Goal: Transaction & Acquisition: Purchase product/service

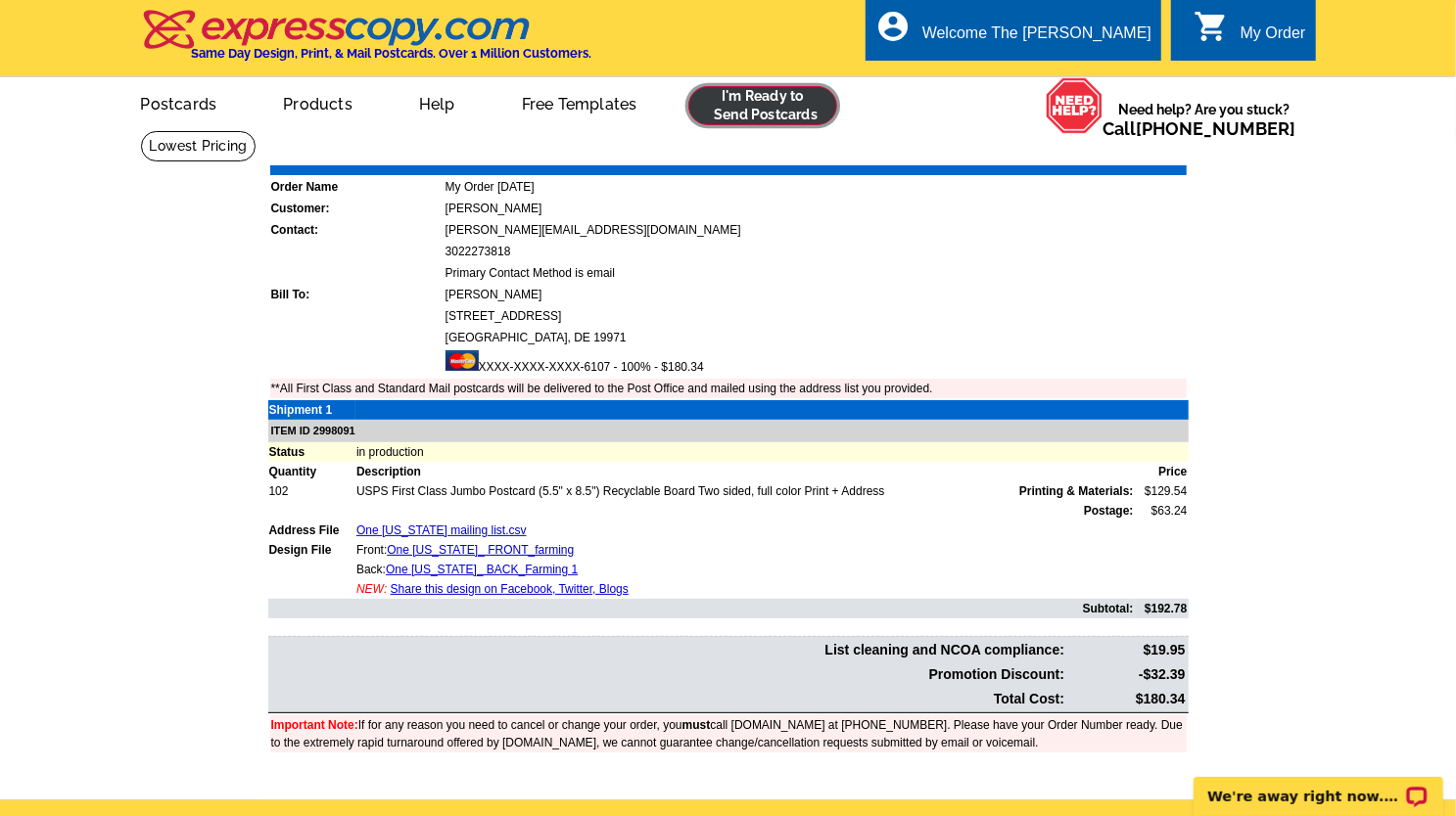
click at [721, 104] on link at bounding box center [763, 105] width 150 height 39
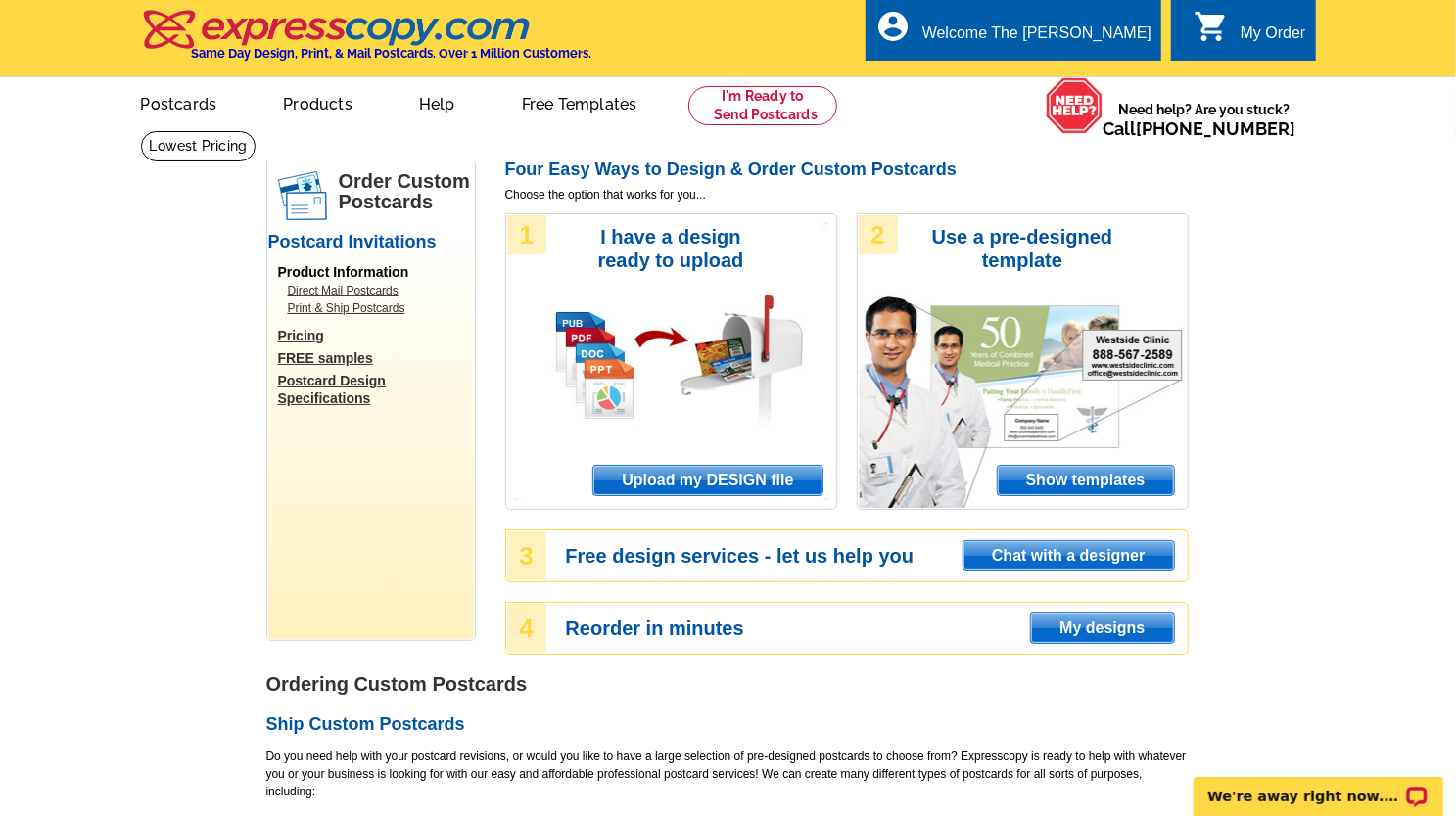
click at [740, 491] on span "Upload my DESIGN file" at bounding box center [707, 481] width 228 height 30
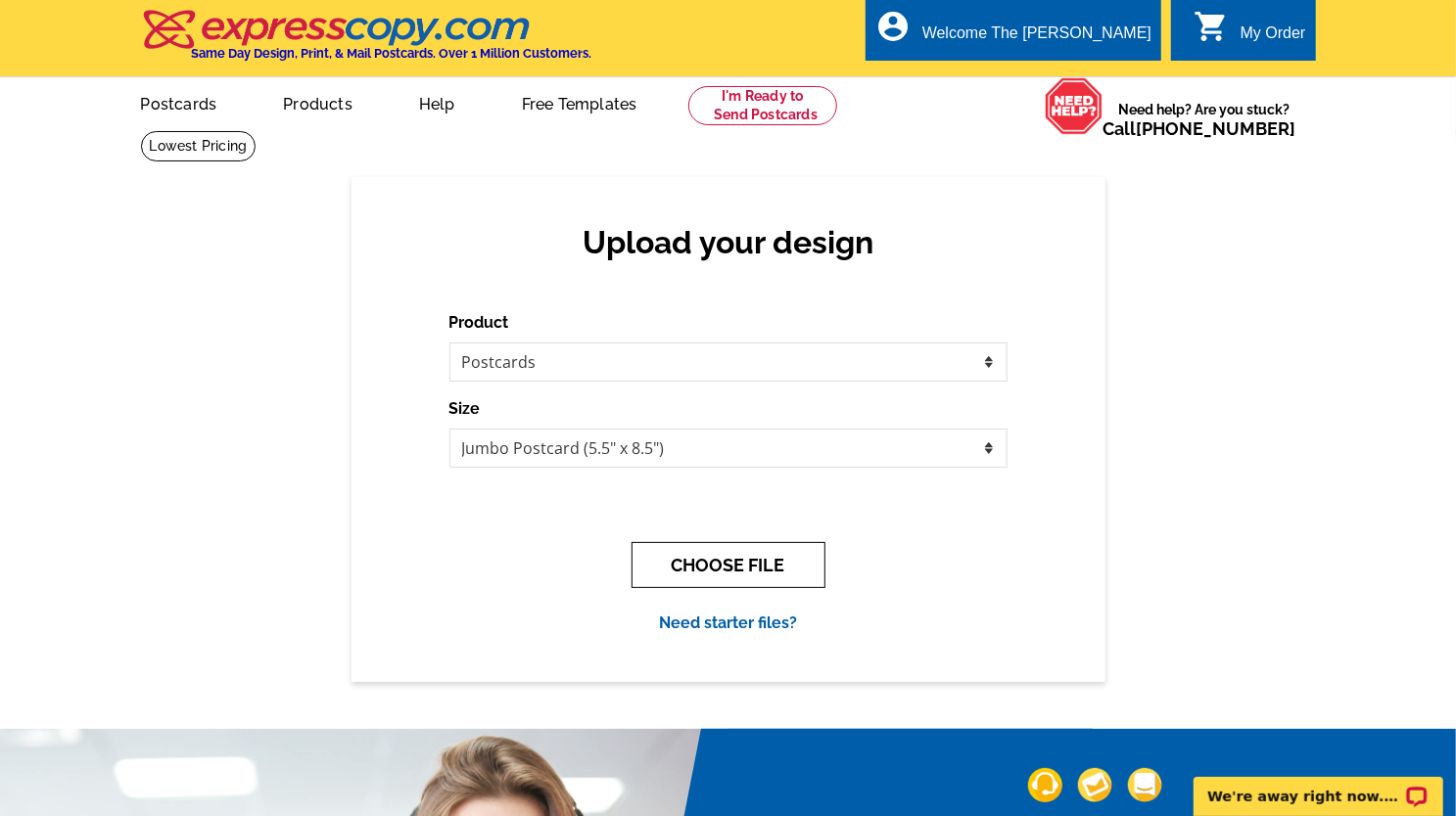
click at [727, 565] on button "CHOOSE FILE" at bounding box center [728, 565] width 194 height 46
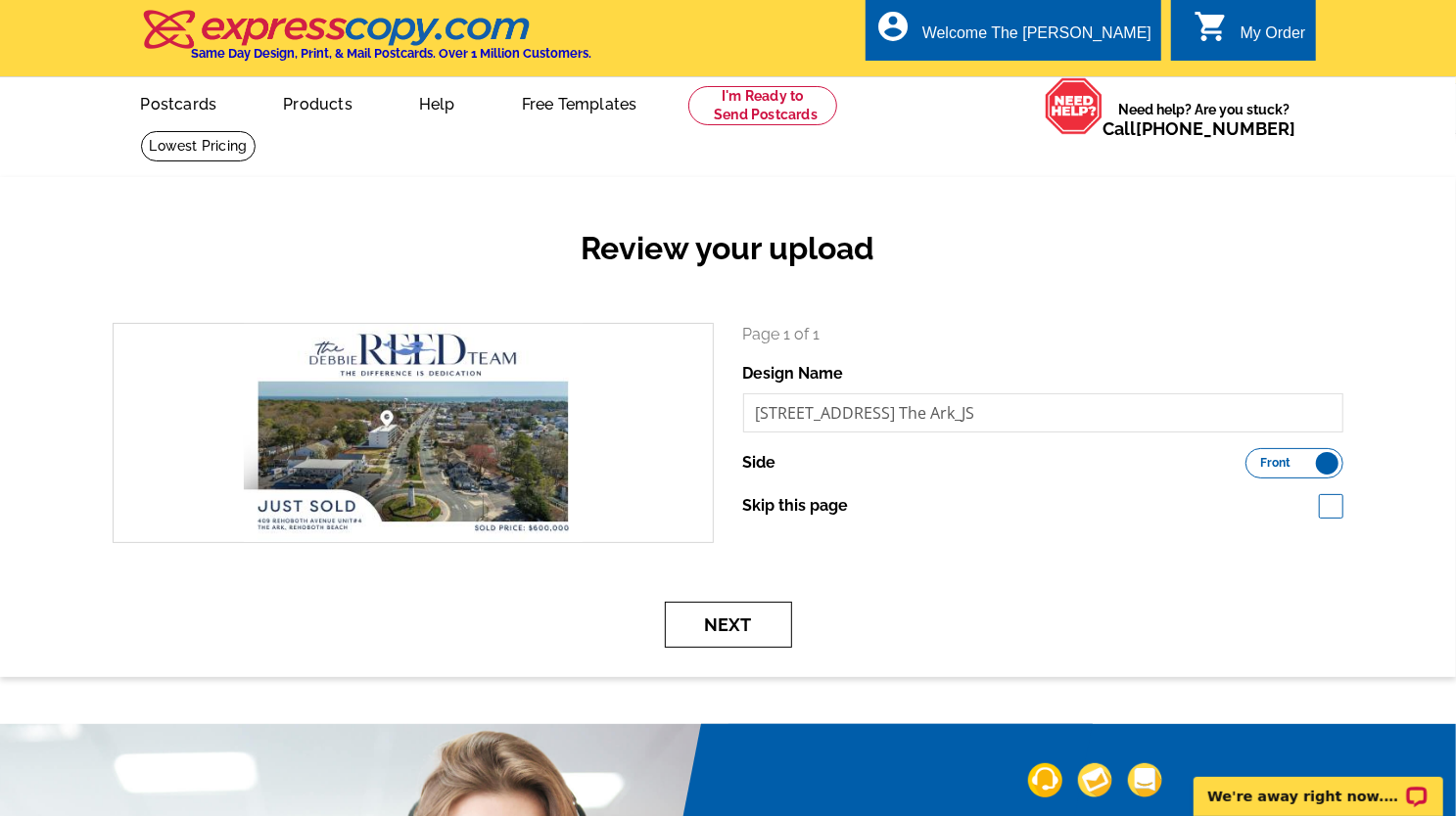
click at [722, 606] on button "Next" at bounding box center [728, 625] width 127 height 46
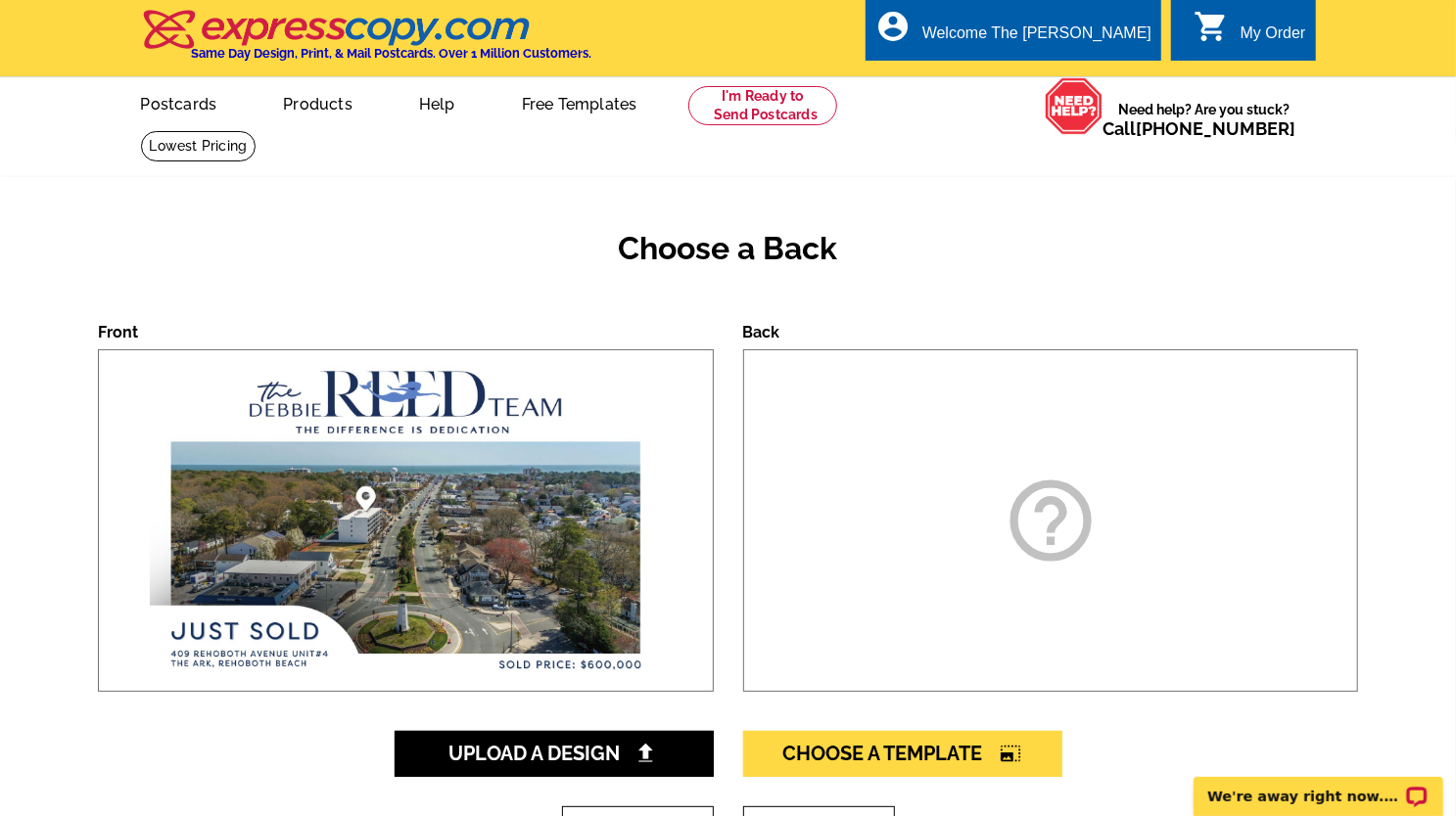
scroll to position [196, 0]
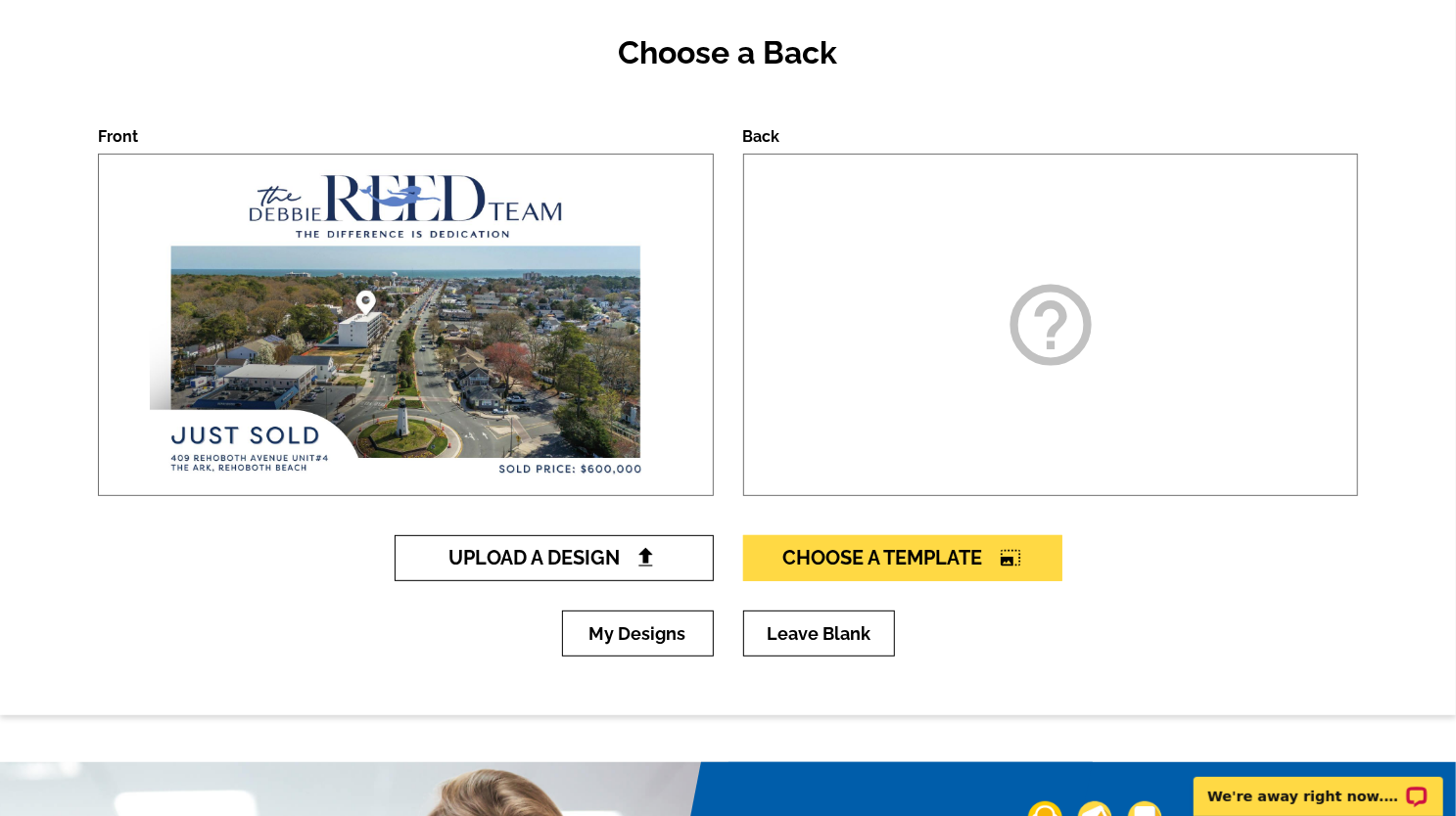
click at [593, 562] on span "Upload A Design" at bounding box center [554, 558] width 211 height 24
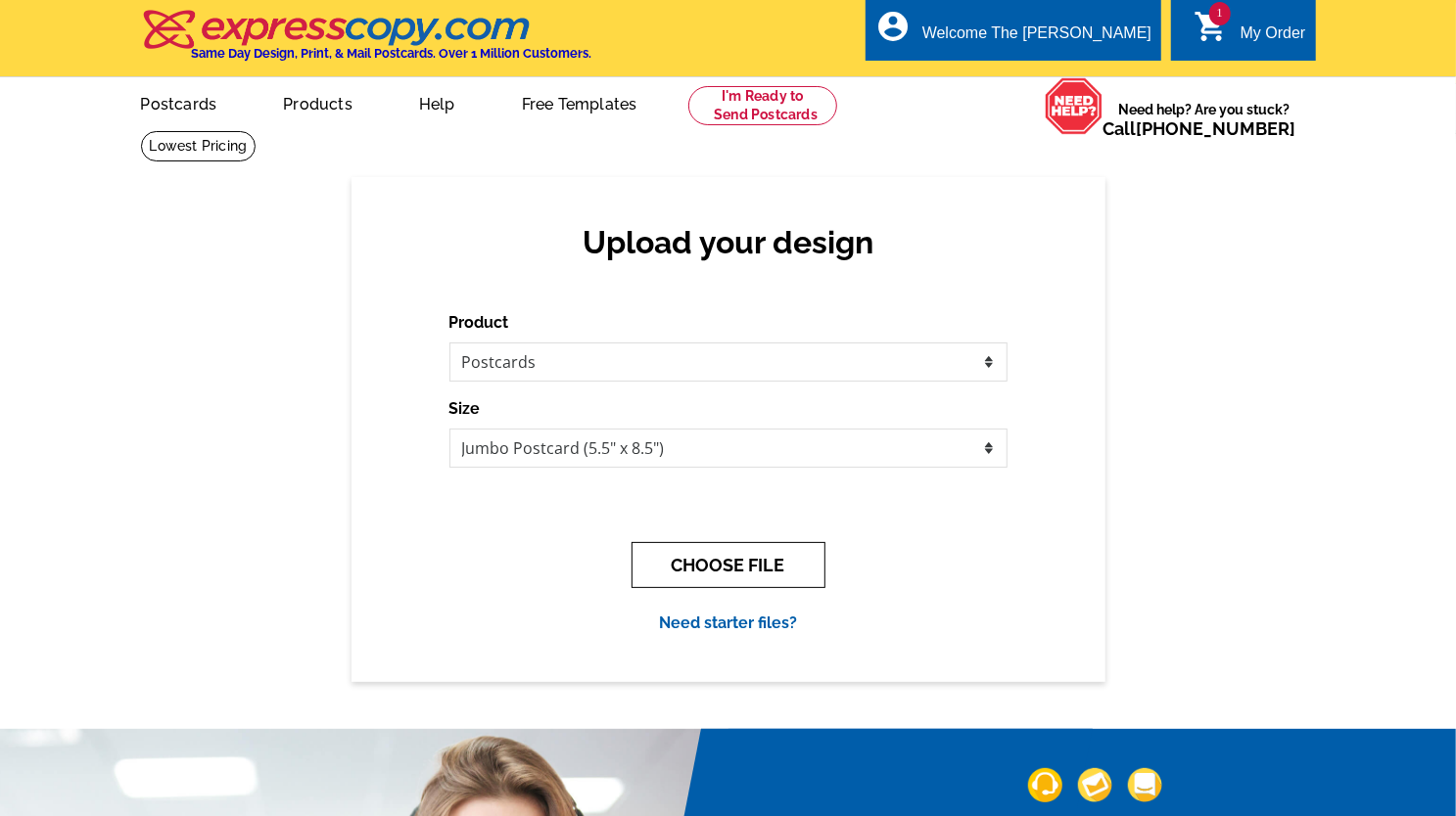
click at [768, 585] on button "CHOOSE FILE" at bounding box center [728, 565] width 194 height 46
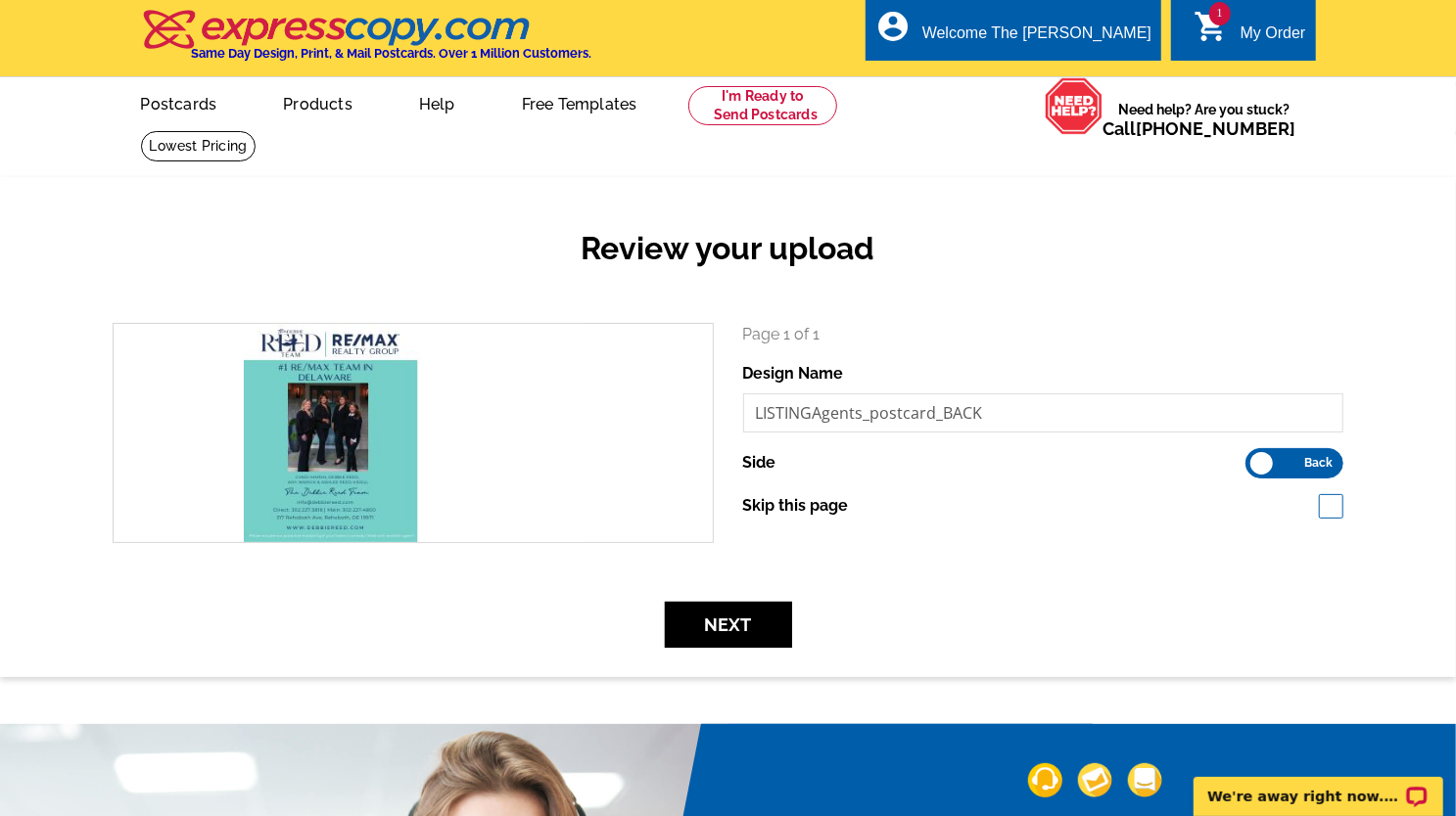
click at [439, 594] on form "search Page 1 of 1 Design Name LISTINGAgents_postcard_BACK Side Front Back Skip…" at bounding box center [728, 486] width 1260 height 325
click at [770, 627] on button "Next" at bounding box center [728, 625] width 127 height 46
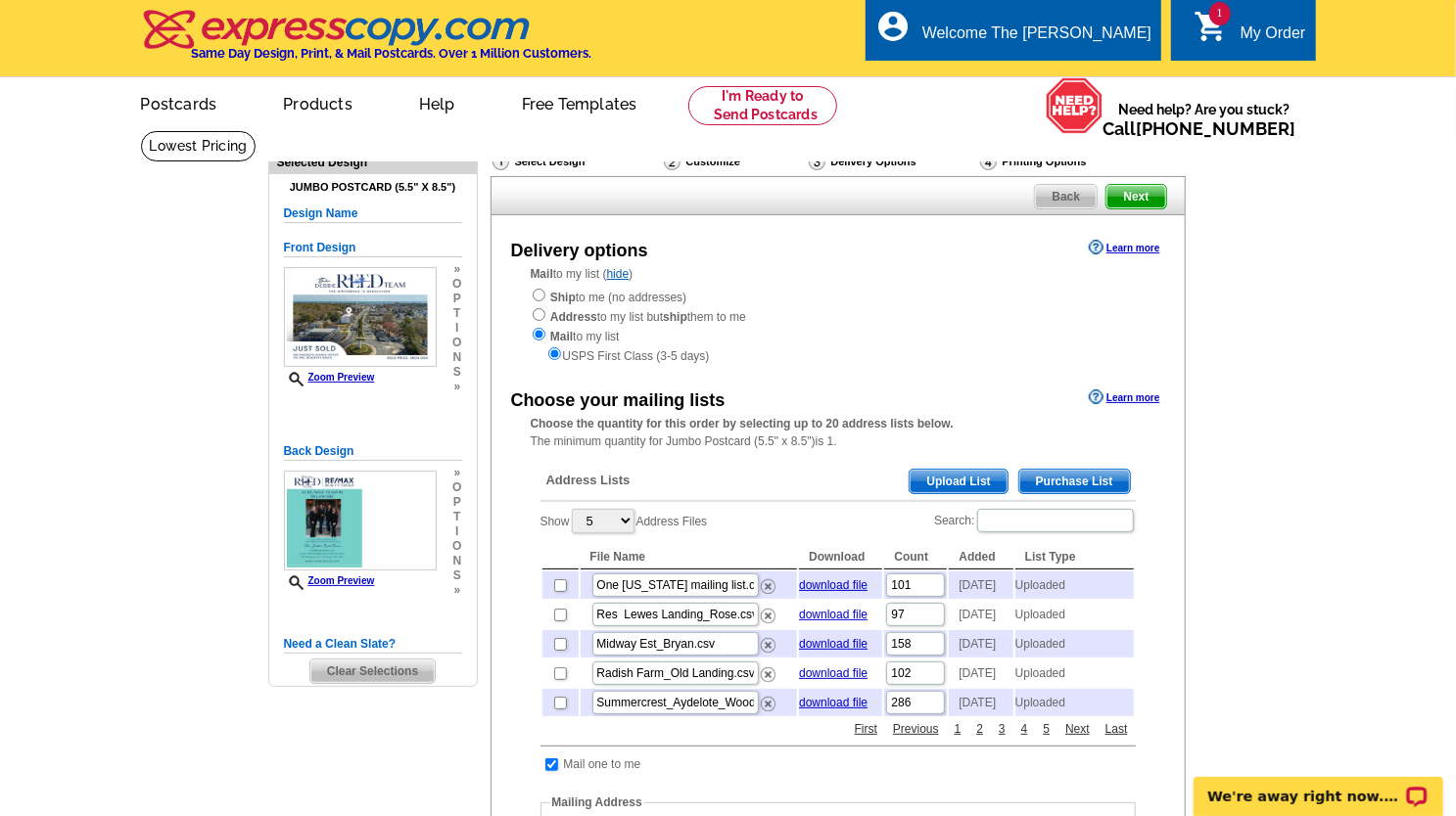
click at [958, 485] on span "Upload List" at bounding box center [958, 482] width 97 height 24
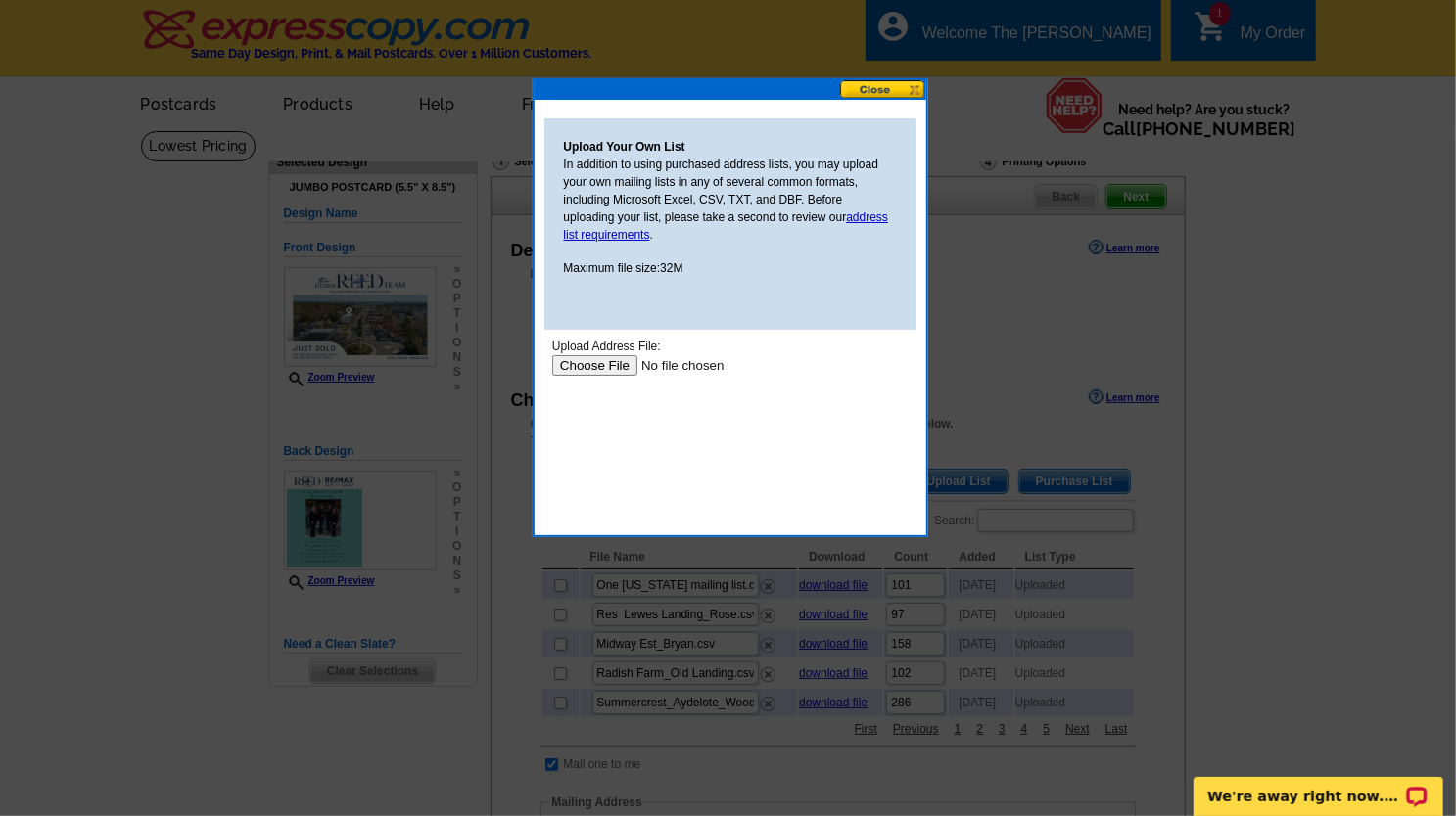
click at [601, 364] on input "file" at bounding box center [674, 365] width 247 height 21
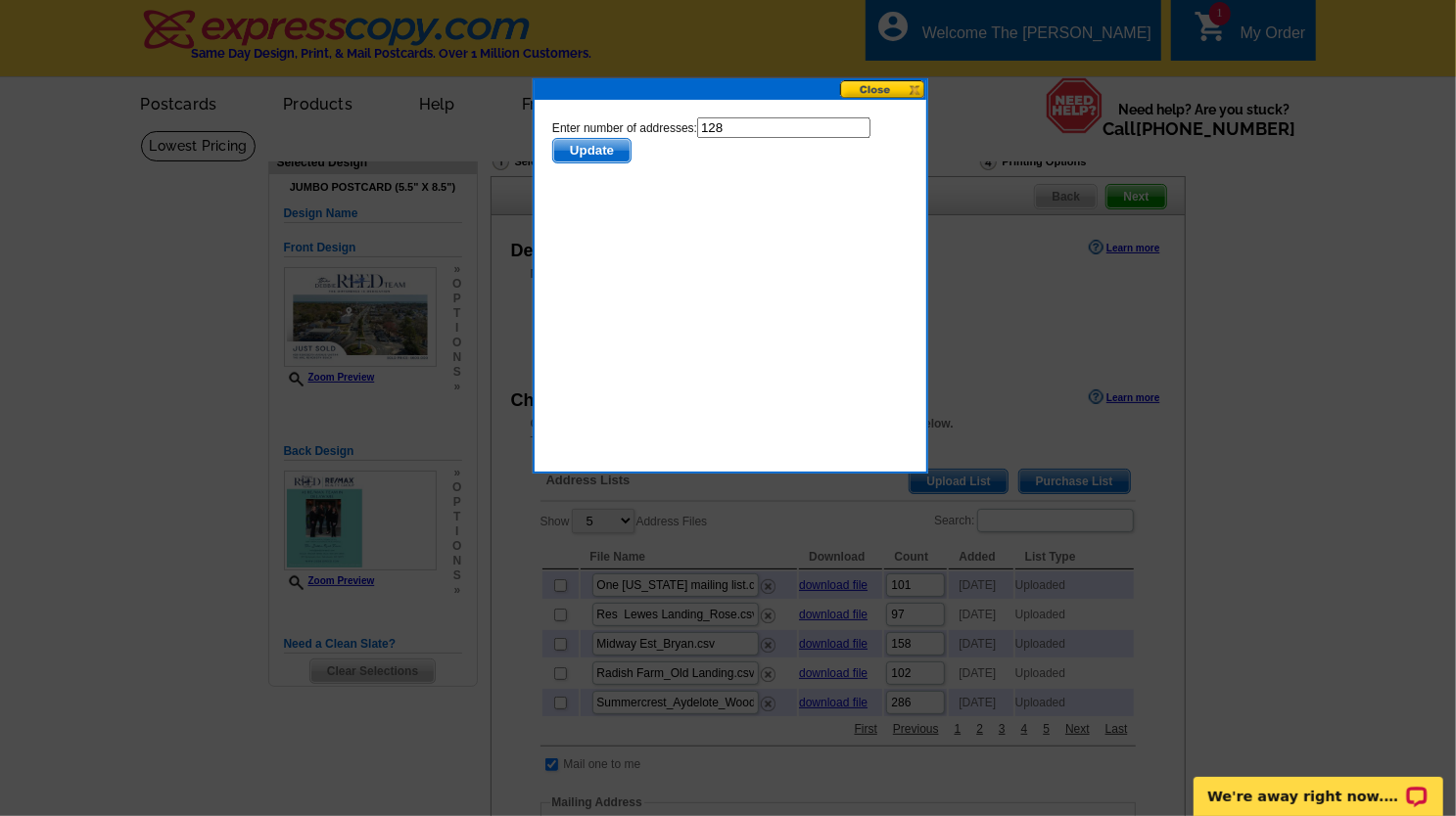
click at [591, 153] on span "Update" at bounding box center [590, 150] width 77 height 24
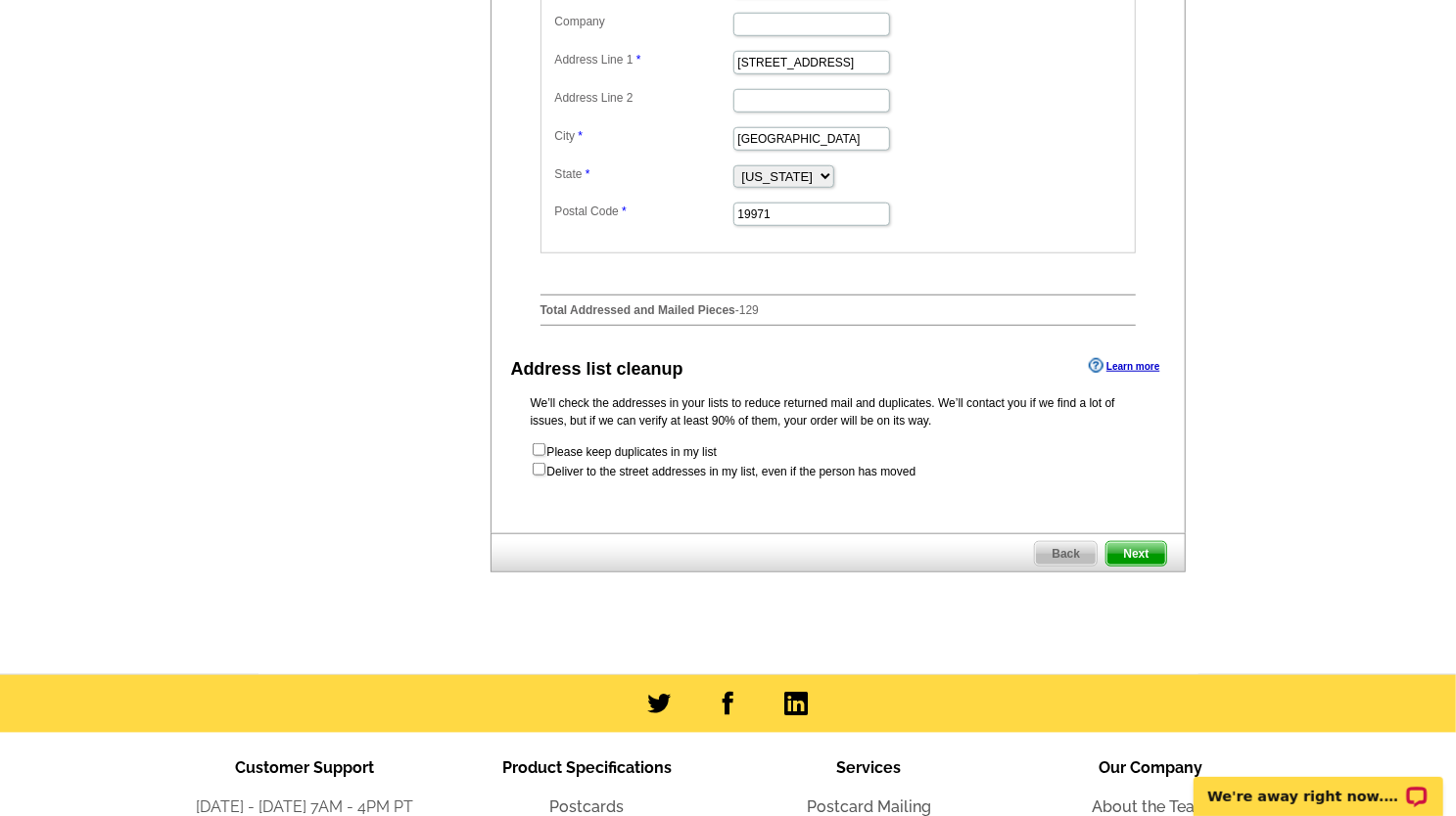
scroll to position [1077, 0]
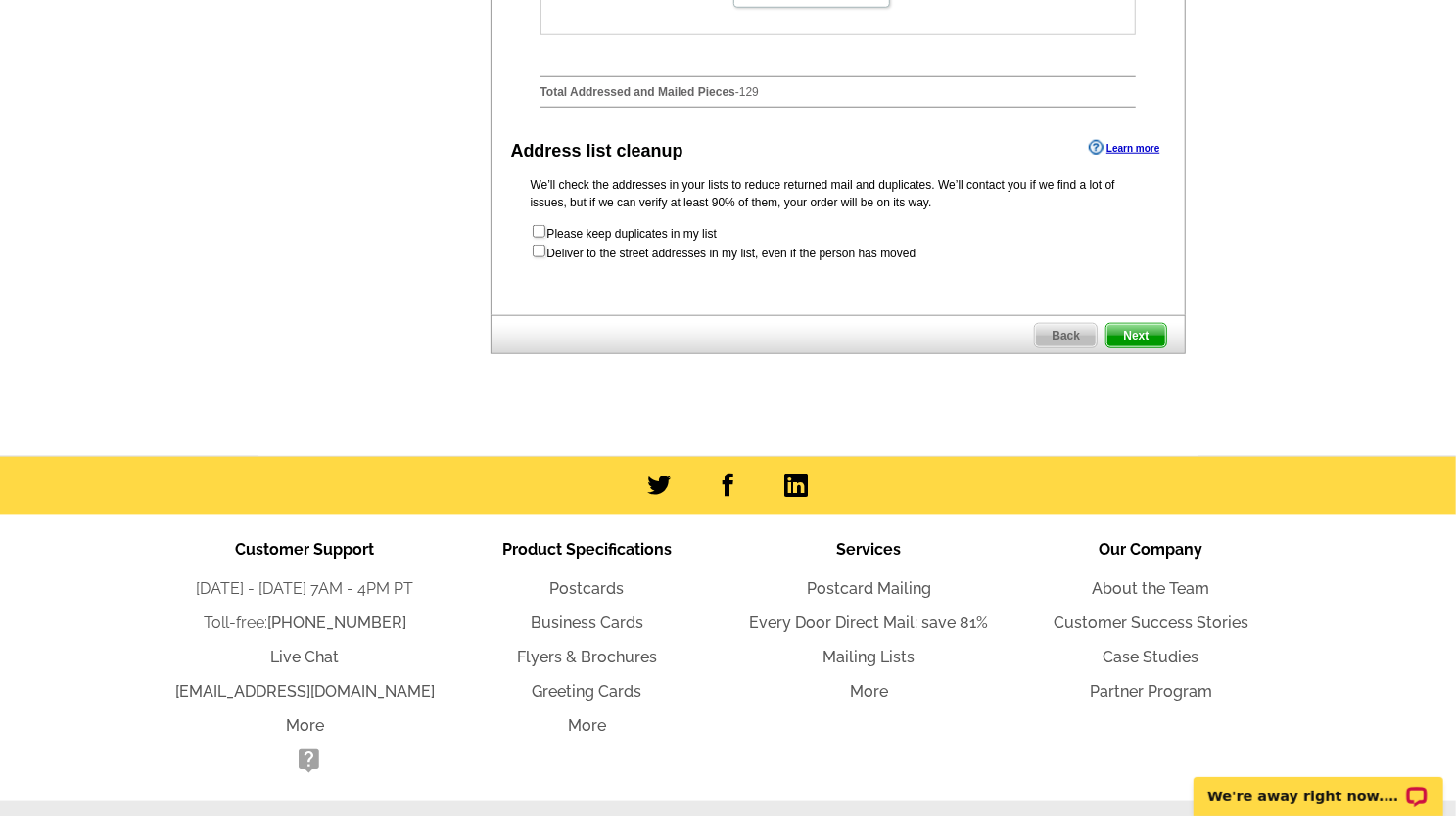
click at [677, 262] on form "Please keep duplicates in my list Deliver to the street addresses in my list, e…" at bounding box center [838, 242] width 615 height 39
click at [532, 257] on input "checkbox" at bounding box center [538, 250] width 13 height 13
checkbox input "true"
radio input "true"
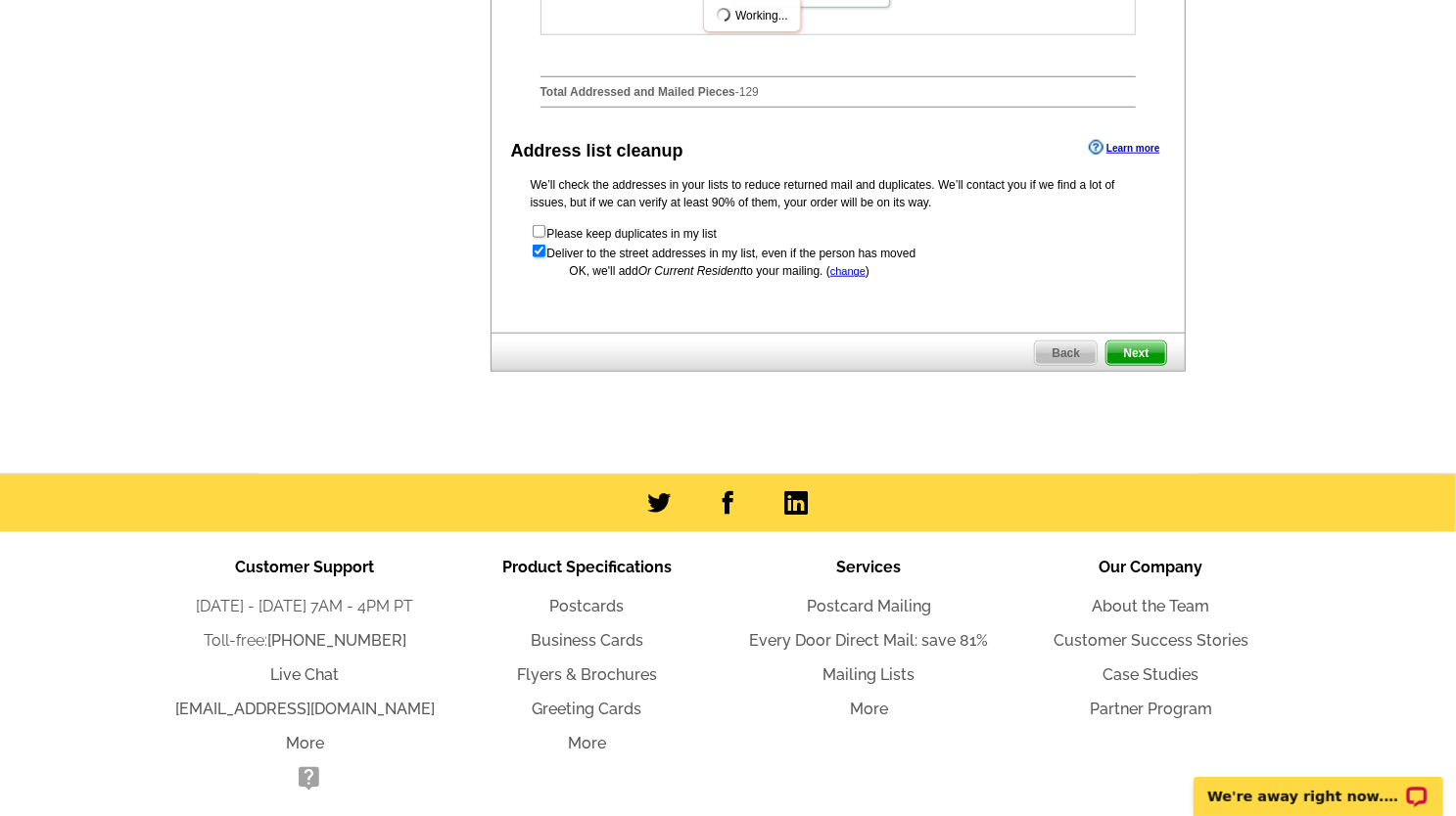
scroll to position [0, 0]
click at [1159, 366] on span "Next" at bounding box center [1136, 354] width 59 height 24
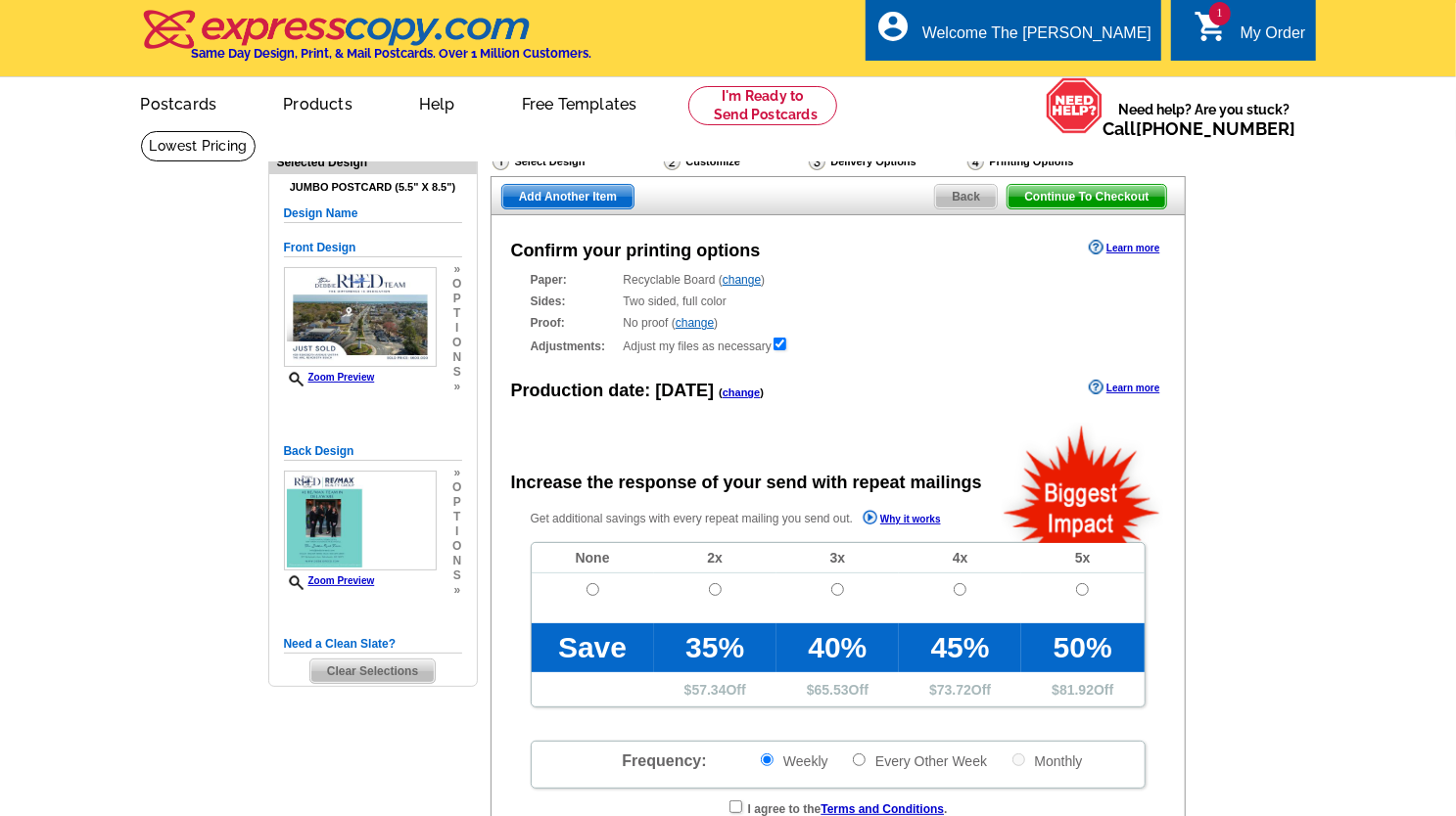
radio input "false"
click at [592, 594] on input "radio" at bounding box center [592, 589] width 13 height 13
radio input "true"
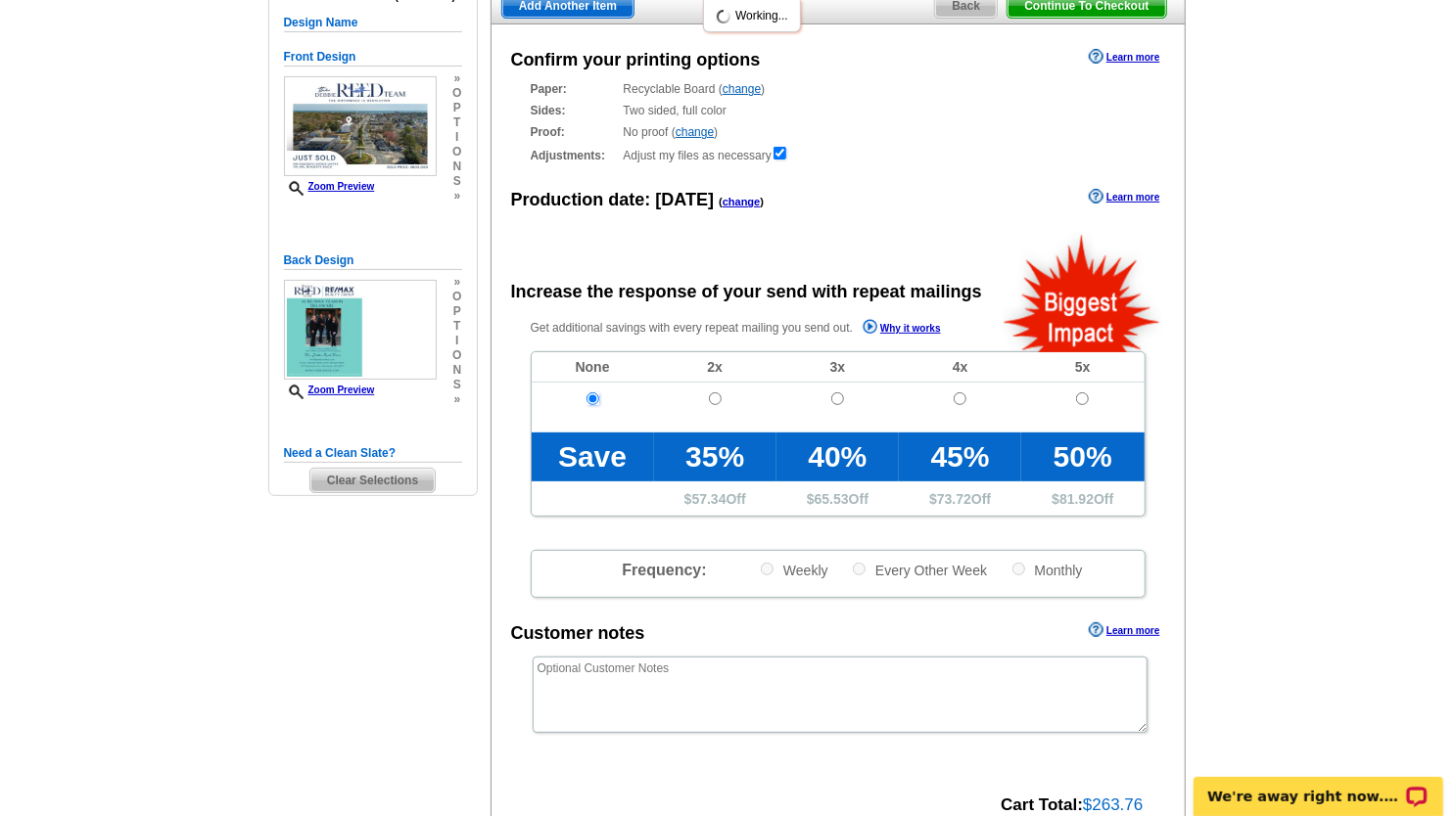
scroll to position [391, 0]
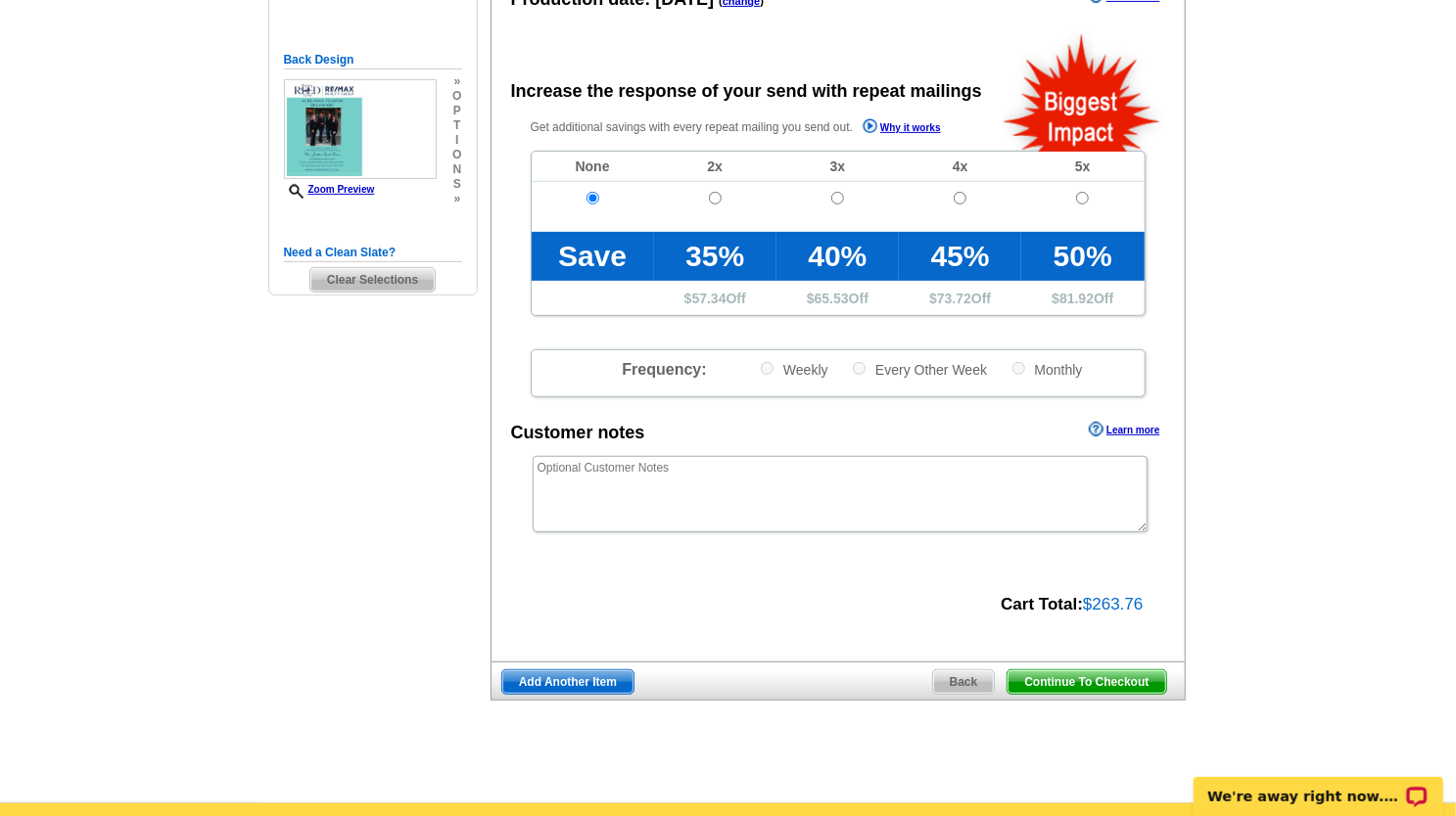
click at [1087, 680] on span "Continue To Checkout" at bounding box center [1086, 682] width 158 height 24
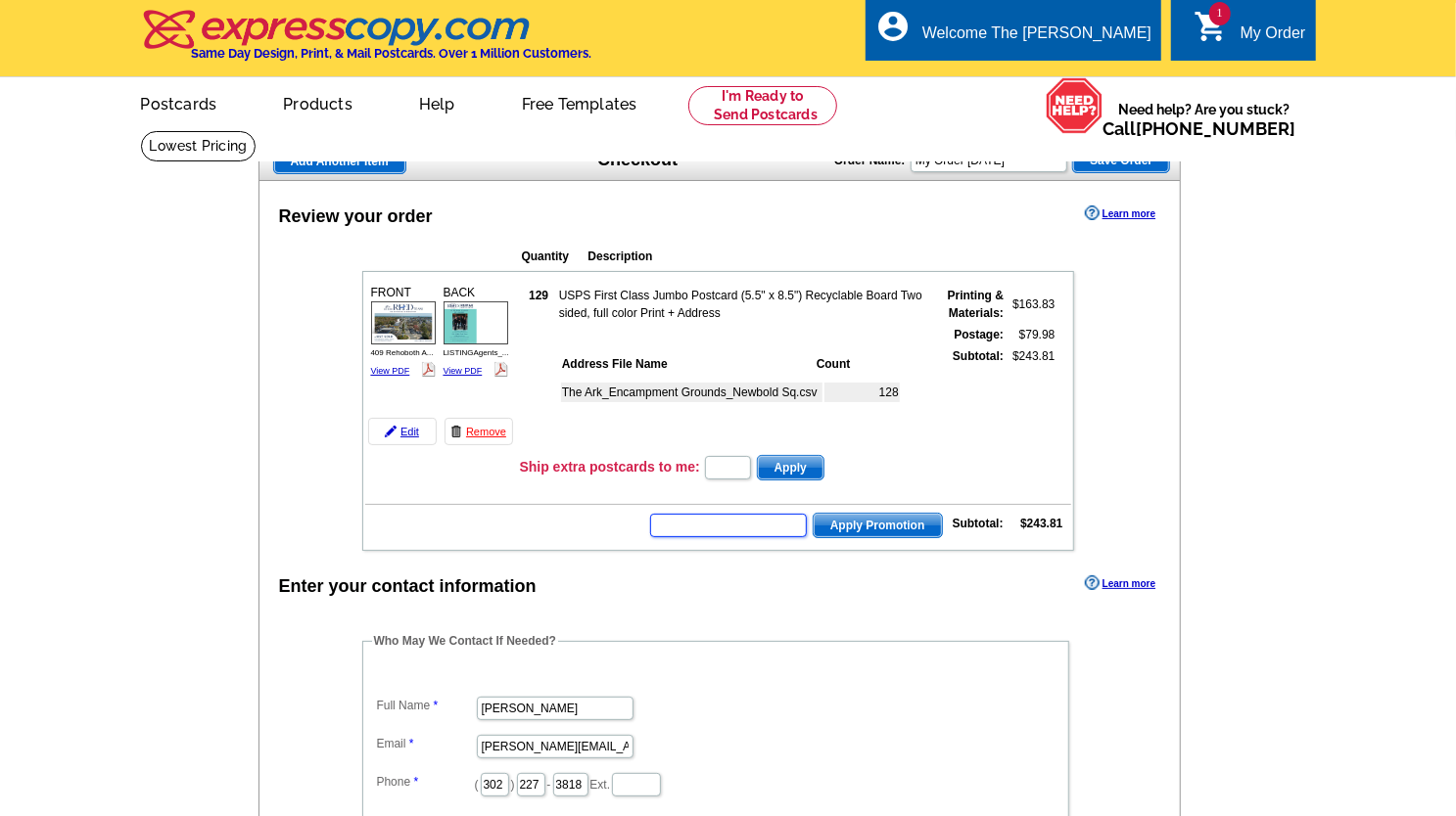
click at [705, 527] on input "text" at bounding box center [728, 525] width 157 height 24
type input "CHAT20"
click at [914, 530] on span "Apply Promotion" at bounding box center [877, 525] width 128 height 24
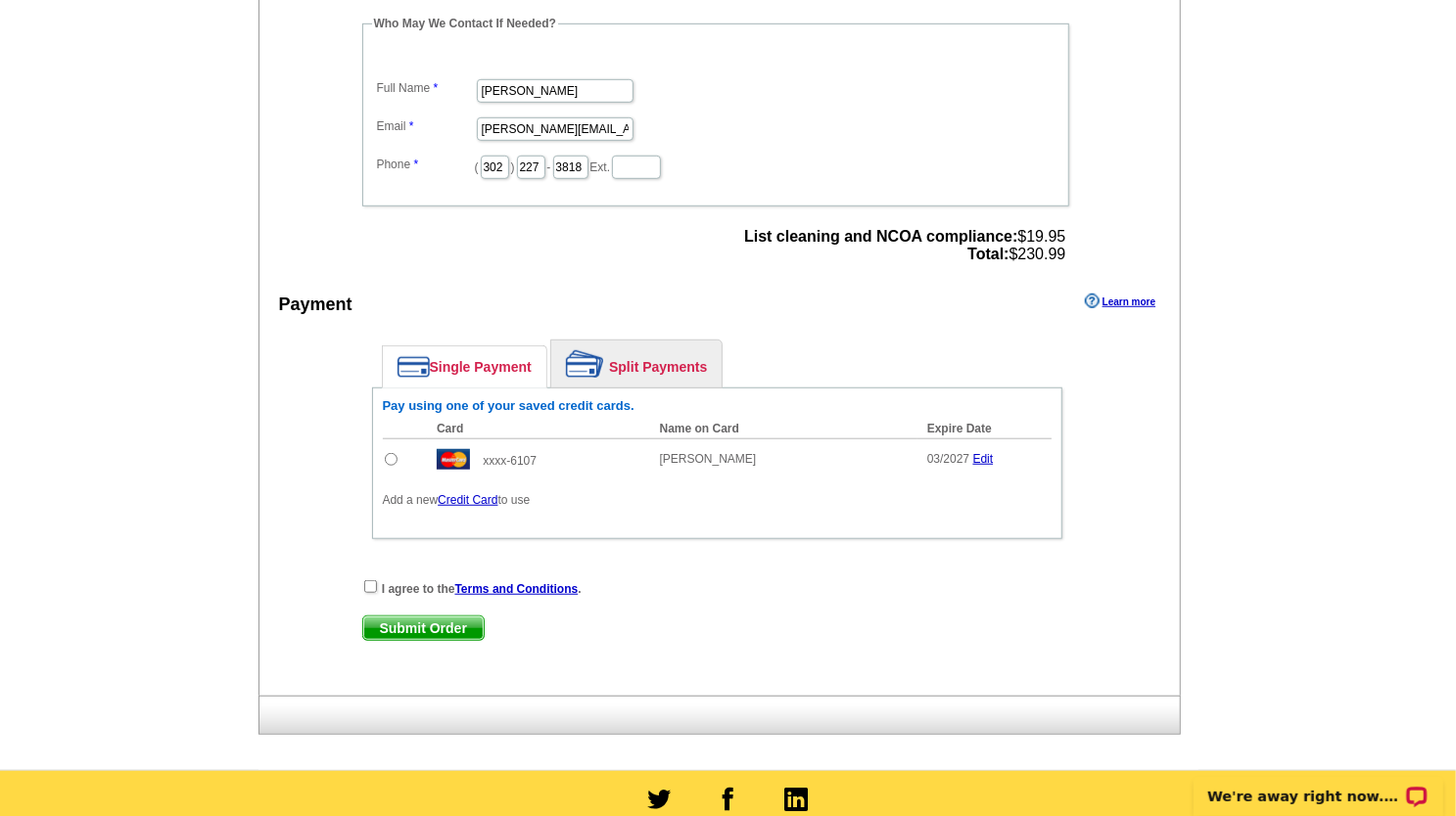
scroll to position [685, 0]
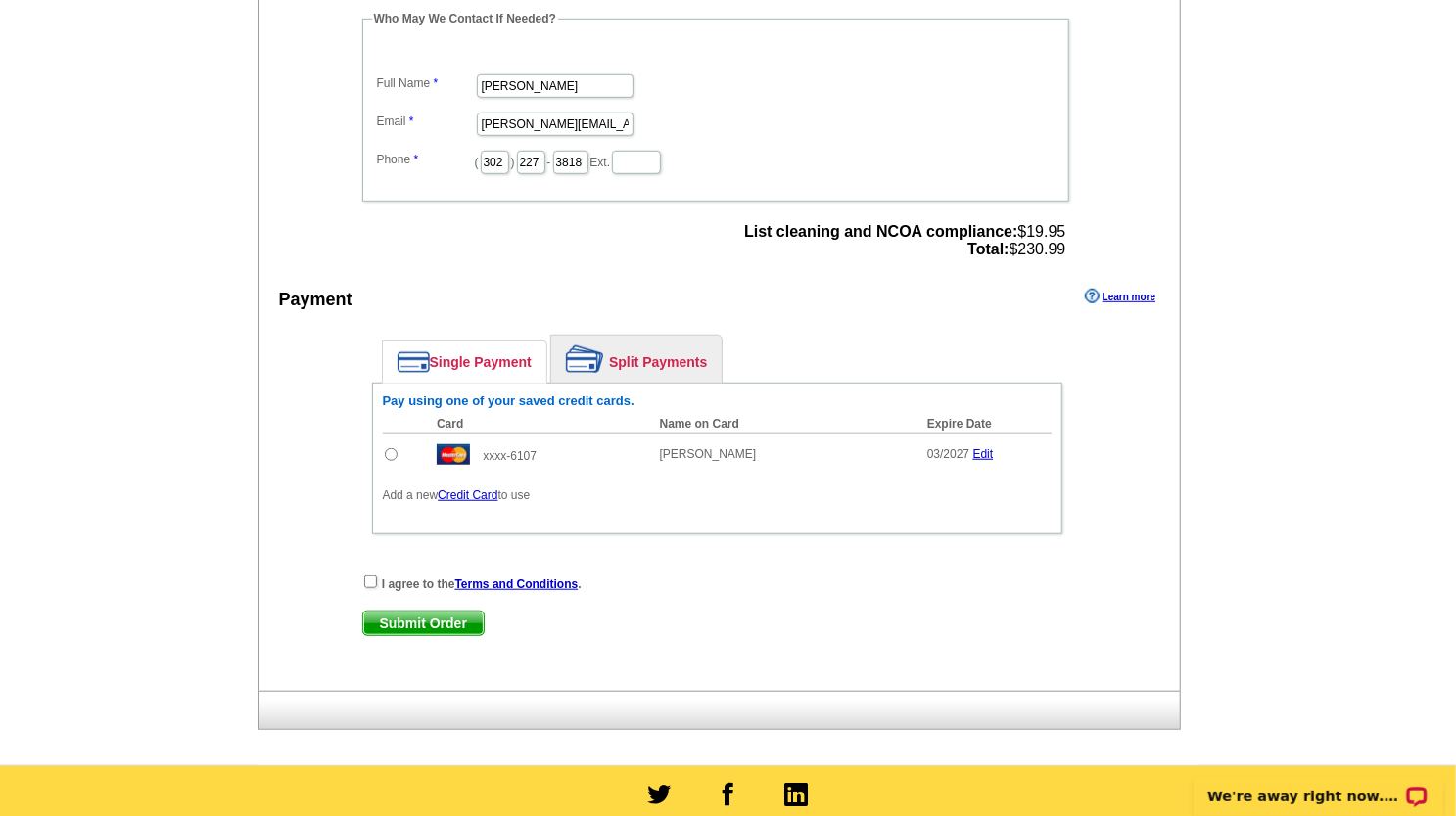
click at [384, 451] on input "radio" at bounding box center [390, 454] width 13 height 13
radio input "true"
click at [366, 579] on input "checkbox" at bounding box center [371, 581] width 13 height 13
checkbox input "true"
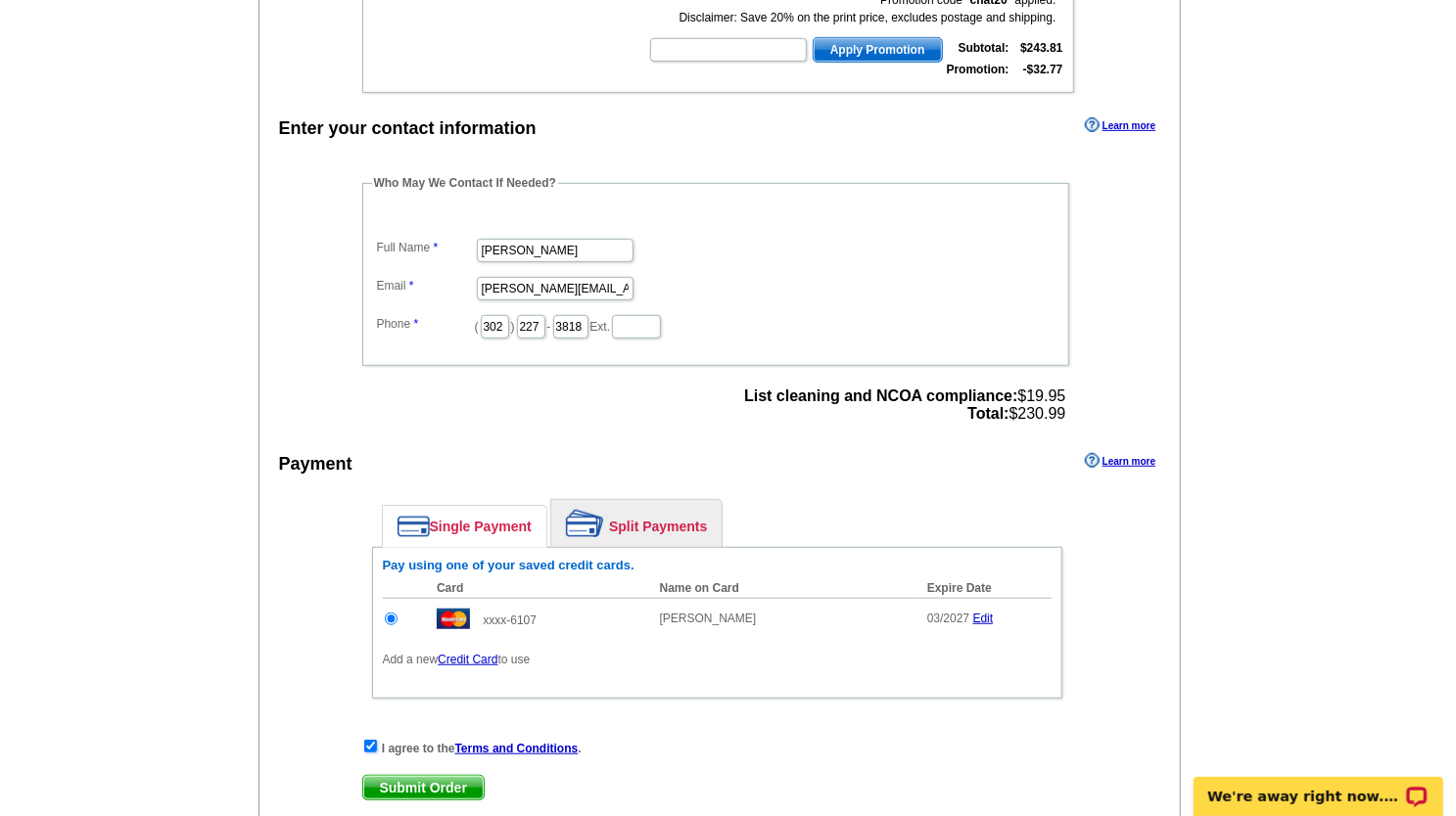
scroll to position [783, 0]
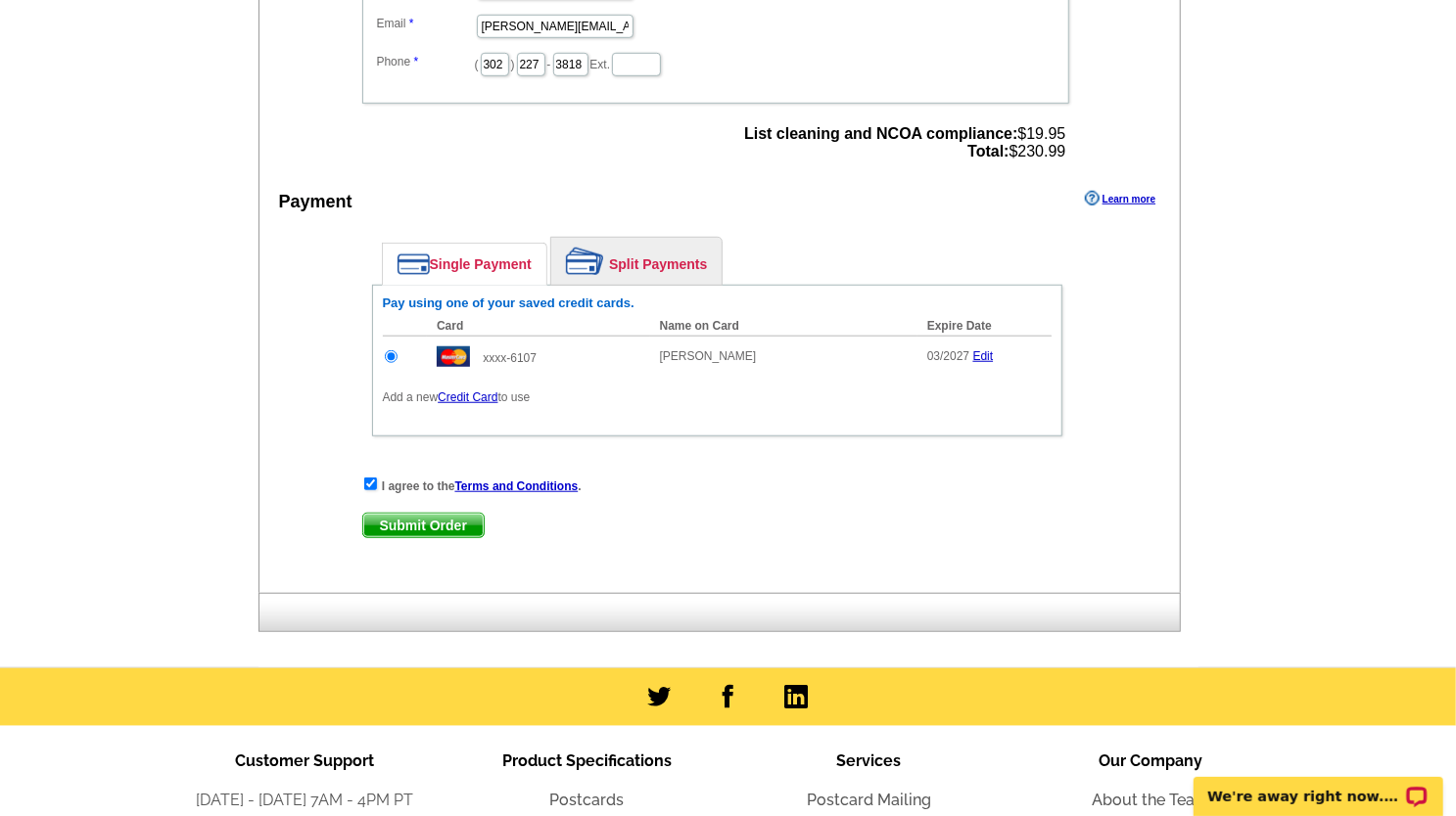
click at [454, 521] on span "Submit Order" at bounding box center [424, 525] width 120 height 24
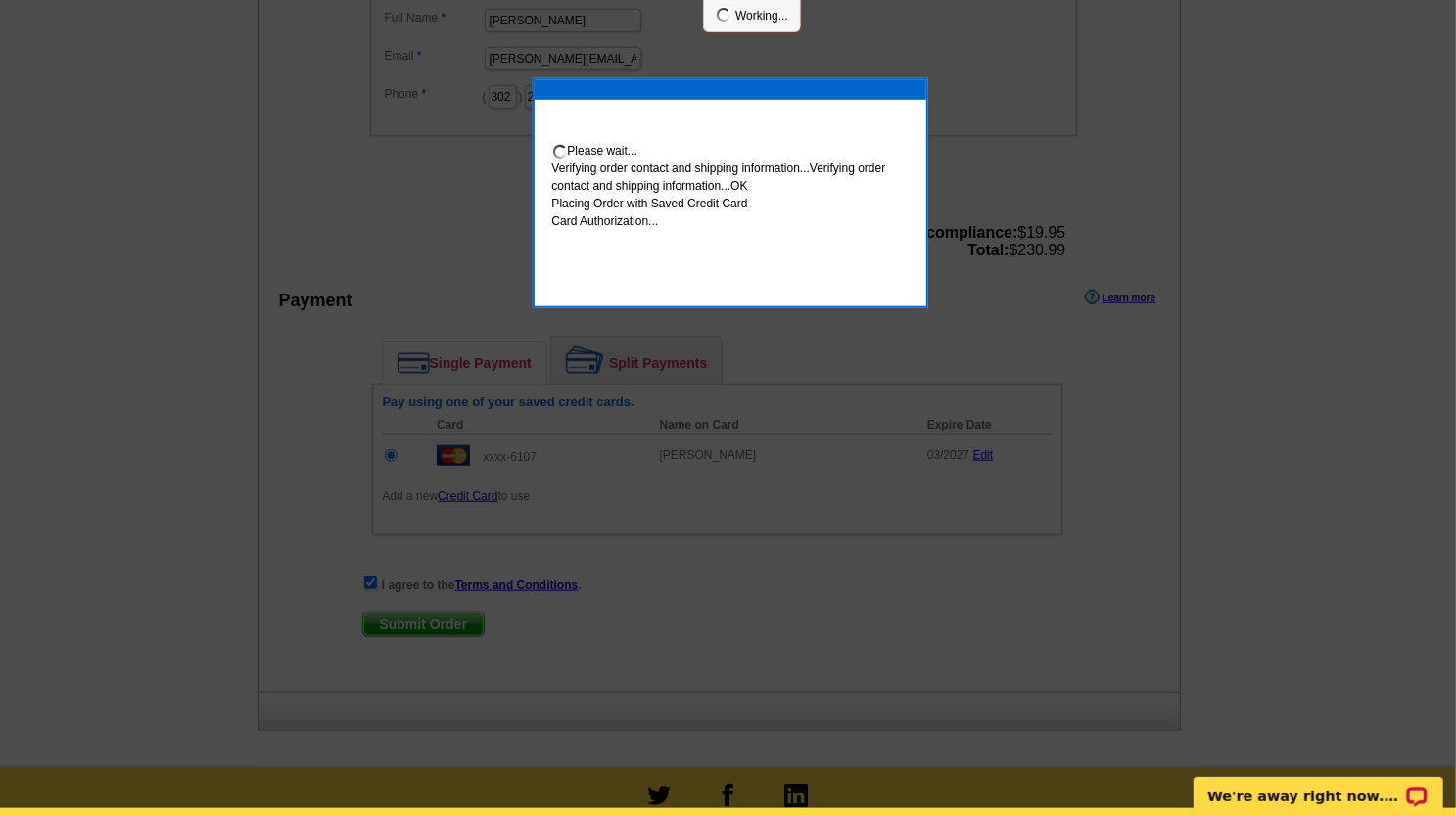
scroll to position [776, 0]
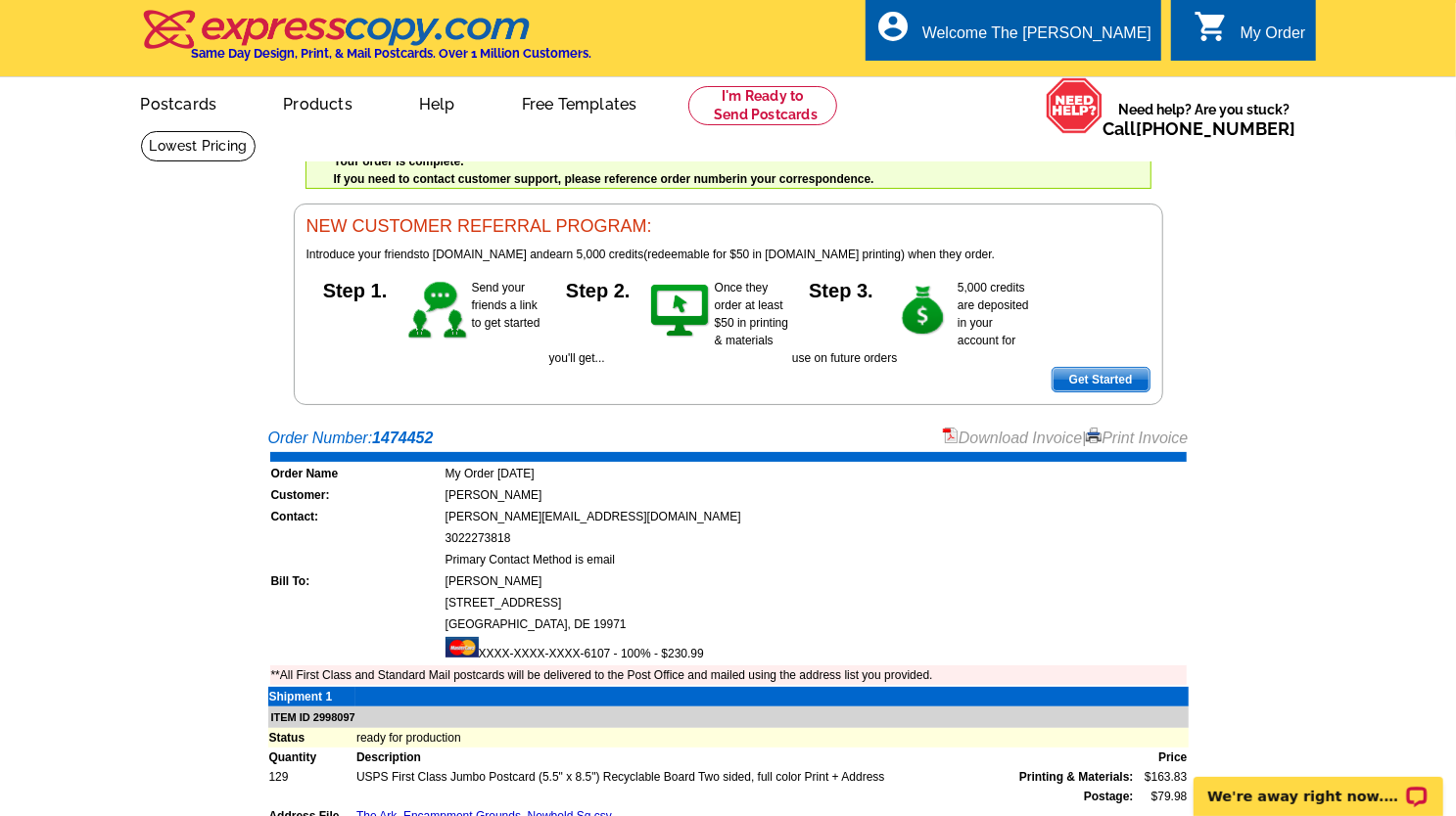
click at [1036, 435] on link "Download Invoice" at bounding box center [1012, 438] width 139 height 17
click at [764, 98] on link at bounding box center [763, 105] width 150 height 39
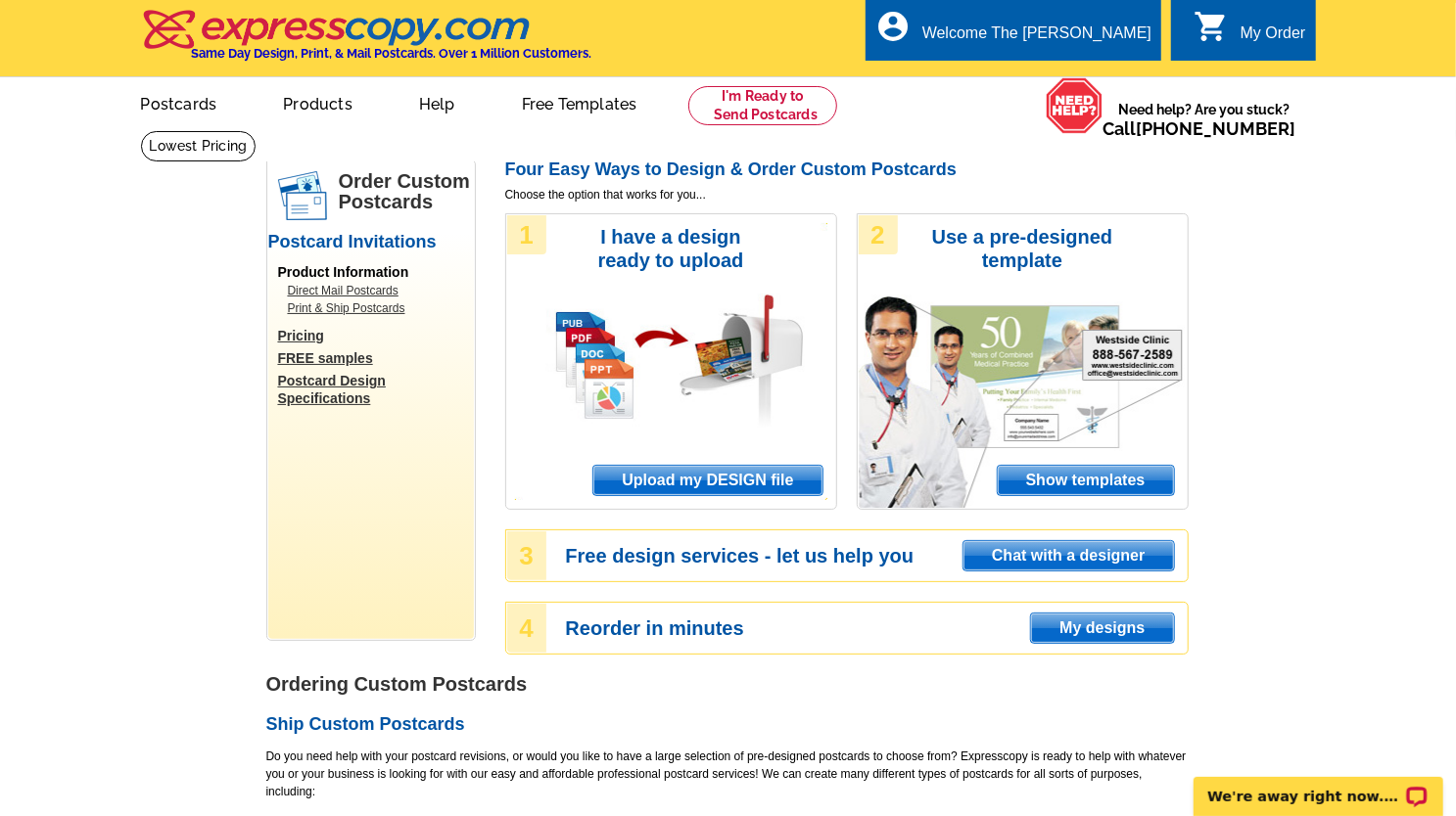
drag, startPoint x: 165, startPoint y: 332, endPoint x: 189, endPoint y: 344, distance: 26.8
click at [693, 484] on span "Upload my DESIGN file" at bounding box center [707, 481] width 228 height 30
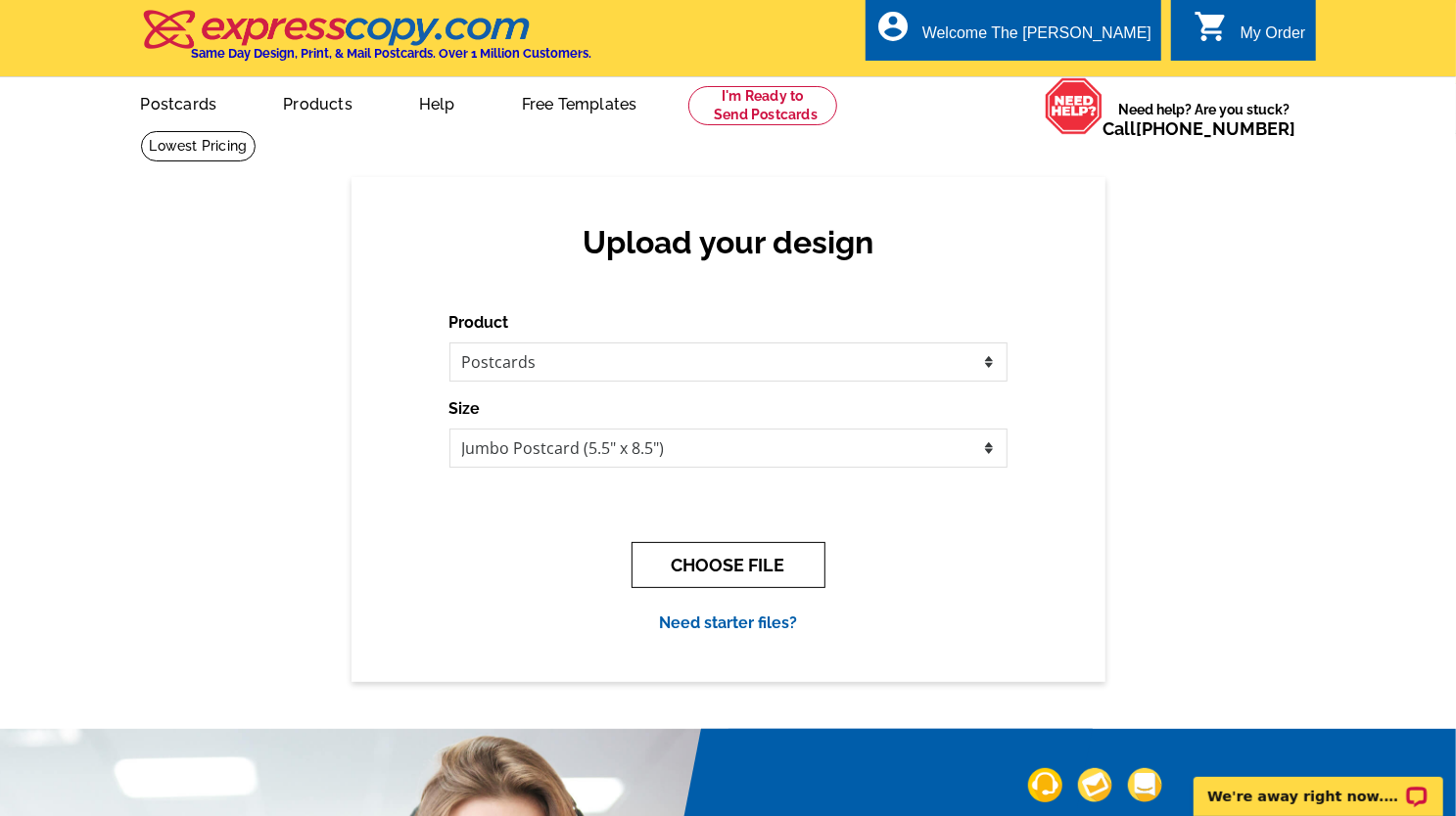
click at [710, 573] on button "CHOOSE FILE" at bounding box center [728, 565] width 194 height 46
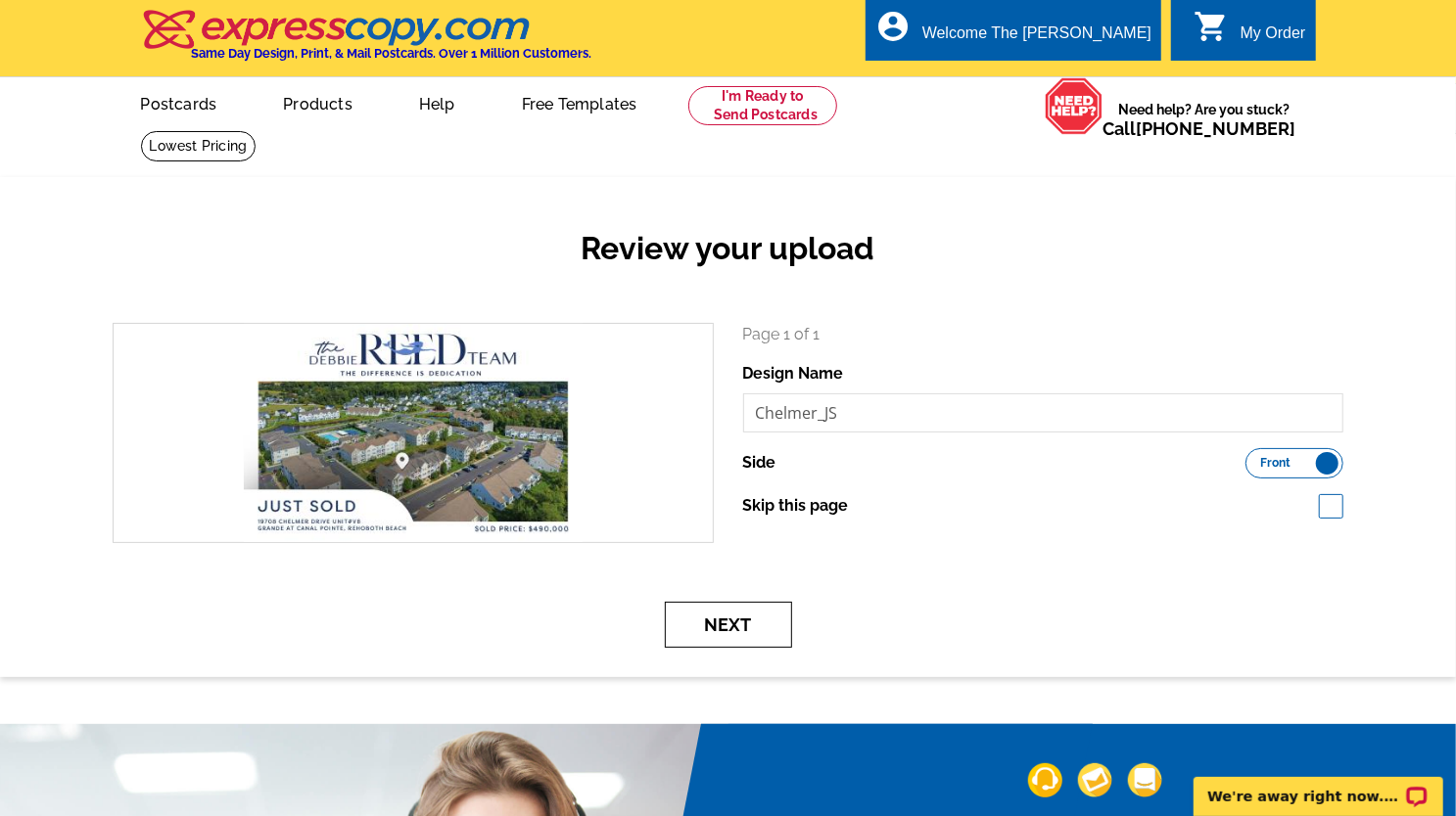
click at [735, 628] on button "Next" at bounding box center [728, 625] width 127 height 46
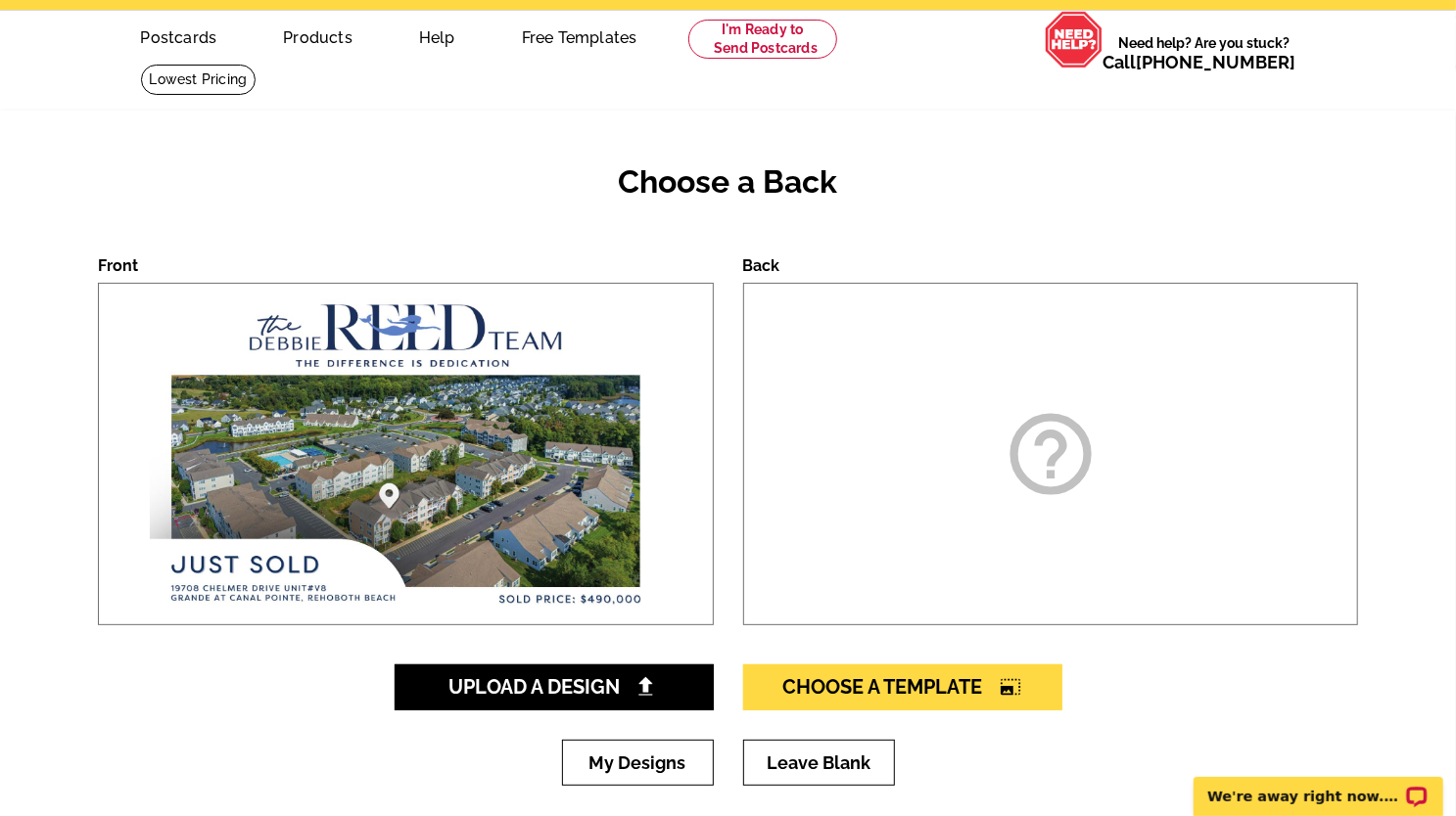
scroll to position [98, 0]
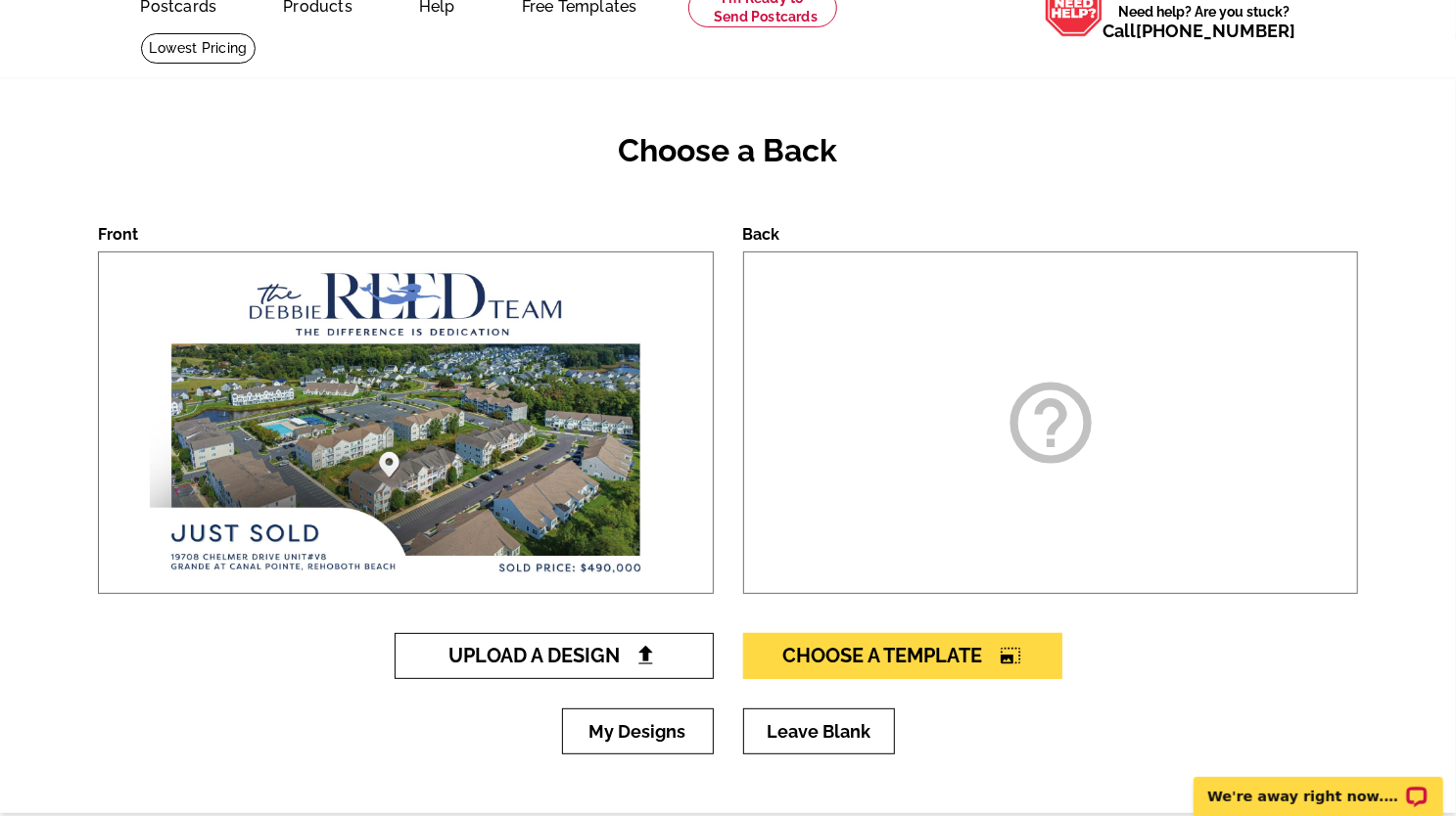
click at [538, 659] on span "Upload A Design" at bounding box center [554, 656] width 211 height 24
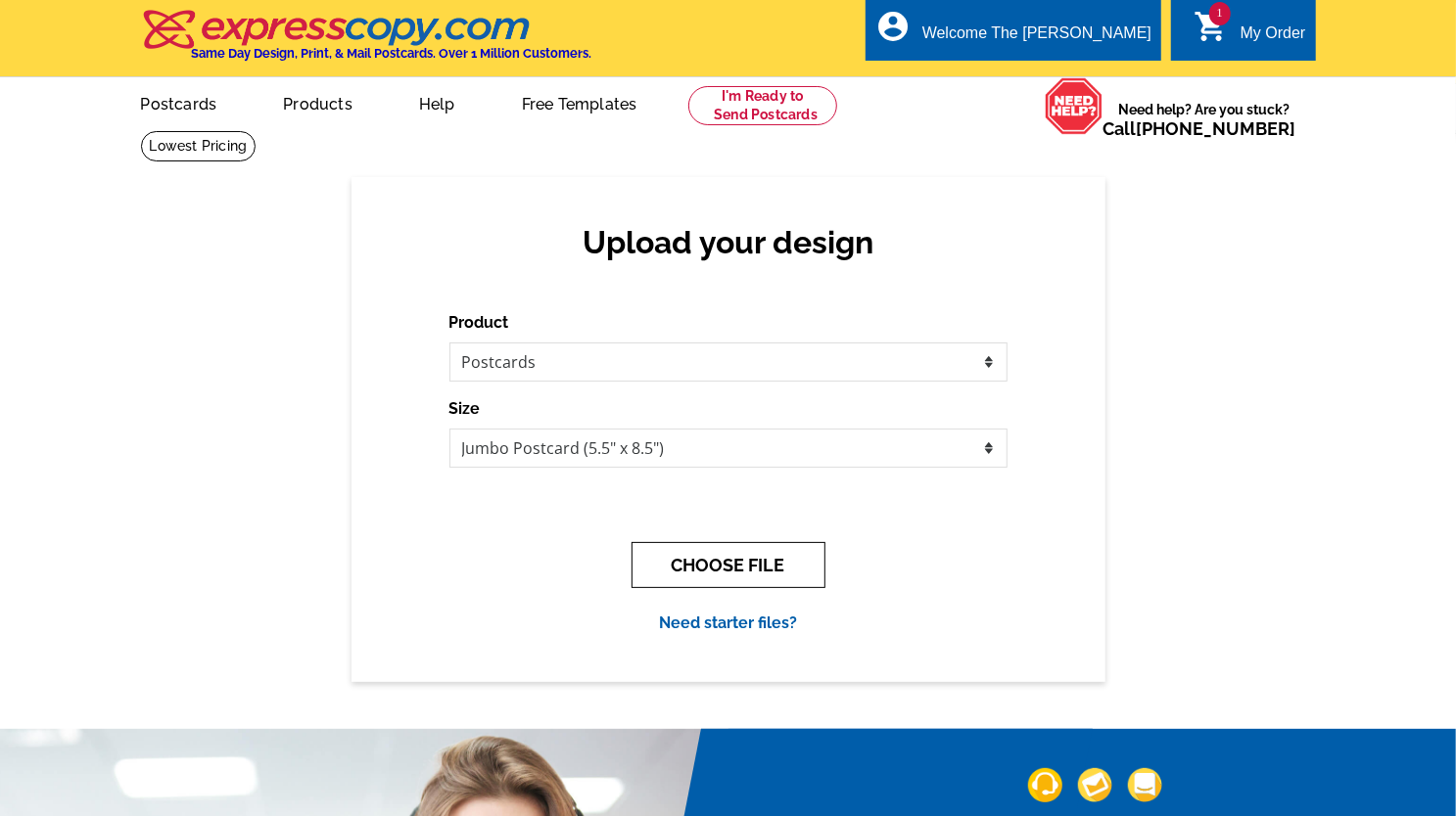
click at [730, 573] on button "CHOOSE FILE" at bounding box center [728, 565] width 194 height 46
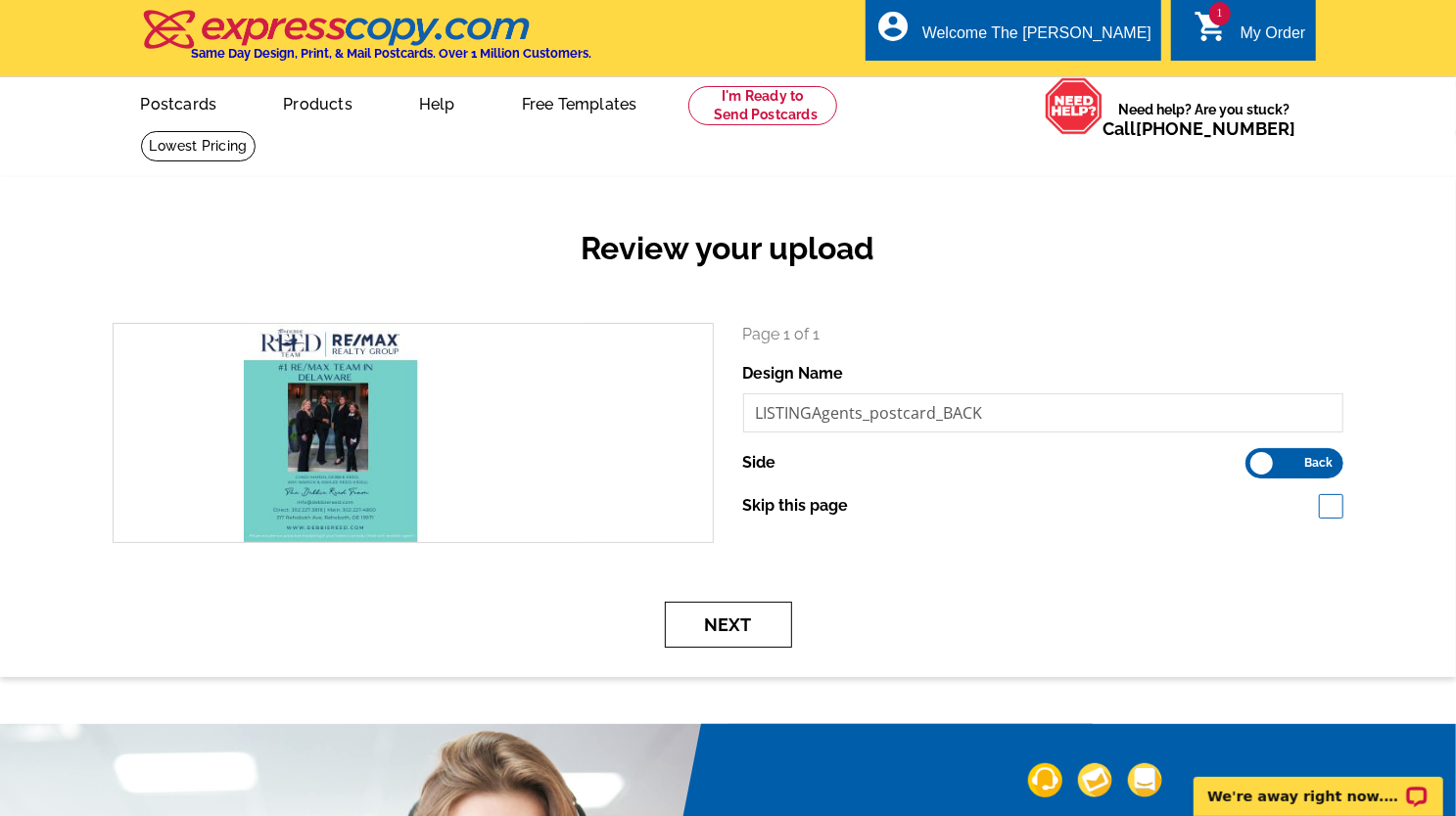
click at [770, 634] on button "Next" at bounding box center [728, 625] width 127 height 46
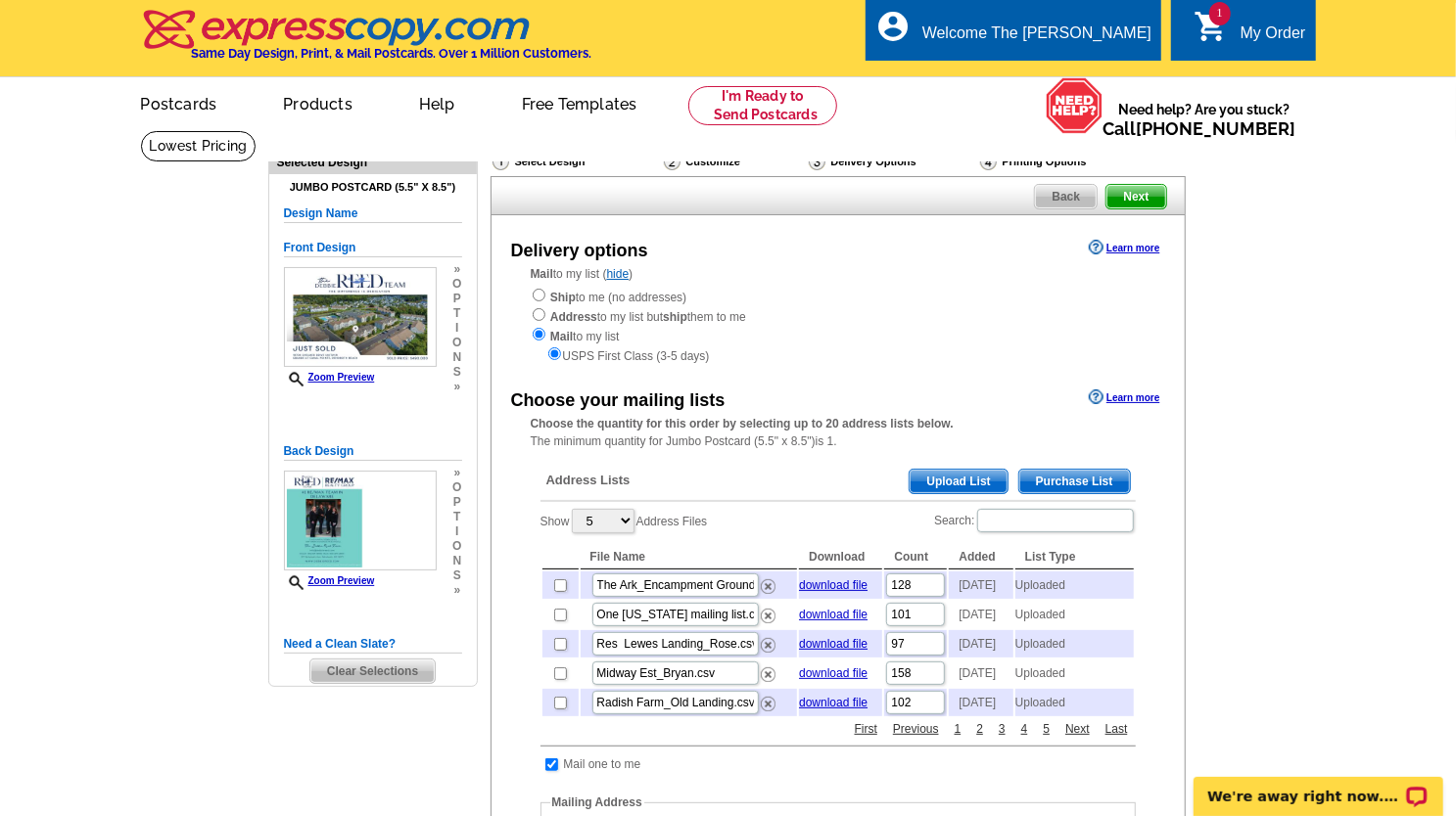
click at [971, 485] on span "Upload List" at bounding box center [958, 482] width 97 height 24
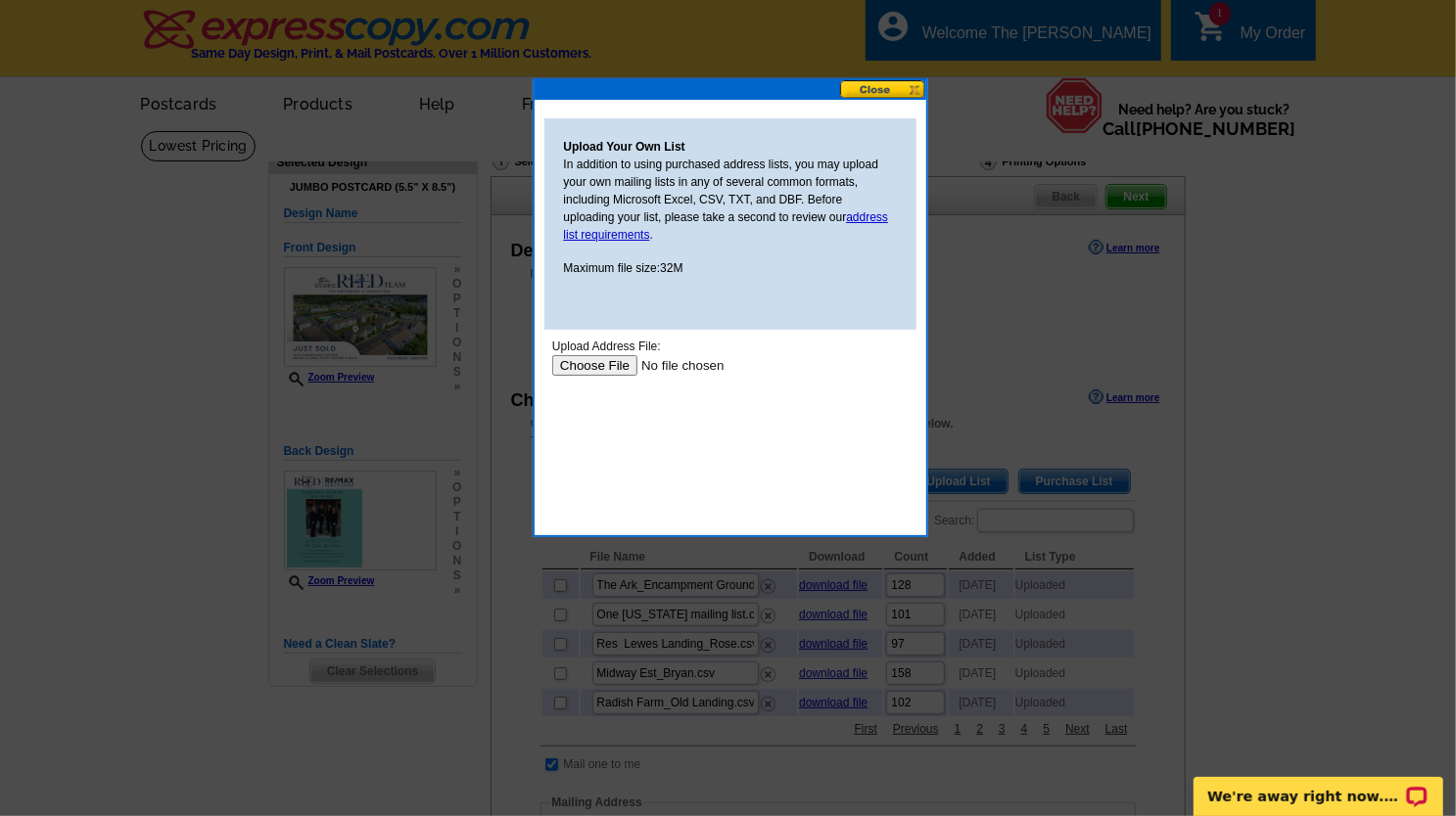
click at [577, 362] on input "file" at bounding box center [674, 365] width 247 height 21
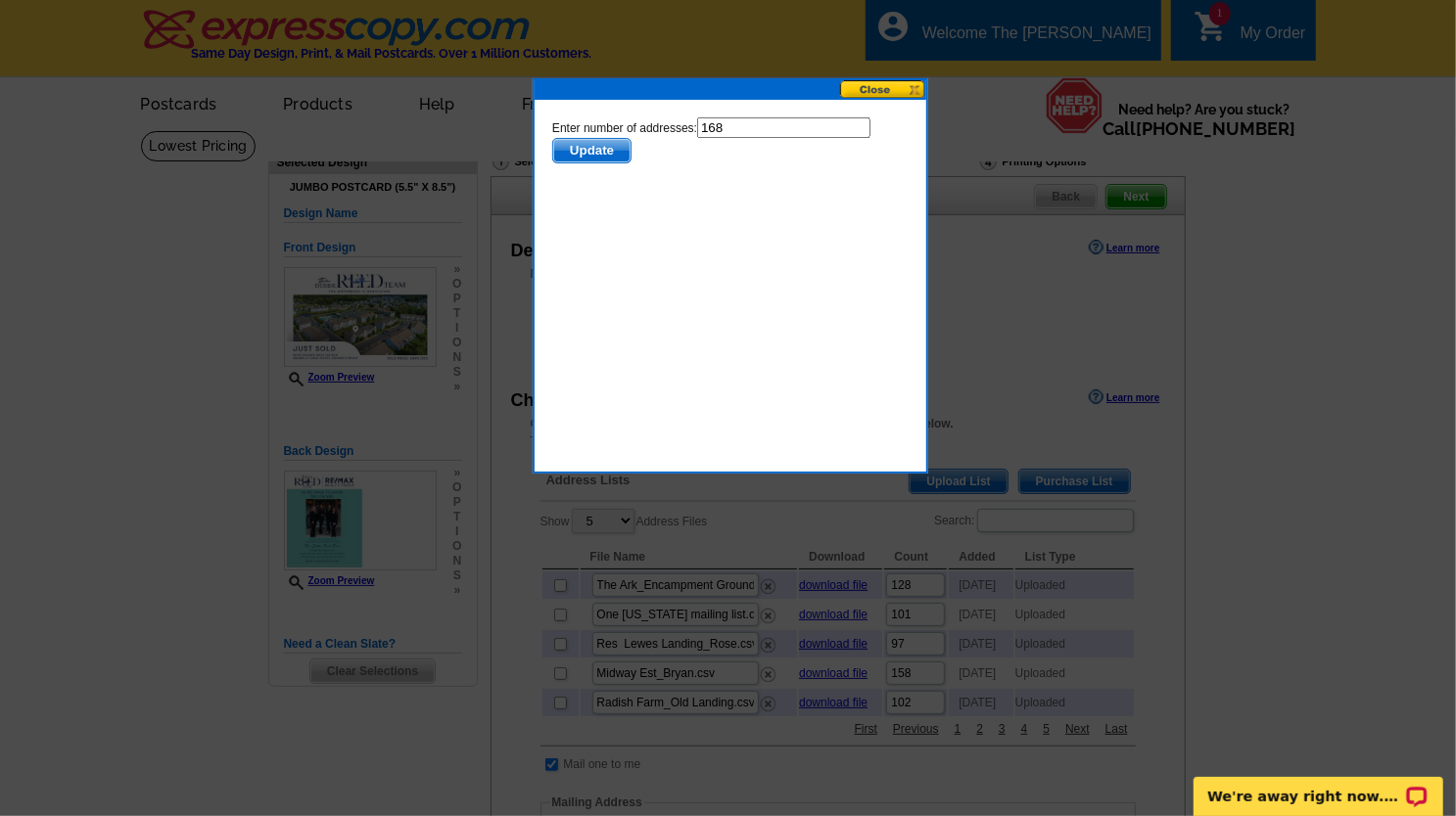
click at [613, 151] on span "Update" at bounding box center [590, 150] width 77 height 24
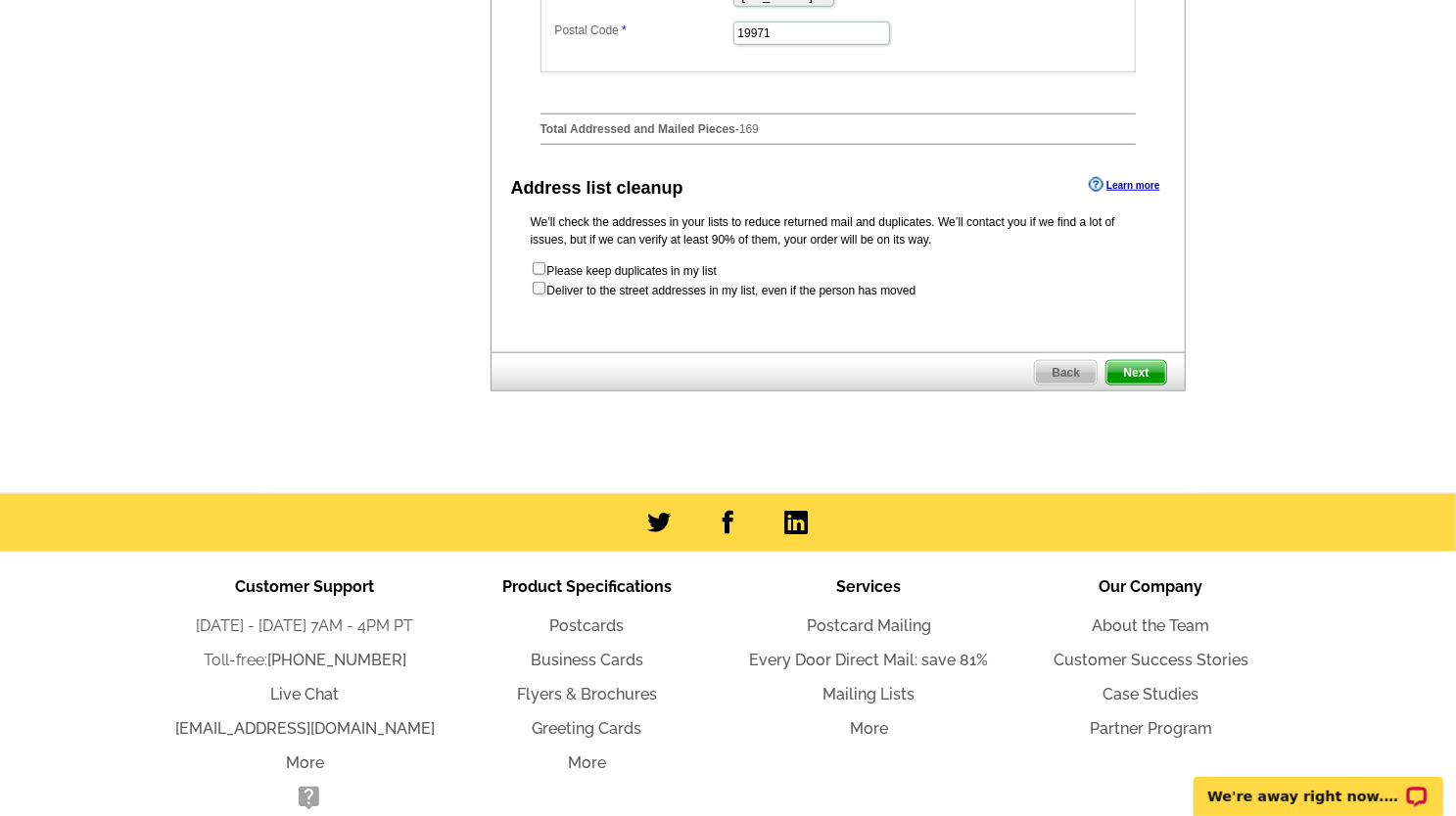
scroll to position [1048, 0]
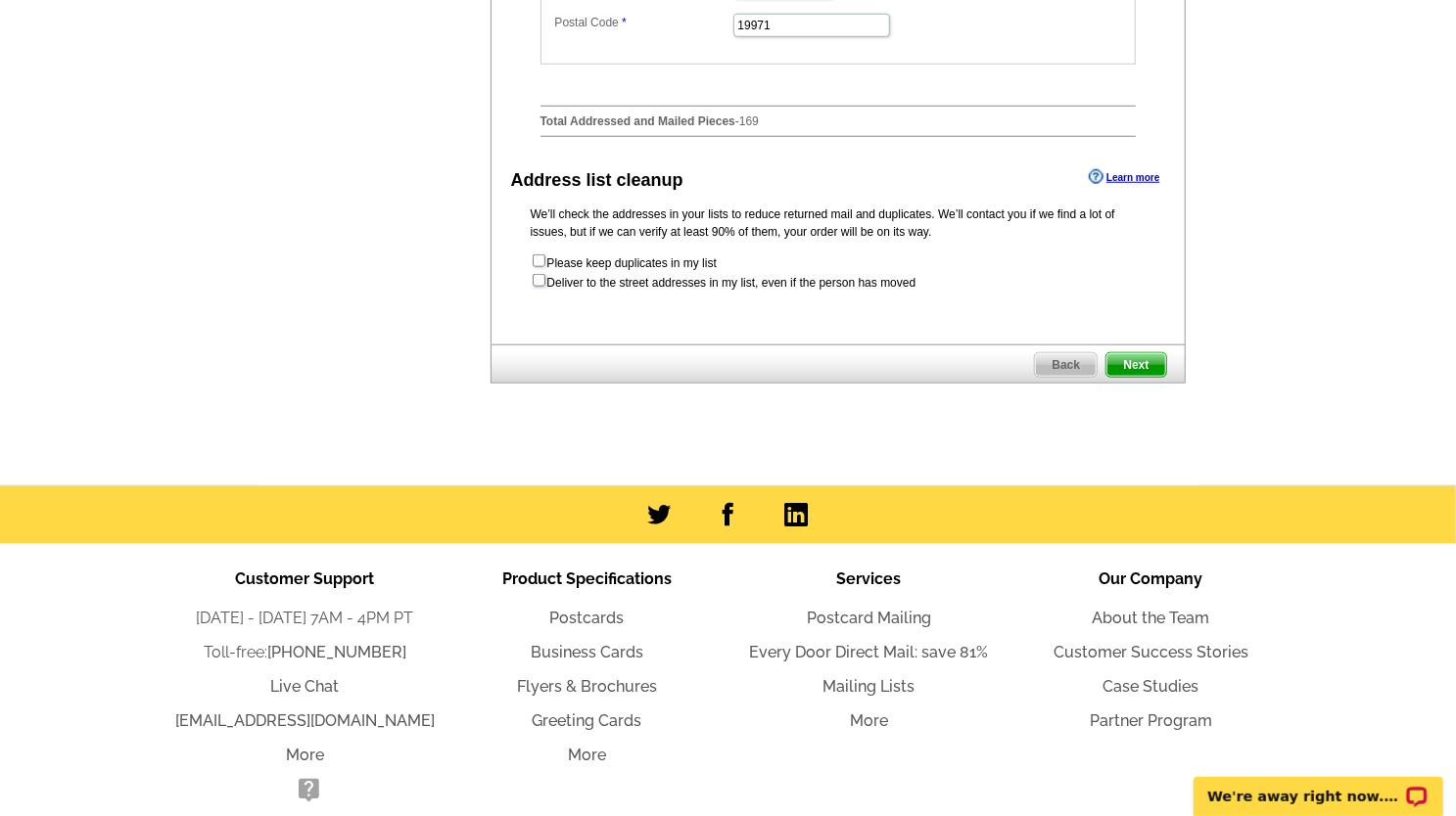
click at [538, 287] on input "checkbox" at bounding box center [538, 280] width 13 height 13
checkbox input "true"
radio input "true"
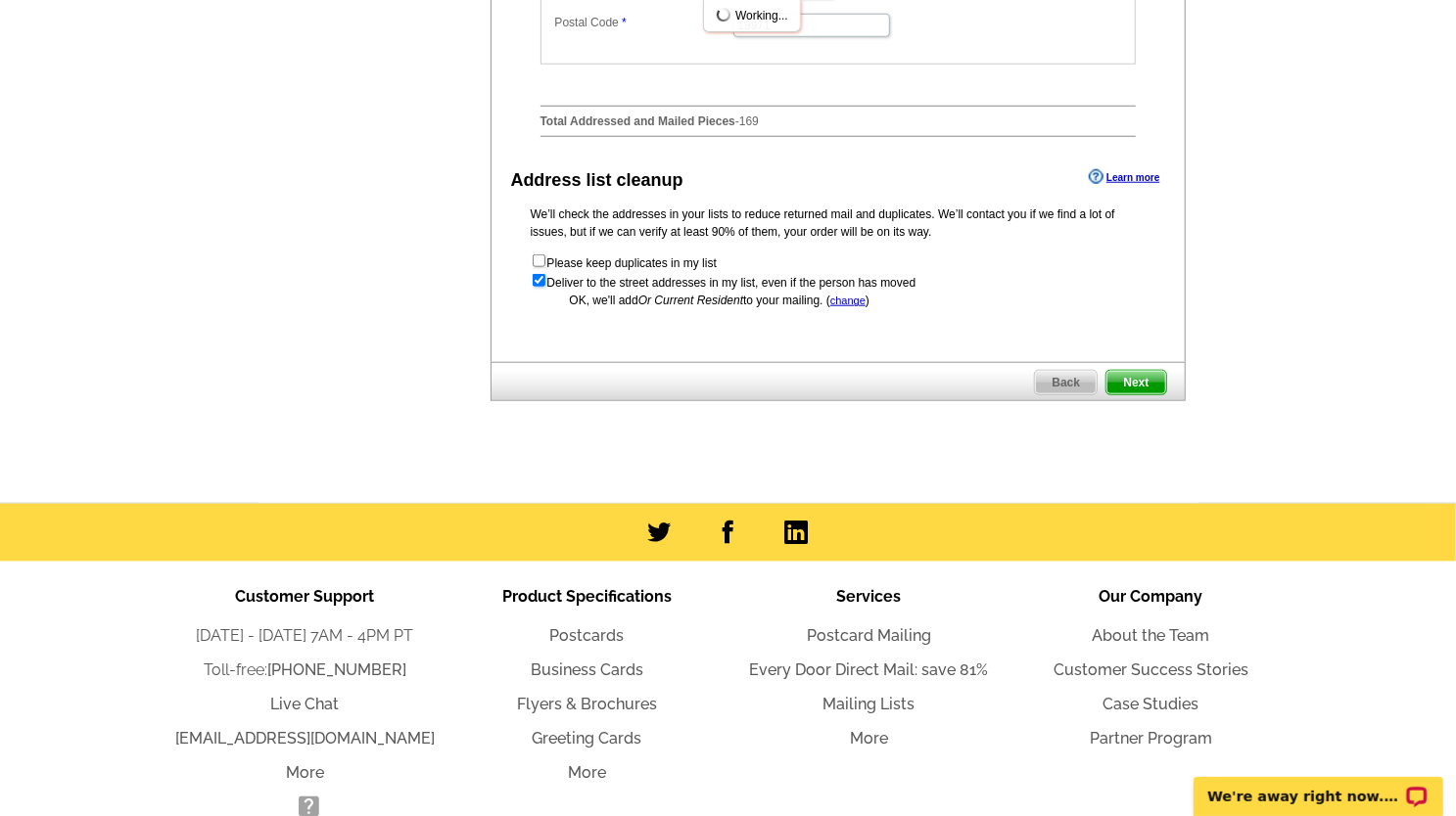
scroll to position [0, 0]
click at [1132, 394] on span "Next" at bounding box center [1136, 382] width 59 height 24
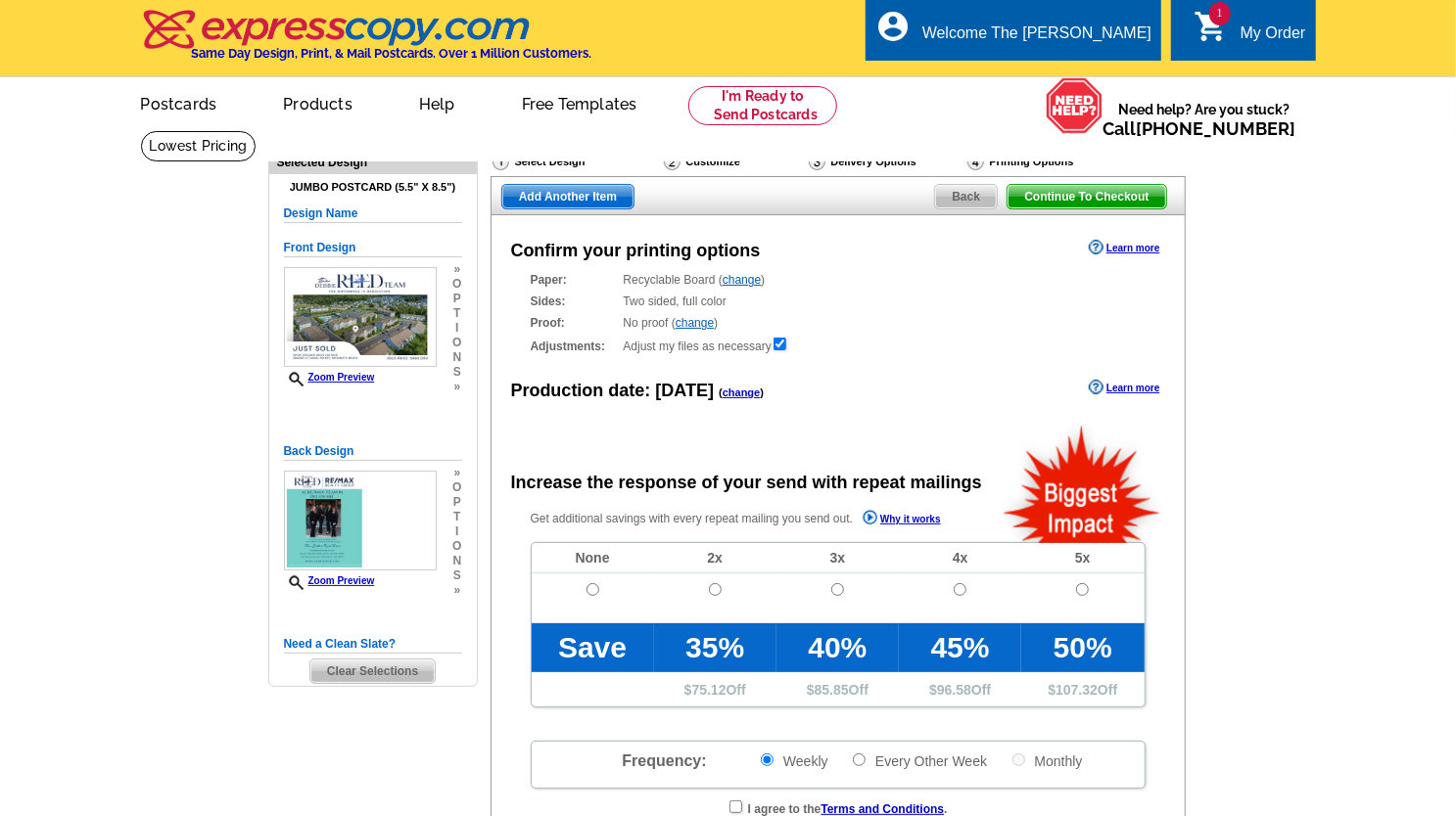
radio input "false"
click at [589, 590] on input "radio" at bounding box center [592, 589] width 13 height 13
radio input "true"
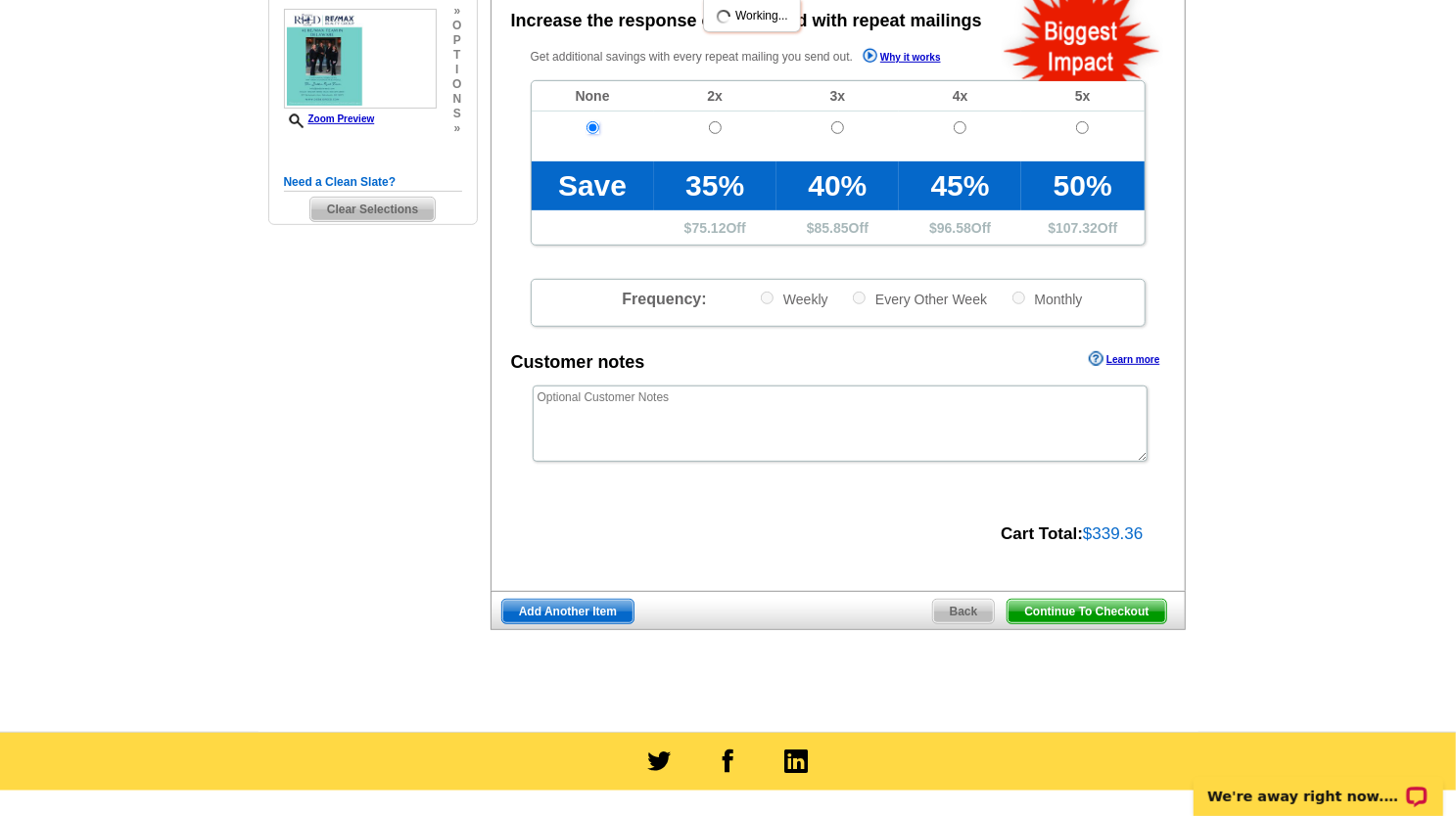
scroll to position [490, 0]
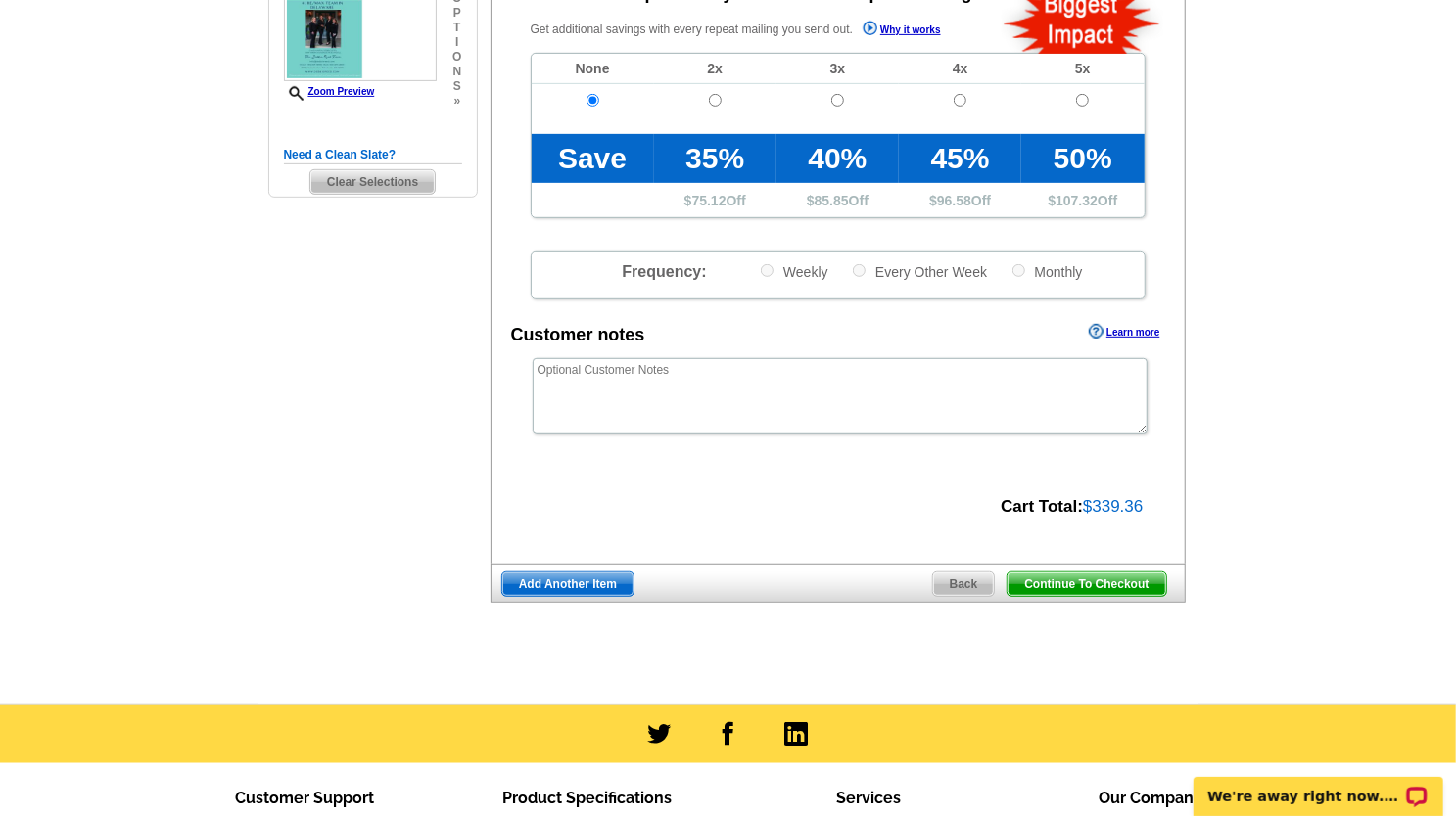
click at [1097, 589] on span "Continue To Checkout" at bounding box center [1086, 584] width 158 height 24
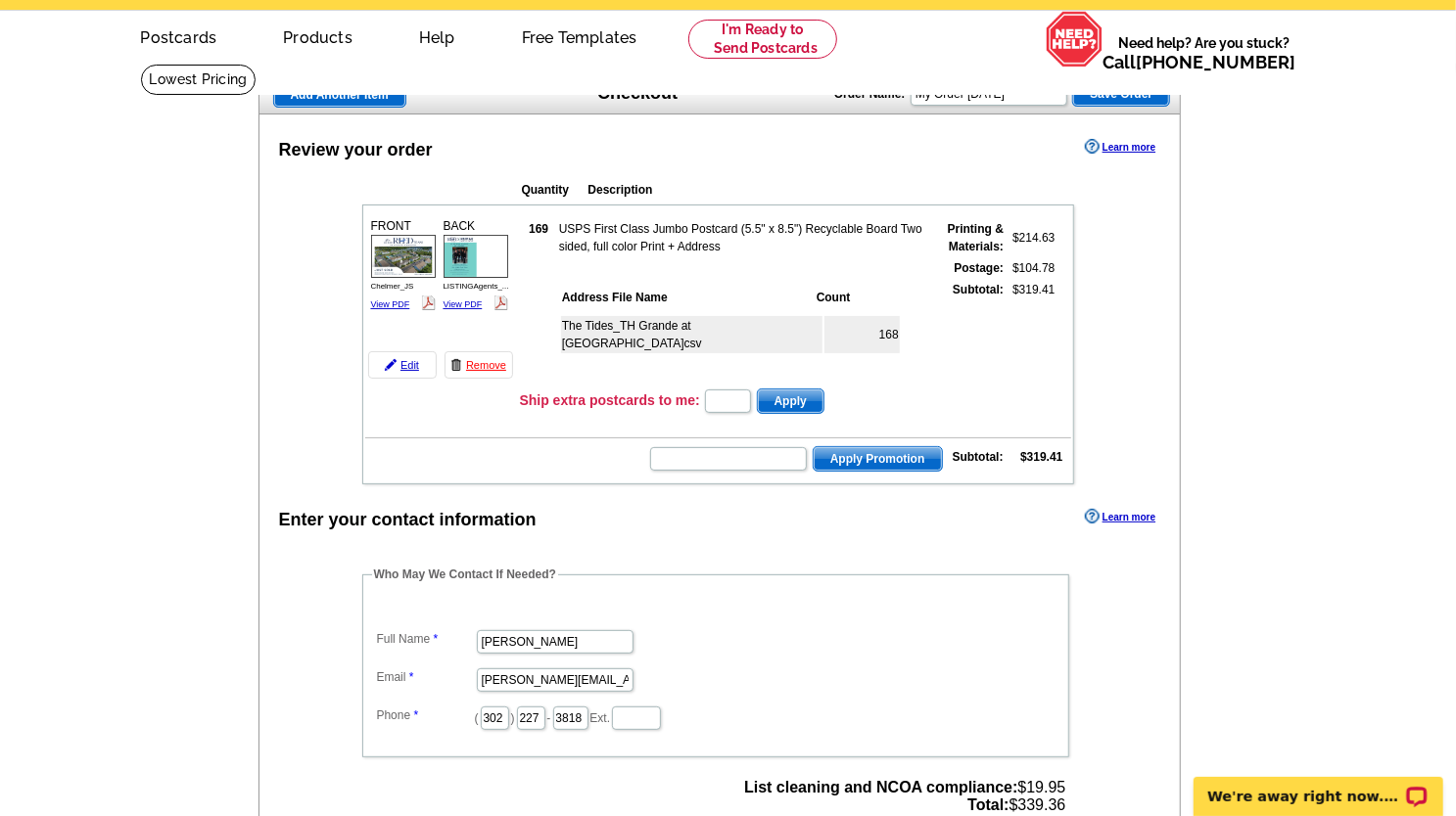
scroll to position [98, 0]
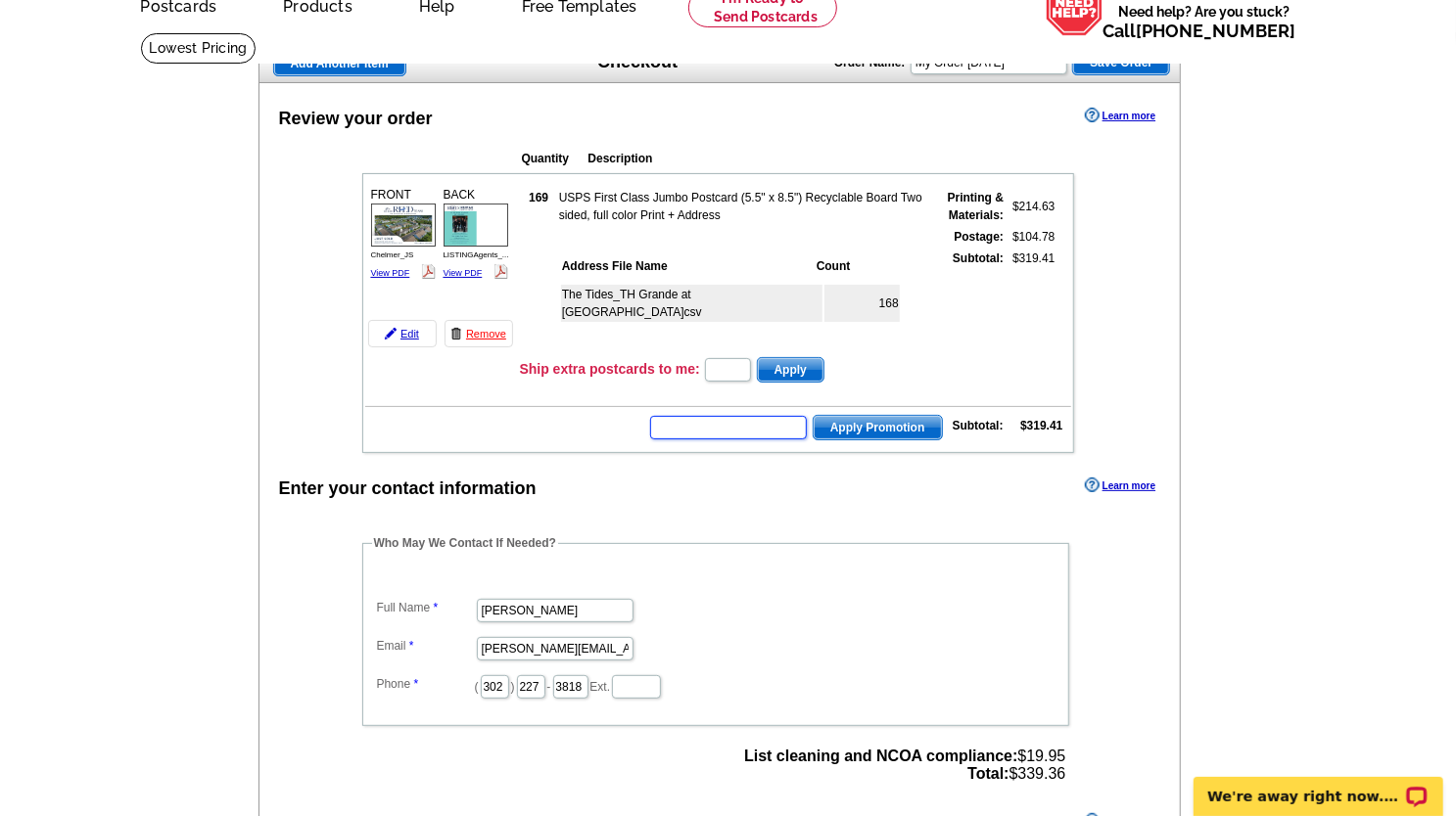
click at [777, 418] on input "text" at bounding box center [728, 428] width 157 height 24
type input "CHAT20"
click at [895, 439] on span "Apply Promotion" at bounding box center [877, 428] width 128 height 24
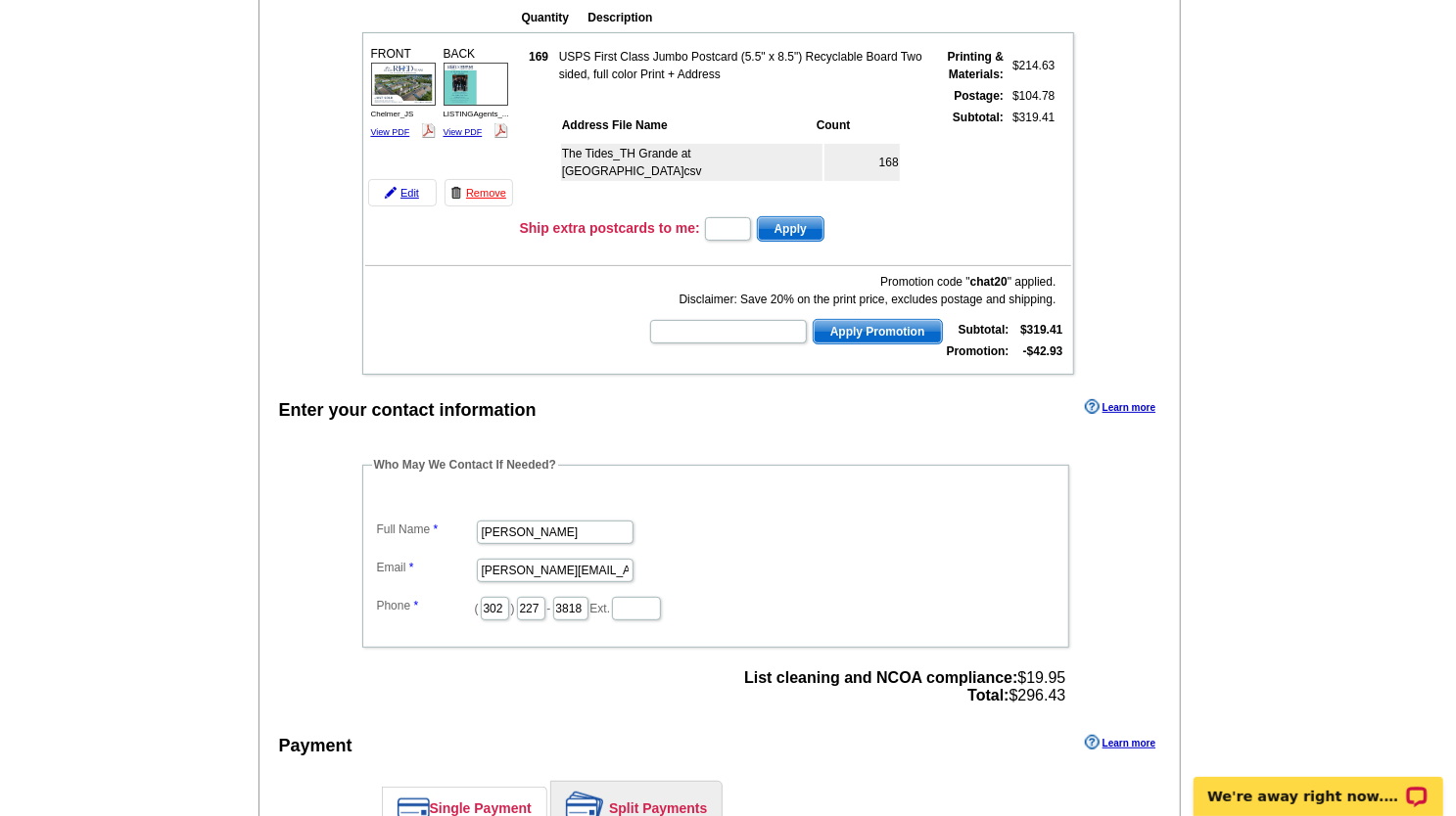
scroll to position [685, 0]
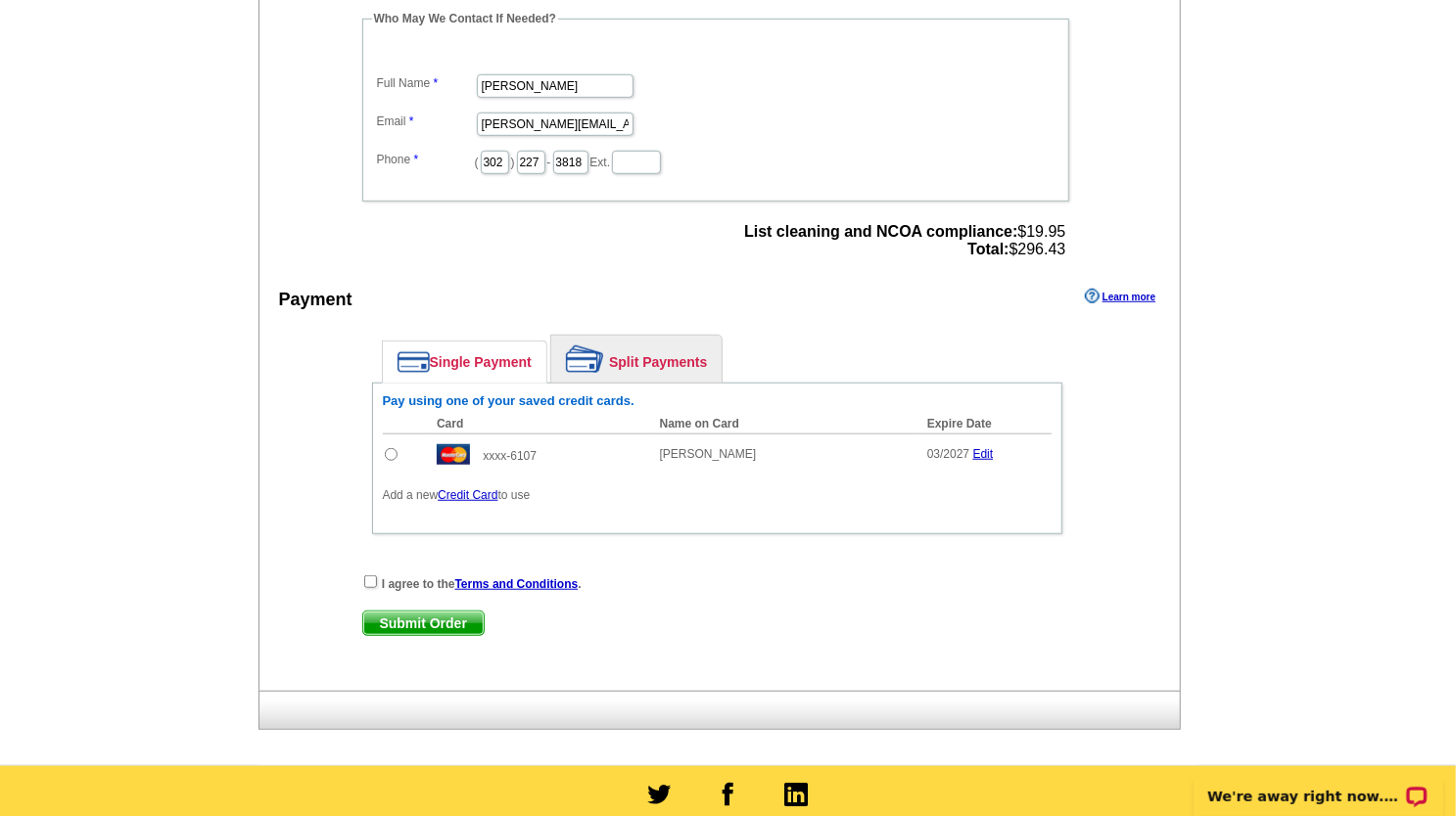
click at [398, 442] on td at bounding box center [405, 454] width 45 height 41
click at [392, 454] on input "radio" at bounding box center [390, 454] width 13 height 13
radio input "true"
click at [366, 578] on input "checkbox" at bounding box center [371, 581] width 13 height 13
checkbox input "true"
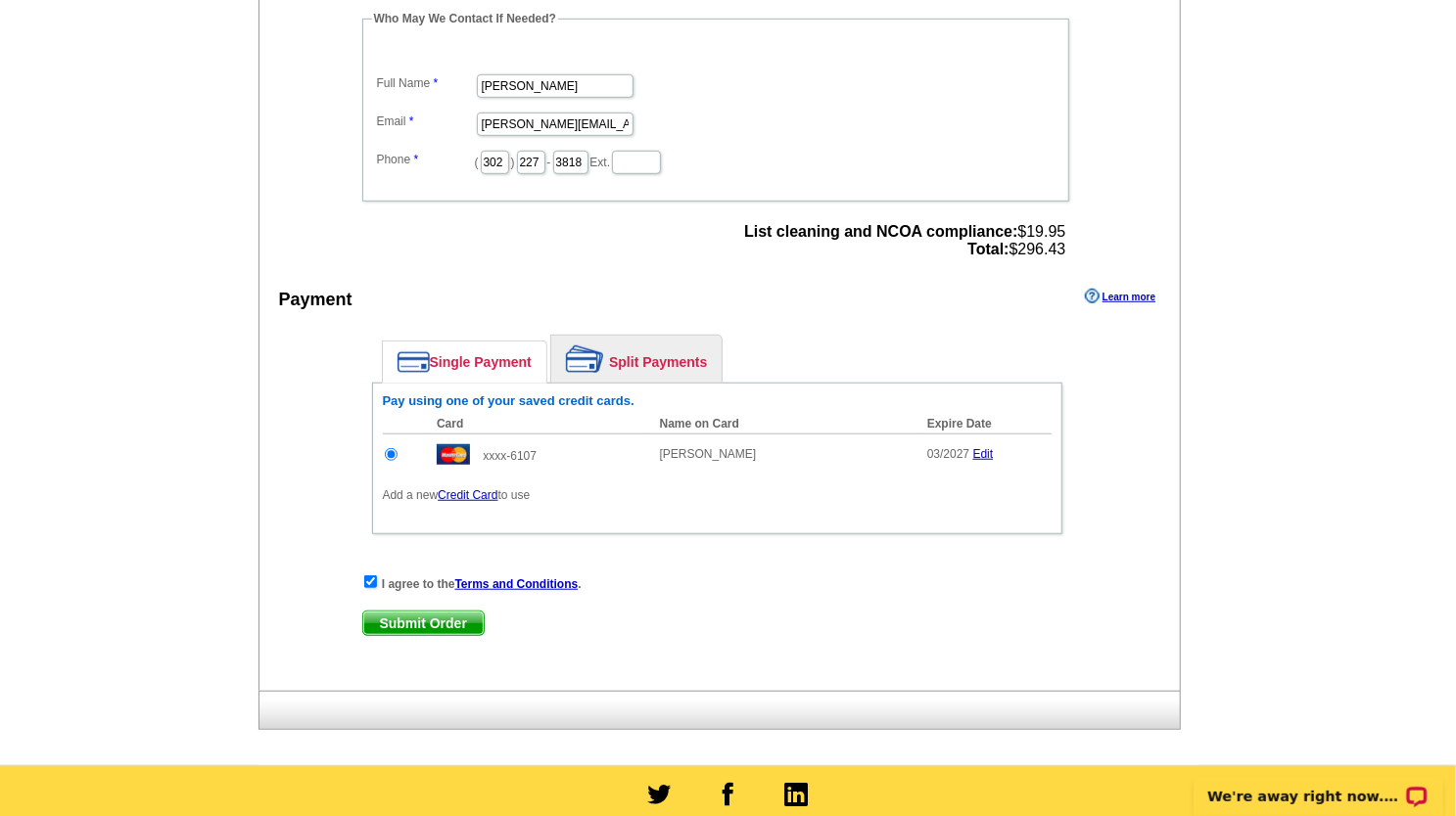
click at [423, 628] on span "Submit Order" at bounding box center [424, 624] width 120 height 24
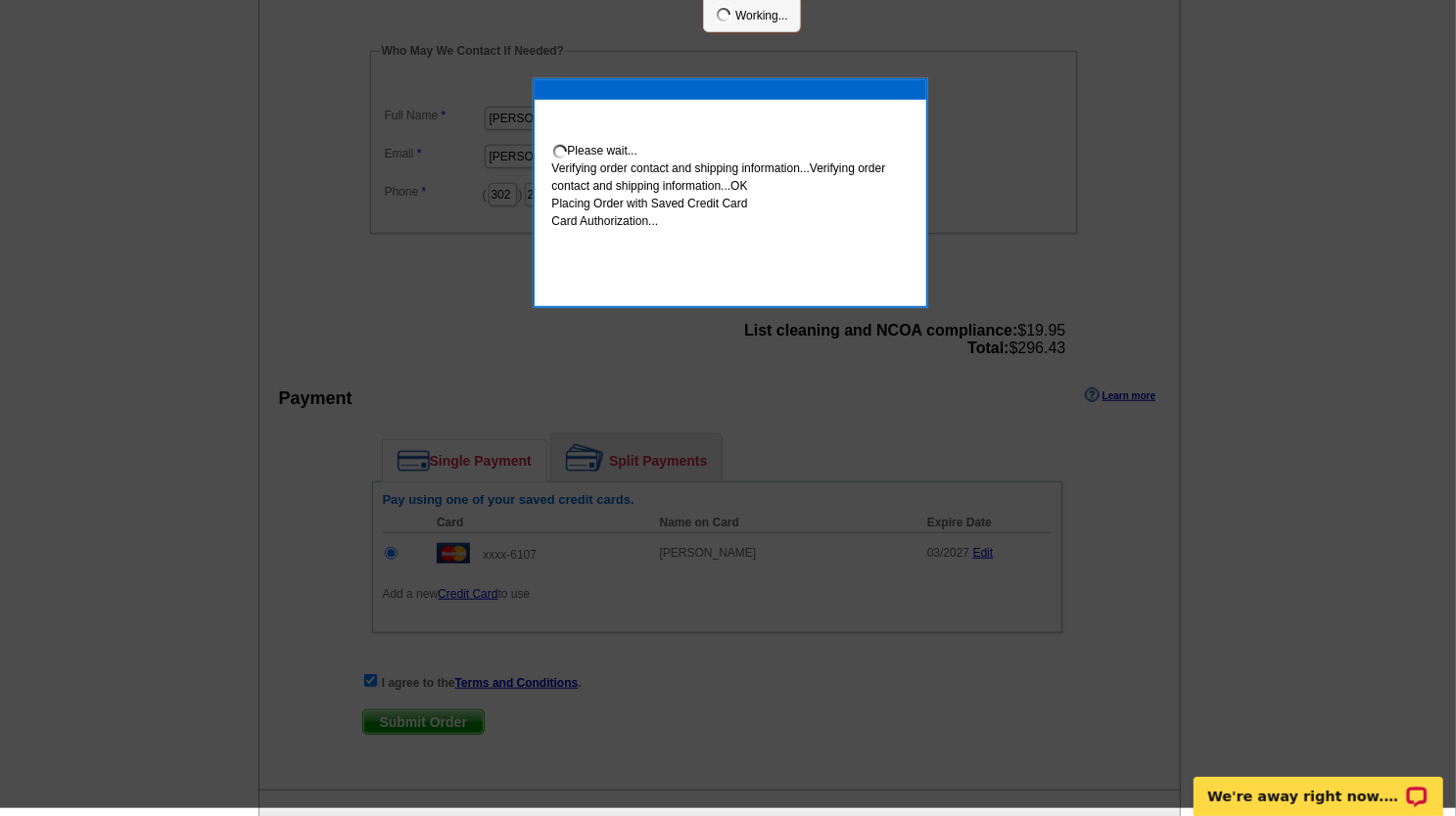
scroll to position [677, 0]
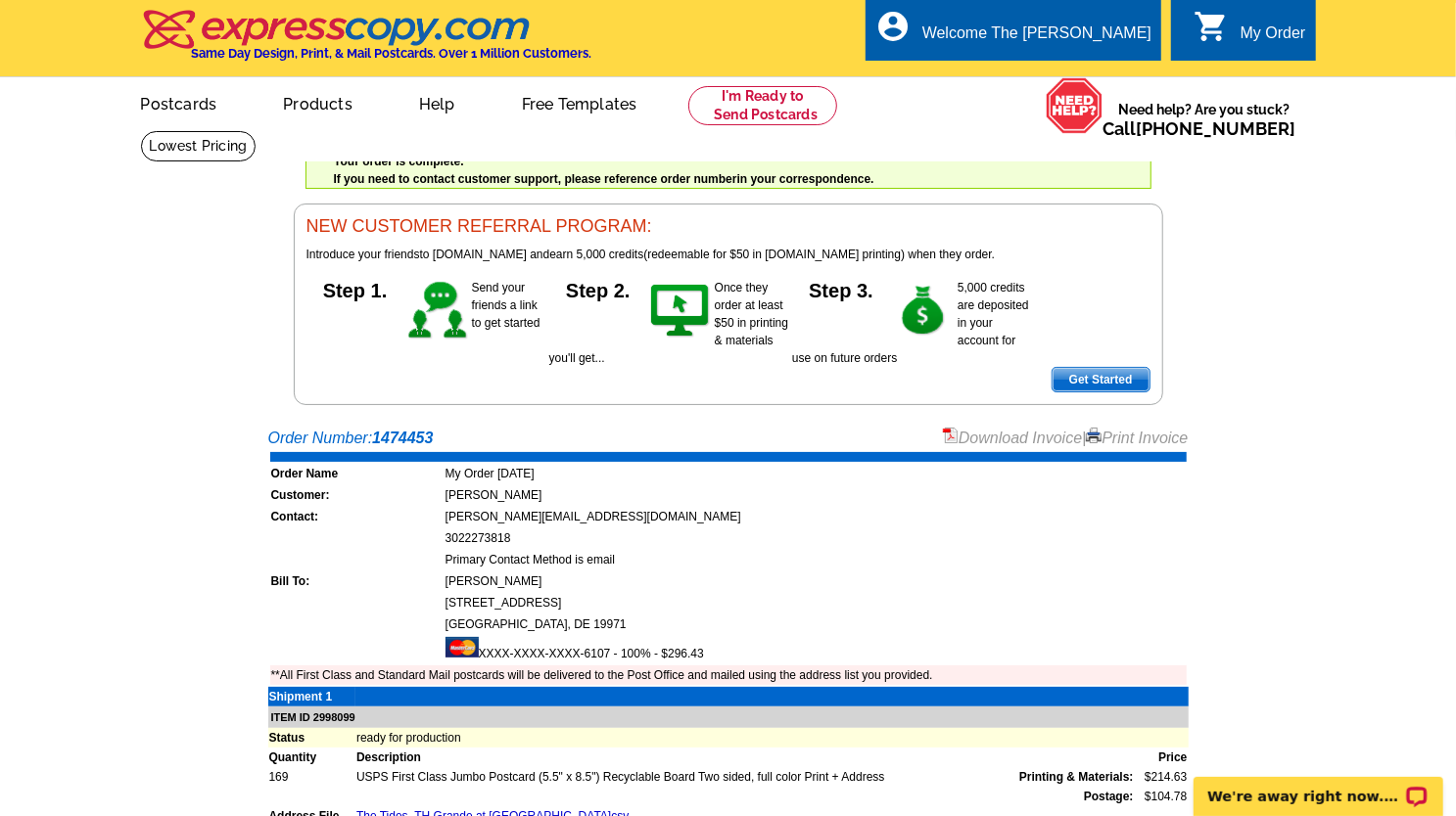
click at [963, 443] on link "Download Invoice" at bounding box center [1012, 438] width 139 height 17
click at [776, 105] on link at bounding box center [763, 105] width 150 height 39
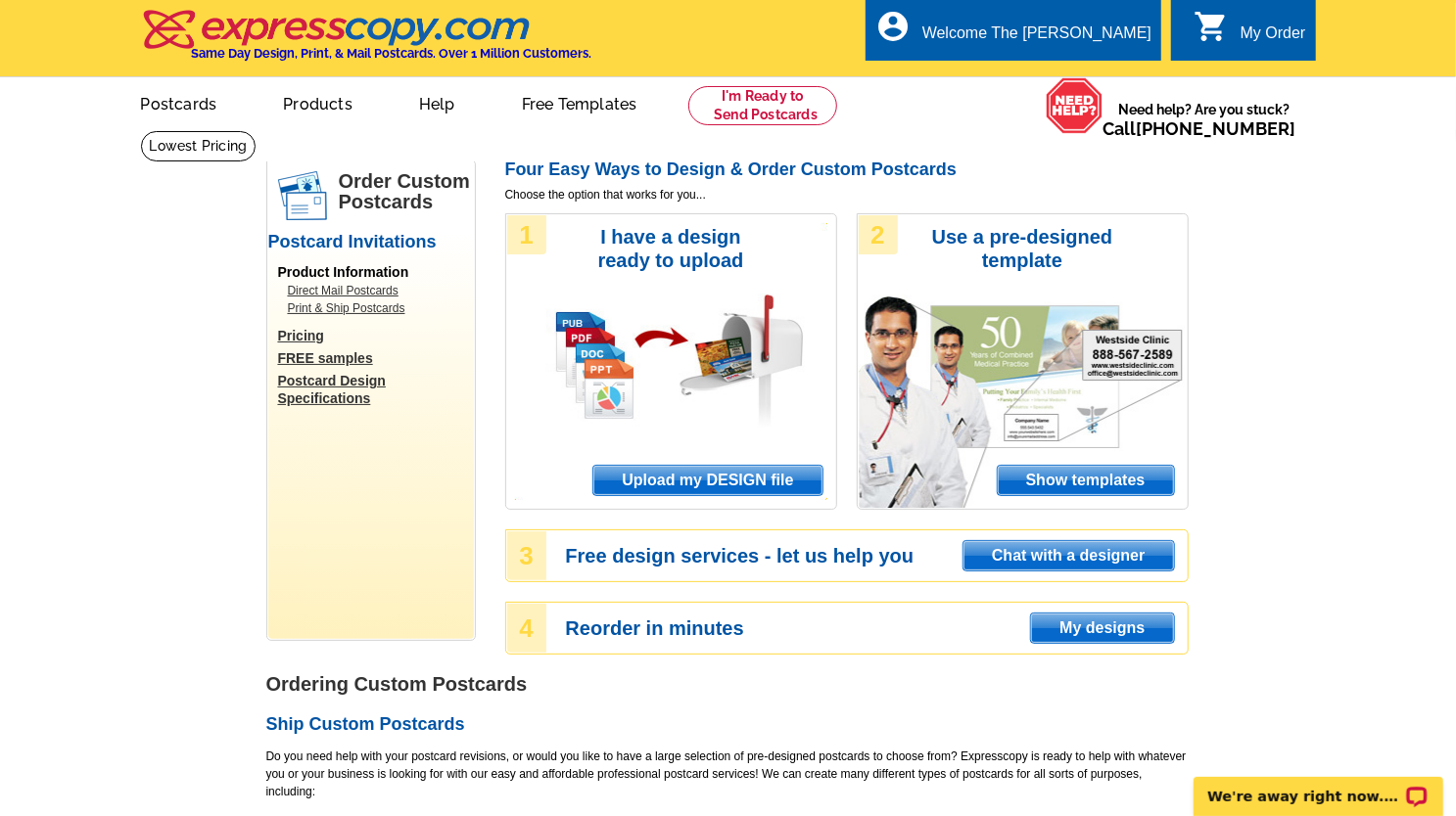
click at [735, 486] on span "Upload my DESIGN file" at bounding box center [707, 481] width 228 height 30
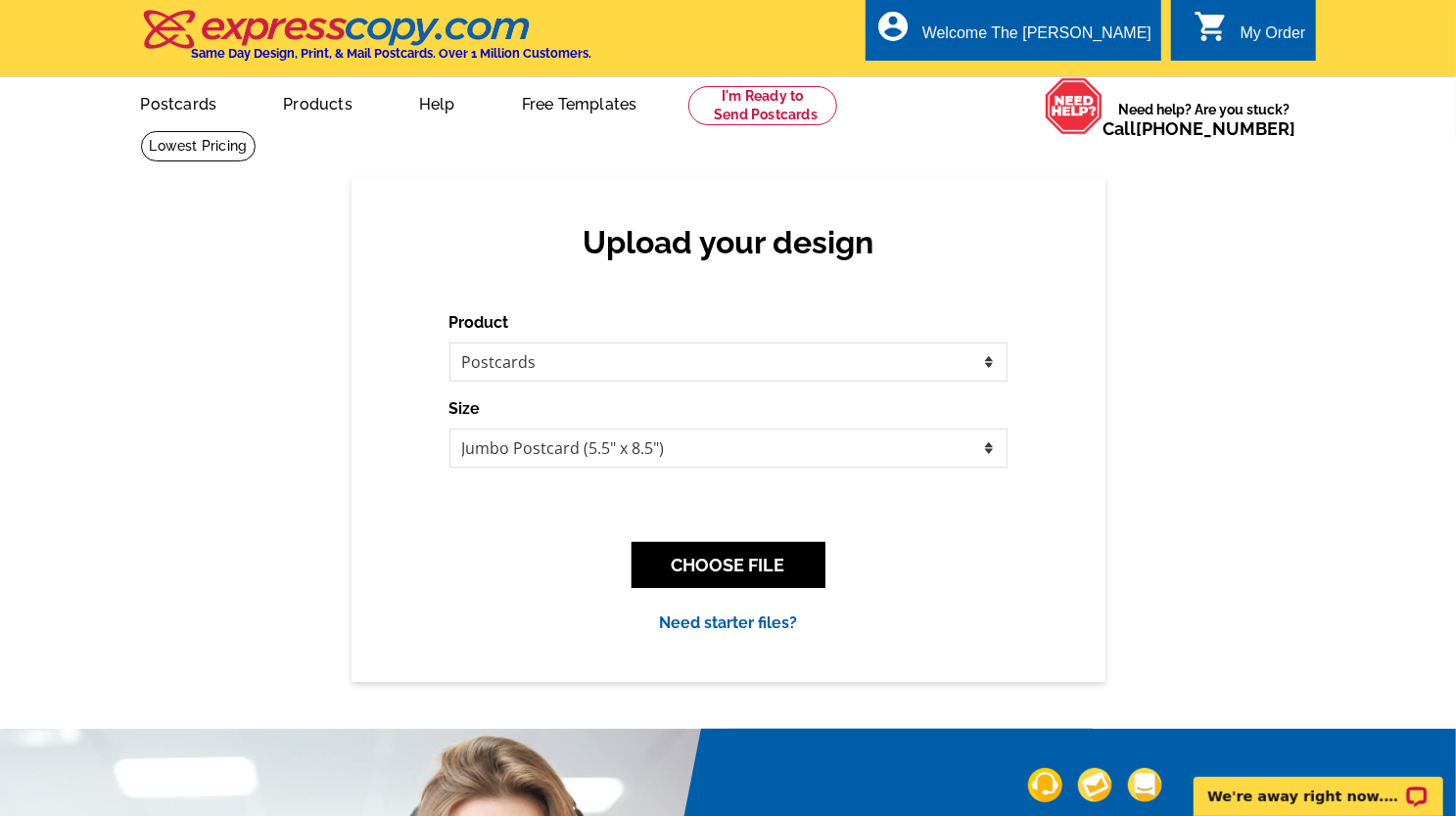
click at [570, 588] on div "CHOOSE FILE" at bounding box center [728, 565] width 558 height 77
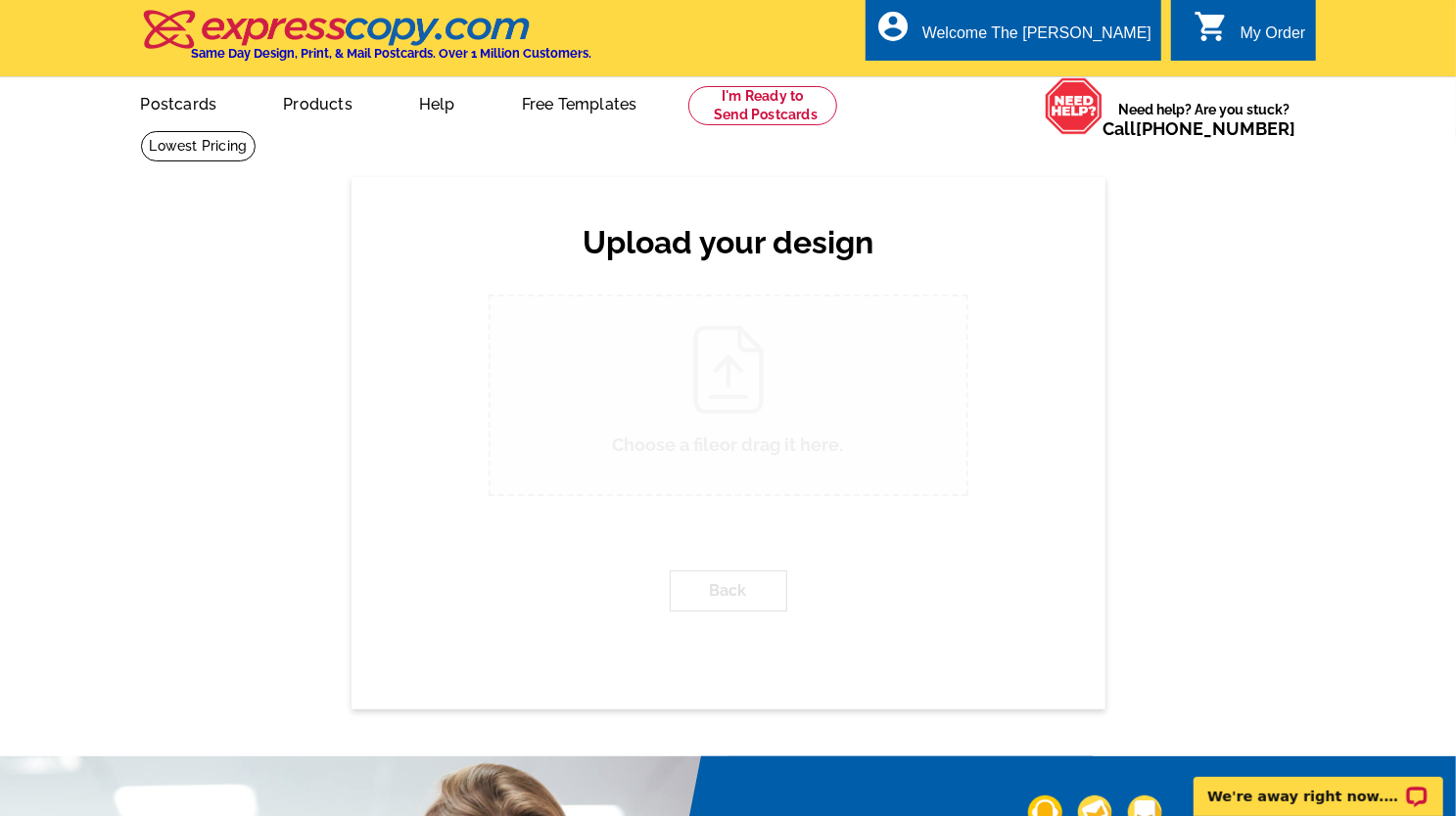
click at [692, 573] on button "Back" at bounding box center [728, 591] width 117 height 41
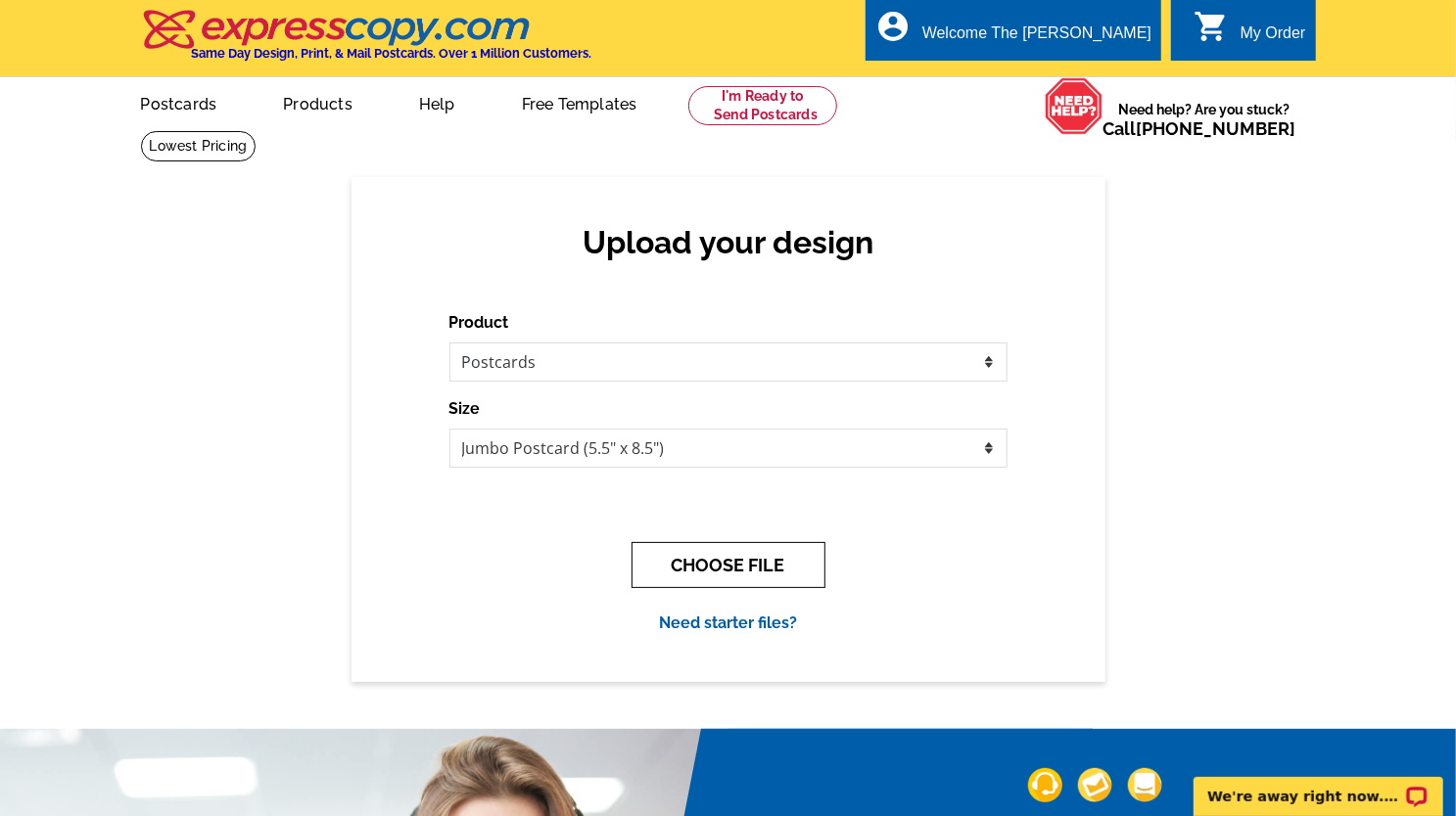
click at [719, 571] on button "CHOOSE FILE" at bounding box center [728, 565] width 194 height 46
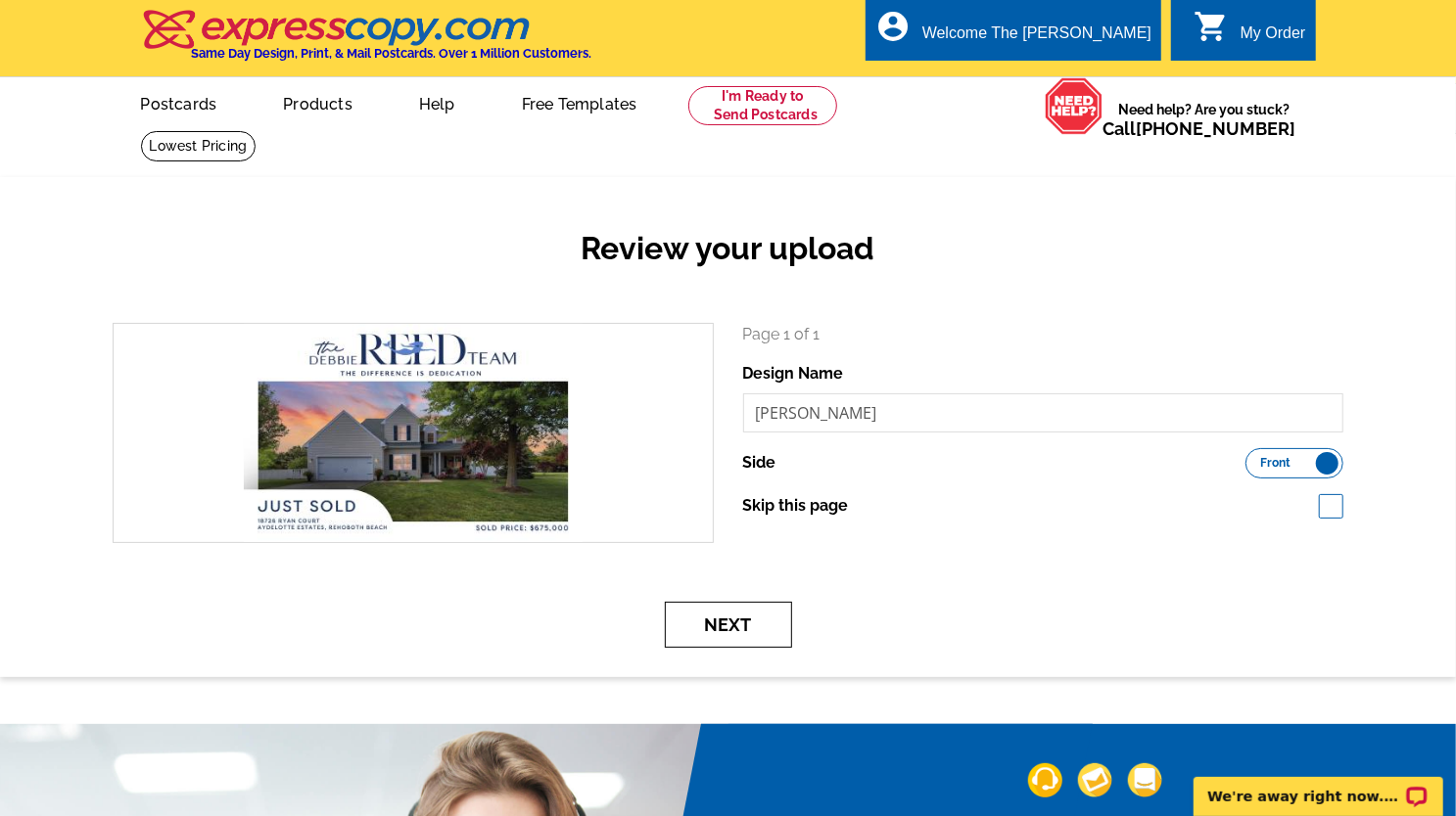
click at [749, 628] on button "Next" at bounding box center [728, 625] width 127 height 46
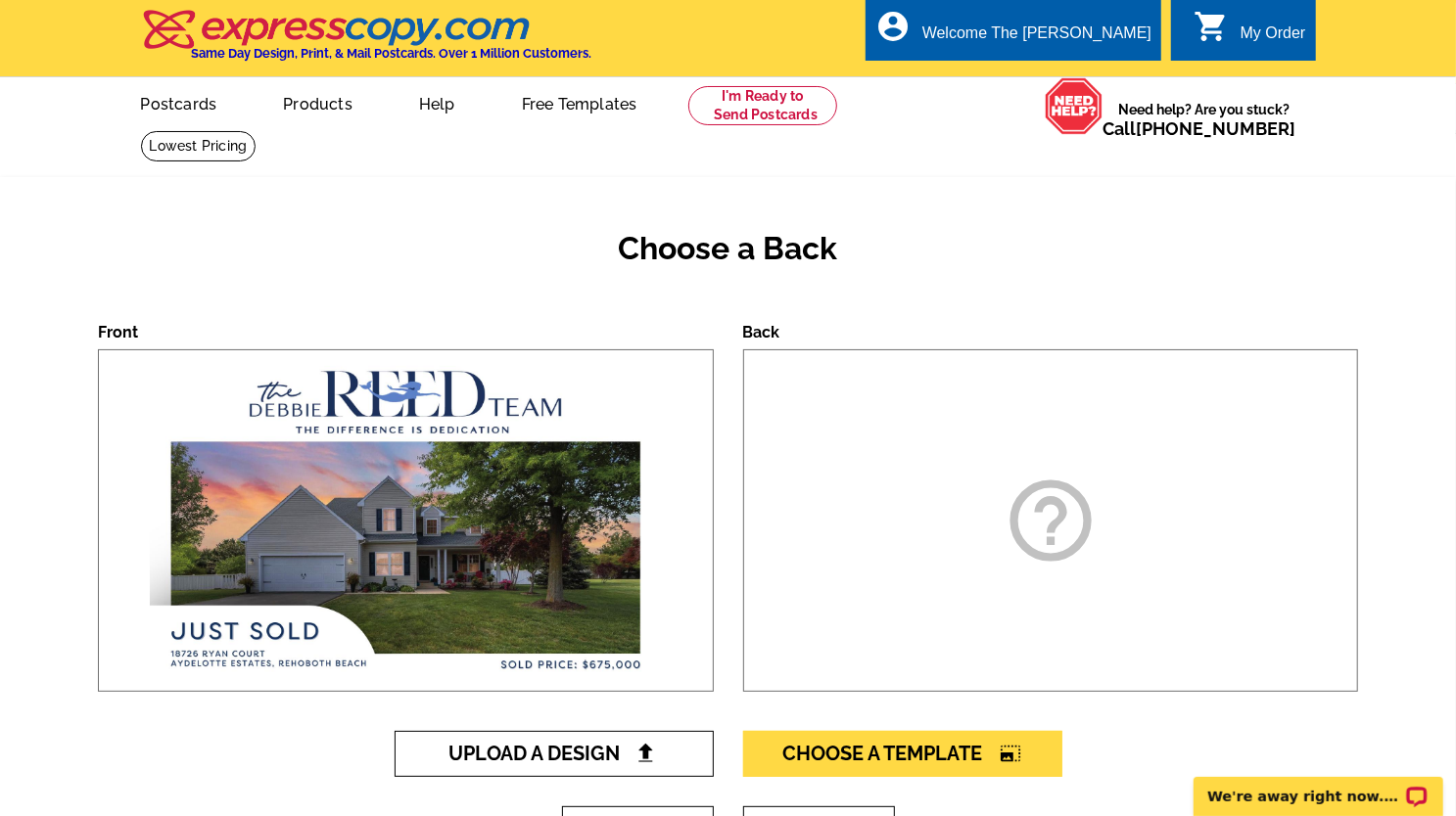
click at [578, 751] on span "Upload A Design" at bounding box center [554, 754] width 211 height 24
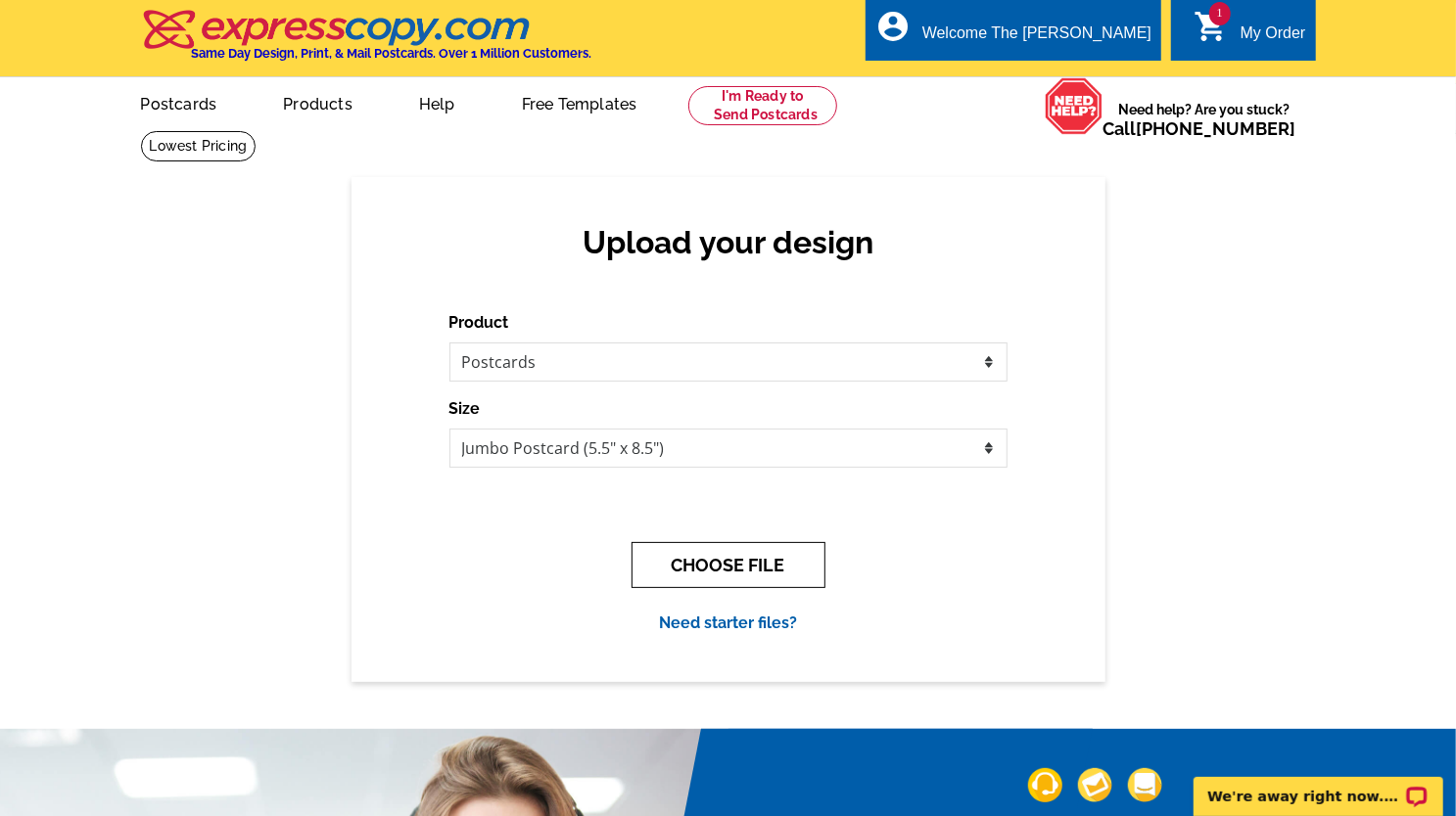
click at [719, 577] on button "CHOOSE FILE" at bounding box center [728, 565] width 194 height 46
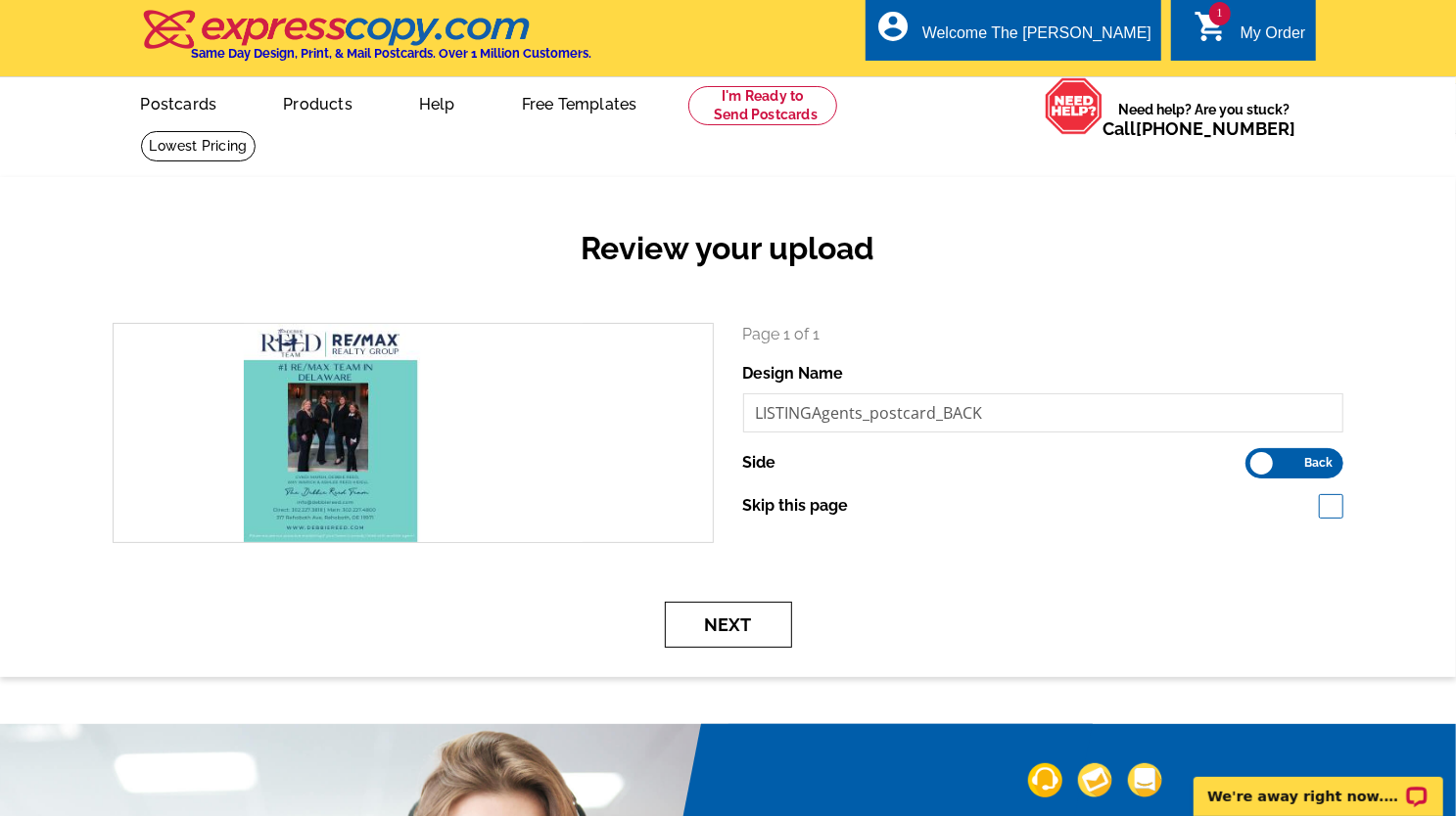
click at [756, 634] on button "Next" at bounding box center [728, 625] width 127 height 46
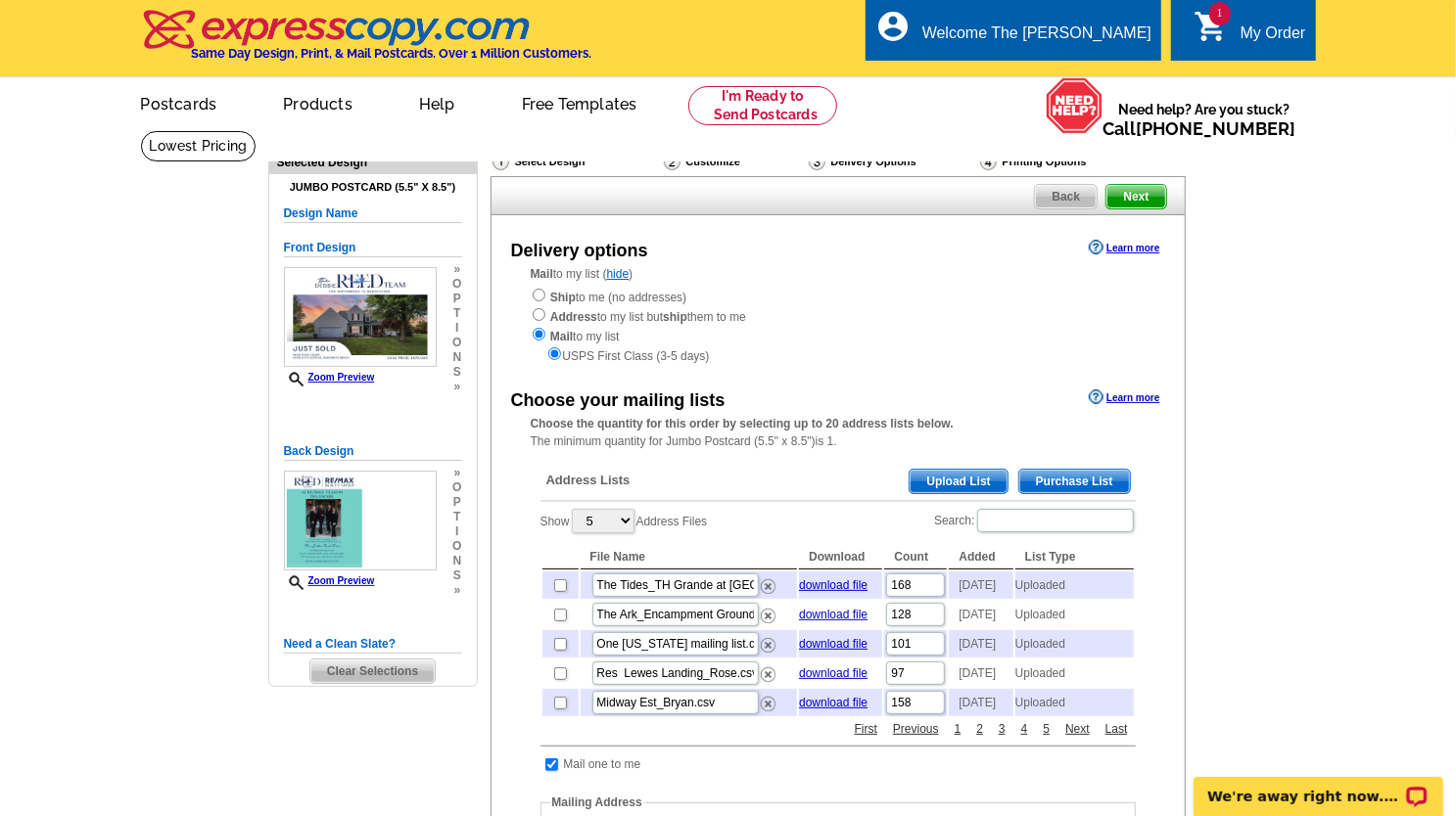
click at [952, 484] on span "Upload List" at bounding box center [958, 482] width 97 height 24
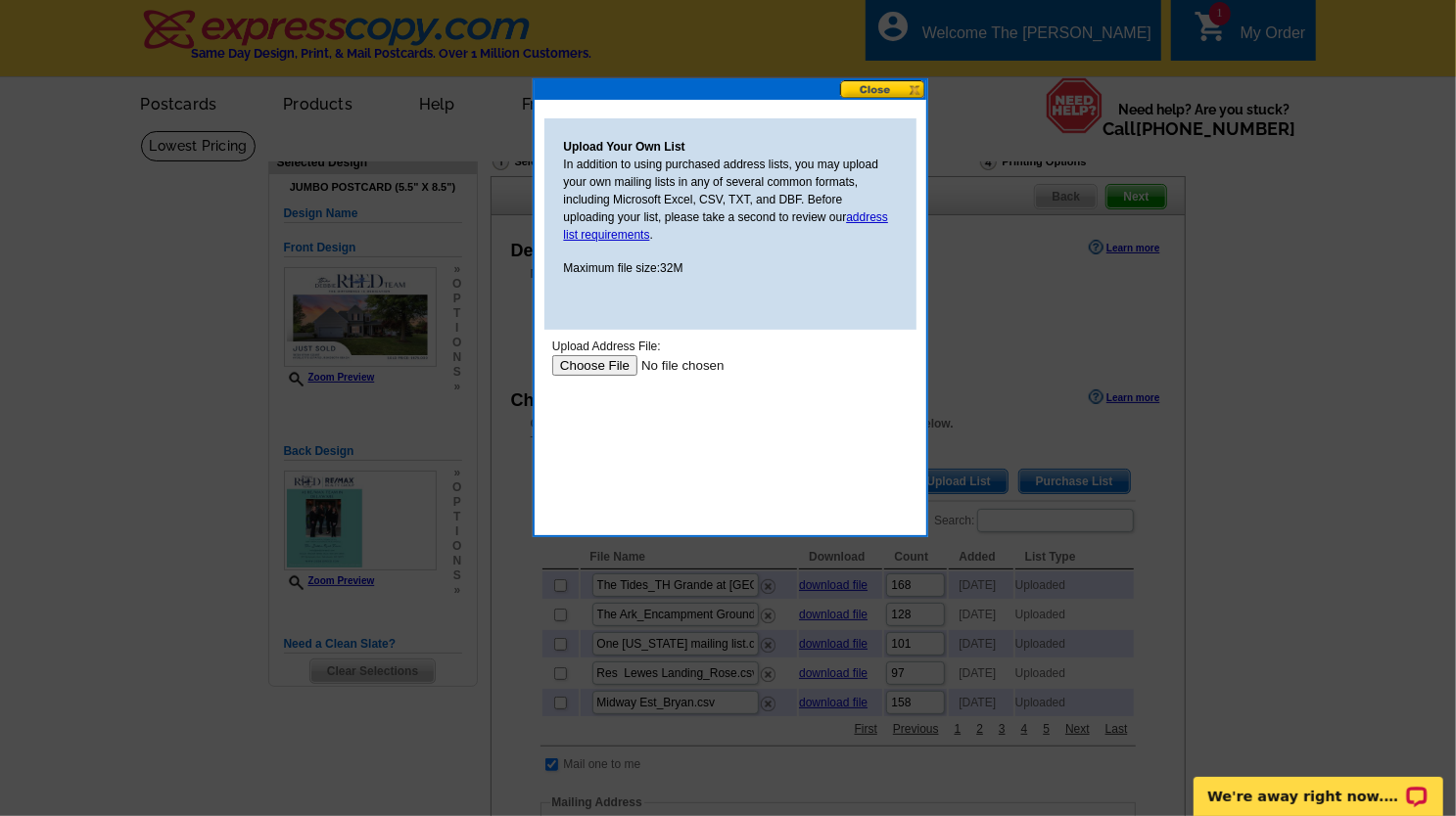
click at [614, 363] on input "file" at bounding box center [674, 365] width 247 height 21
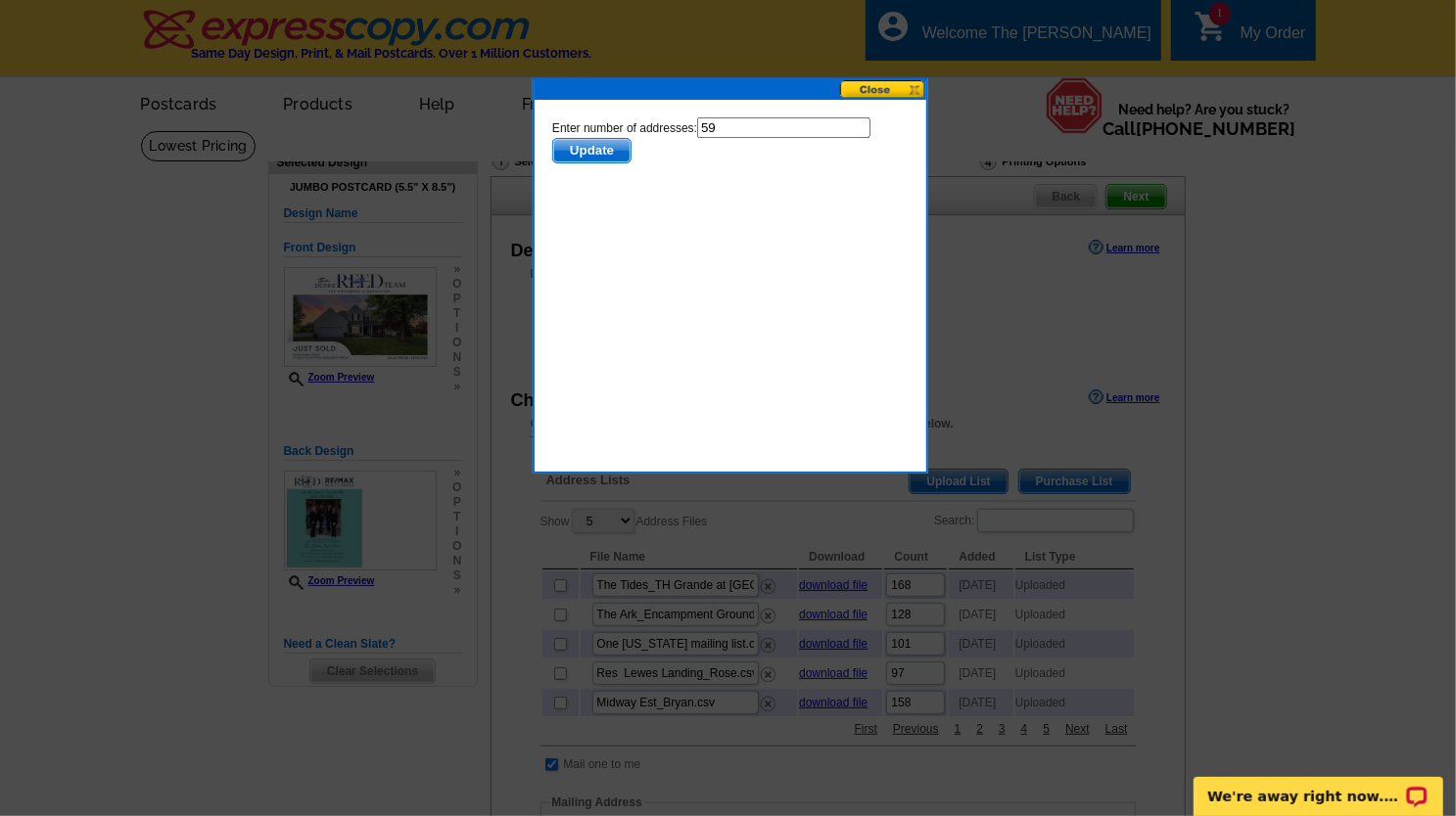
click at [576, 156] on span "Update" at bounding box center [590, 150] width 77 height 24
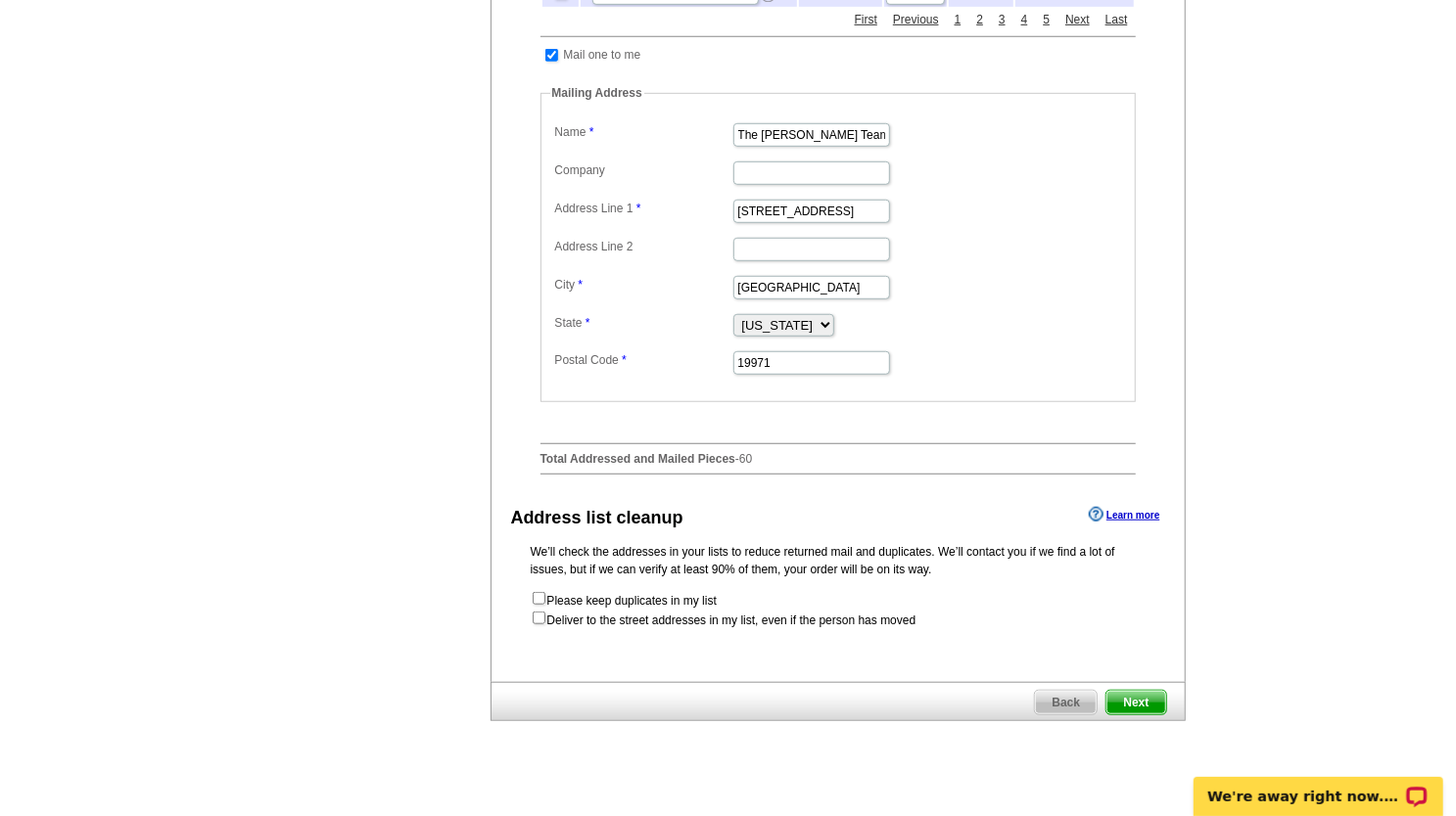
scroll to position [881, 0]
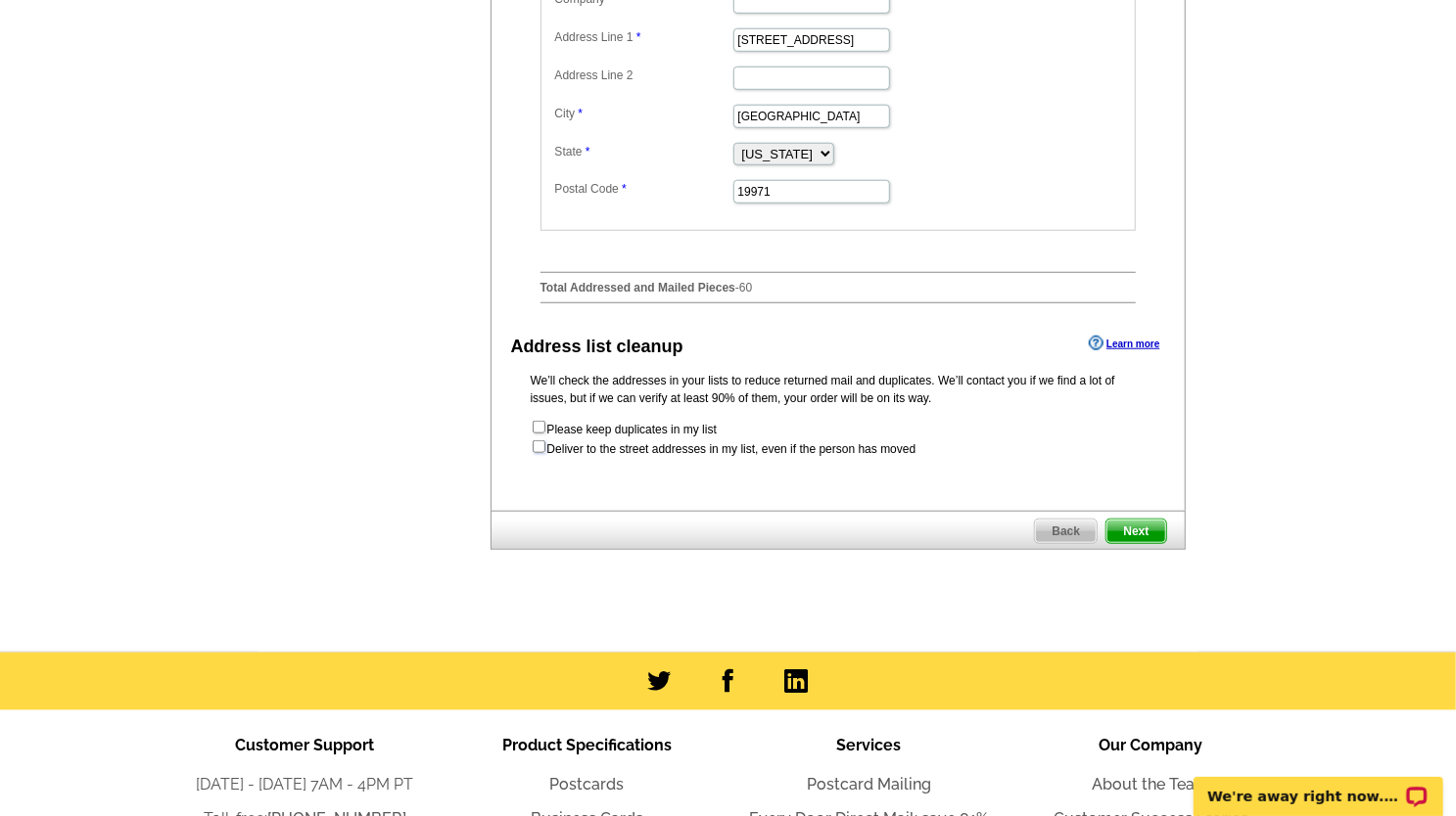
click at [540, 453] on input "checkbox" at bounding box center [538, 446] width 13 height 13
checkbox input "true"
radio input "true"
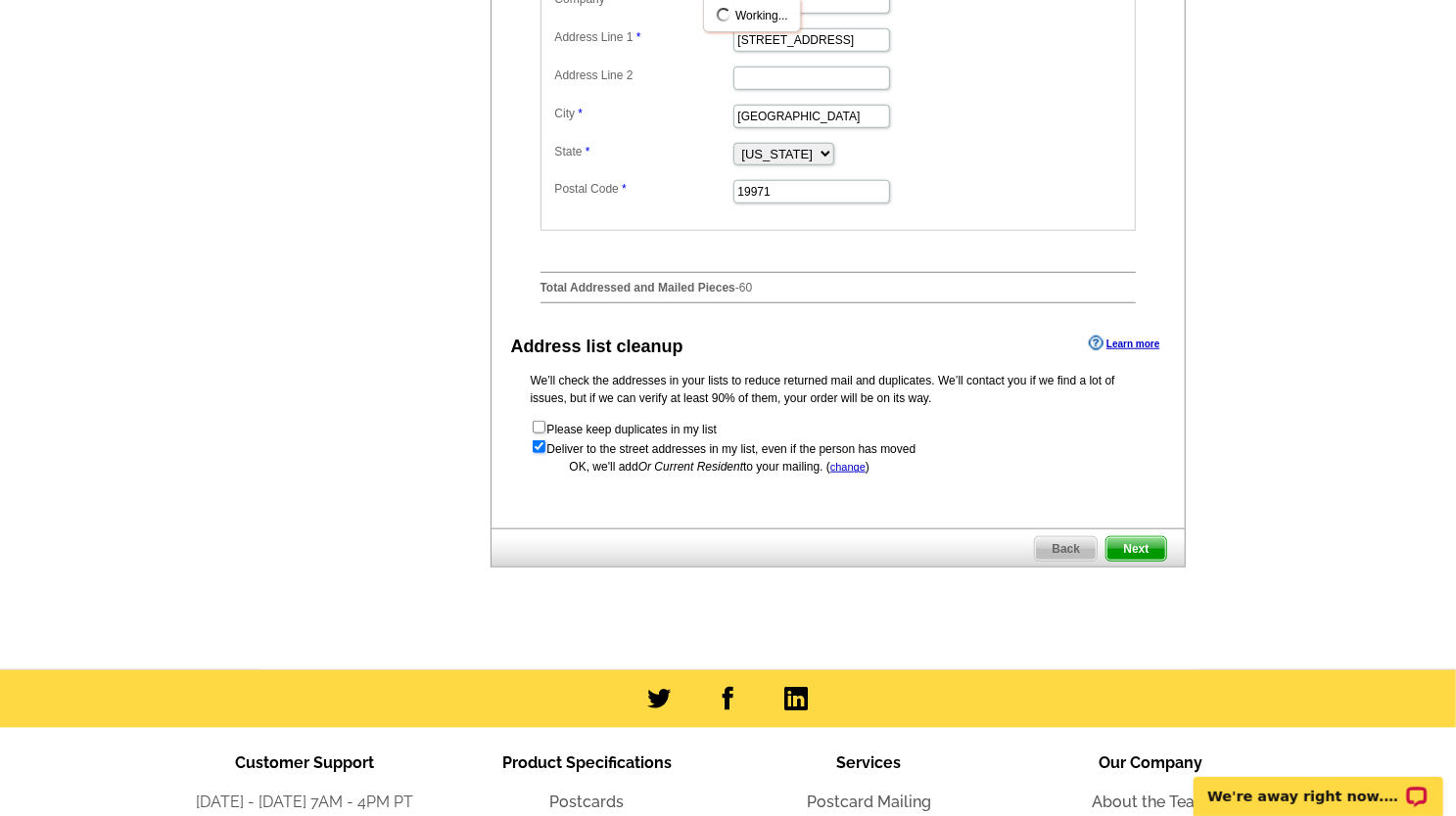
scroll to position [0, 0]
click at [1141, 561] on span "Next" at bounding box center [1136, 549] width 59 height 24
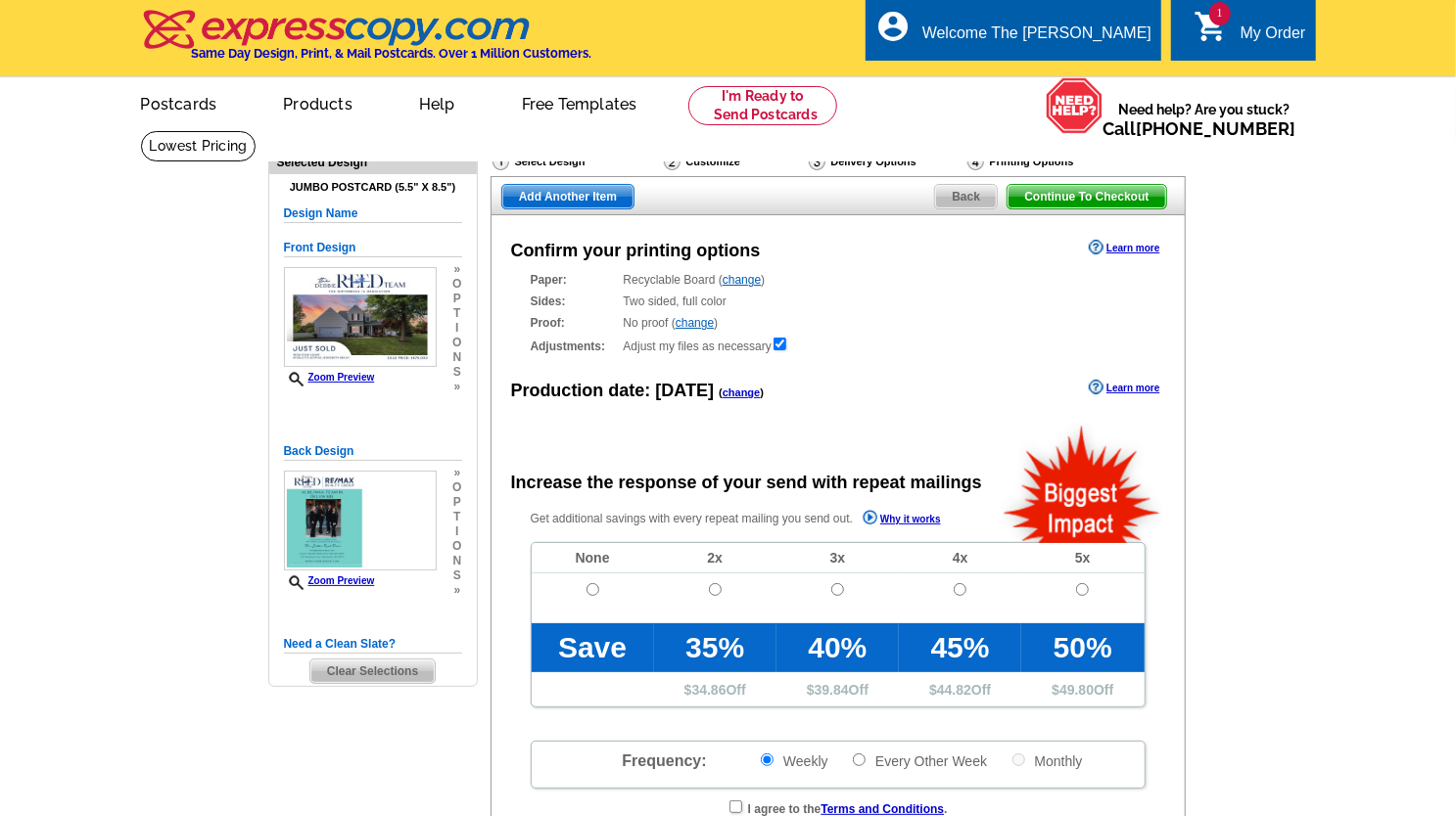
radio input "false"
click at [593, 591] on input "radio" at bounding box center [592, 589] width 13 height 13
radio input "true"
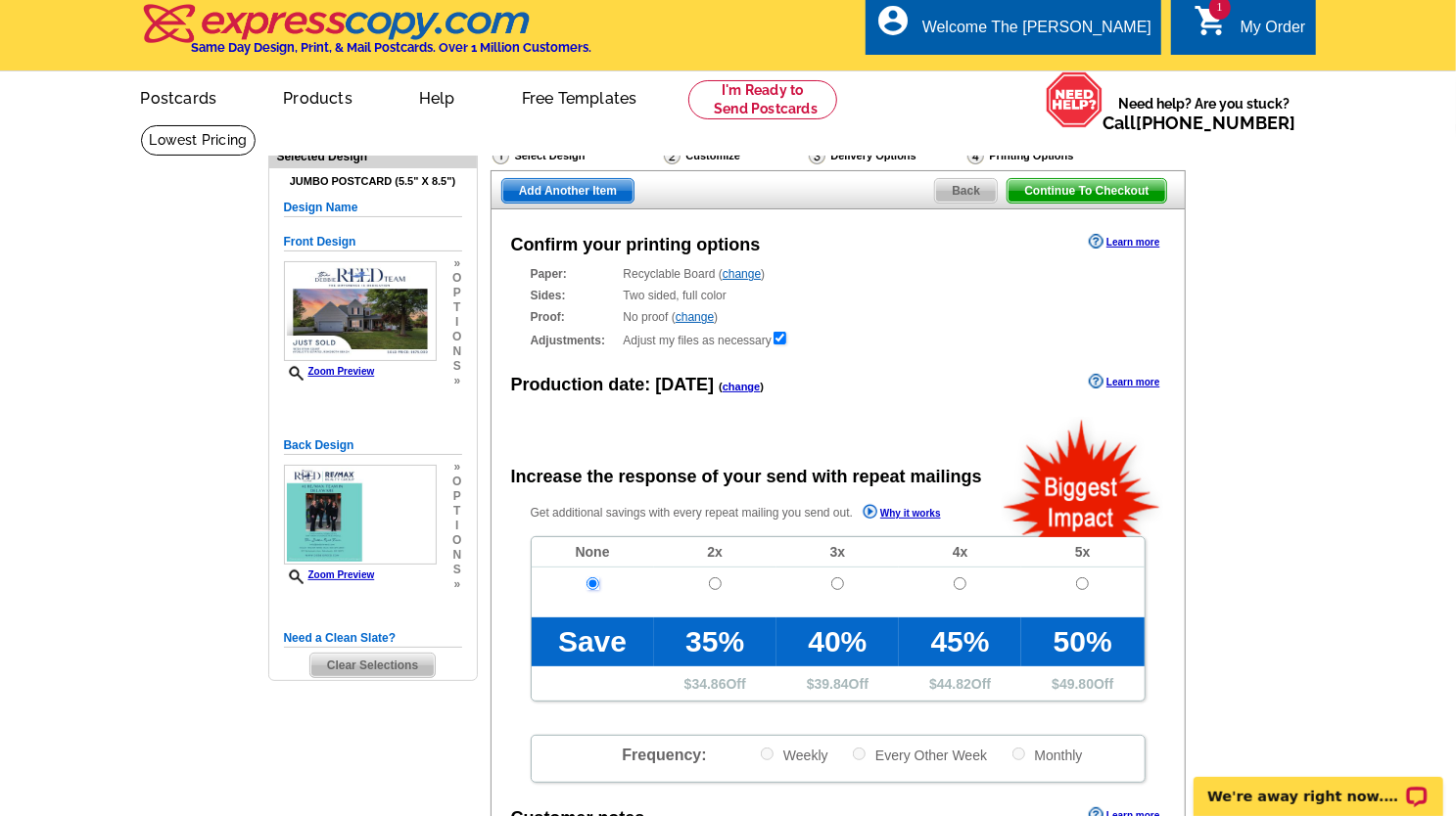
scroll to position [490, 0]
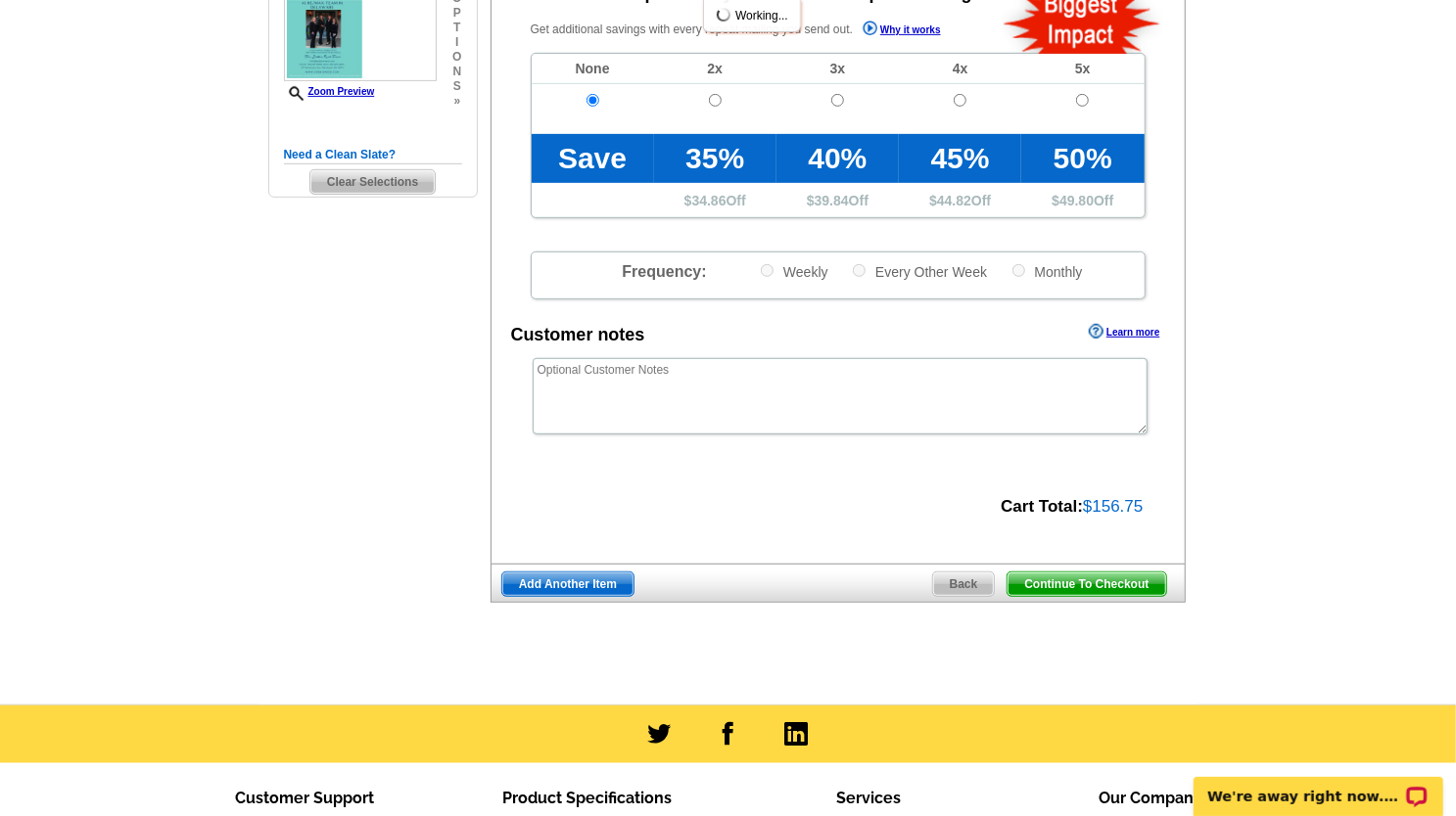
click at [1066, 579] on span "Continue To Checkout" at bounding box center [1086, 584] width 158 height 24
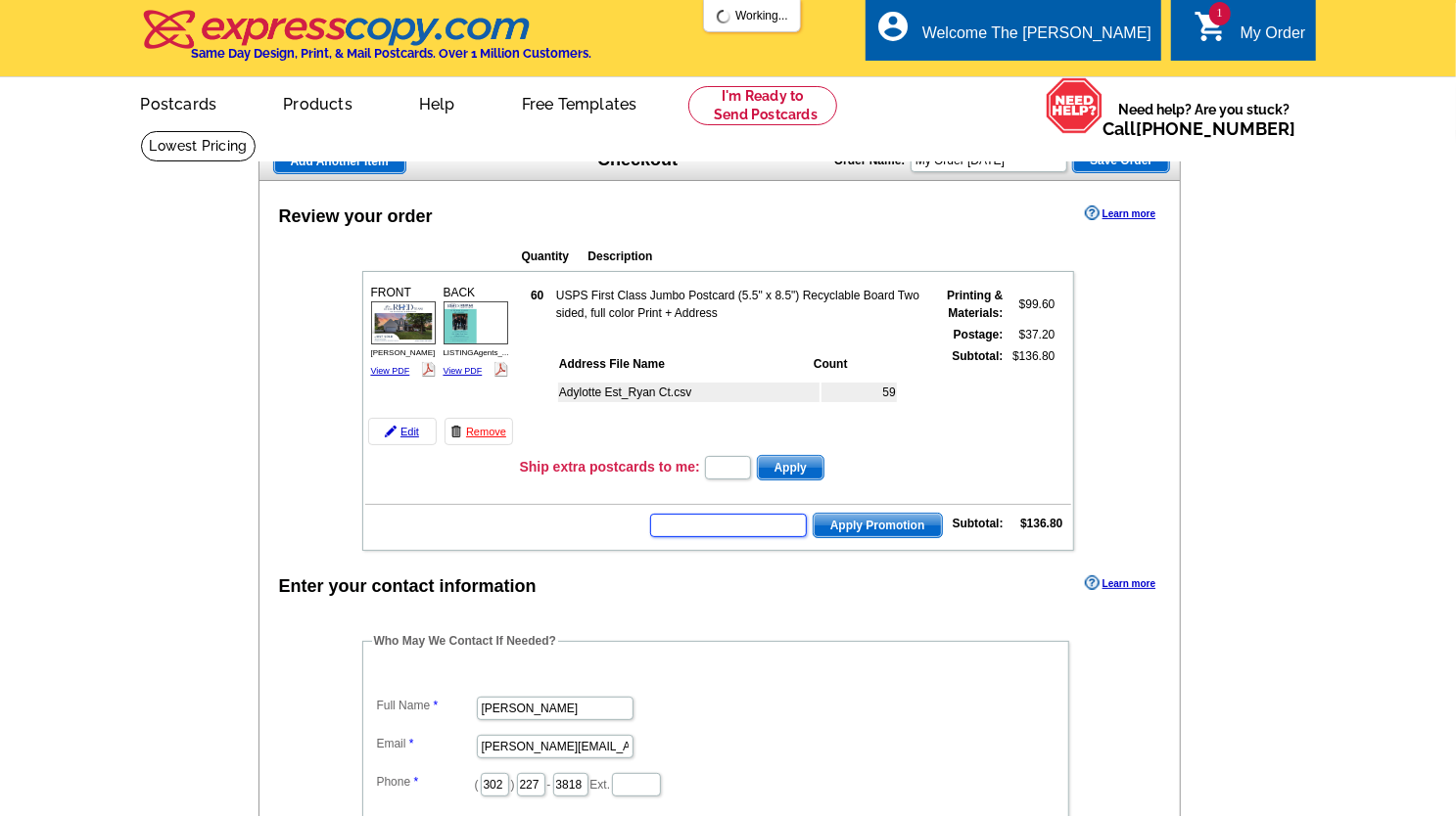
click at [688, 524] on input "text" at bounding box center [728, 525] width 157 height 24
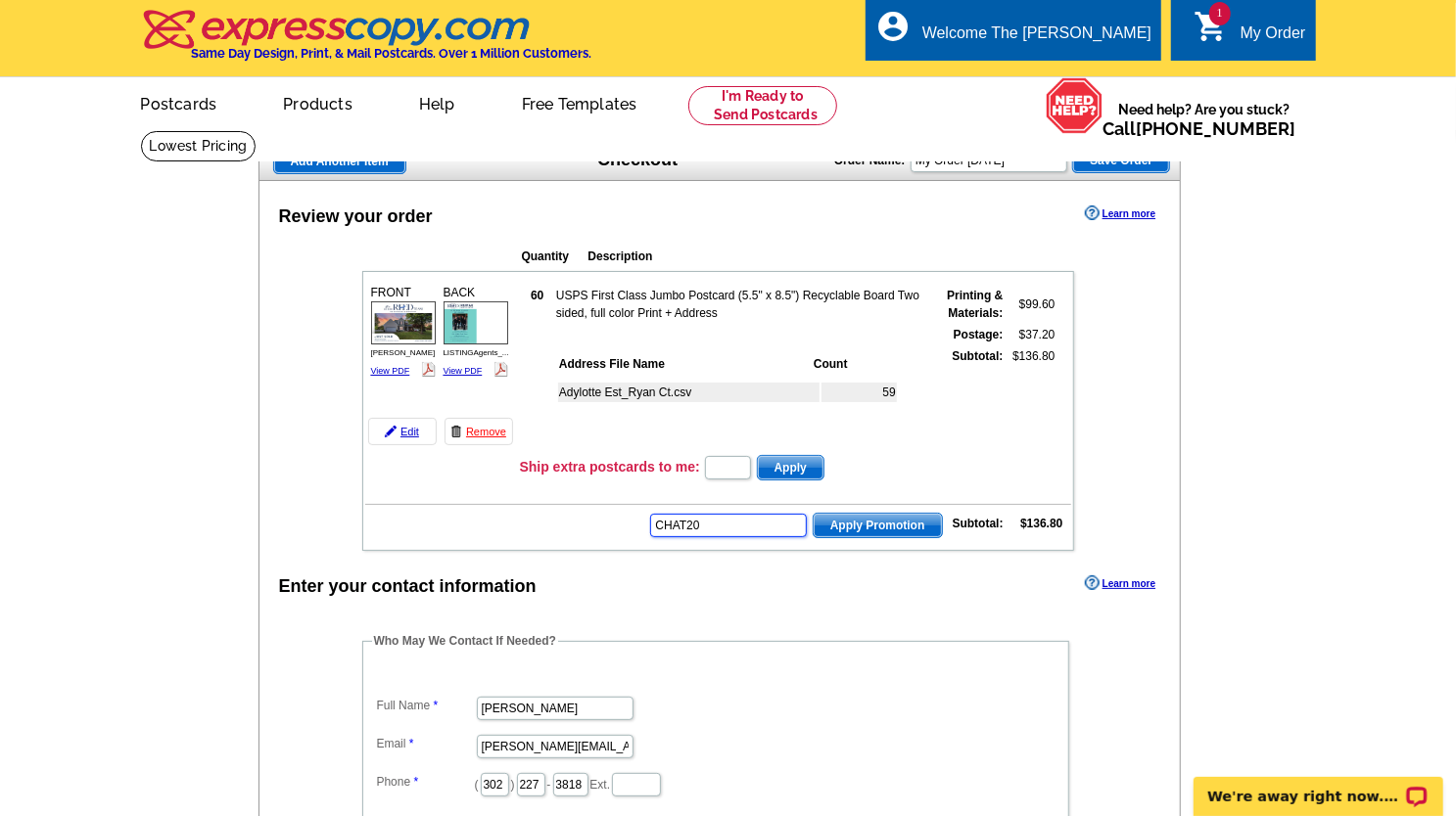
type input "CHAT20"
click at [851, 515] on span "Apply Promotion" at bounding box center [877, 525] width 128 height 24
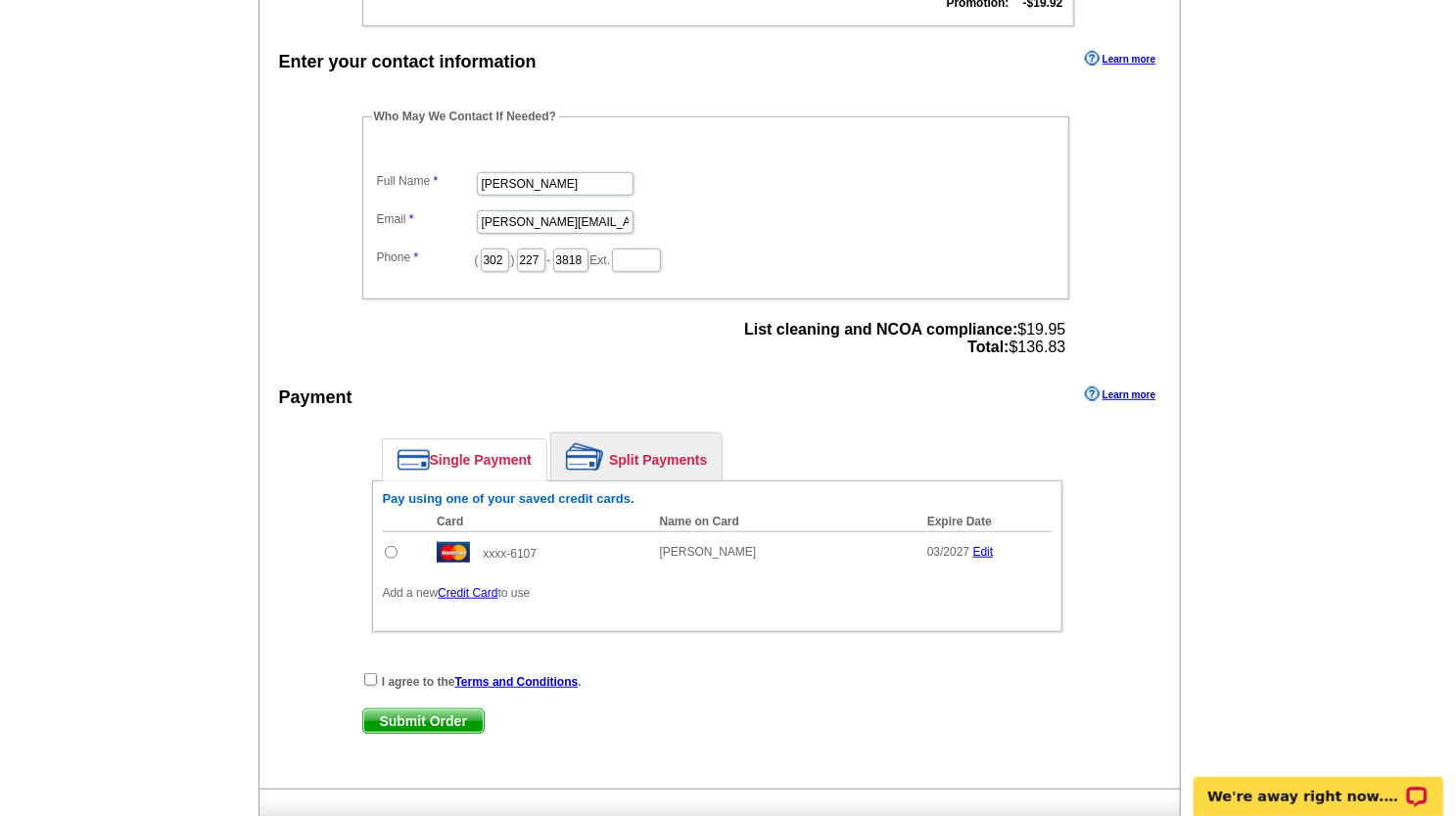
scroll to position [783, 0]
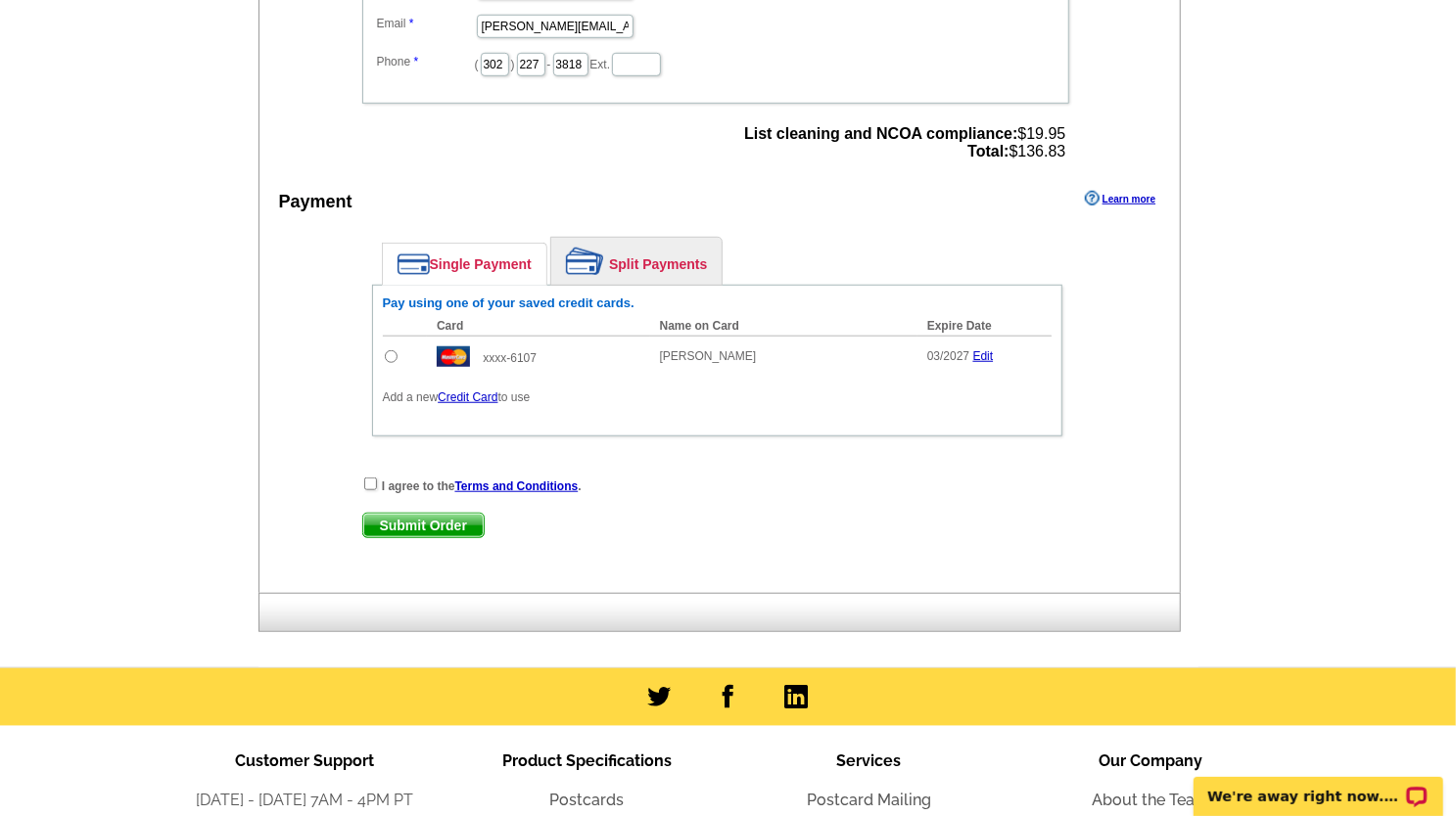
click at [386, 352] on input "radio" at bounding box center [390, 357] width 13 height 13
radio input "true"
click at [369, 478] on input "checkbox" at bounding box center [371, 484] width 13 height 13
checkbox input "true"
click at [428, 523] on span "Submit Order" at bounding box center [424, 525] width 120 height 24
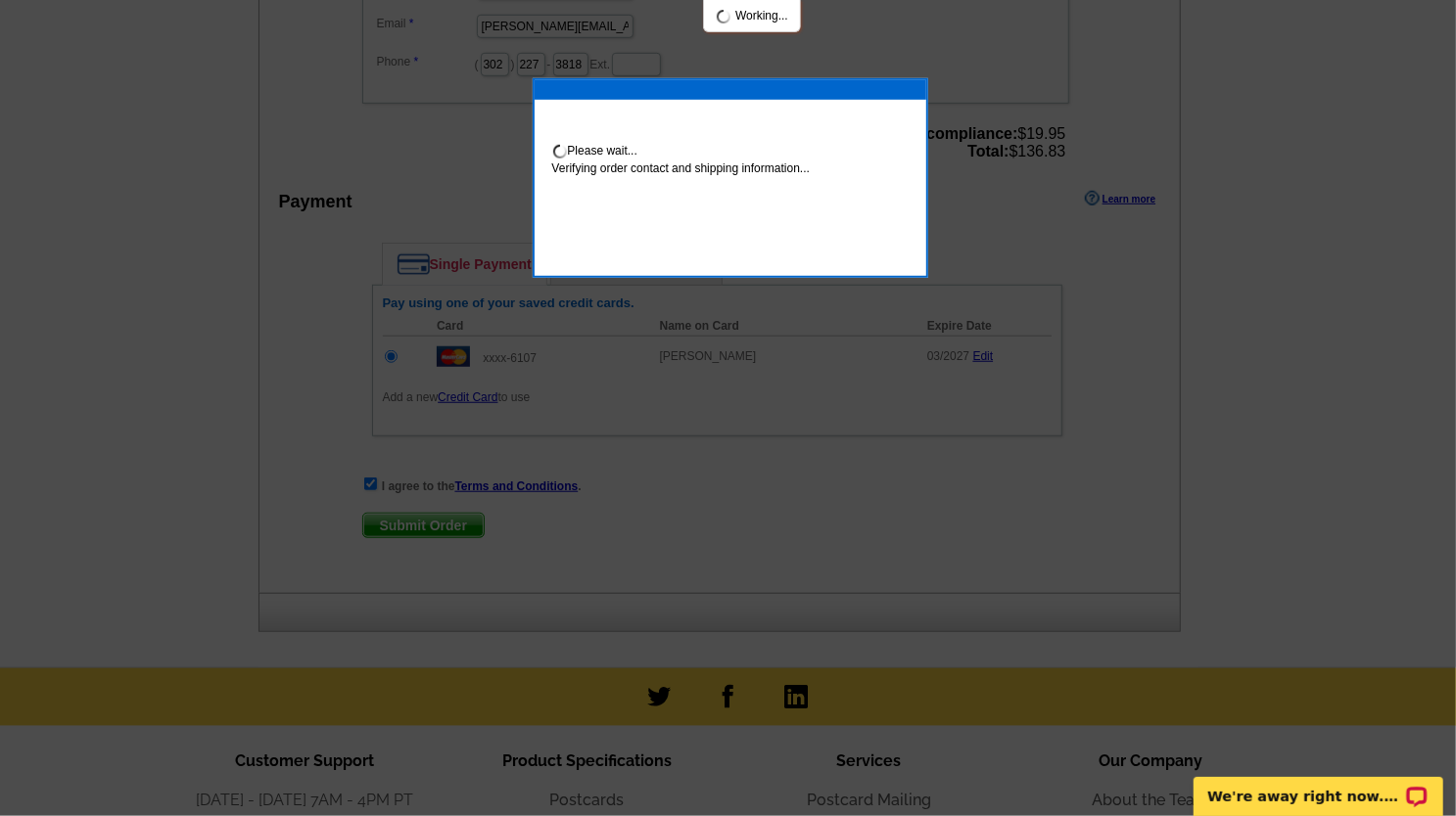
scroll to position [776, 0]
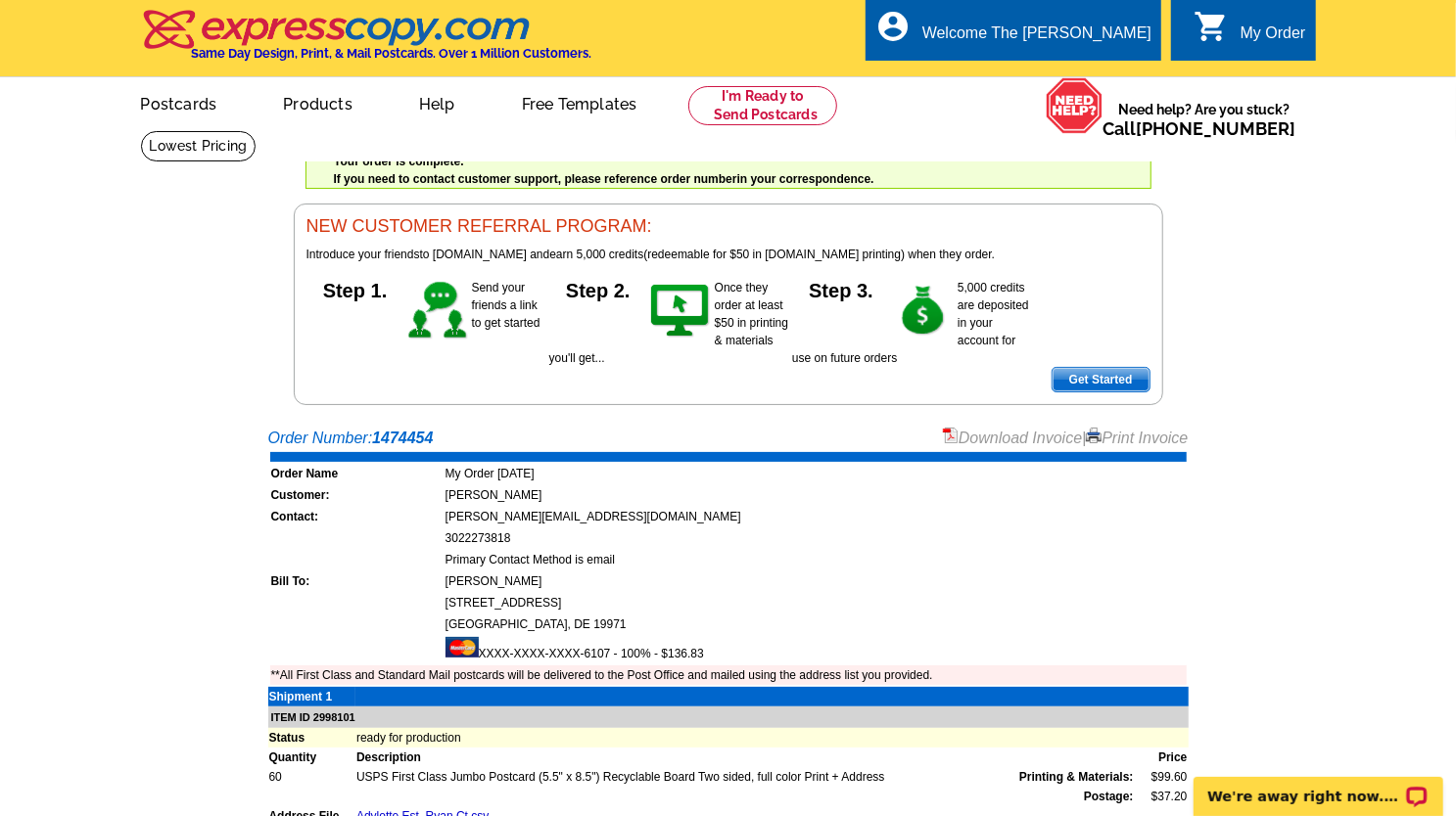
click at [1016, 436] on link "Download Invoice" at bounding box center [1012, 438] width 139 height 17
click at [730, 108] on link at bounding box center [763, 105] width 150 height 39
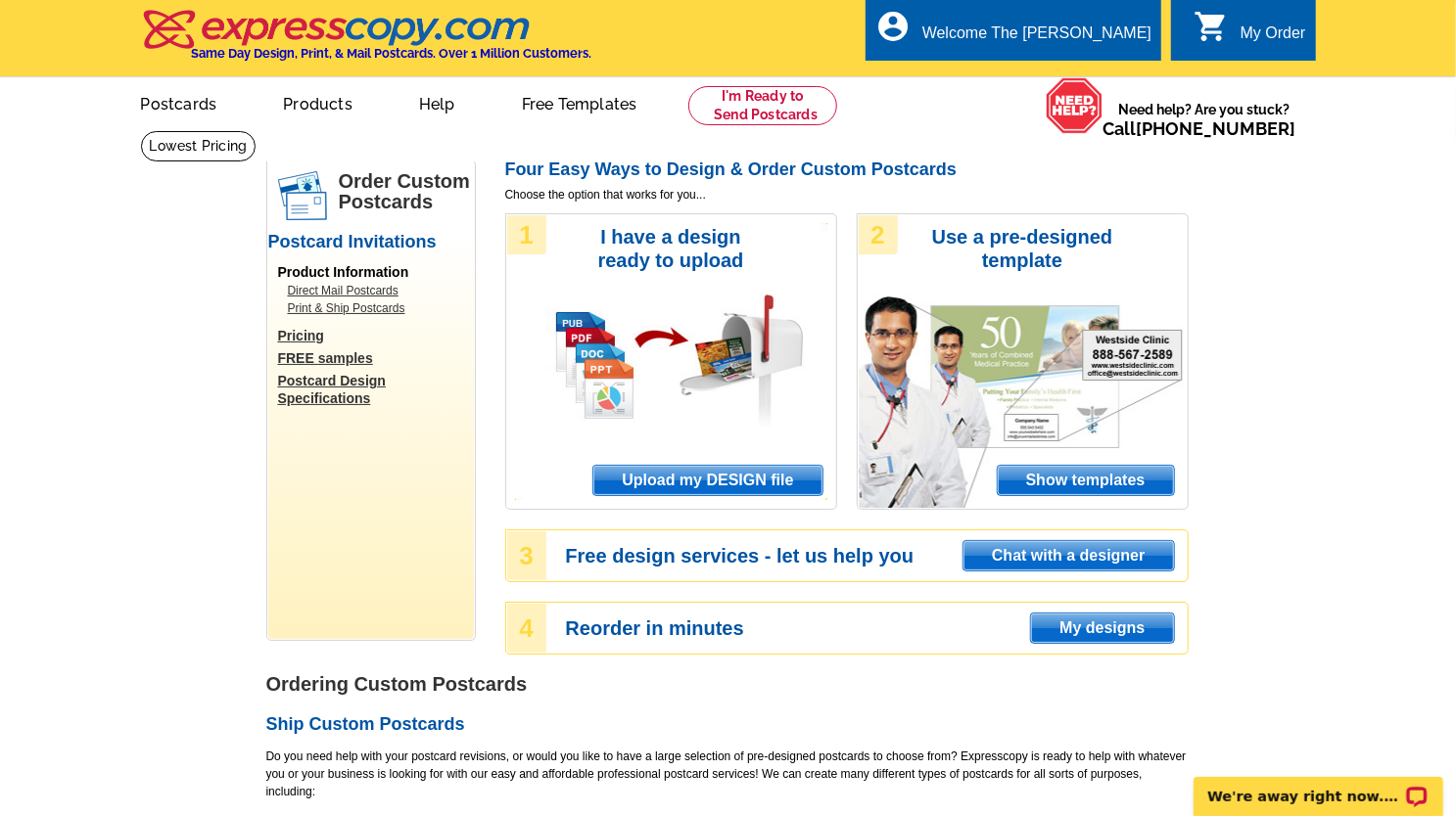
click at [667, 489] on span "Upload my DESIGN file" at bounding box center [707, 481] width 228 height 30
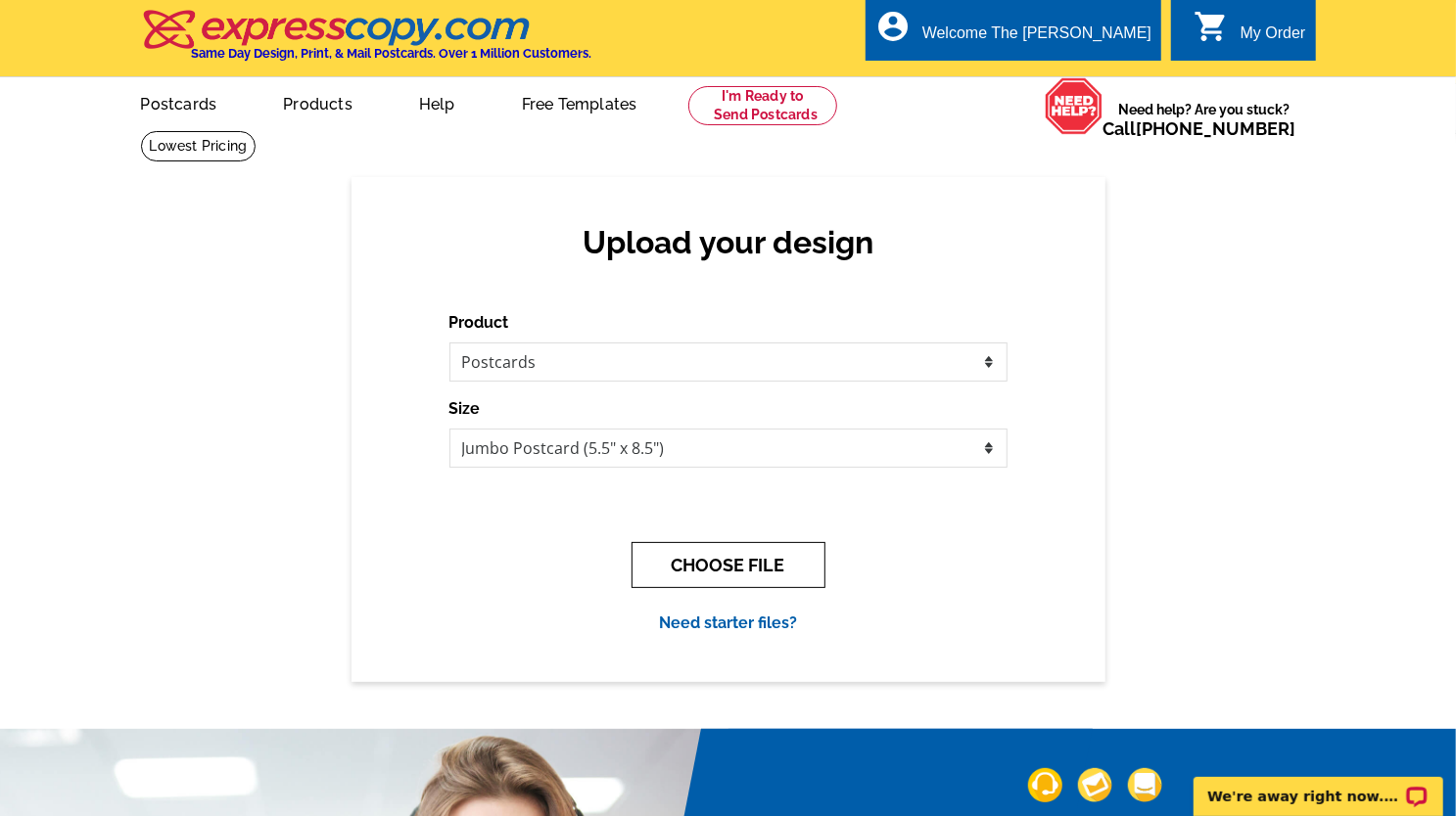
click at [684, 569] on button "CHOOSE FILE" at bounding box center [728, 565] width 194 height 46
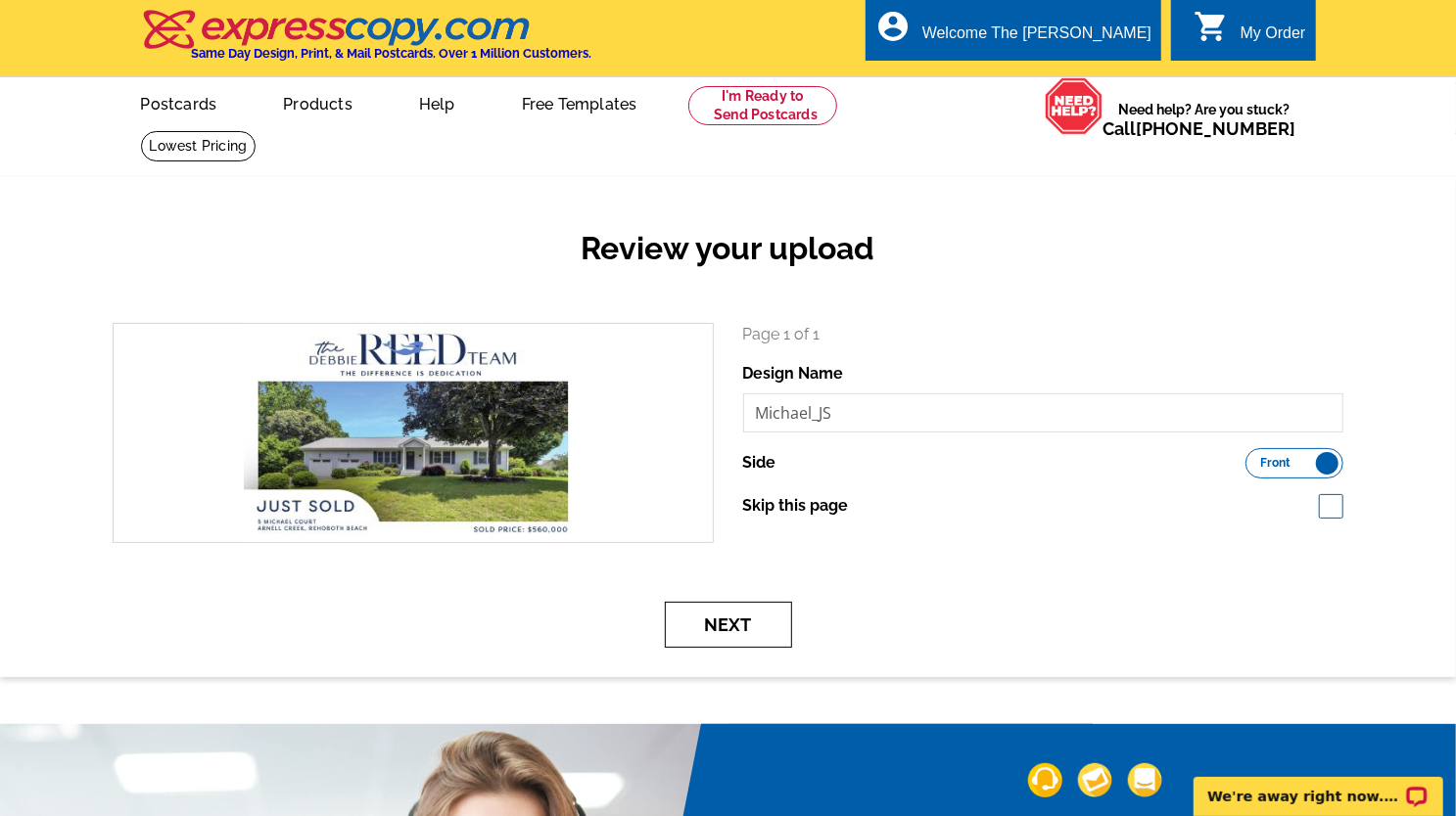
click at [760, 620] on button "Next" at bounding box center [728, 625] width 127 height 46
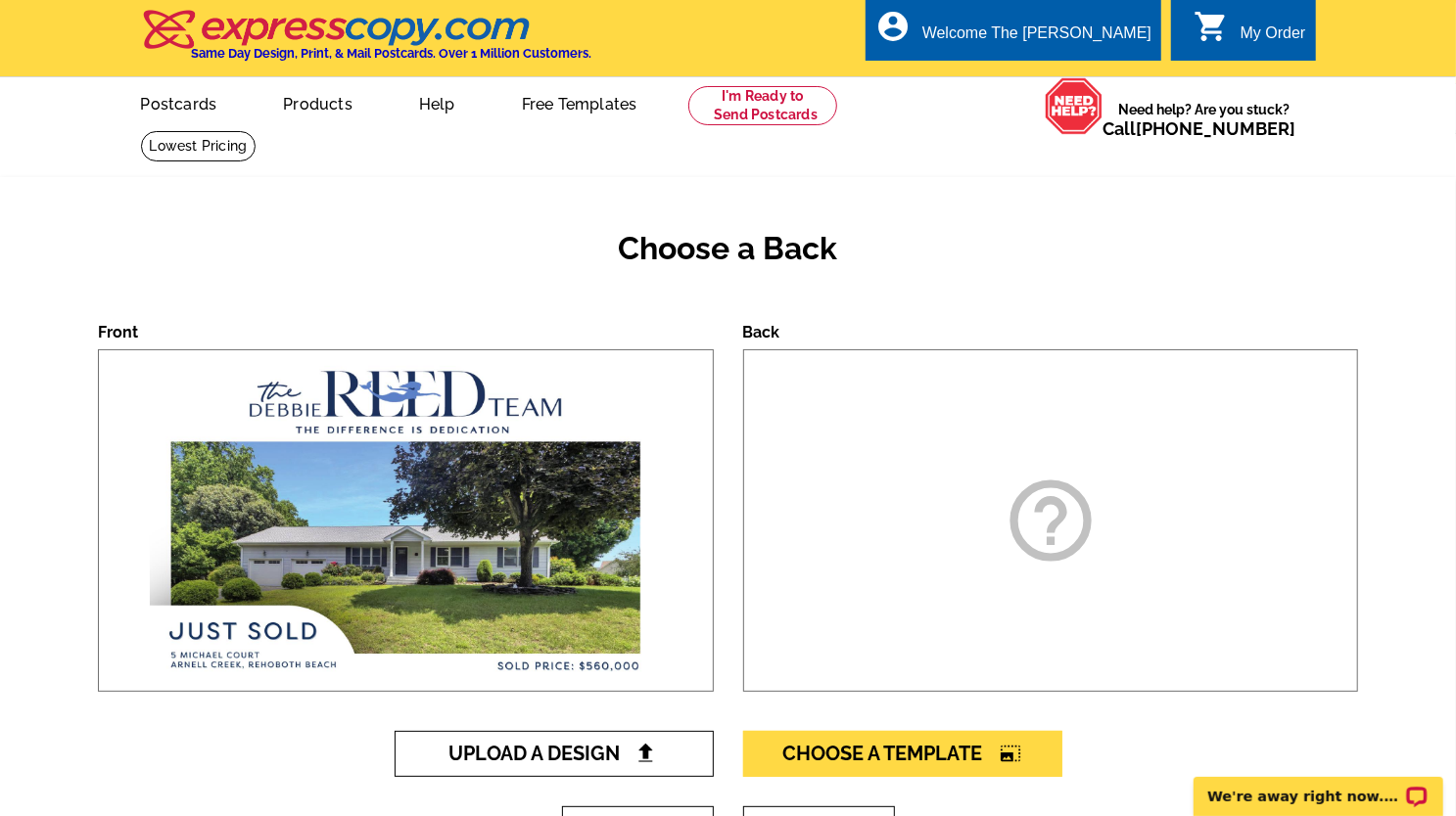
click at [665, 768] on link "Upload A Design" at bounding box center [554, 754] width 319 height 46
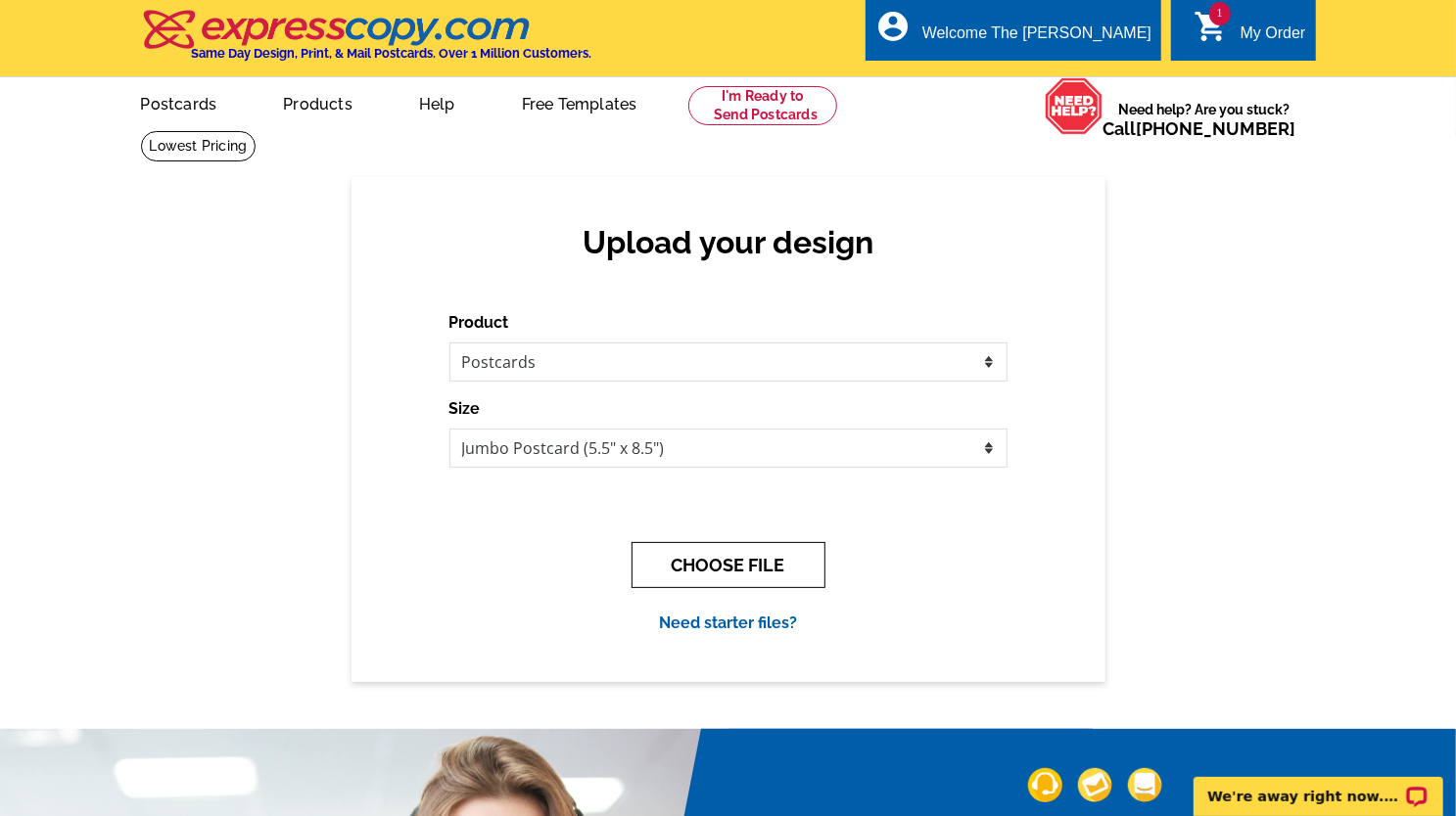
click at [736, 560] on button "CHOOSE FILE" at bounding box center [728, 565] width 194 height 46
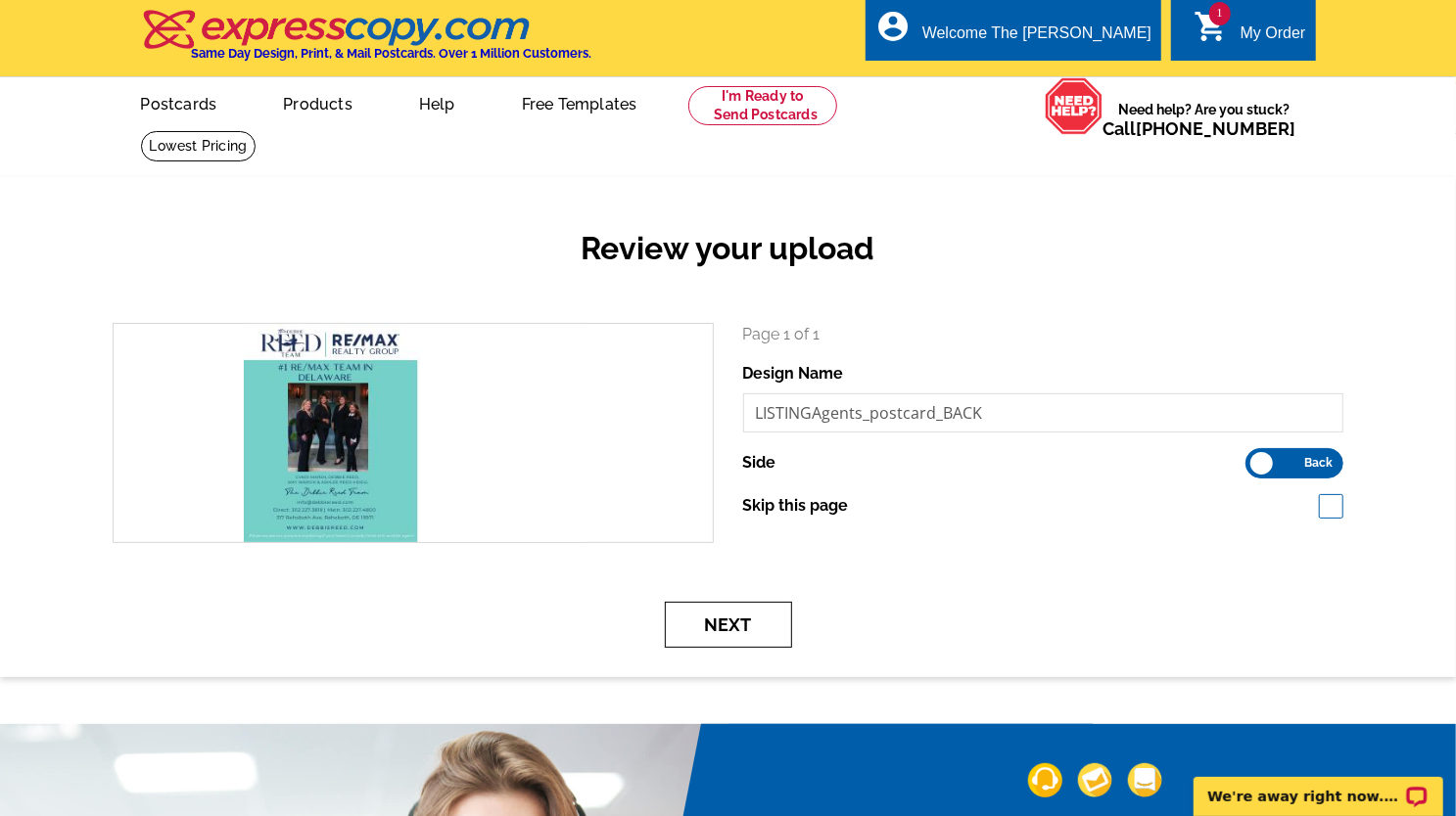
click at [739, 614] on button "Next" at bounding box center [728, 625] width 127 height 46
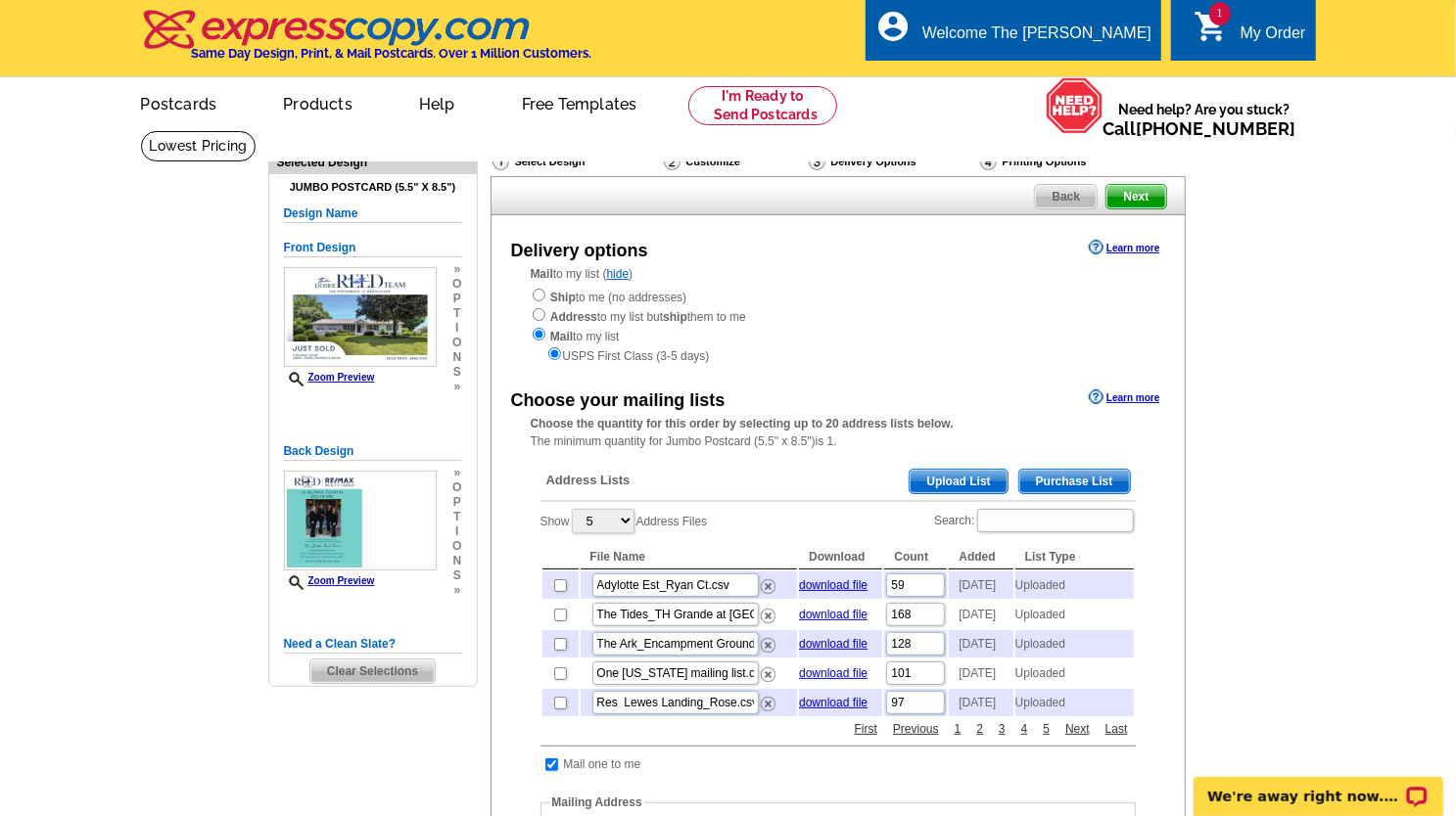
click at [974, 486] on span "Upload List" at bounding box center [958, 482] width 97 height 24
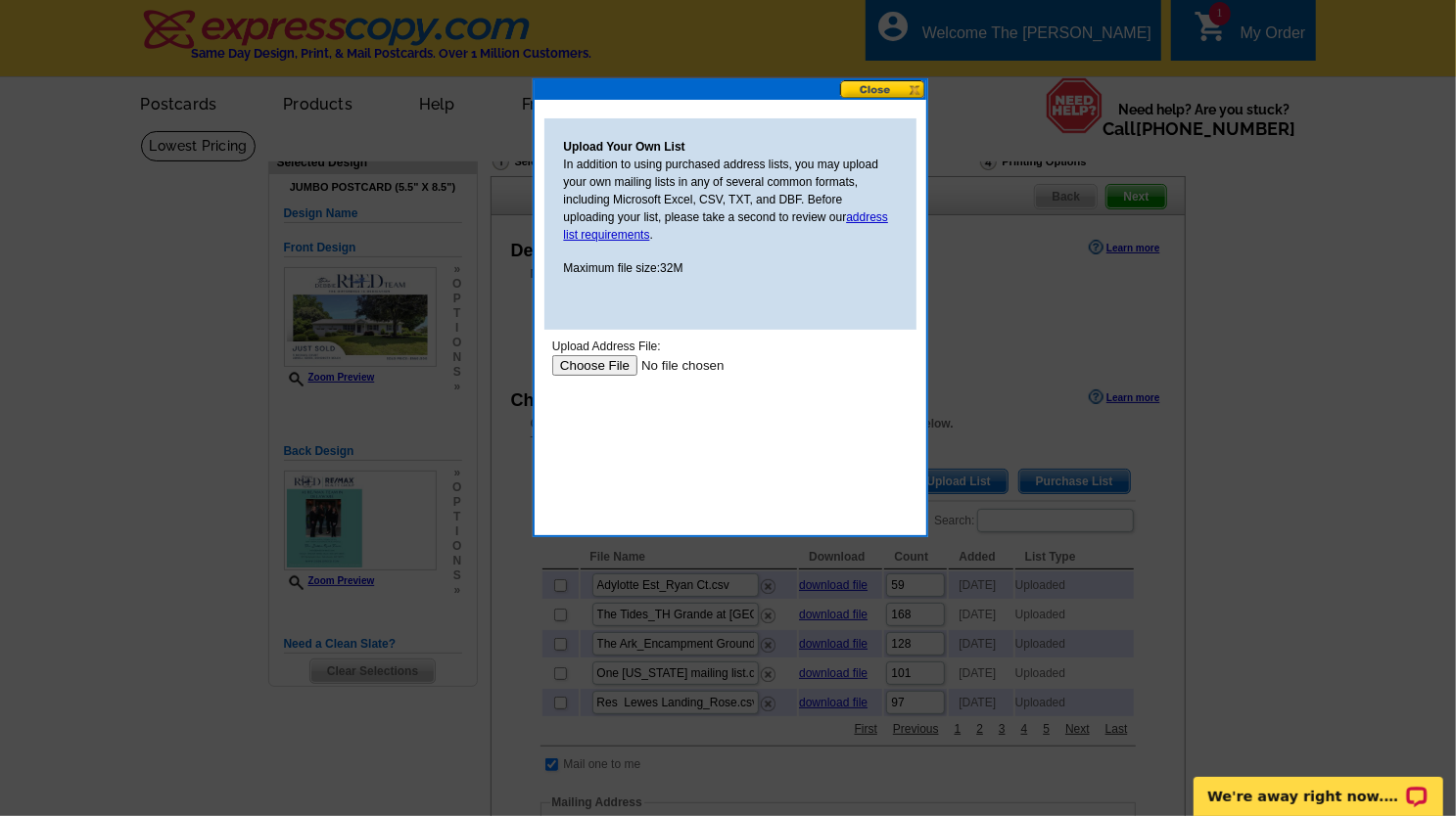
click at [602, 366] on input "file" at bounding box center [674, 365] width 247 height 21
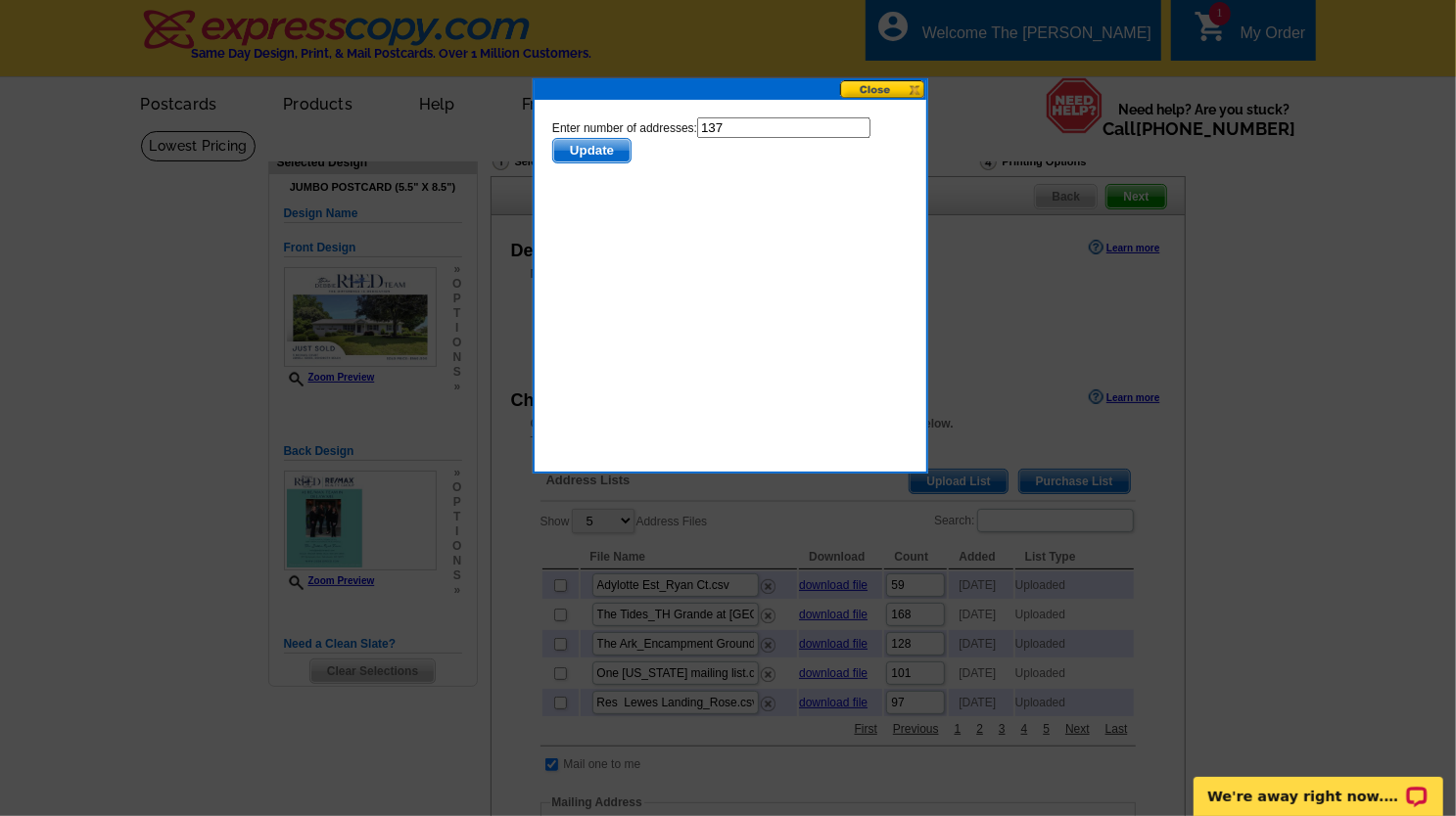
click at [609, 142] on span "Update" at bounding box center [590, 150] width 77 height 24
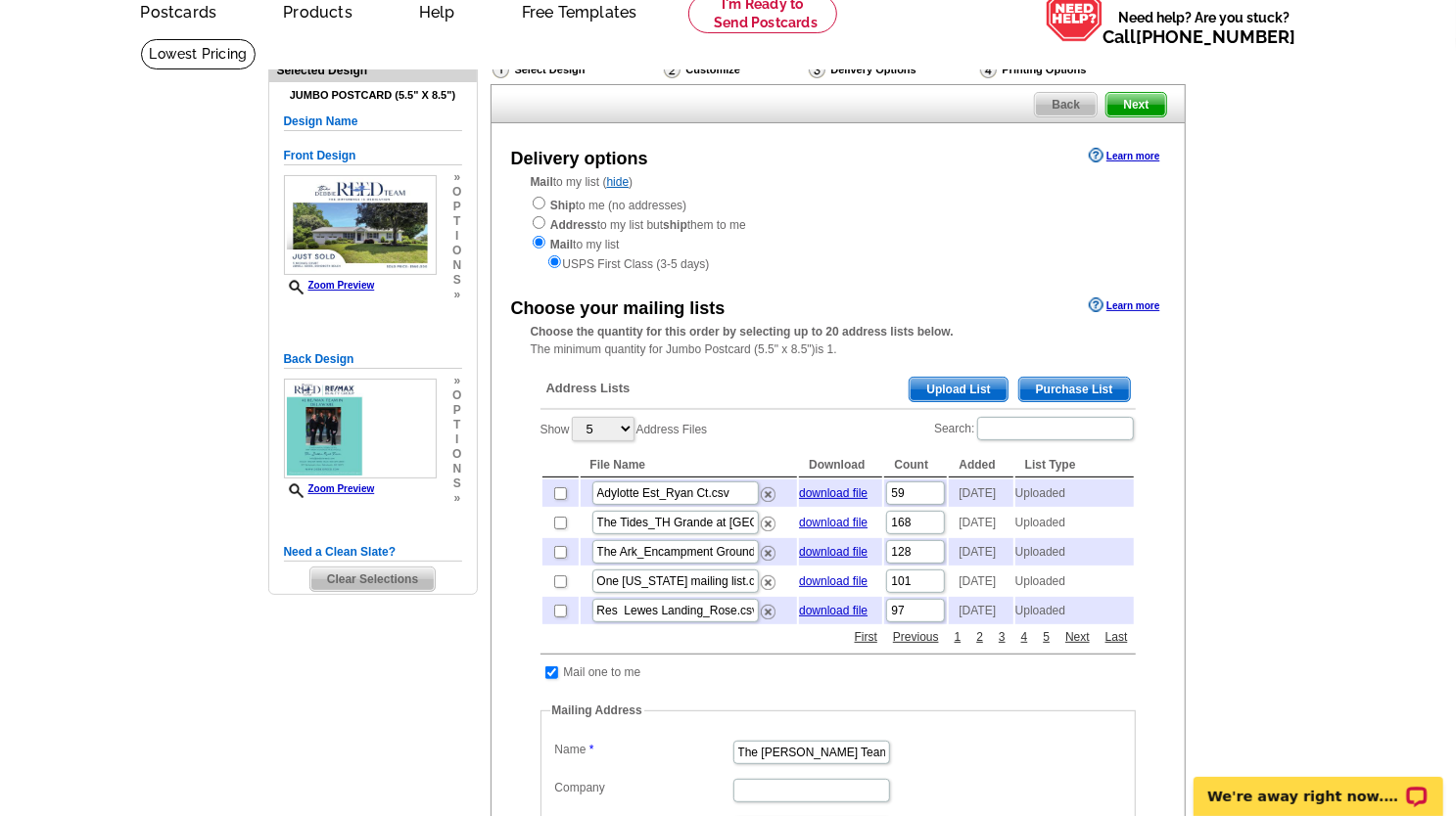
scroll to position [196, 0]
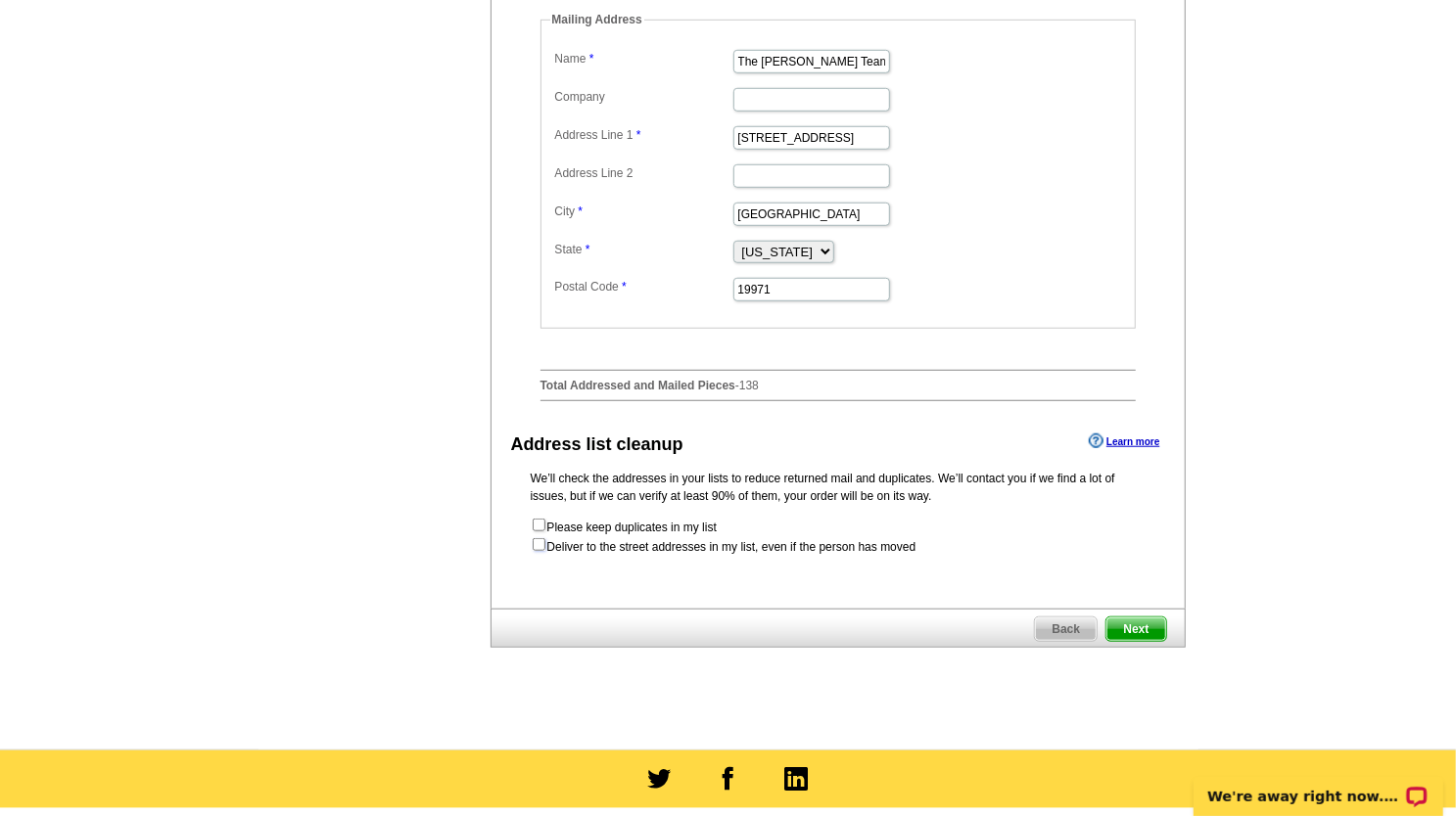
click at [538, 551] on input "checkbox" at bounding box center [538, 544] width 13 height 13
checkbox input "true"
radio input "true"
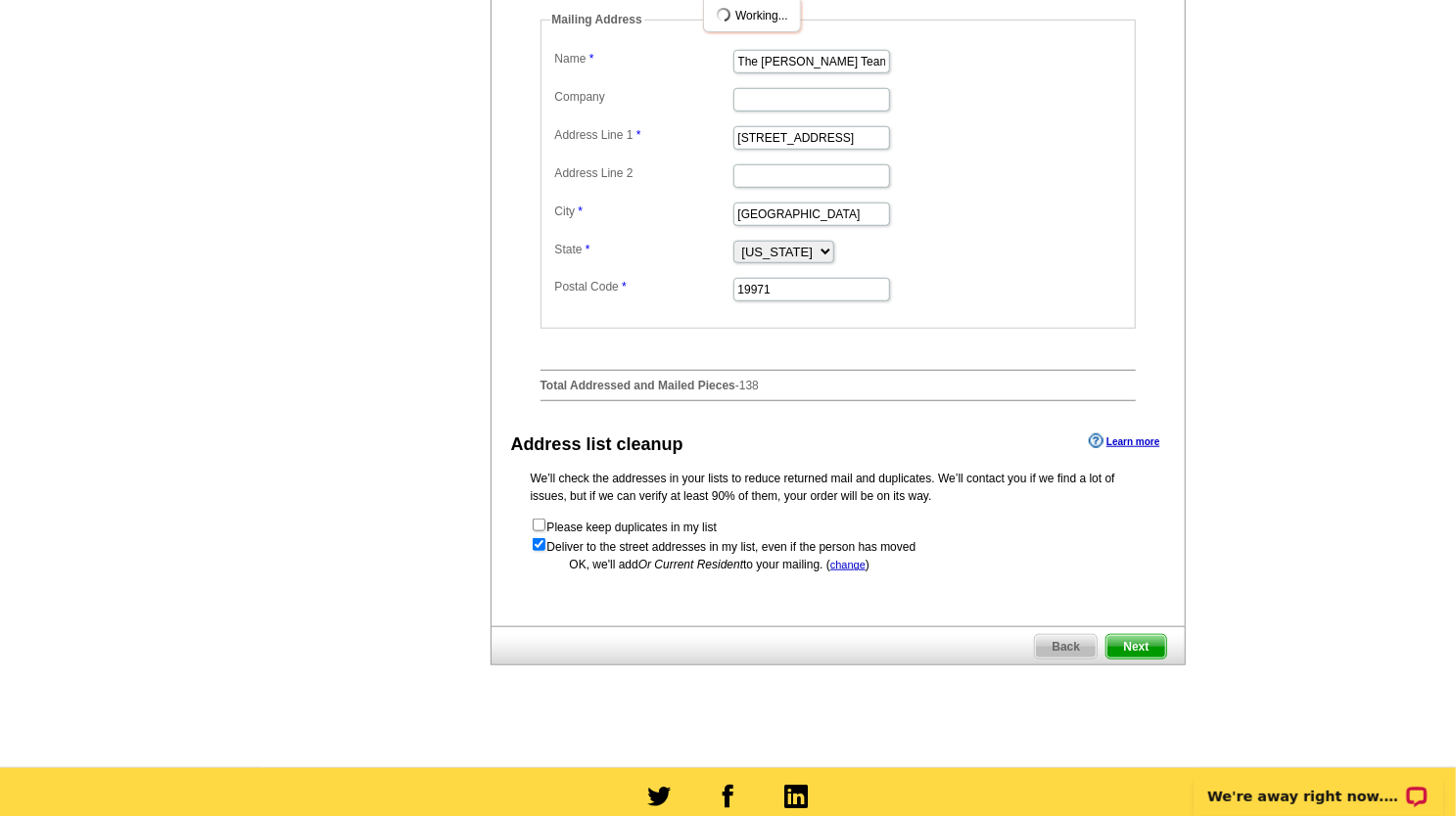
click at [1147, 658] on span "Next" at bounding box center [1136, 647] width 59 height 24
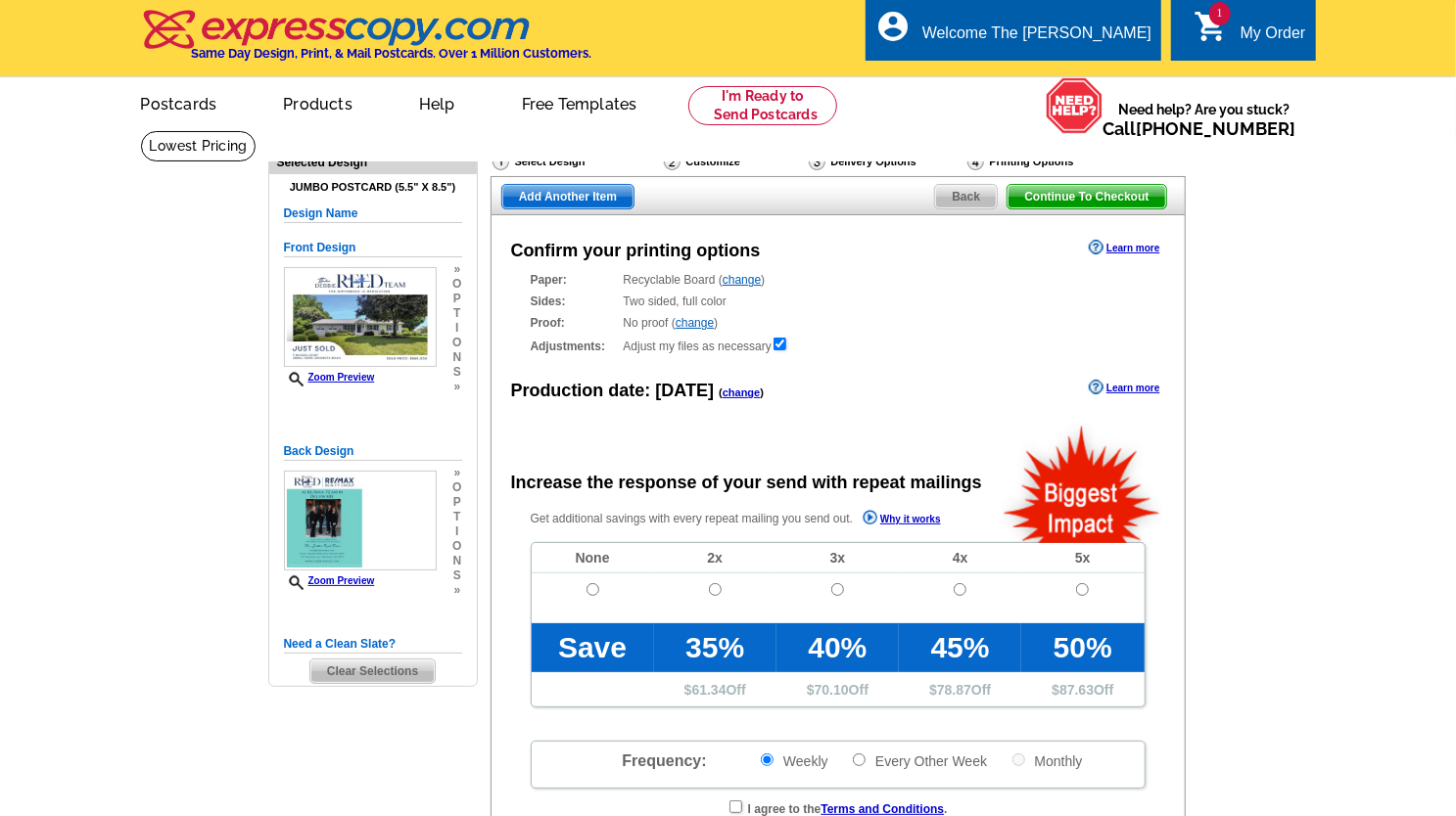
radio input "false"
click at [591, 590] on input "radio" at bounding box center [592, 589] width 13 height 13
radio input "true"
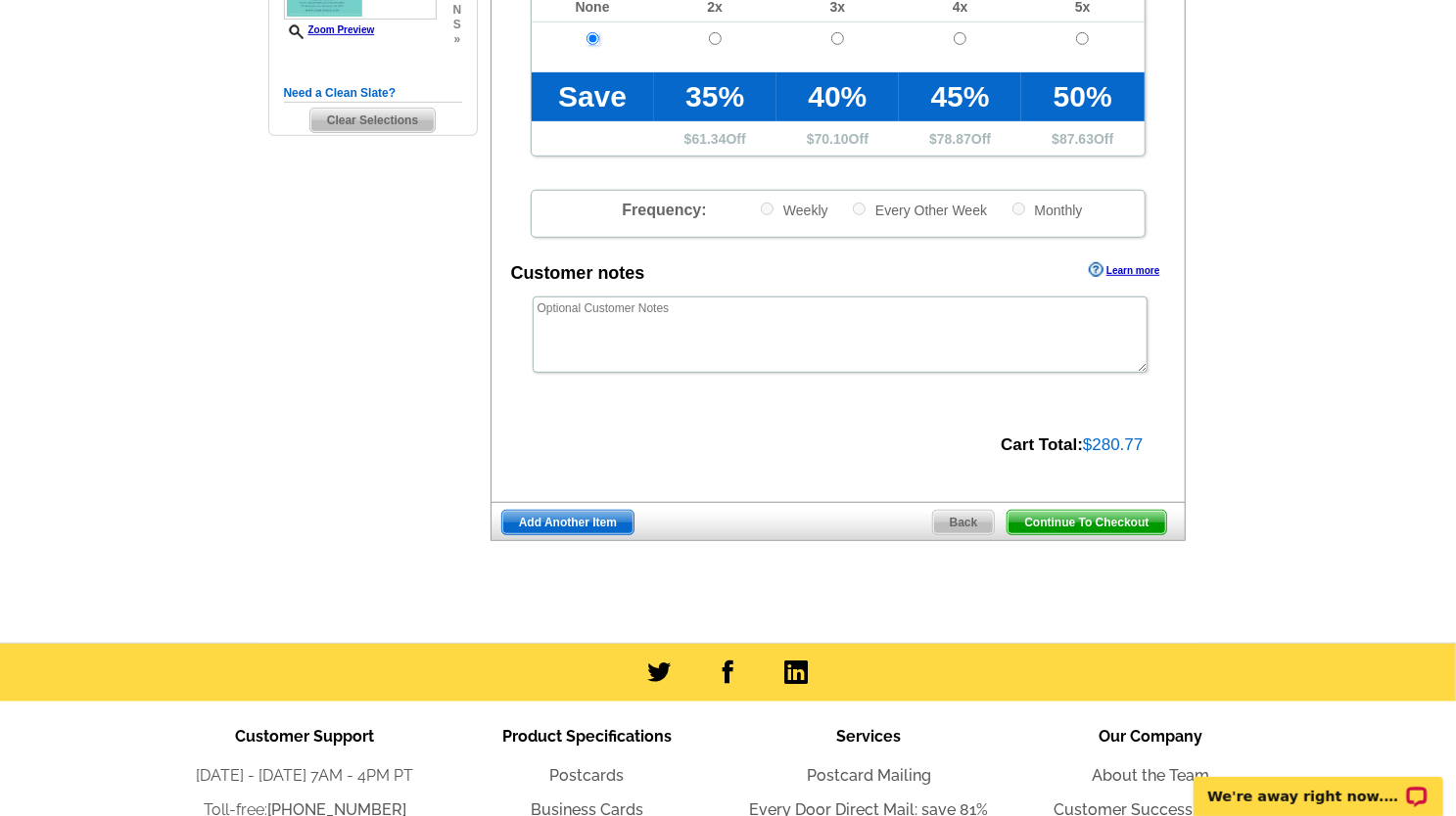
scroll to position [587, 0]
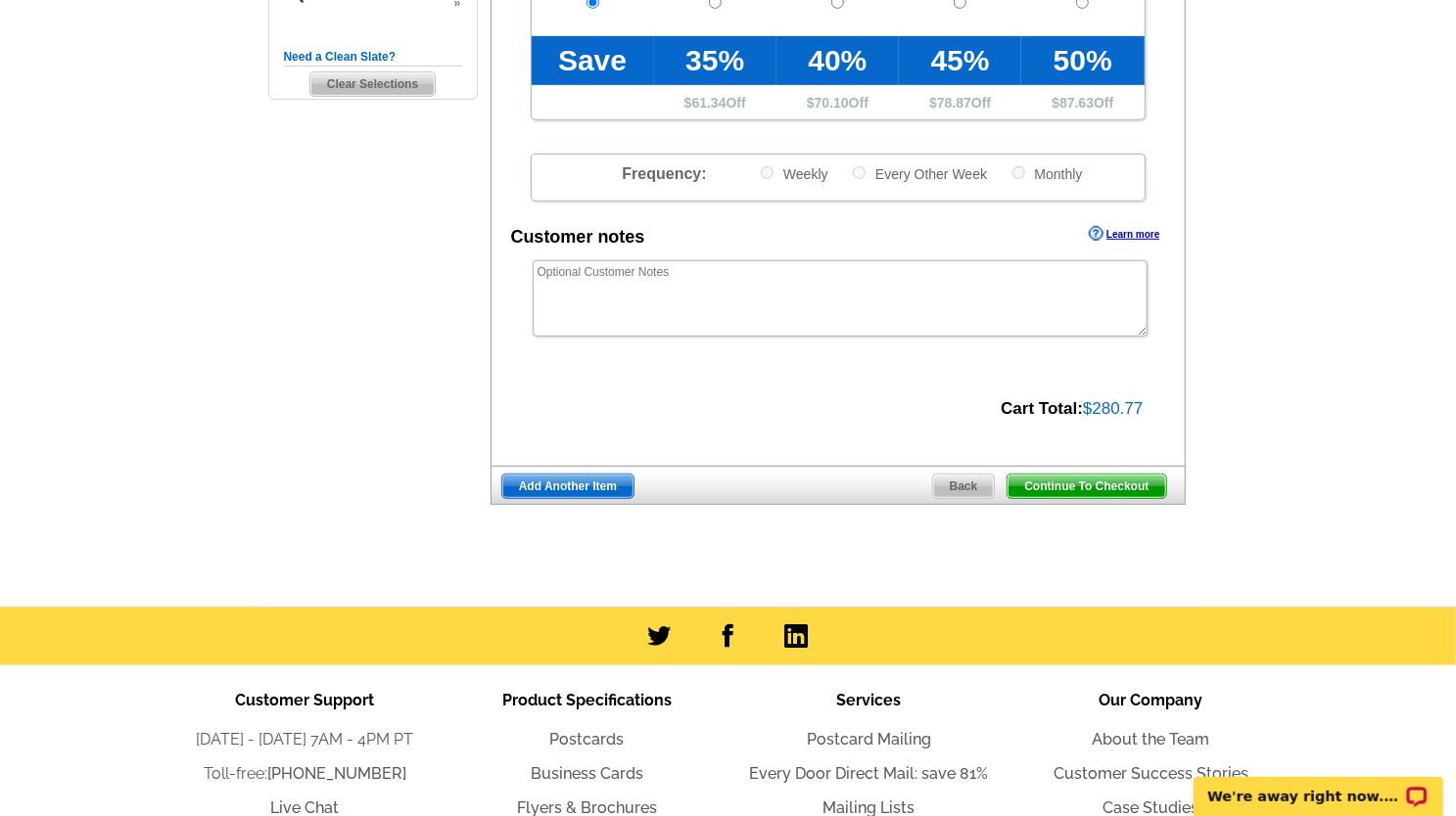
click at [1097, 484] on span "Continue To Checkout" at bounding box center [1086, 487] width 158 height 24
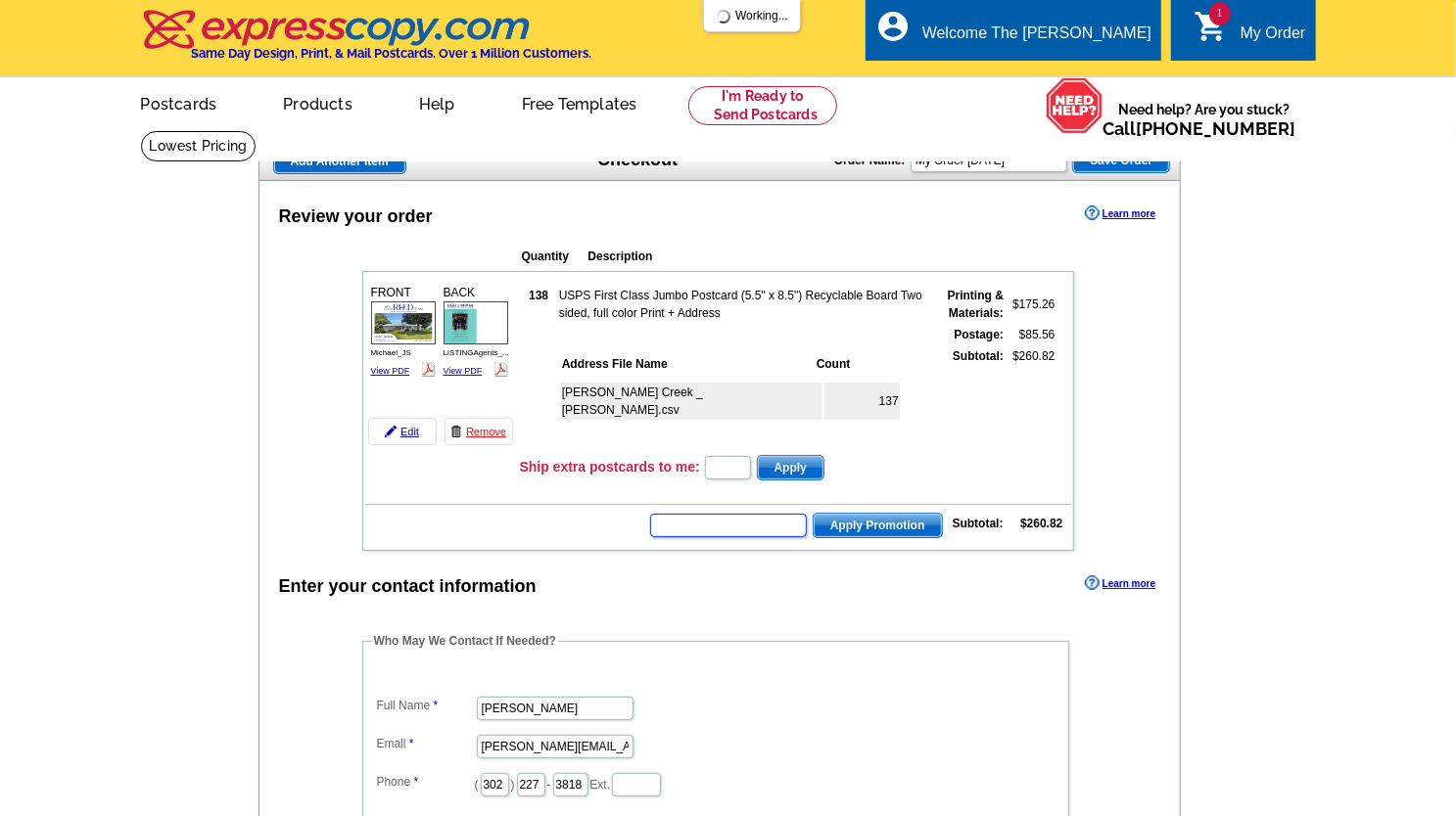
click at [715, 524] on input "text" at bounding box center [728, 525] width 157 height 24
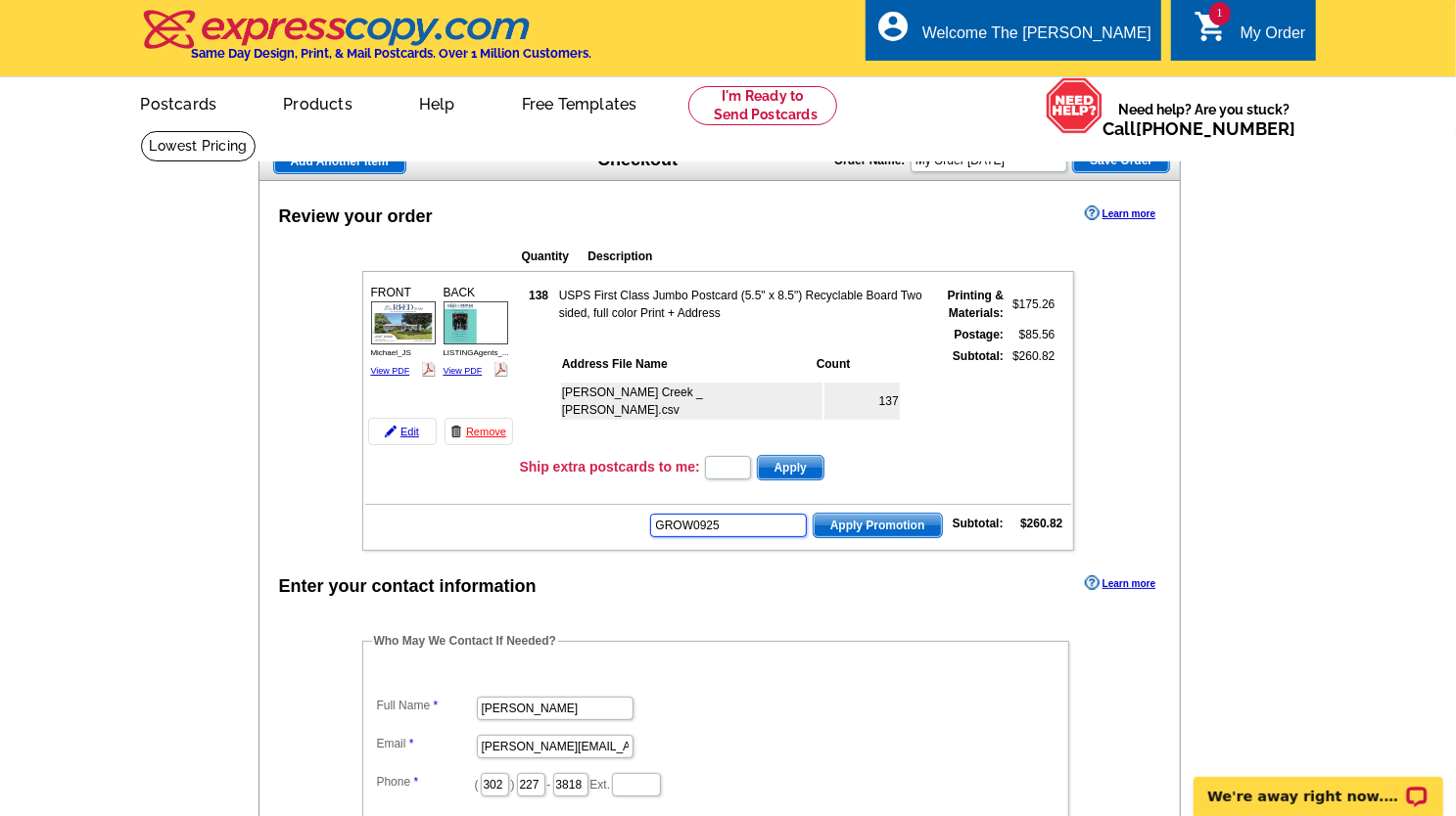
type input "GROW0925"
click at [926, 531] on span "Apply Promotion" at bounding box center [877, 525] width 128 height 24
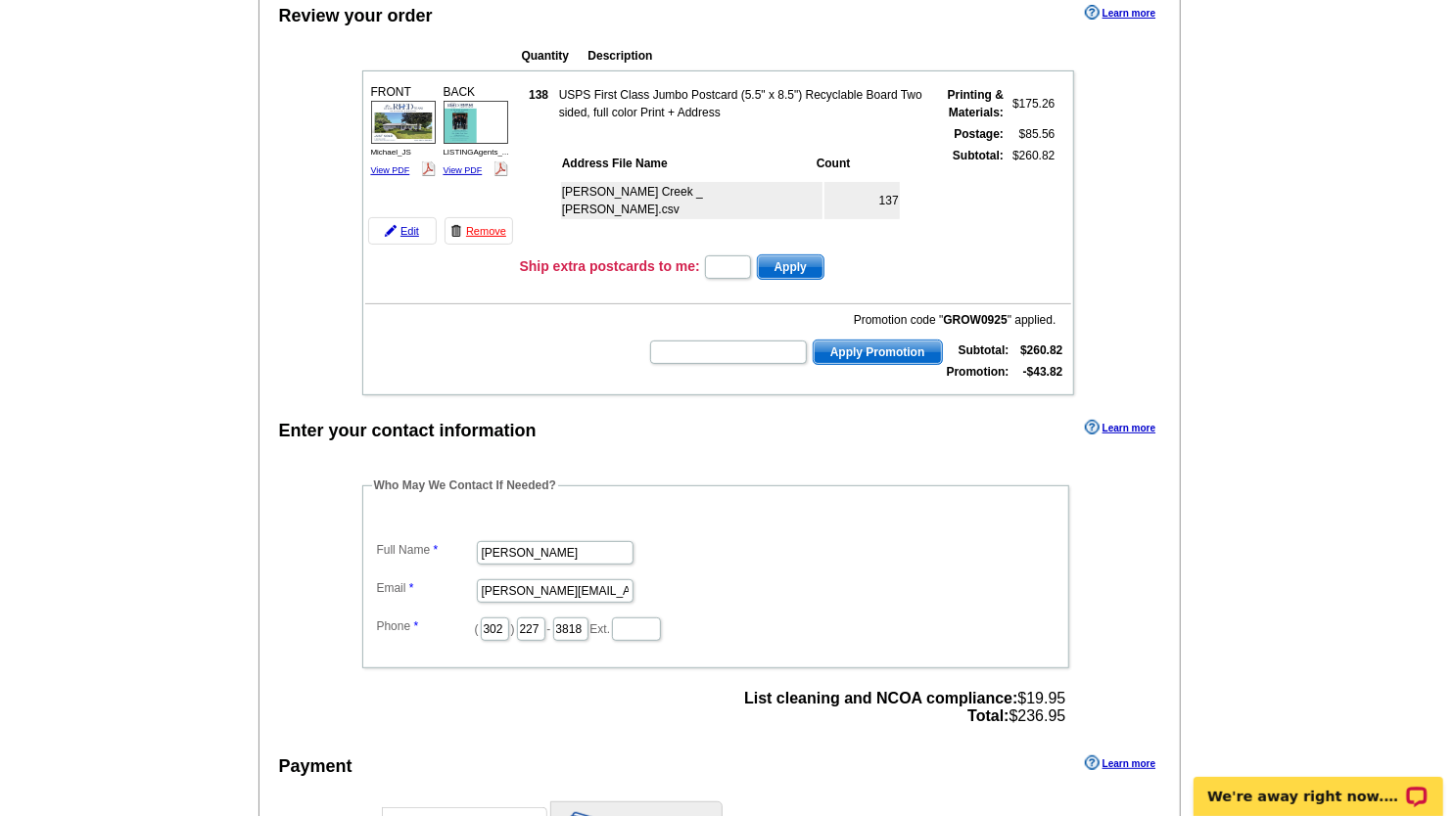
scroll to position [391, 0]
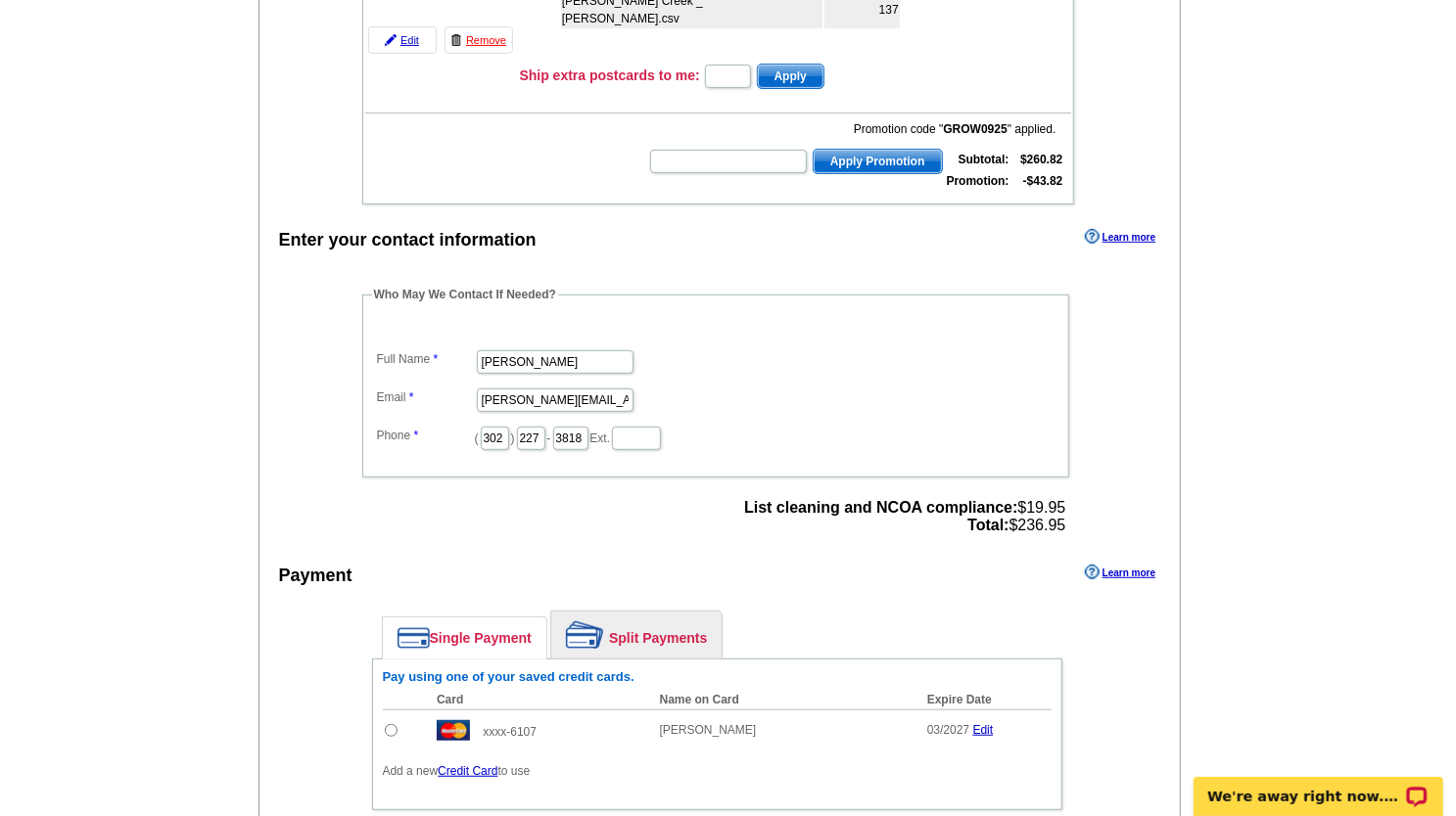
click at [389, 728] on input "radio" at bounding box center [390, 730] width 13 height 13
radio input "true"
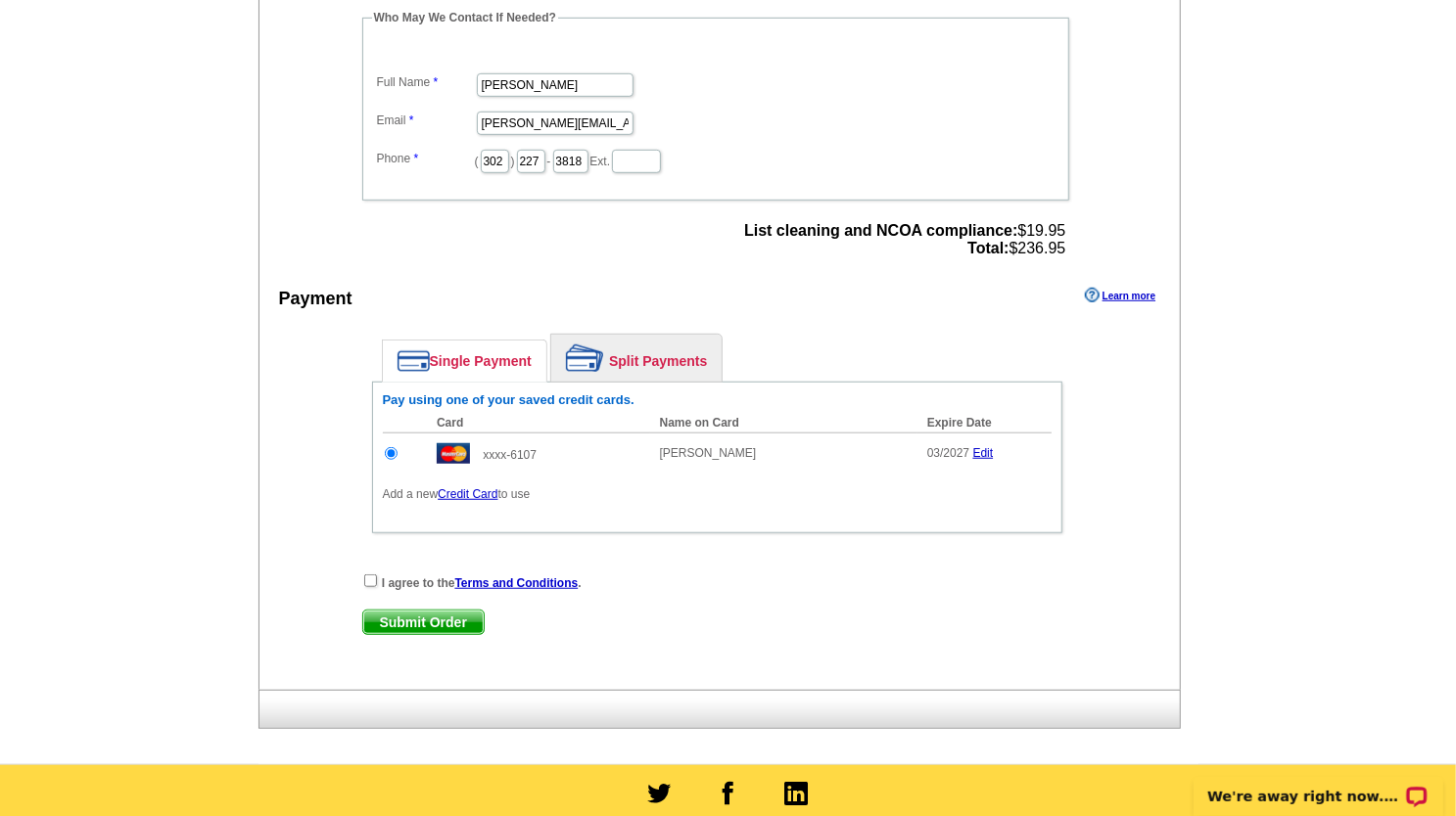
scroll to position [881, 0]
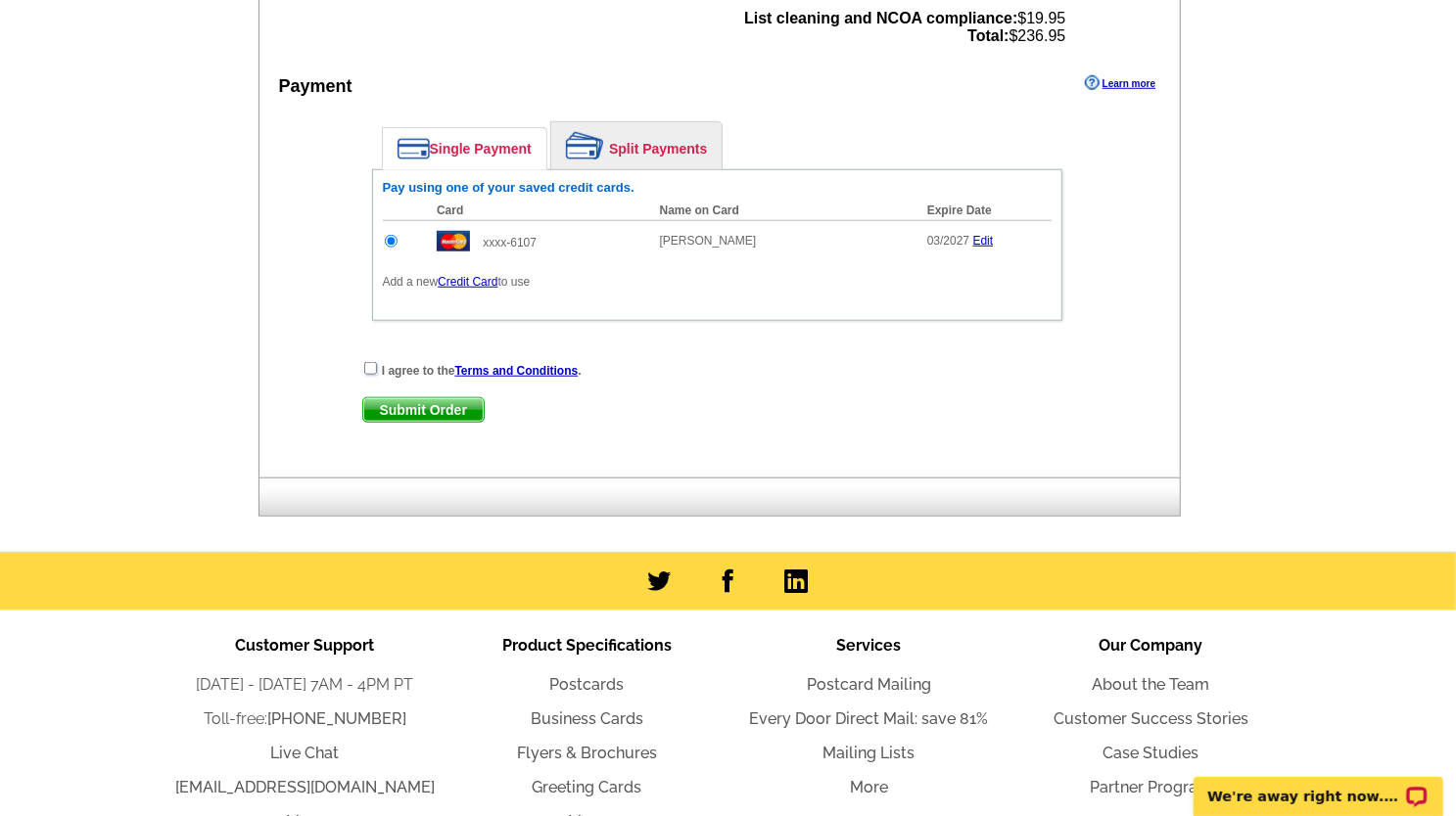
click at [367, 367] on input "checkbox" at bounding box center [371, 369] width 13 height 13
checkbox input "true"
click at [411, 399] on span "Submit Order" at bounding box center [424, 410] width 120 height 24
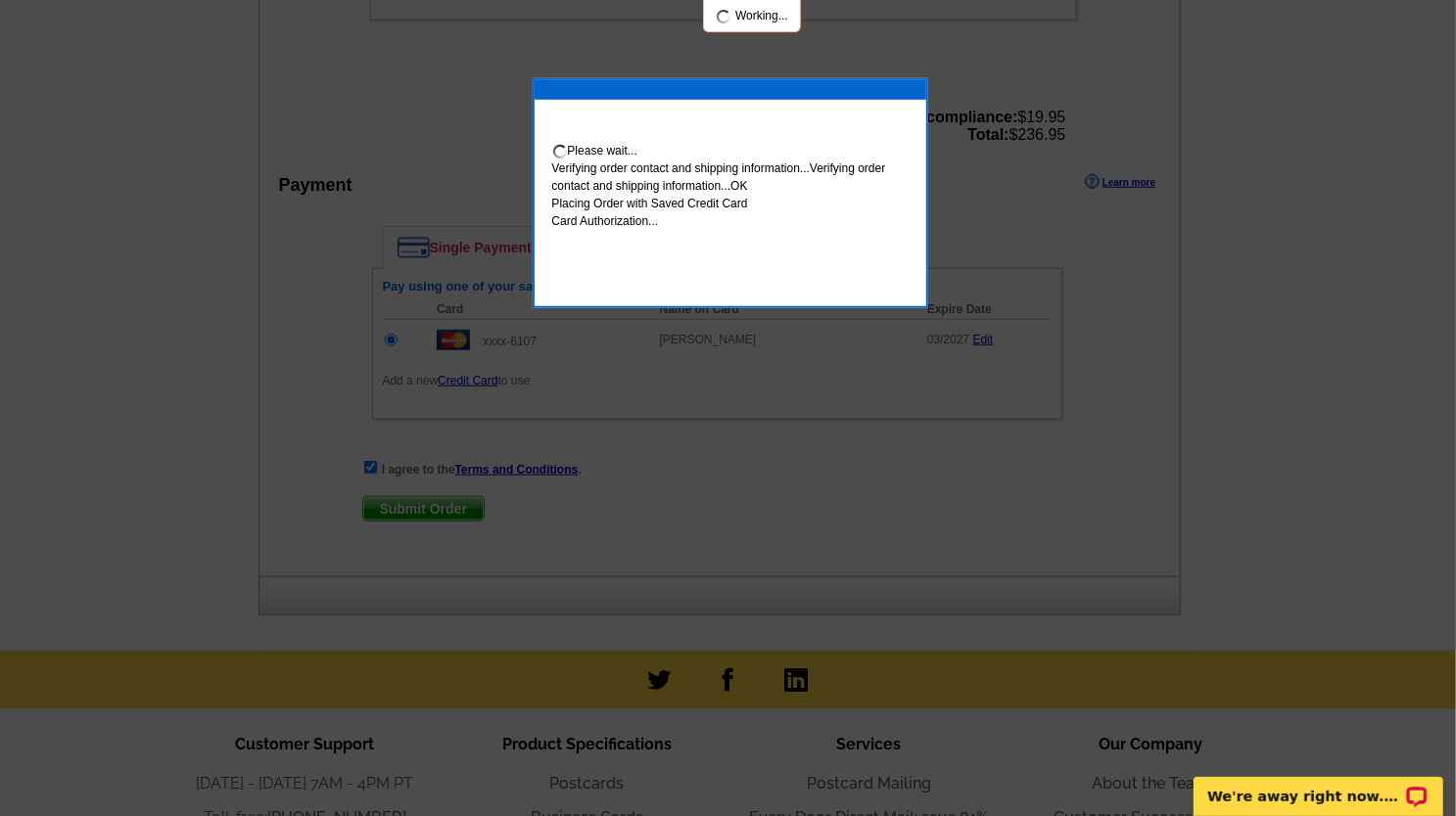
scroll to position [980, 0]
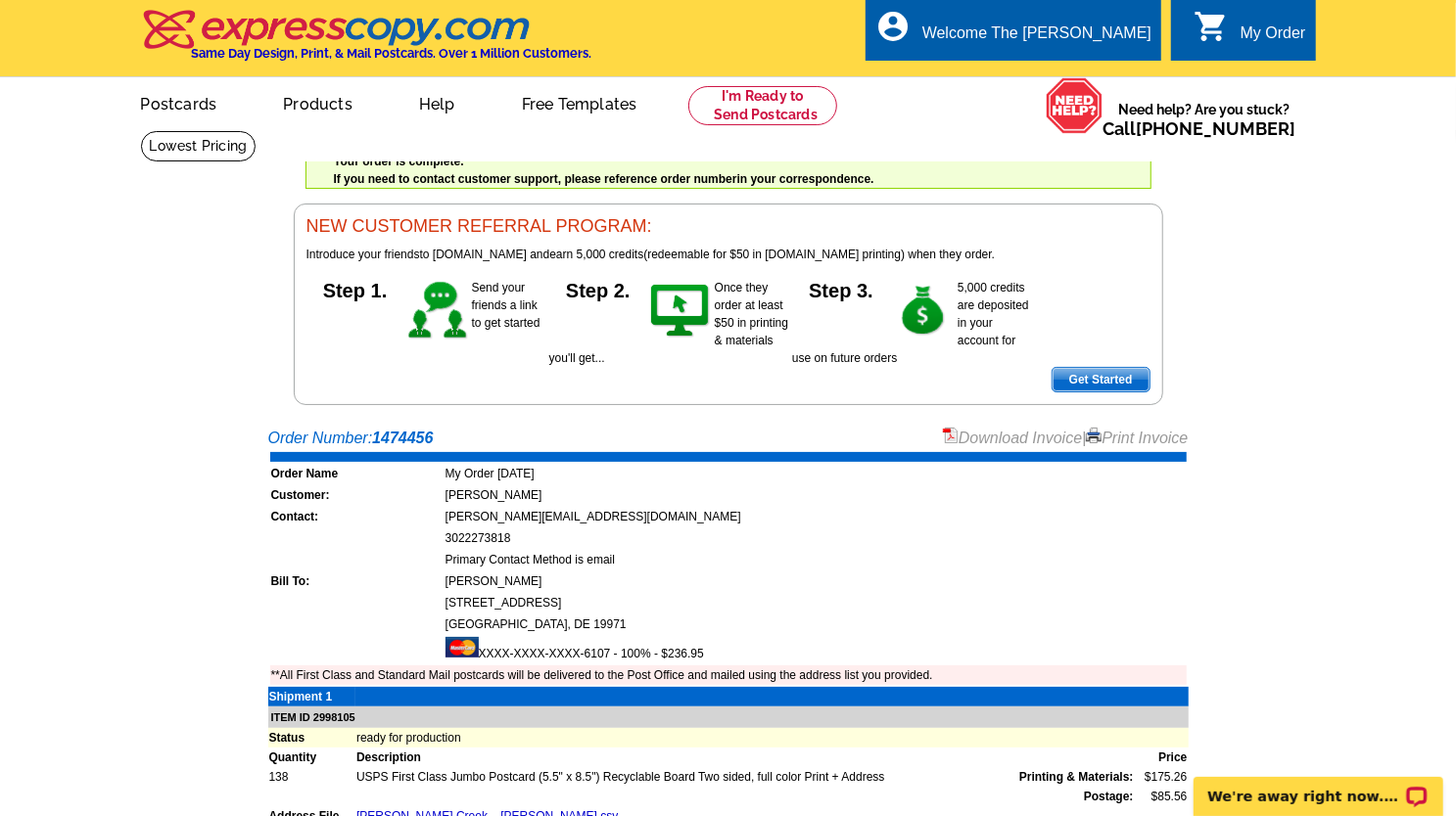
click at [998, 439] on link "Download Invoice" at bounding box center [1012, 438] width 139 height 17
click at [769, 98] on link at bounding box center [763, 105] width 150 height 39
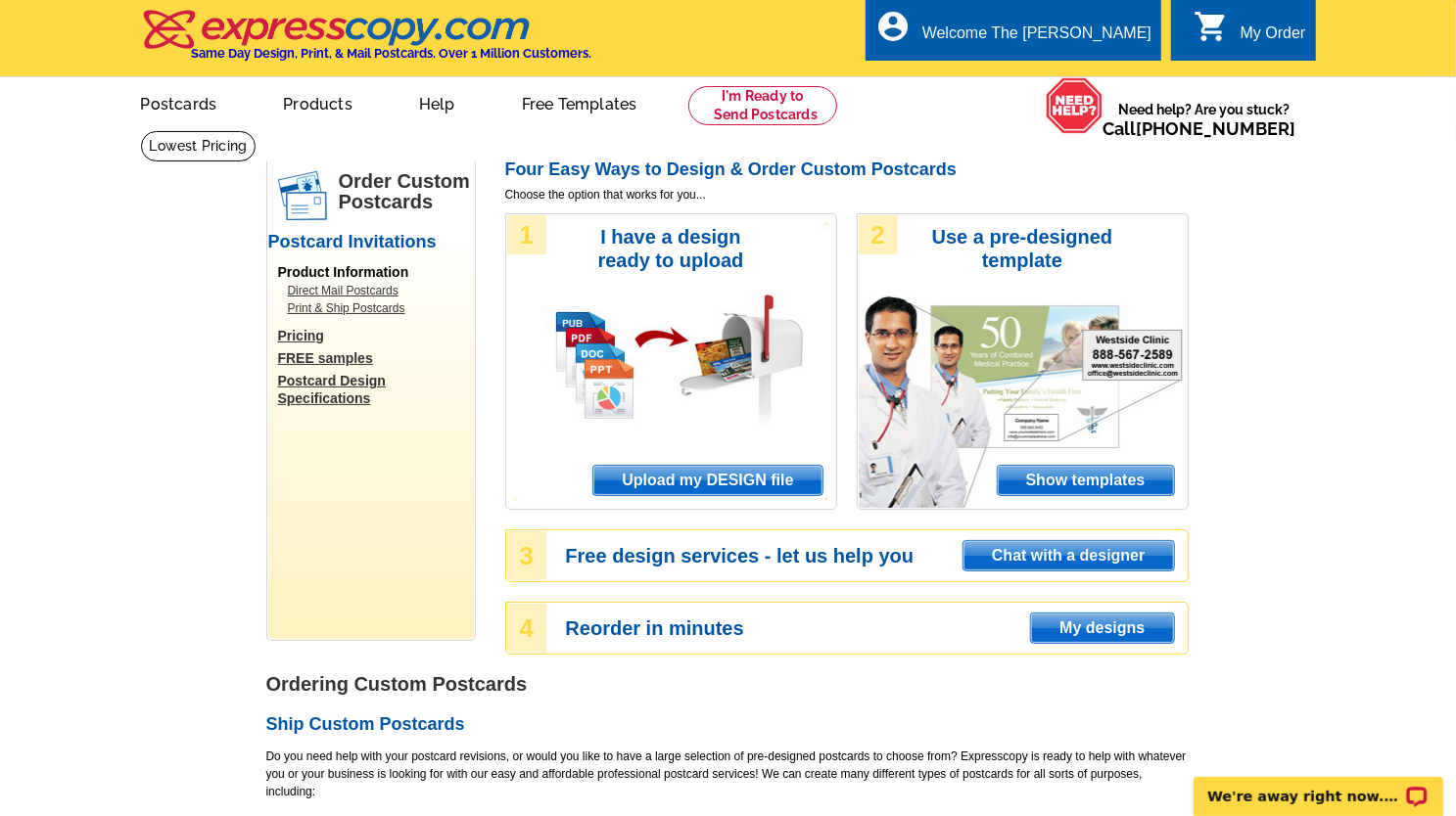
click at [697, 477] on span "Upload my DESIGN file" at bounding box center [707, 481] width 228 height 30
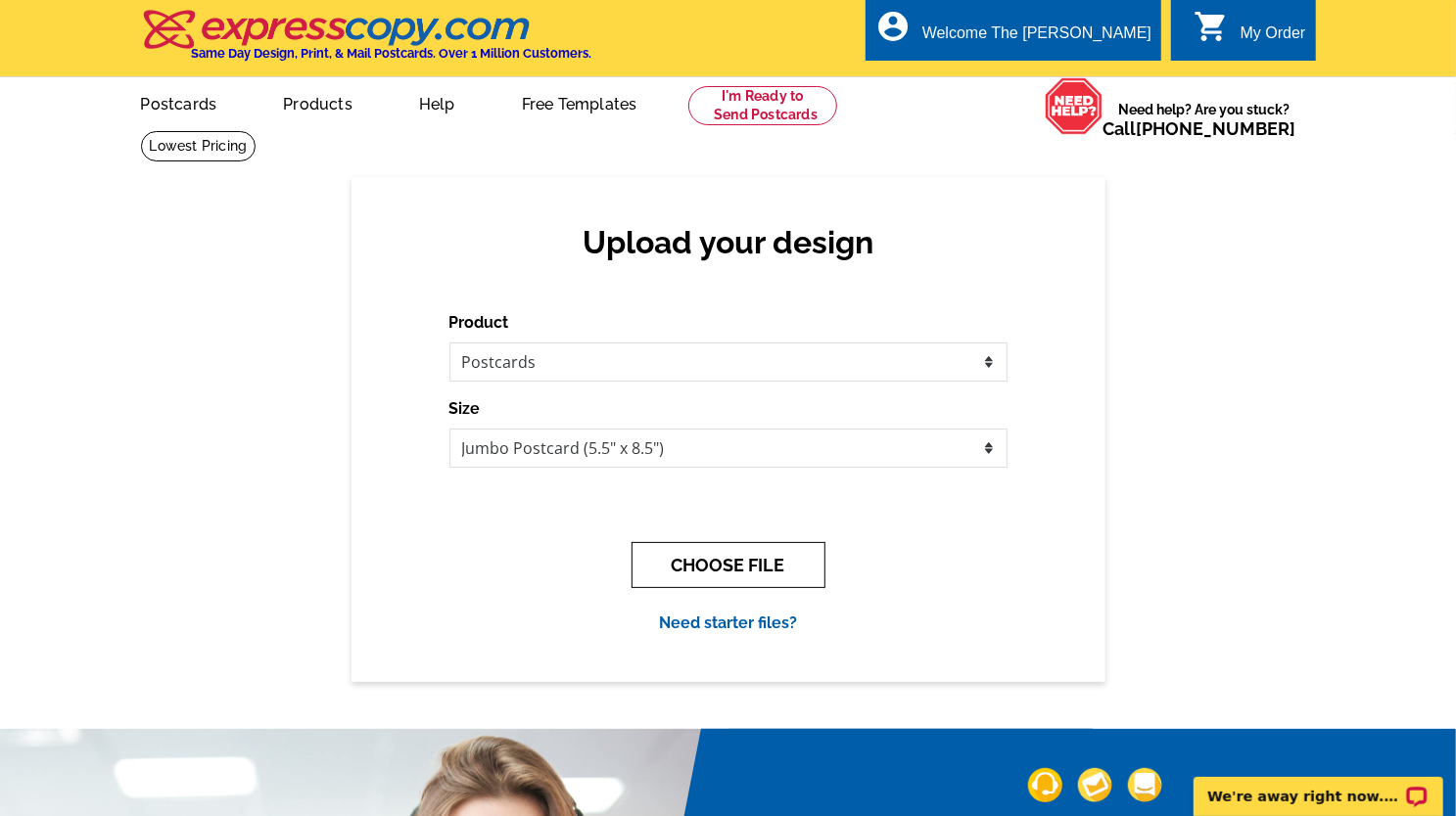
click at [713, 584] on button "CHOOSE FILE" at bounding box center [728, 565] width 194 height 46
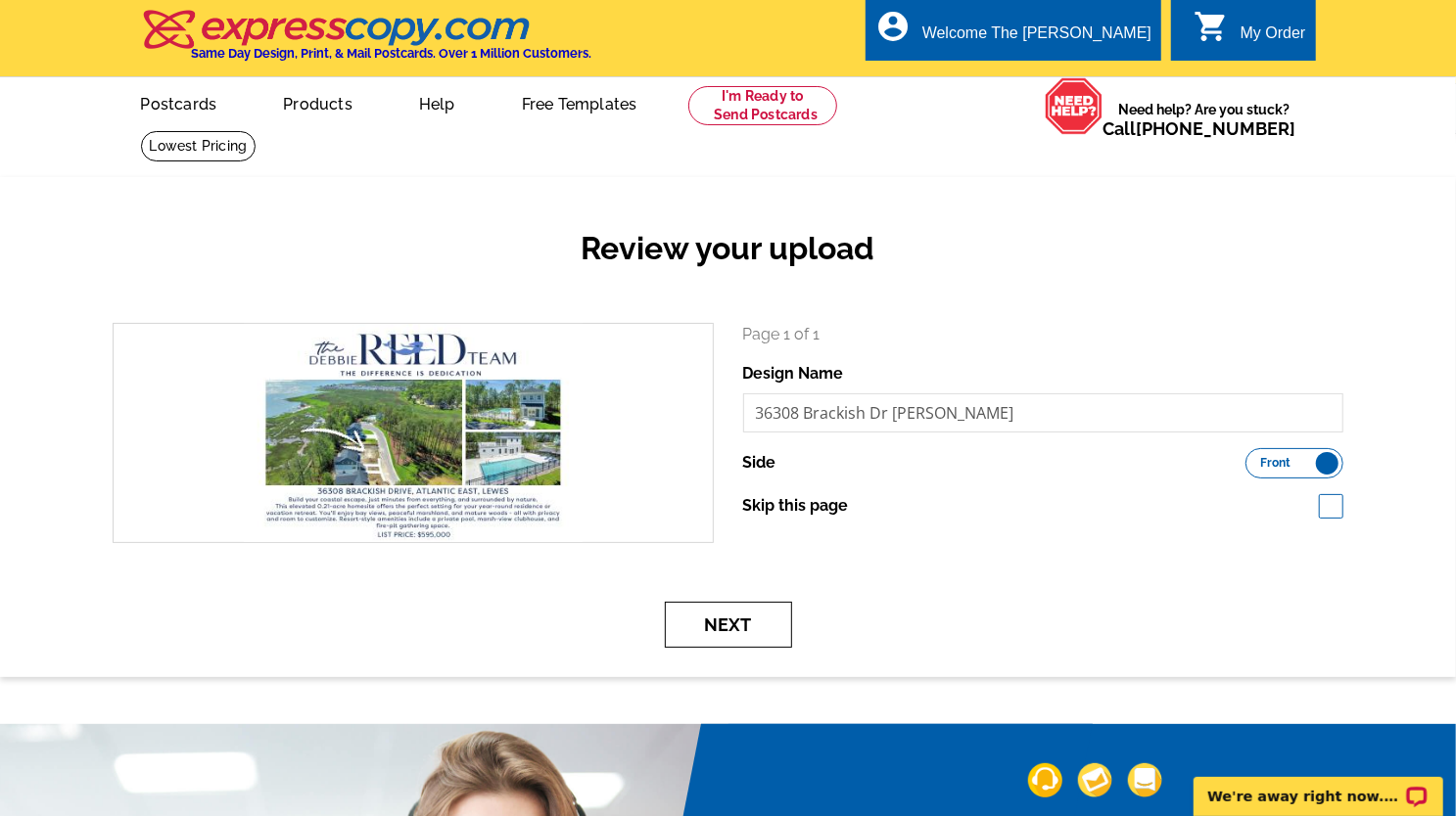
click at [717, 612] on button "Next" at bounding box center [728, 625] width 127 height 46
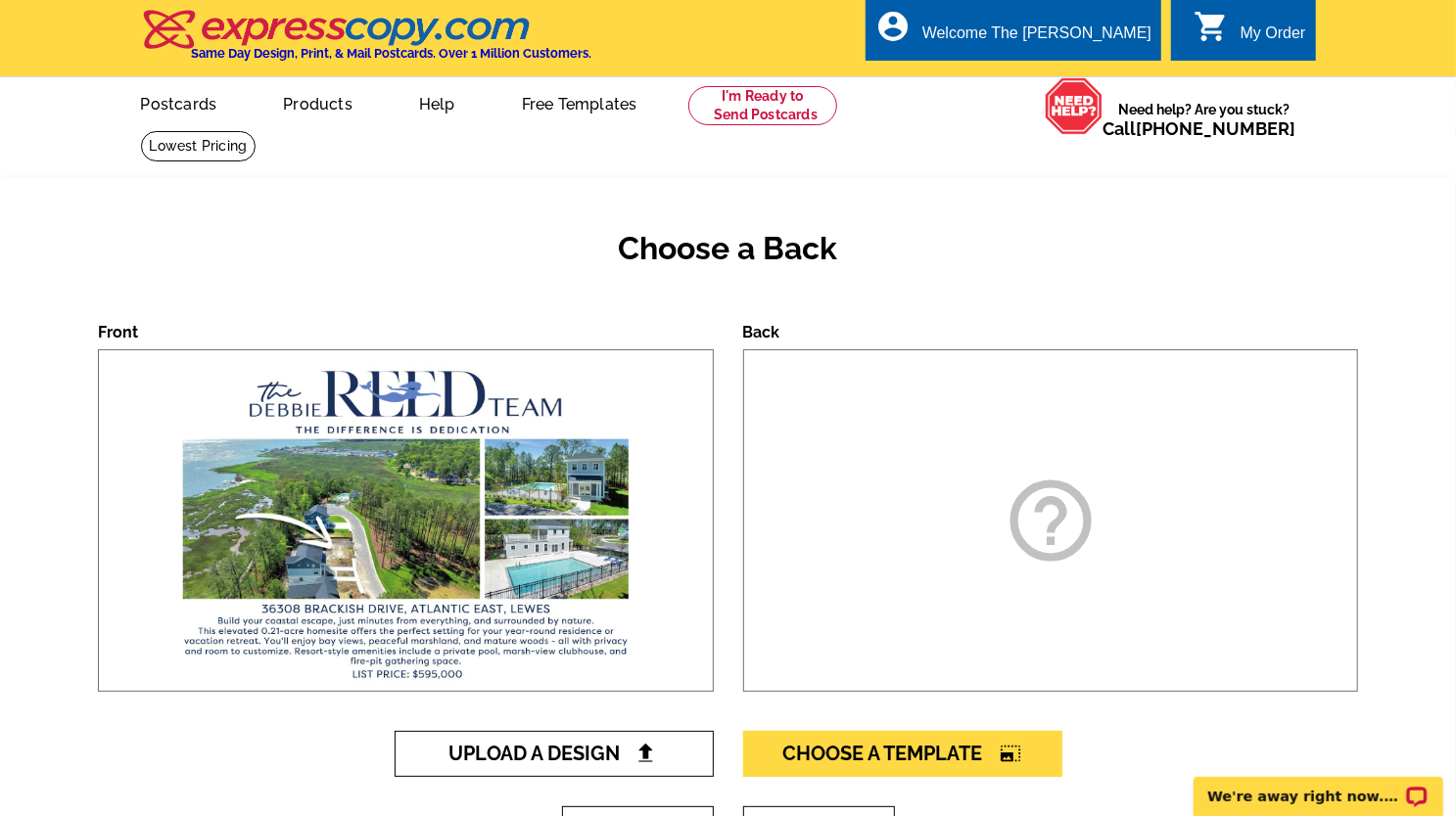
click at [576, 755] on span "Upload A Design" at bounding box center [554, 754] width 211 height 24
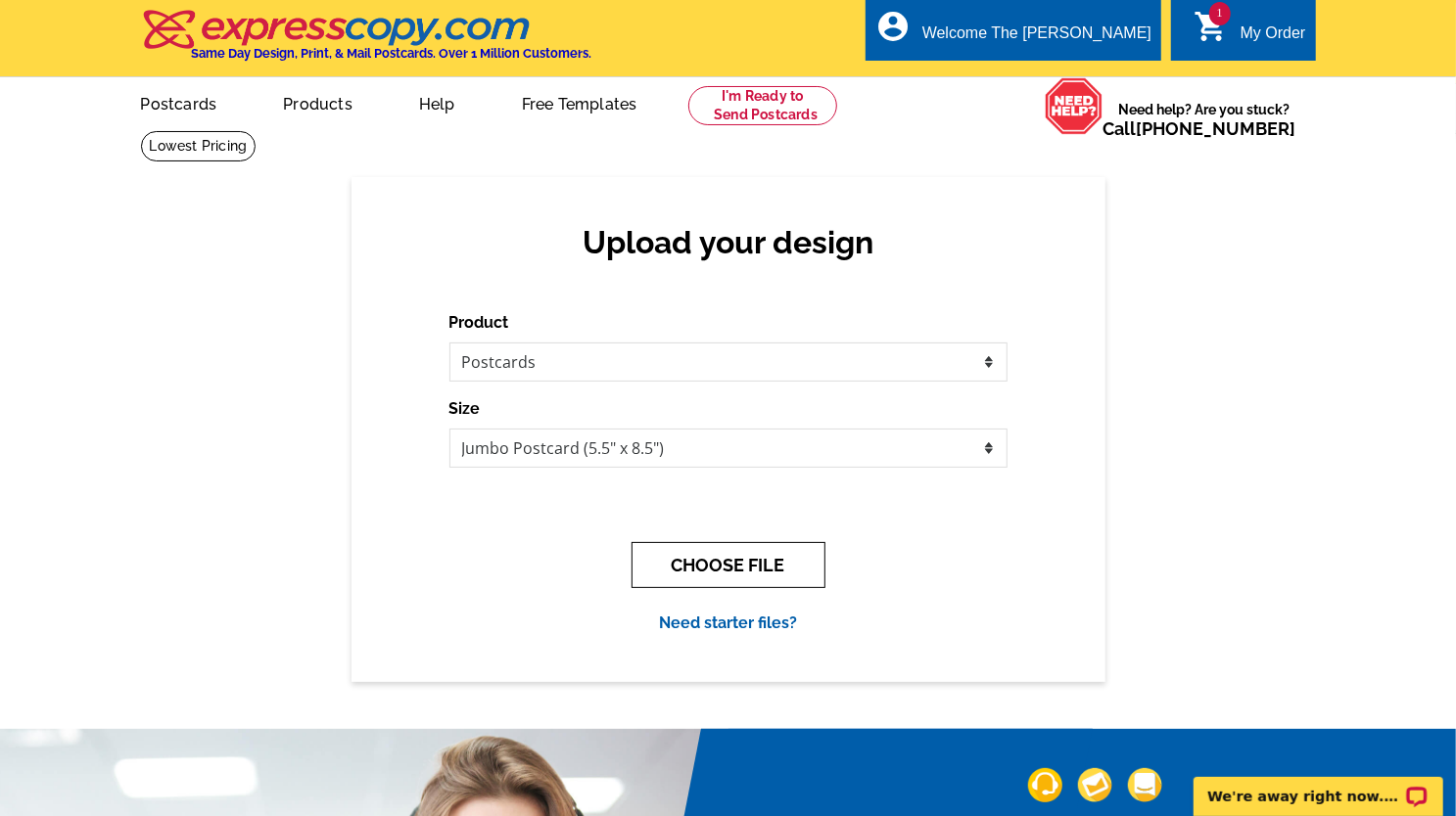
click at [719, 571] on button "CHOOSE FILE" at bounding box center [728, 565] width 194 height 46
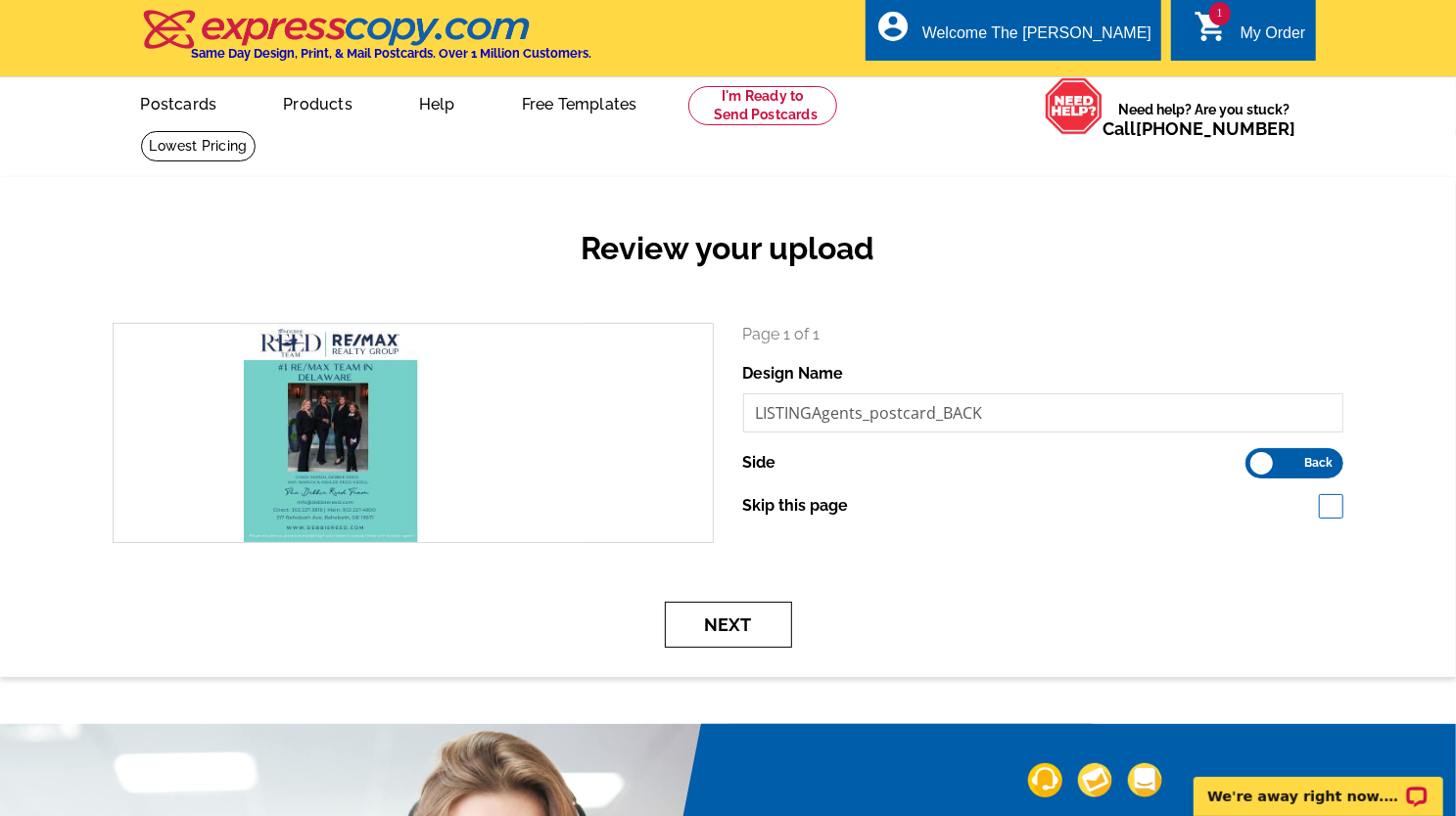
click at [740, 635] on button "Next" at bounding box center [728, 625] width 127 height 46
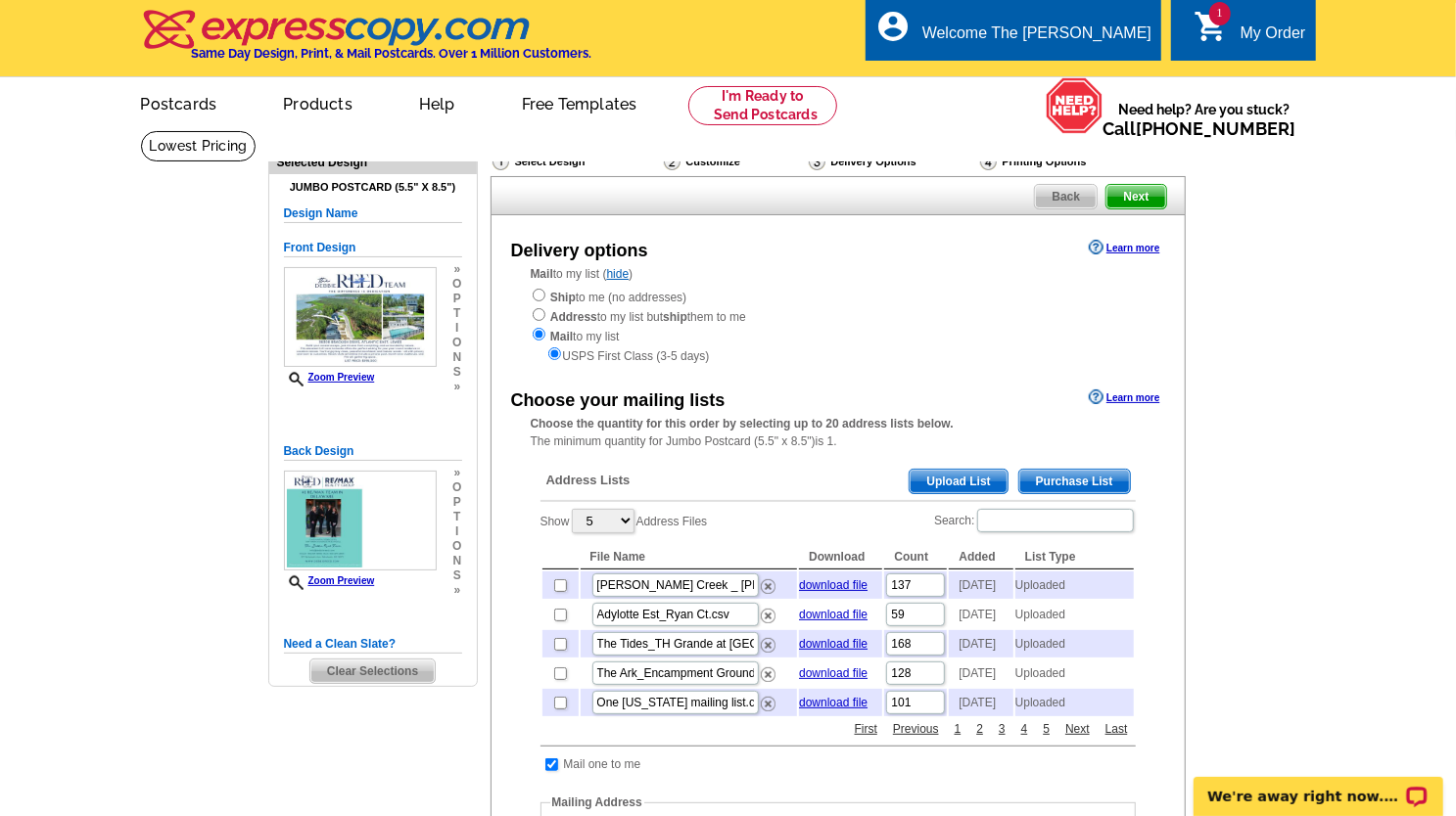
click at [938, 491] on span "Upload List" at bounding box center [958, 482] width 97 height 24
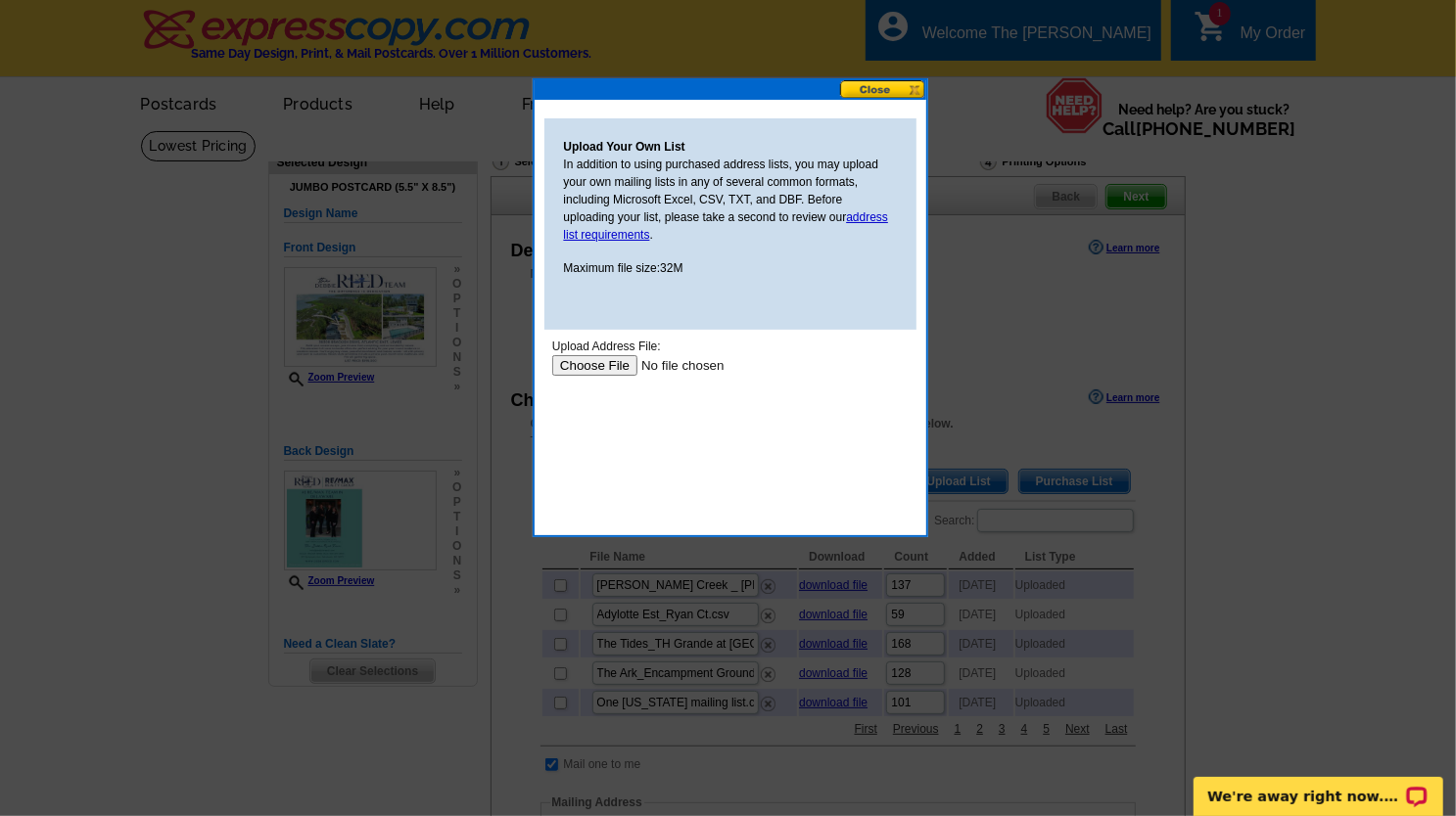
click at [588, 362] on input "file" at bounding box center [674, 365] width 247 height 21
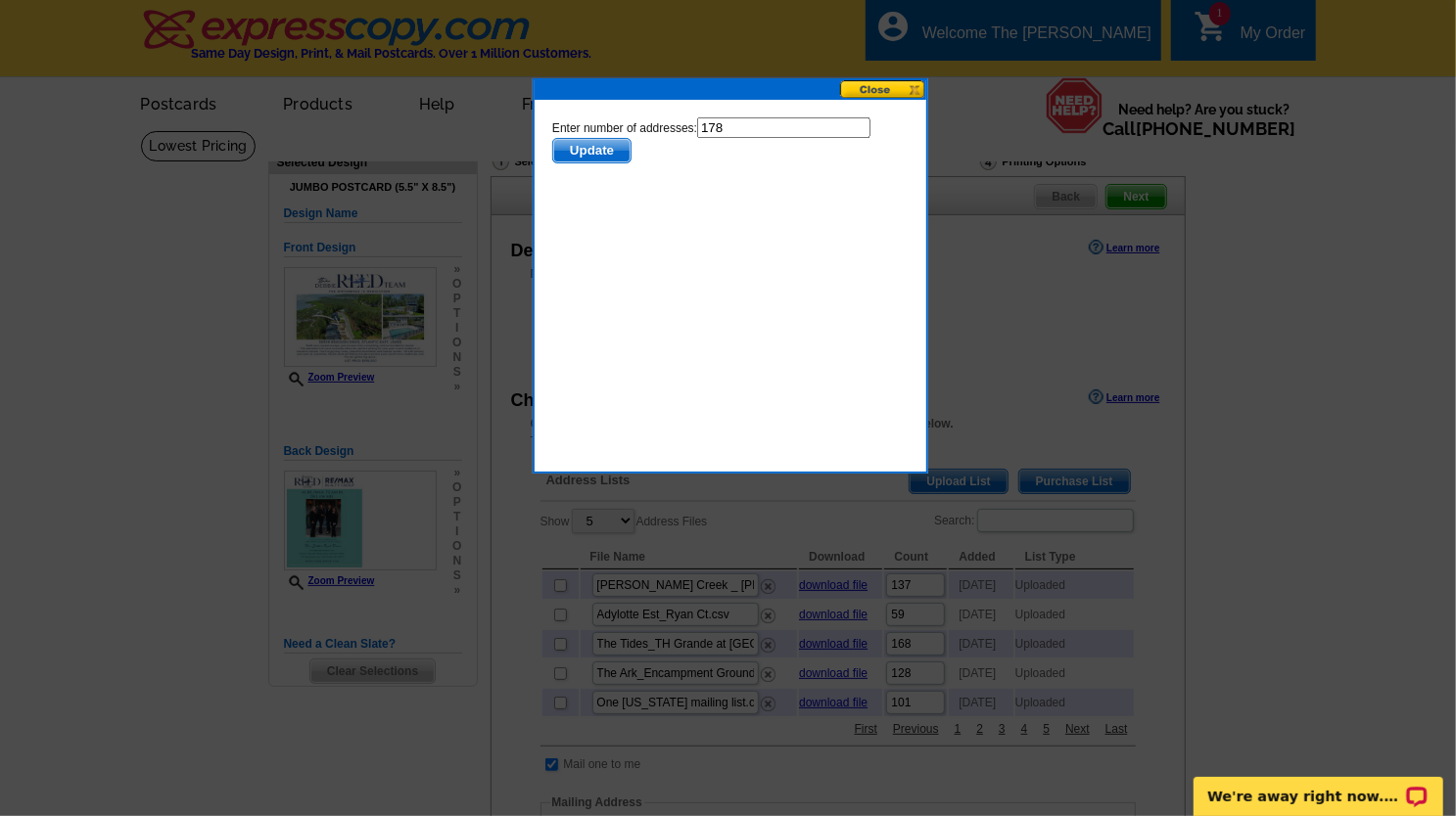
click at [601, 142] on span "Update" at bounding box center [590, 150] width 77 height 24
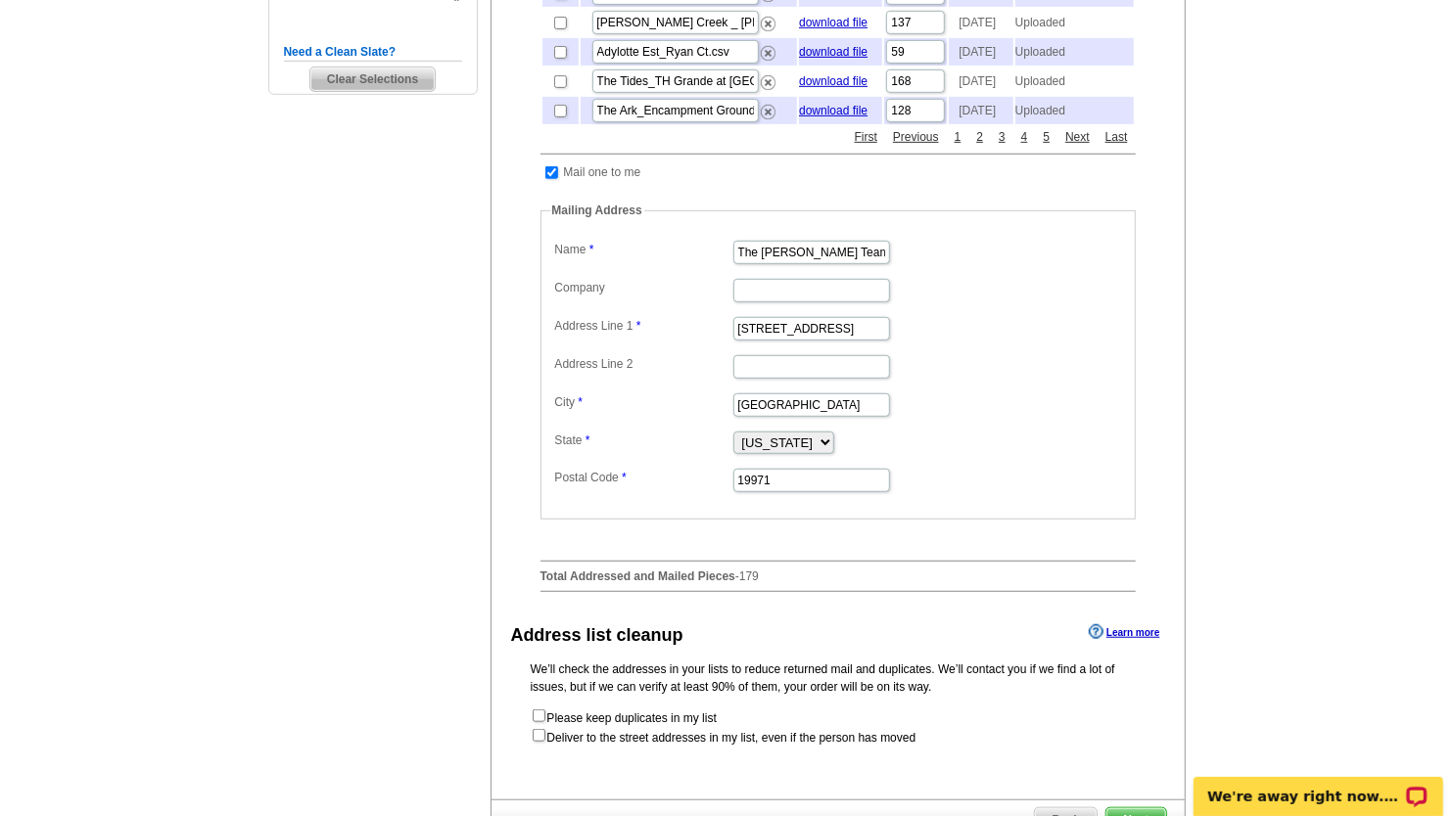
scroll to position [783, 0]
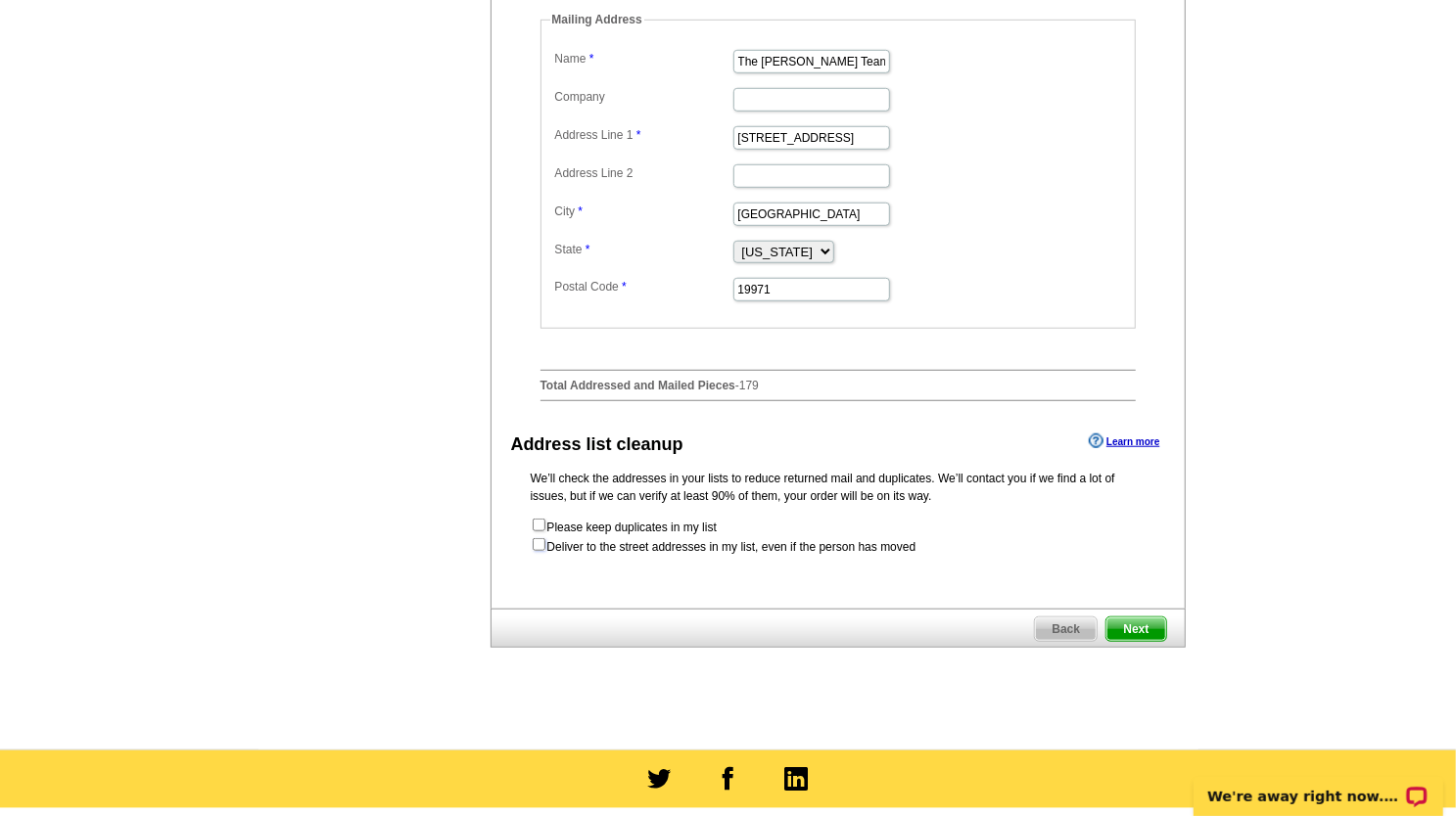
click at [537, 551] on input "checkbox" at bounding box center [538, 544] width 13 height 13
checkbox input "true"
radio input "true"
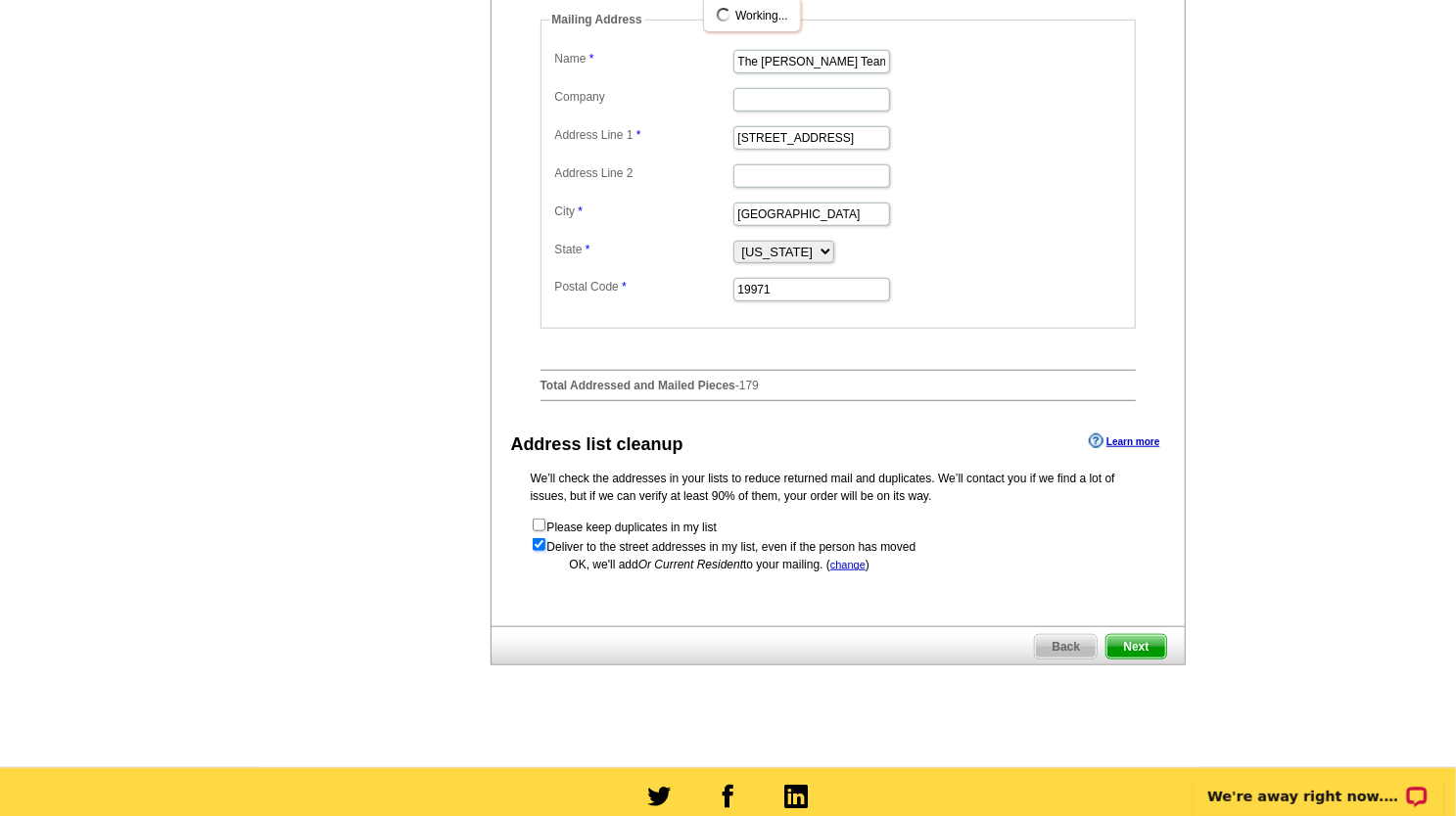
scroll to position [0, 0]
click at [1140, 658] on span "Next" at bounding box center [1136, 647] width 59 height 24
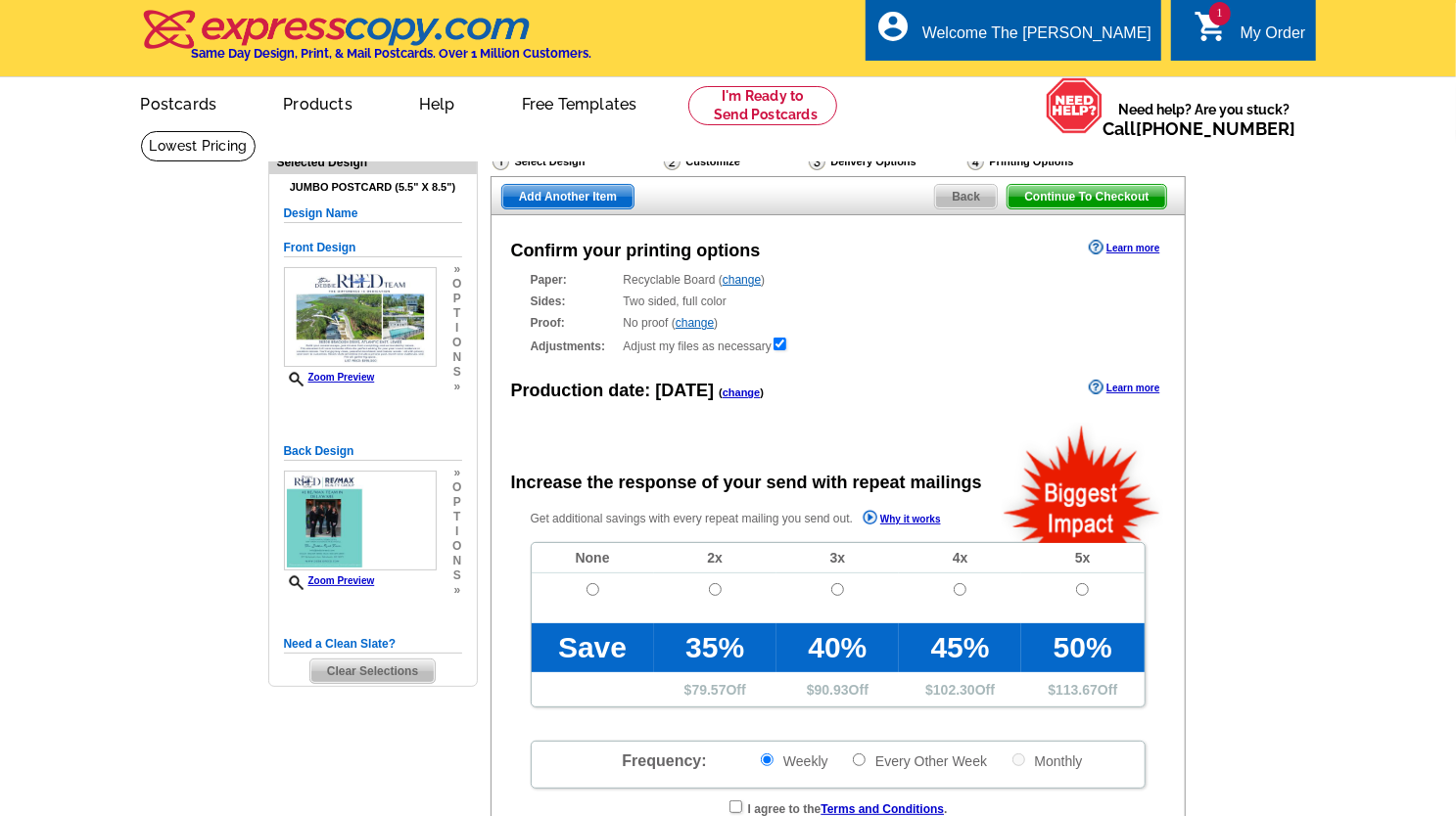
radio input "false"
click at [599, 587] on td at bounding box center [592, 598] width 122 height 50
click at [597, 591] on input "radio" at bounding box center [592, 589] width 13 height 13
radio input "true"
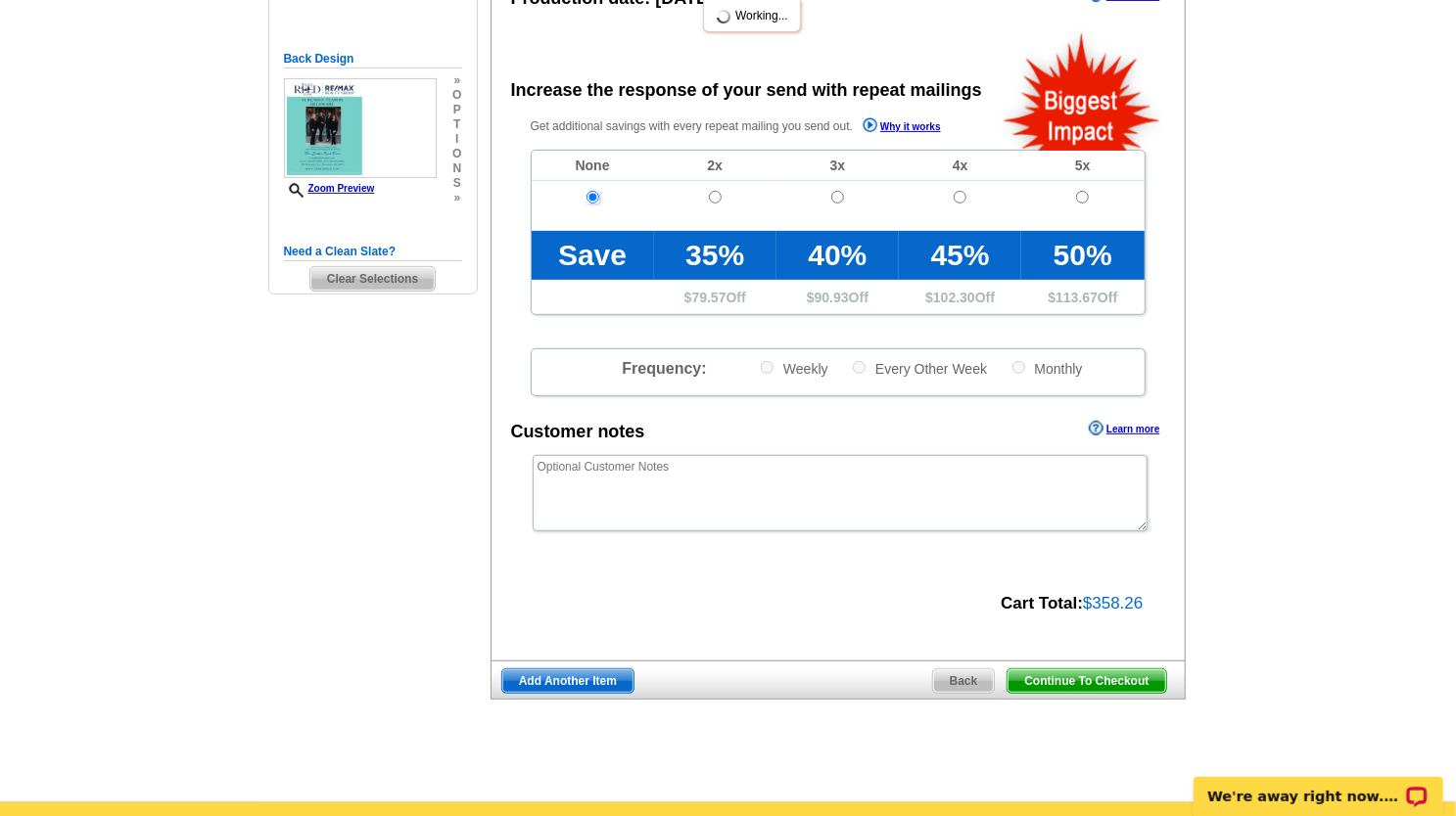
scroll to position [391, 0]
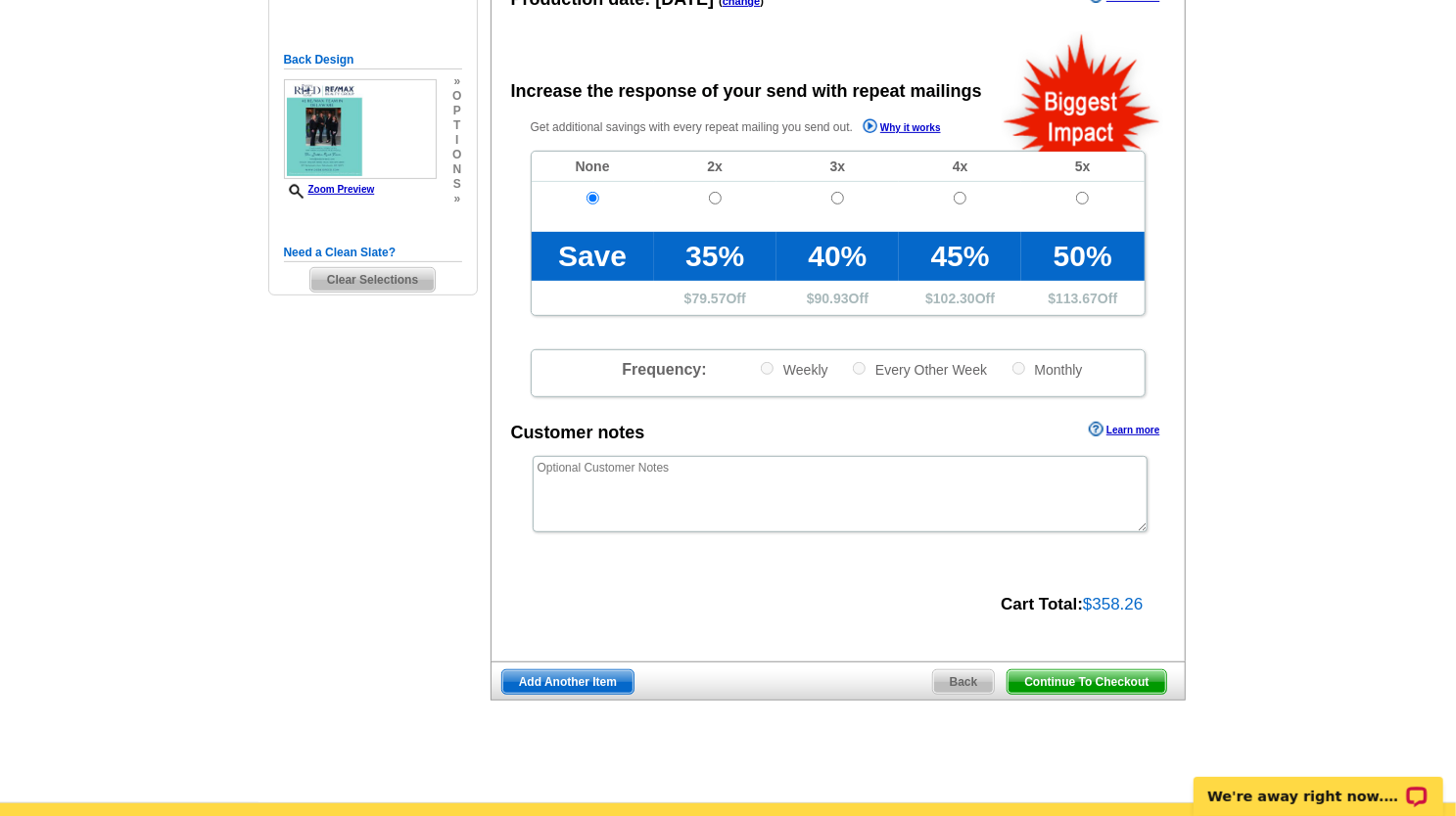
click at [1104, 670] on span "Continue To Checkout" at bounding box center [1086, 682] width 158 height 24
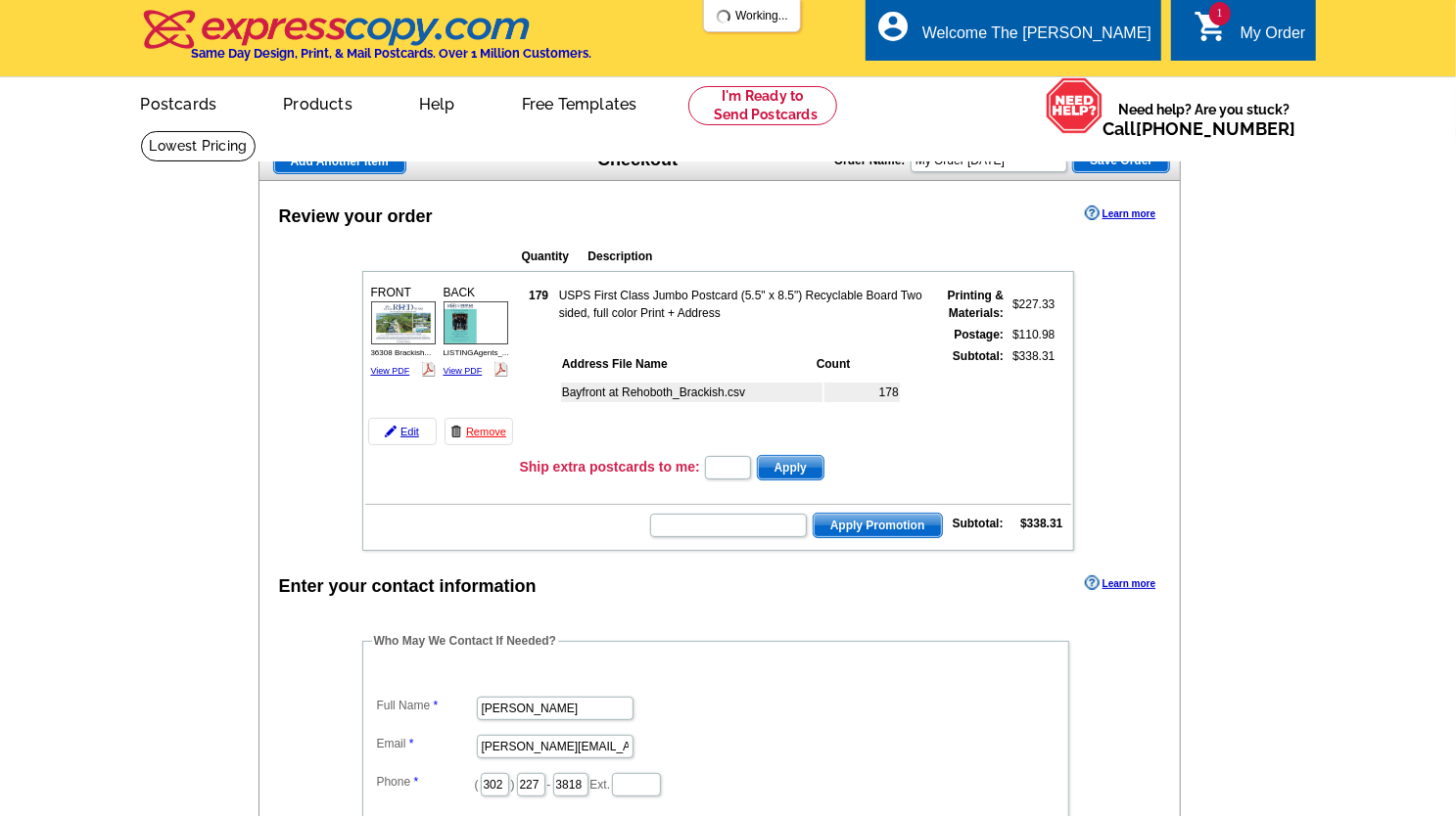
click at [708, 537] on form "Apply Promotion" at bounding box center [796, 525] width 294 height 28
click at [708, 519] on input "text" at bounding box center [728, 525] width 157 height 24
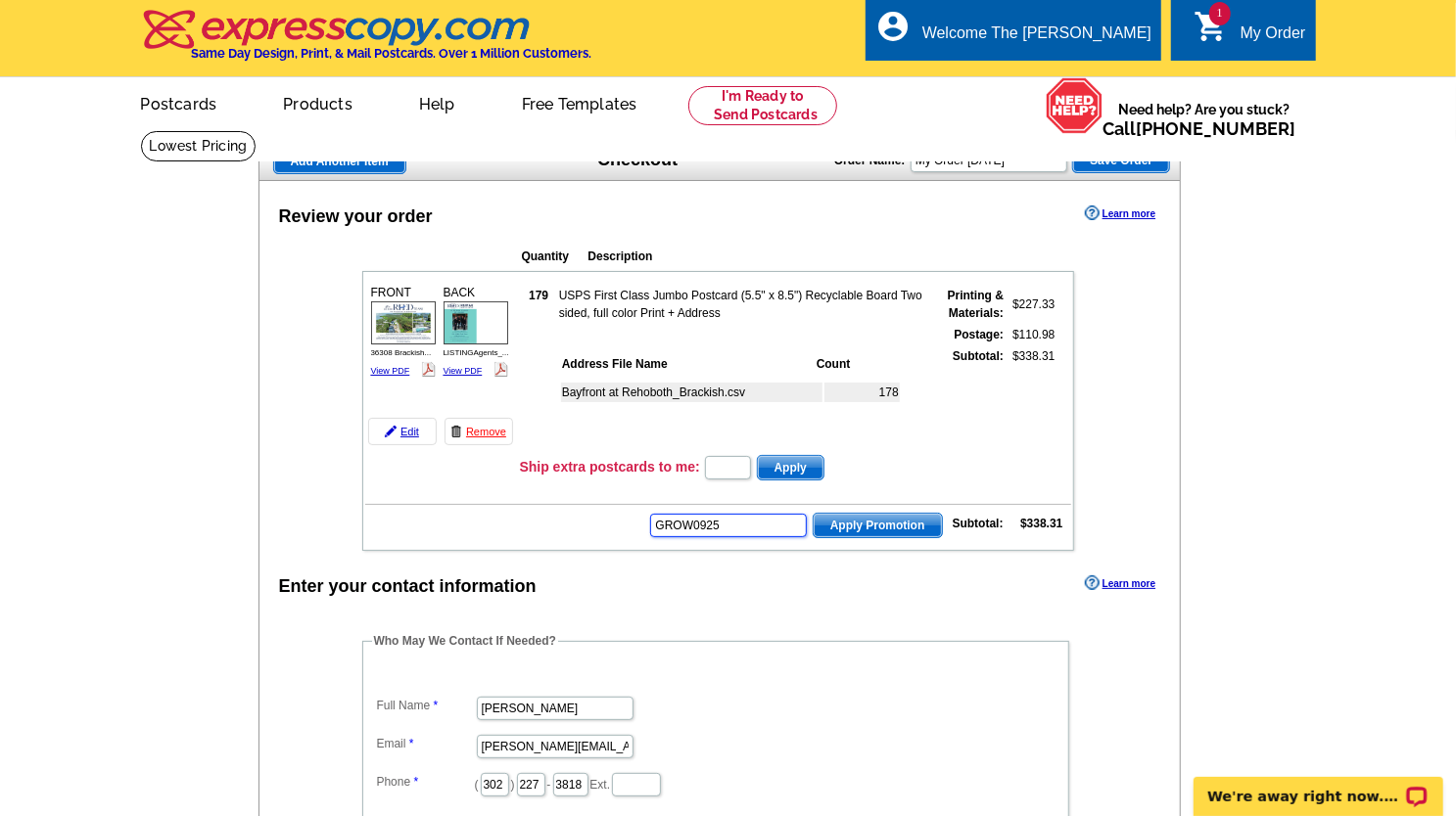
type input "GROW0925"
click at [863, 531] on span "Apply Promotion" at bounding box center [877, 525] width 128 height 24
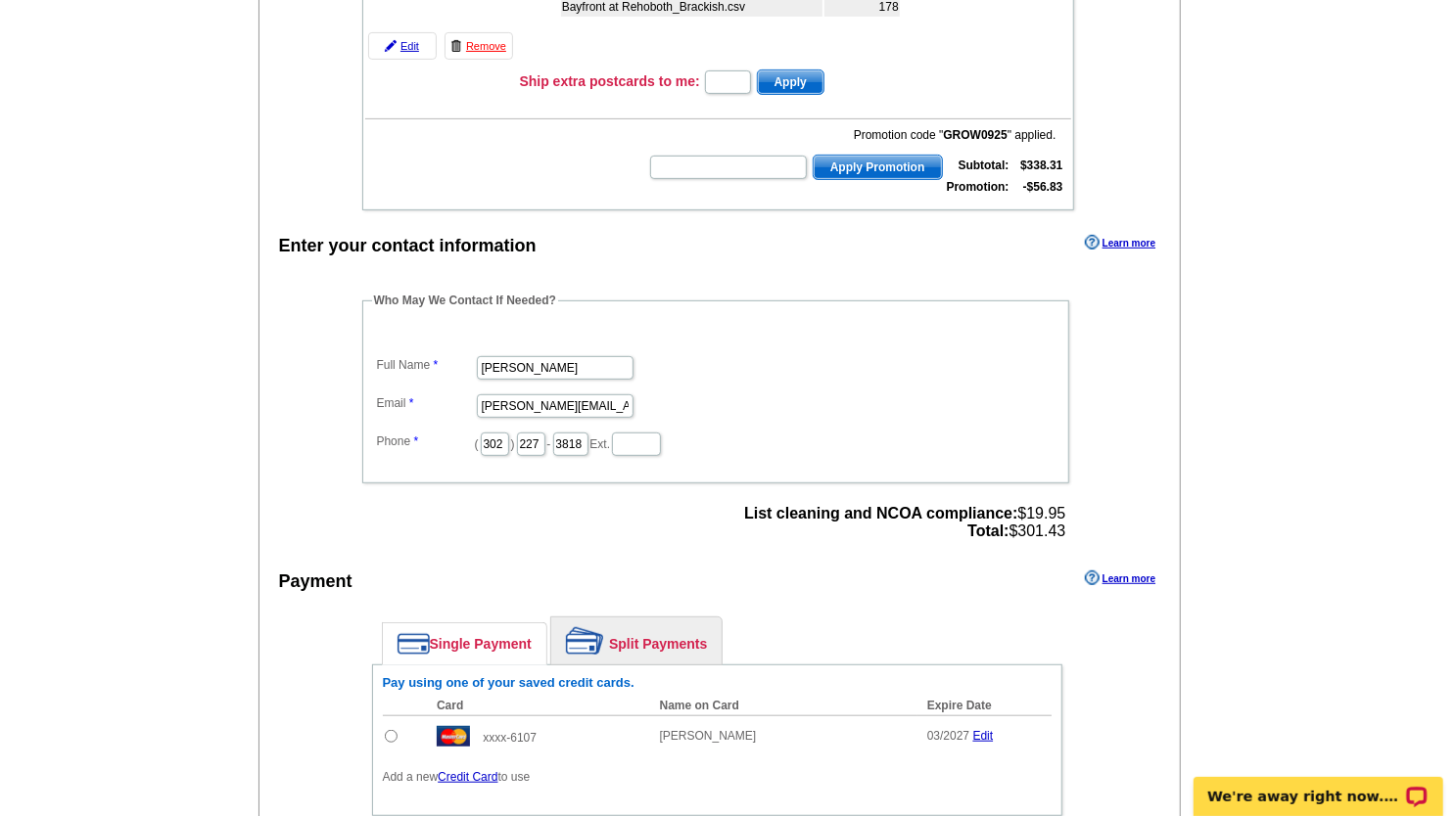
scroll to position [587, 0]
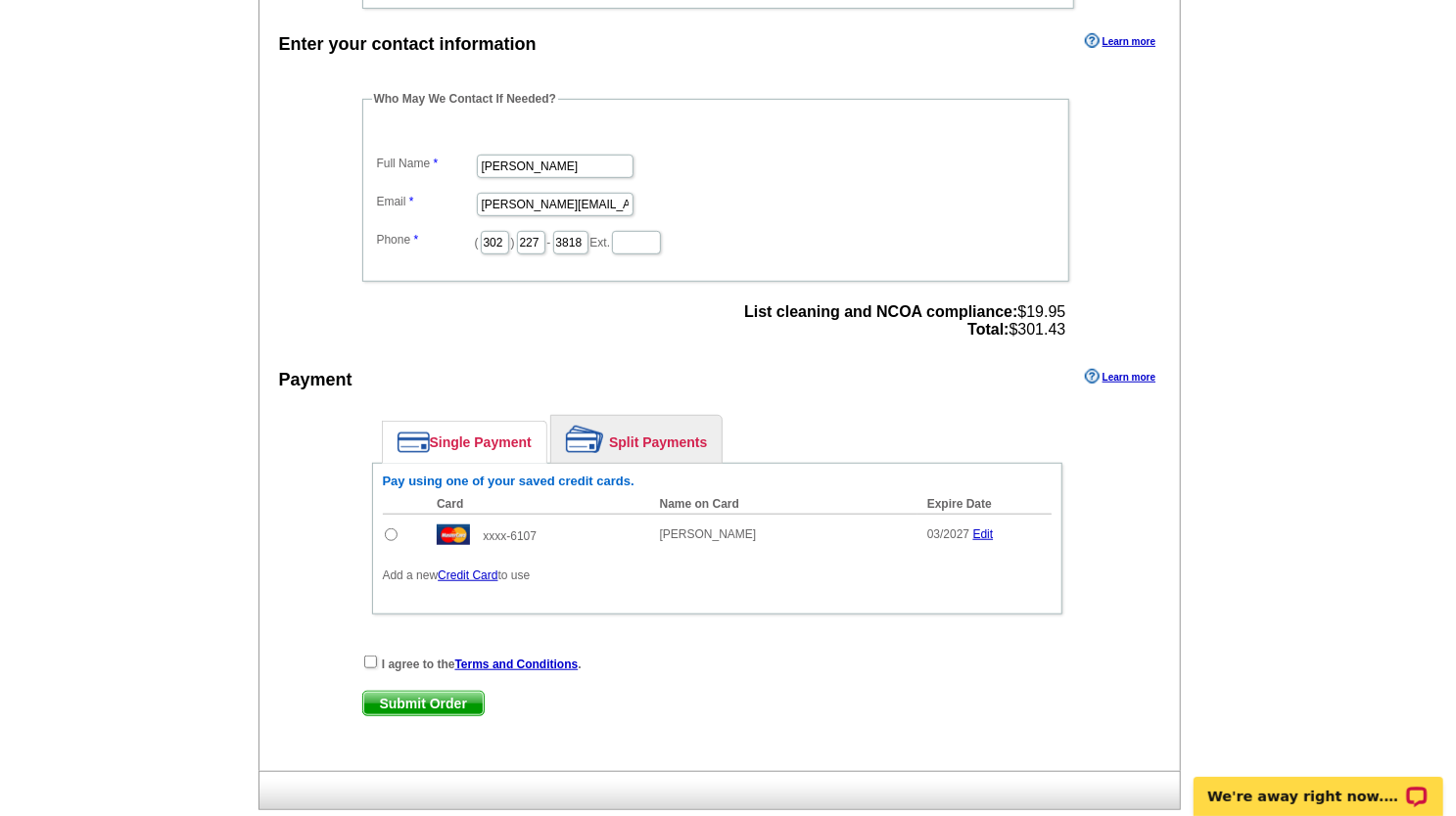
click at [388, 529] on input "radio" at bounding box center [390, 534] width 13 height 13
radio input "true"
click at [370, 657] on input "checkbox" at bounding box center [371, 662] width 13 height 13
checkbox input "true"
click at [416, 701] on span "Submit Order" at bounding box center [424, 704] width 120 height 24
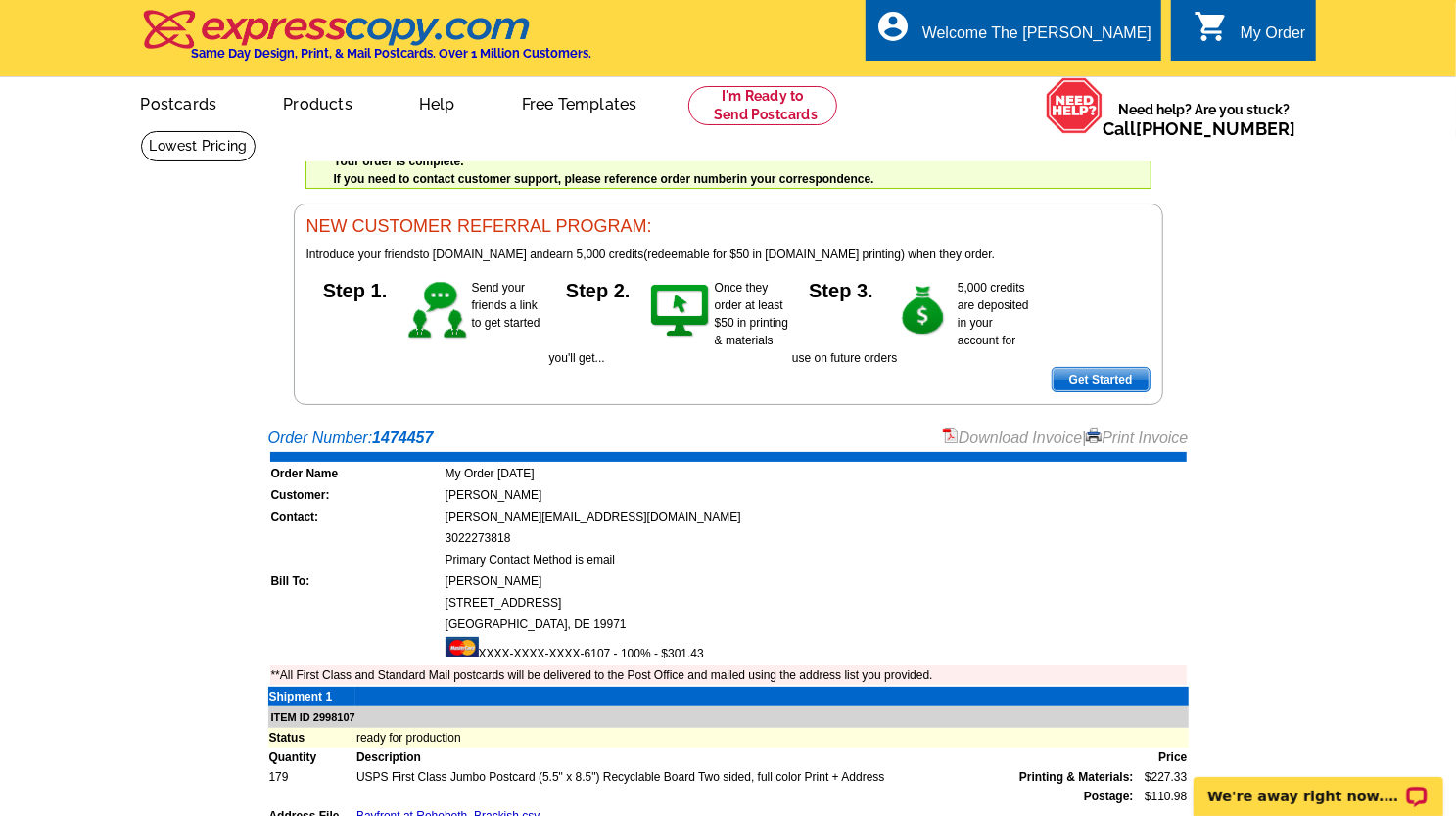
click at [1031, 445] on link "Download Invoice" at bounding box center [1012, 438] width 139 height 17
click at [995, 432] on link "Download Invoice" at bounding box center [1012, 438] width 139 height 17
click at [742, 103] on link at bounding box center [763, 105] width 150 height 39
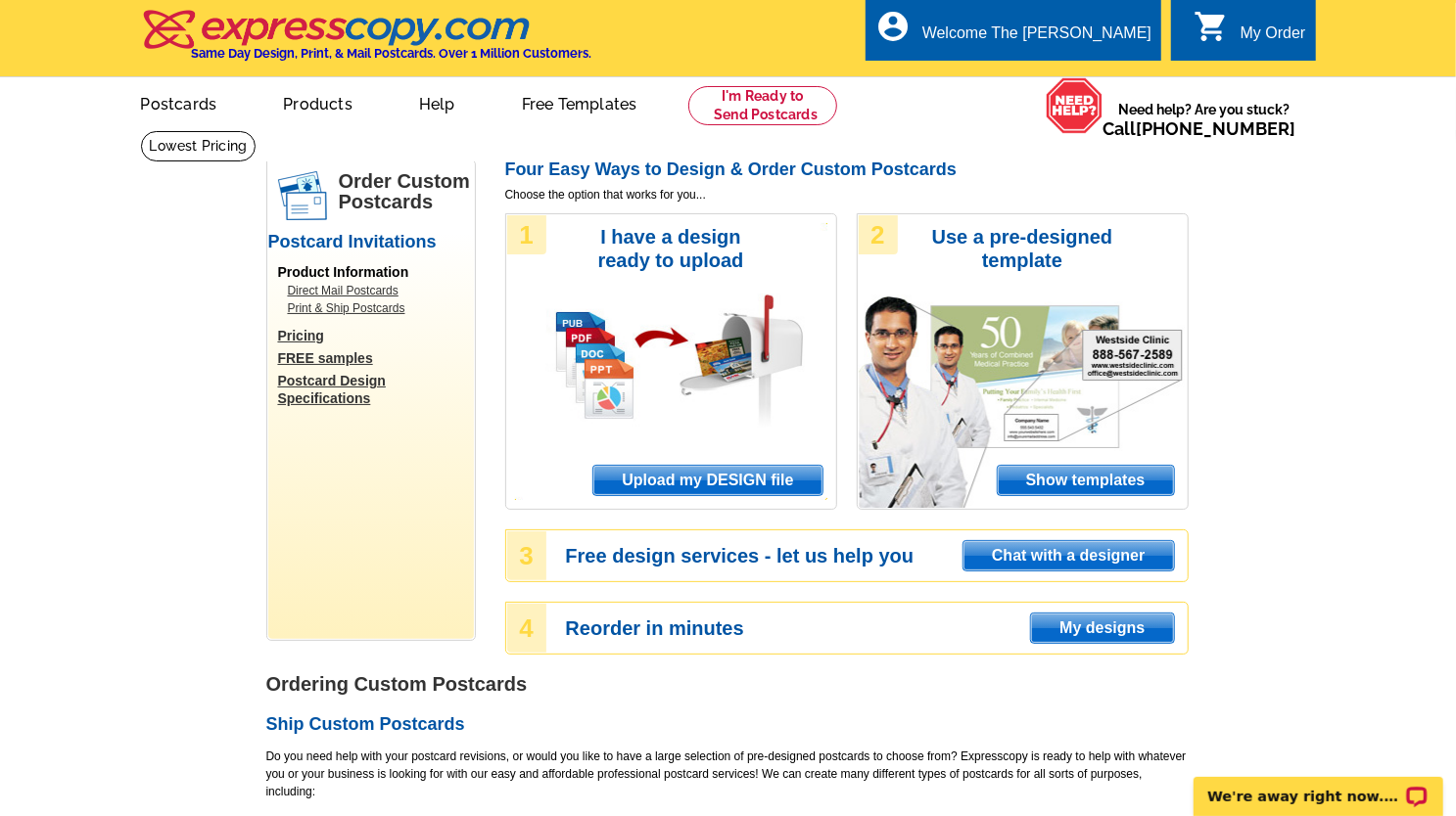
click at [654, 477] on span "Upload my DESIGN file" at bounding box center [707, 481] width 228 height 30
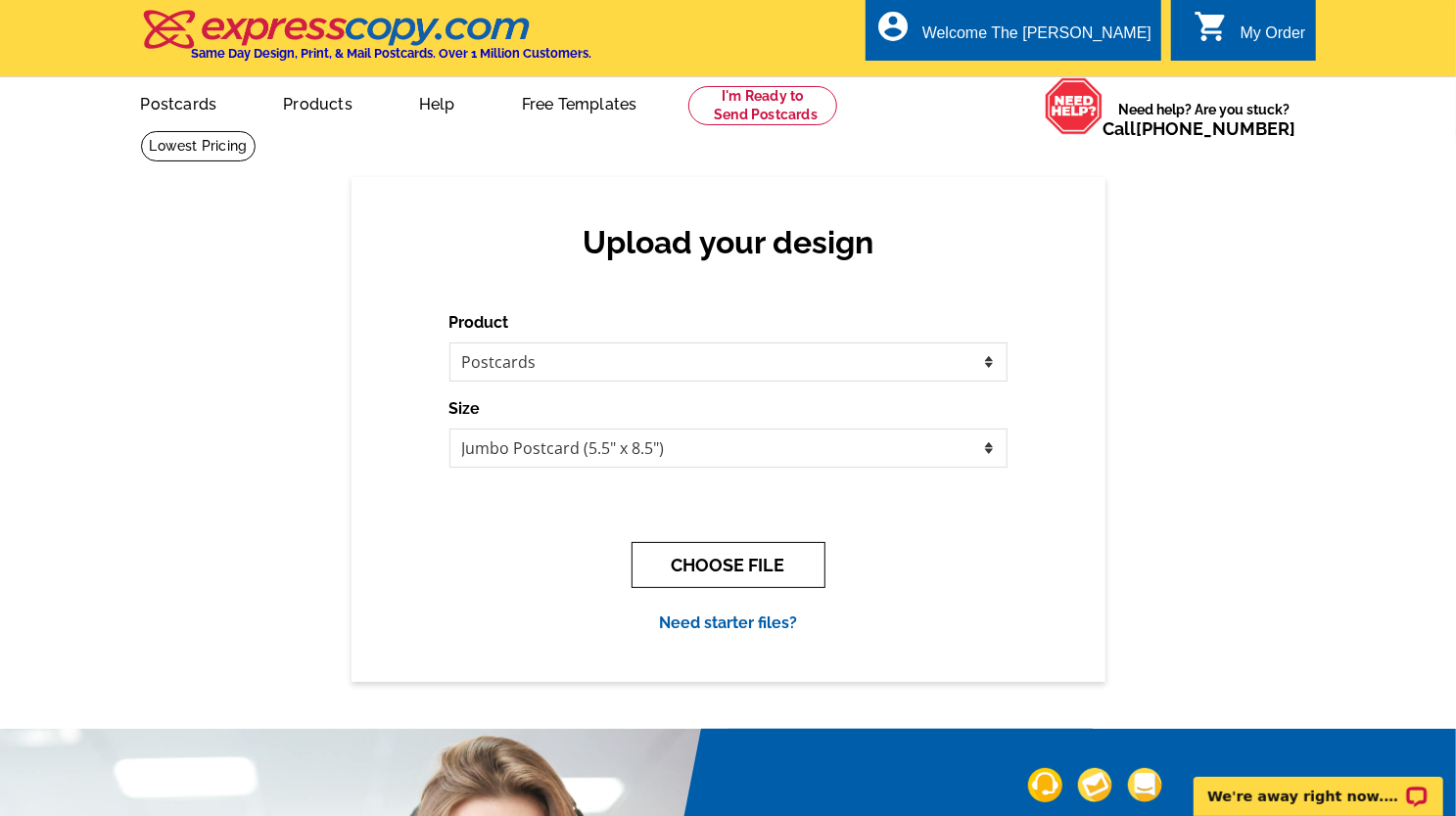
click at [732, 575] on button "CHOOSE FILE" at bounding box center [728, 565] width 194 height 46
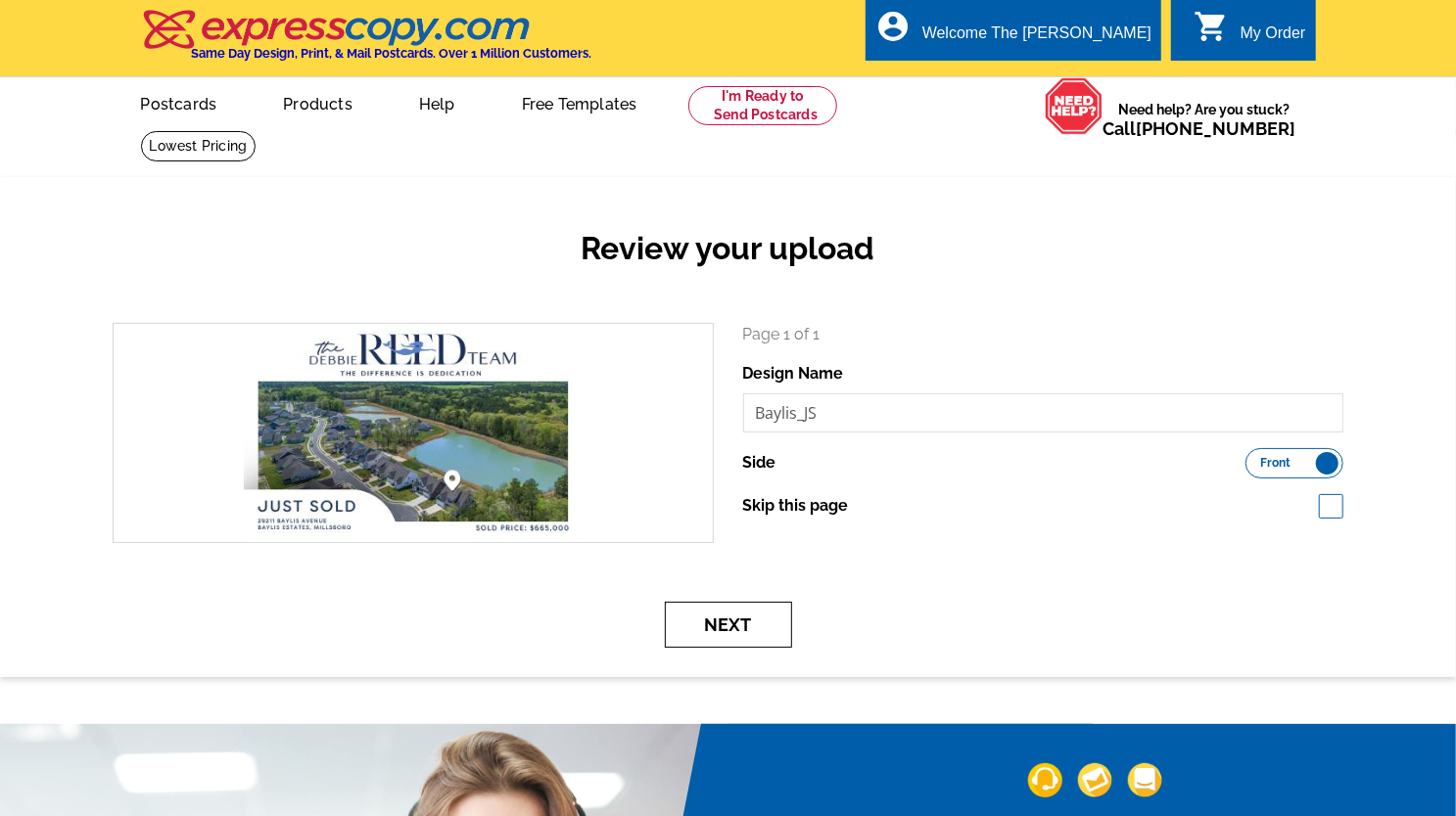
click at [727, 637] on button "Next" at bounding box center [728, 625] width 127 height 46
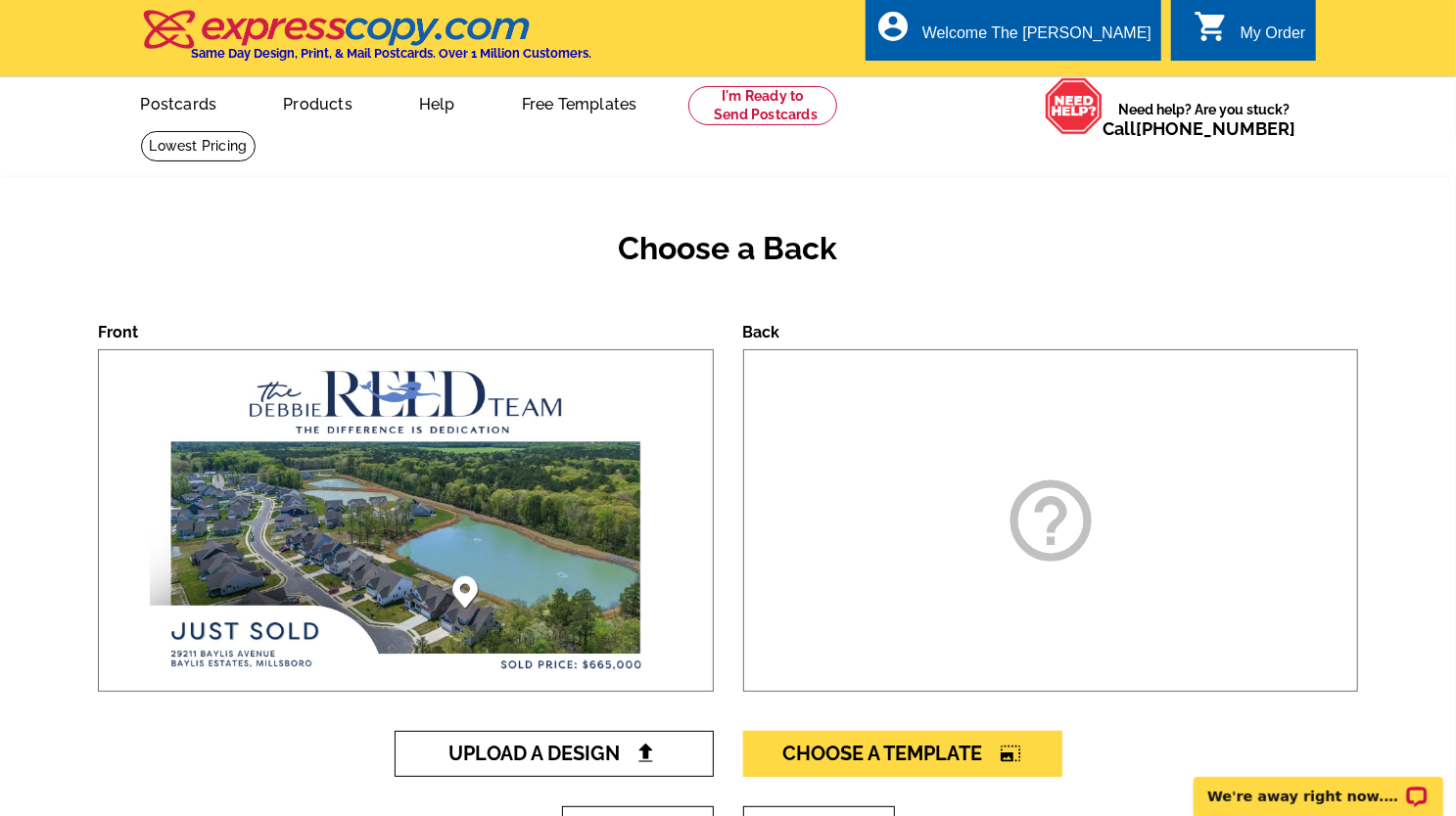
click at [643, 743] on span "Upload A Design" at bounding box center [554, 754] width 211 height 24
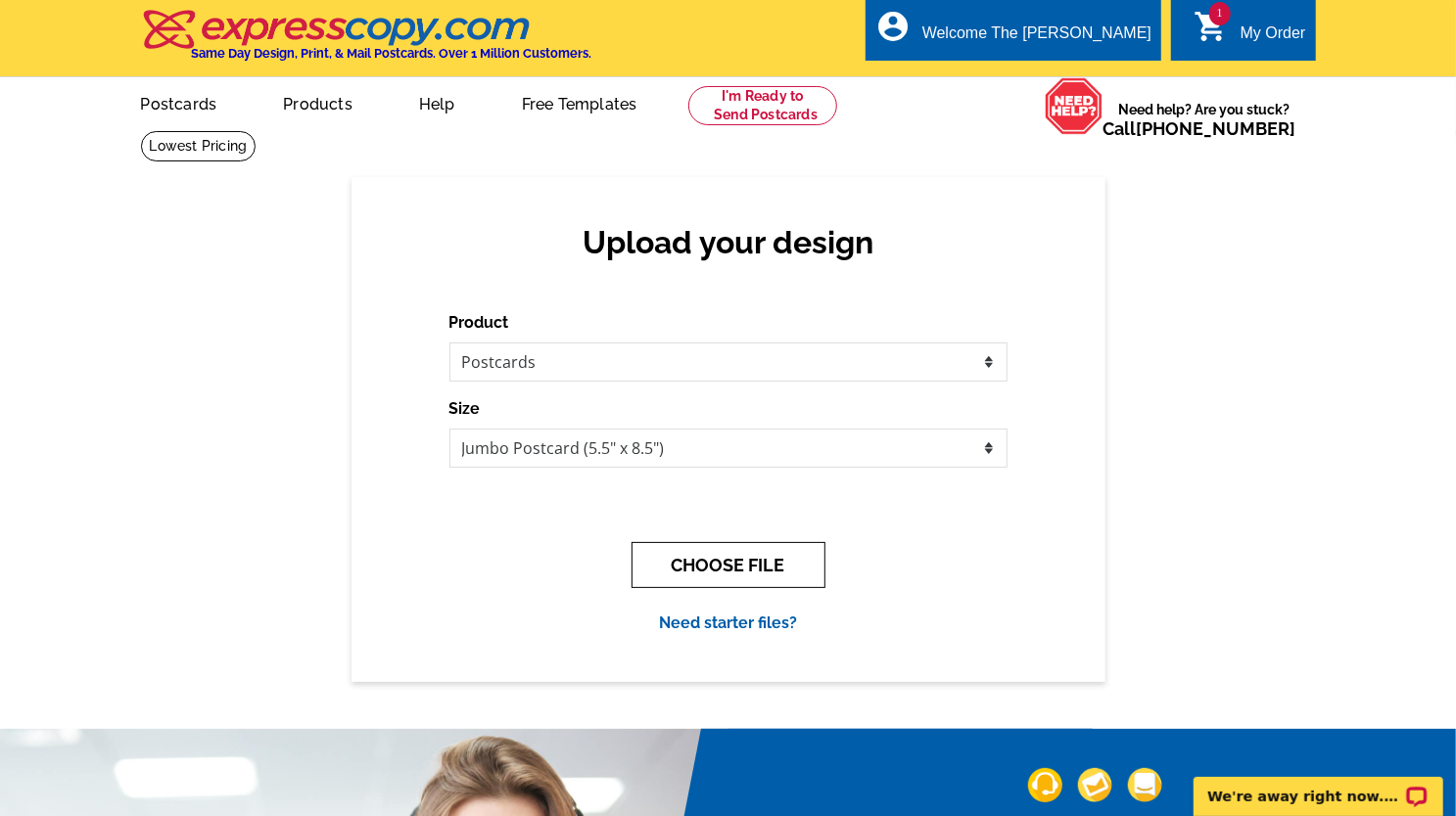
click at [714, 570] on button "CHOOSE FILE" at bounding box center [728, 565] width 194 height 46
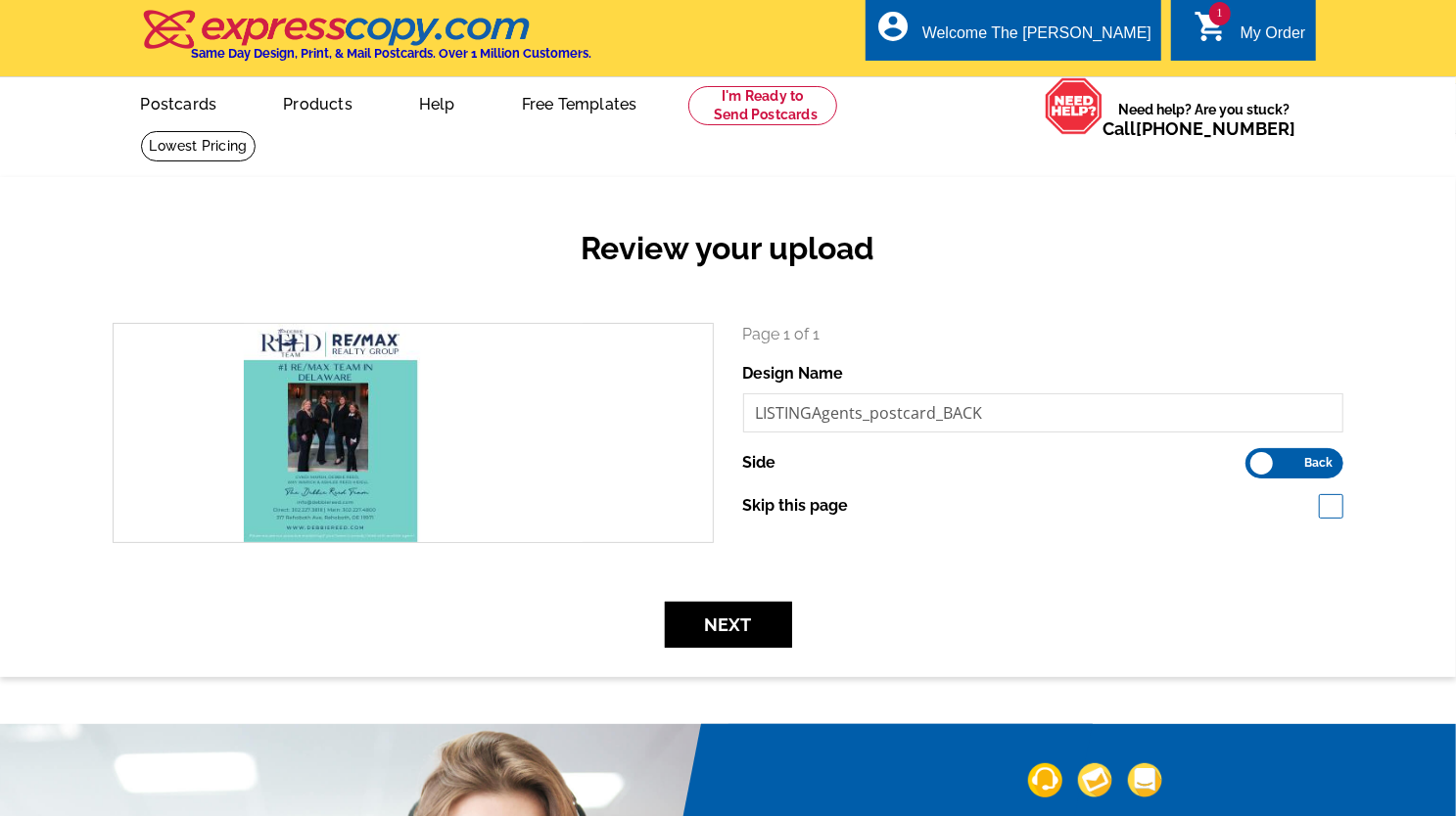
click at [721, 676] on div "Review your upload search Page 1 of 1 Design Name LISTINGAgents_postcard_BACK S…" at bounding box center [728, 427] width 1456 height 500
click at [754, 634] on button "Next" at bounding box center [728, 625] width 127 height 46
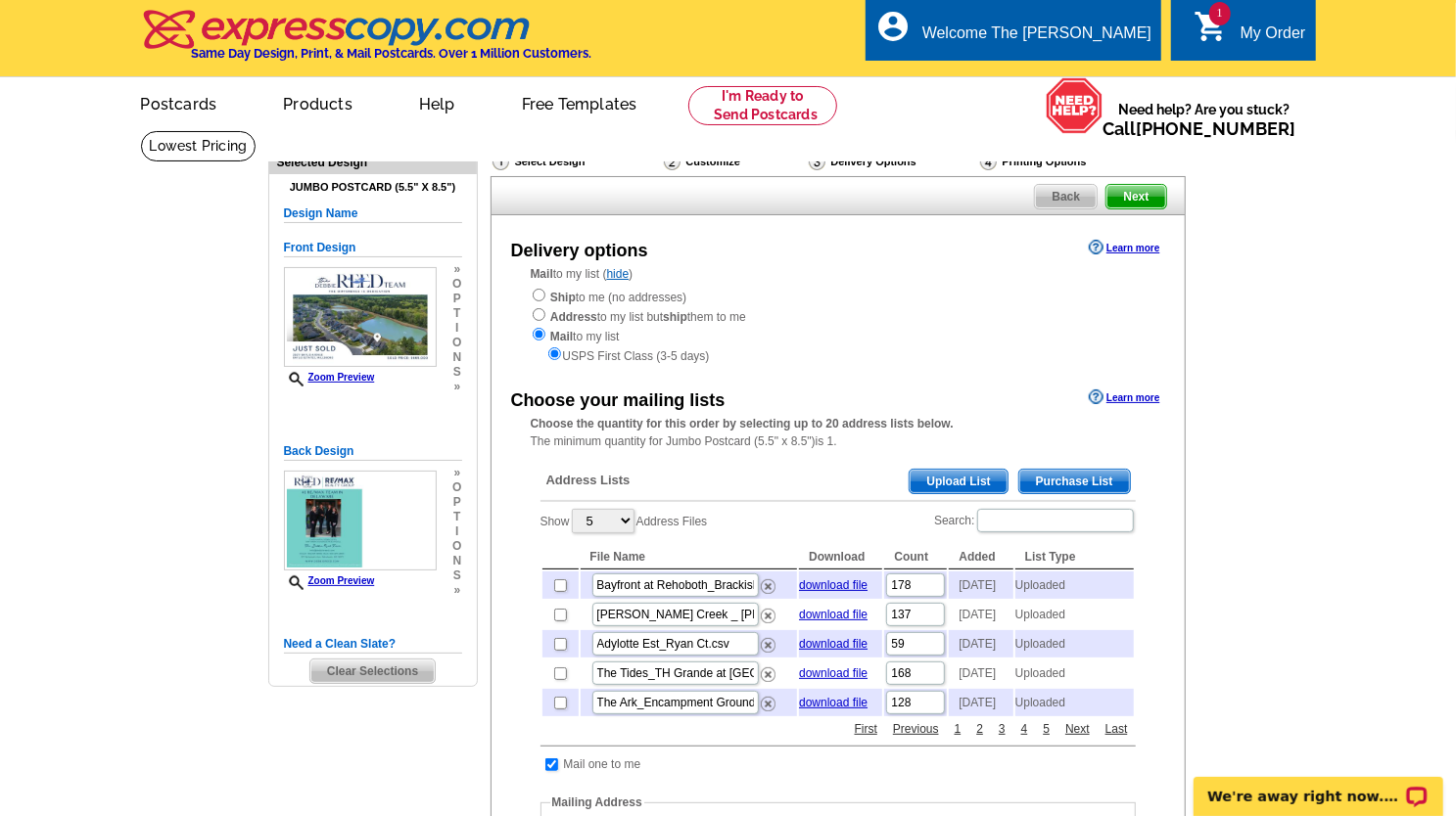
click at [938, 483] on span "Upload List" at bounding box center [958, 482] width 97 height 24
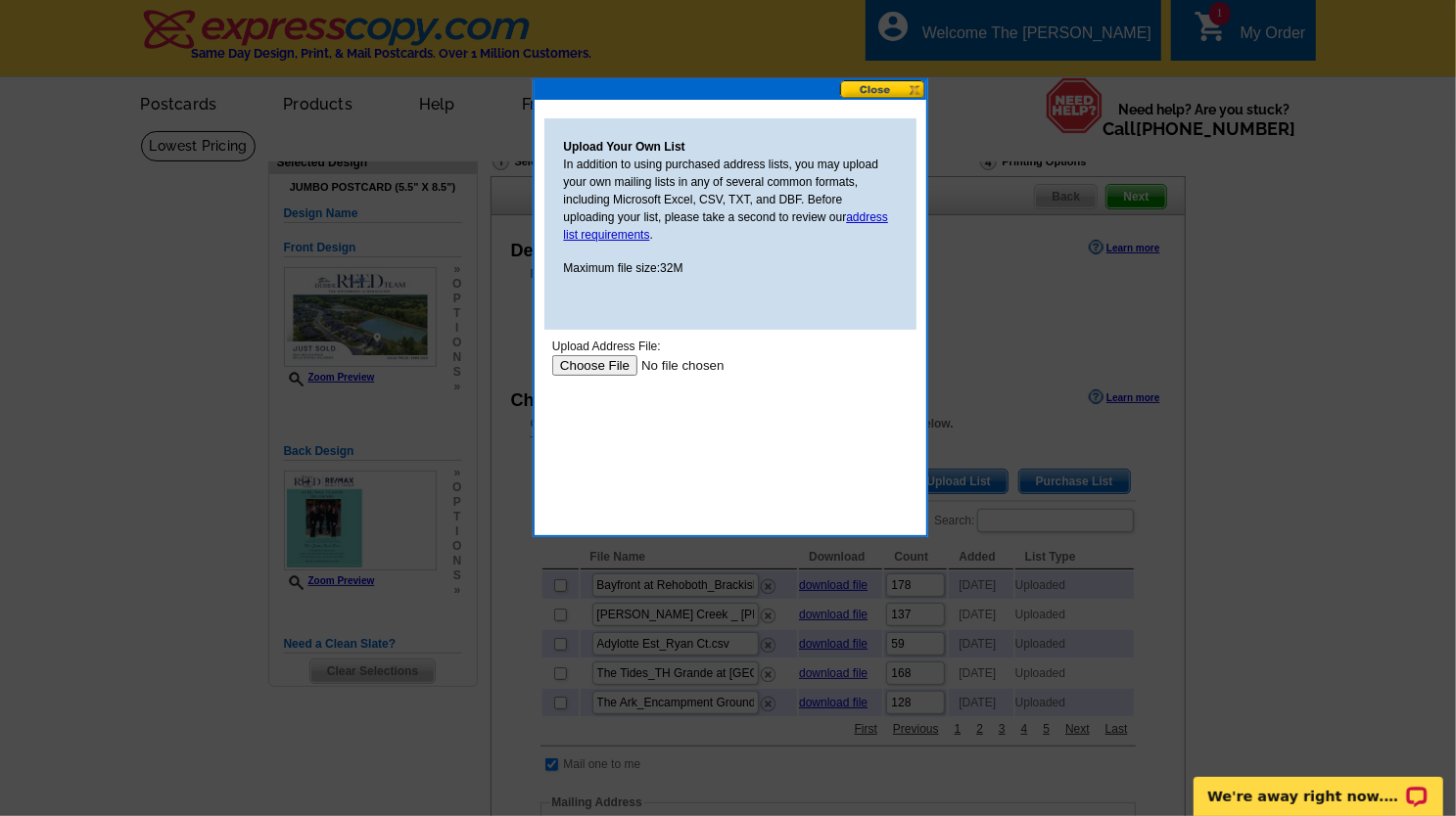
click at [591, 363] on input "file" at bounding box center [674, 365] width 247 height 21
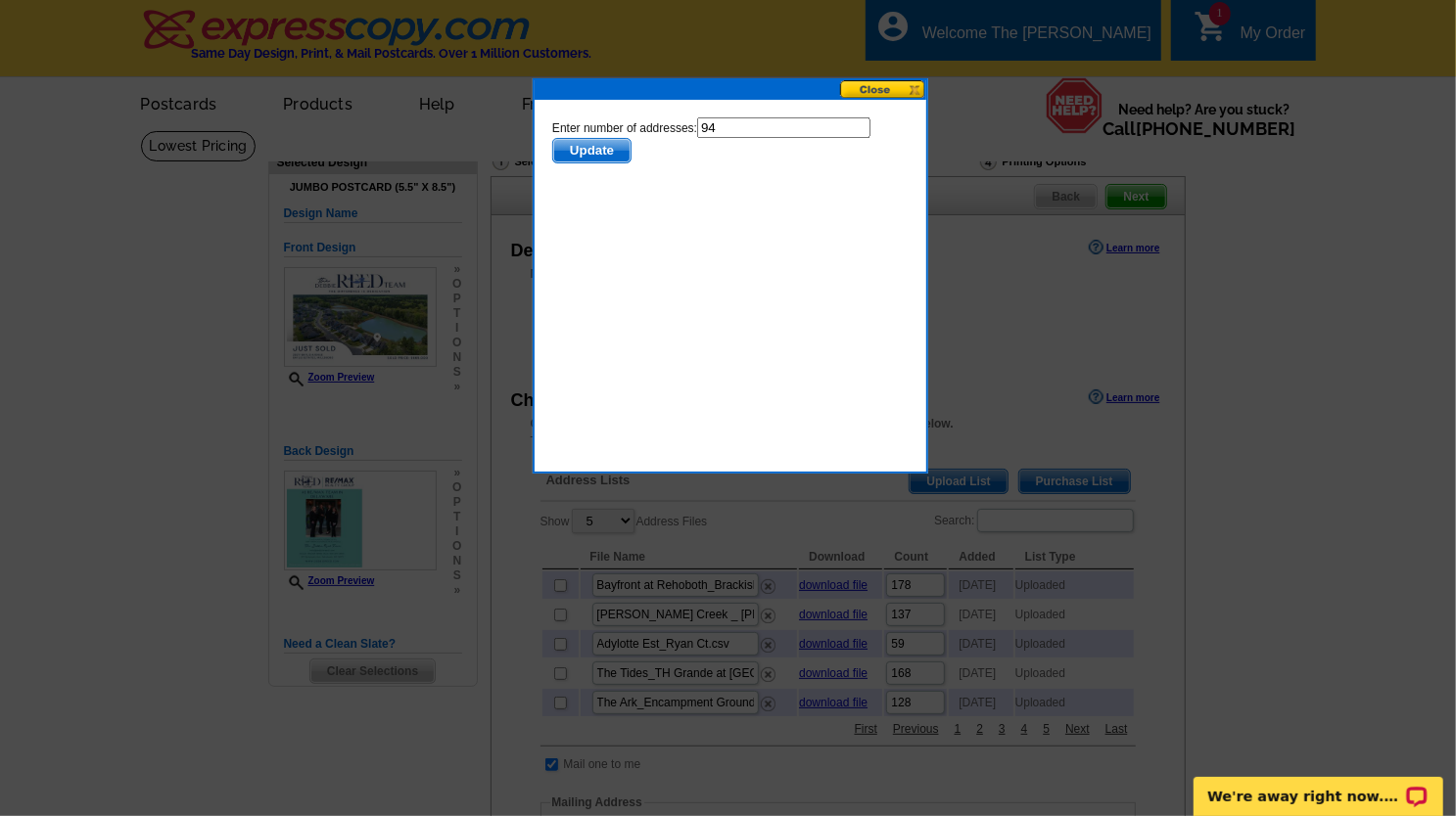
click at [582, 134] on form "Enter number of addresses: 94 Update" at bounding box center [729, 139] width 357 height 46
click at [589, 151] on span "Update" at bounding box center [590, 150] width 77 height 24
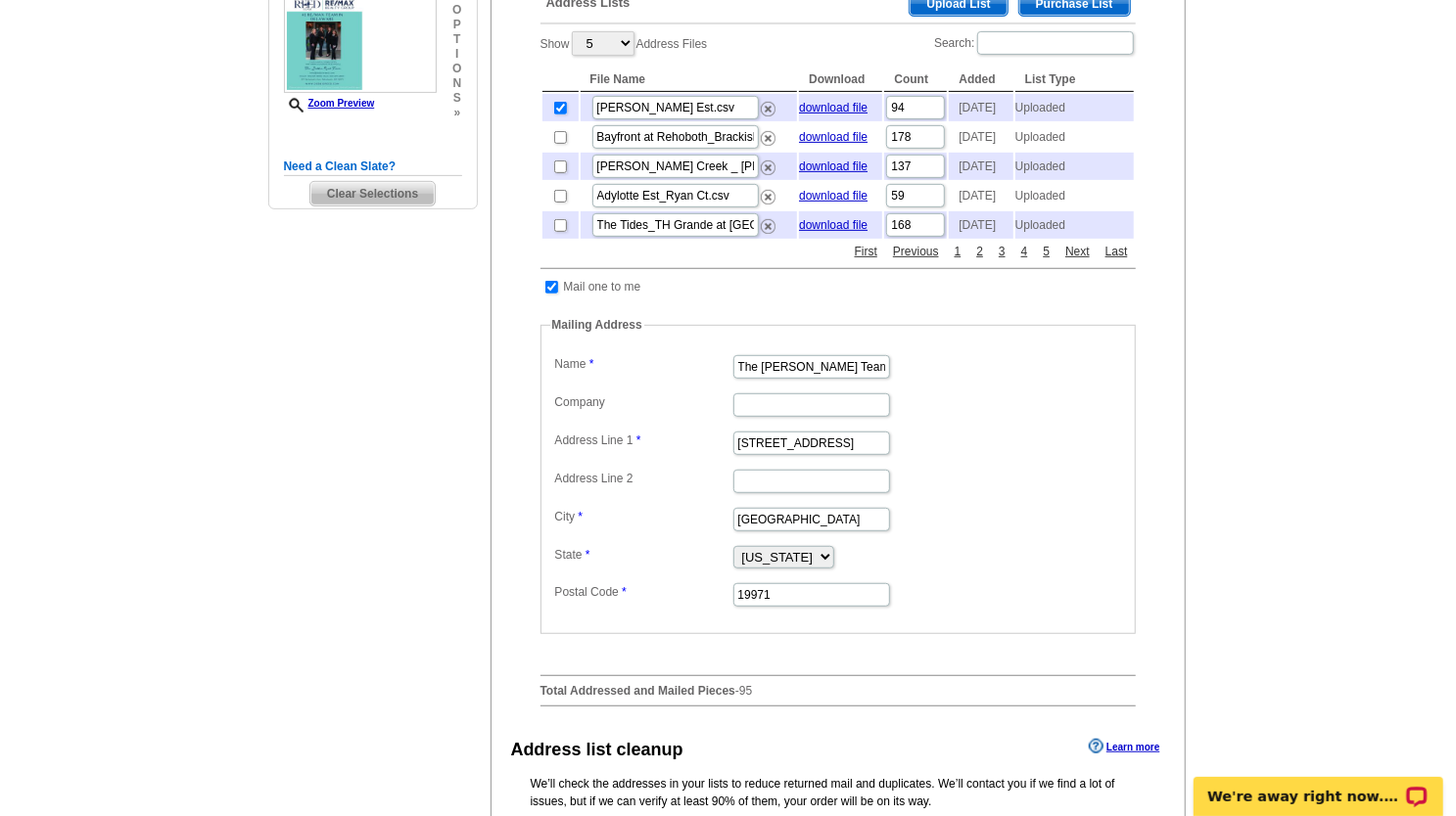
scroll to position [685, 0]
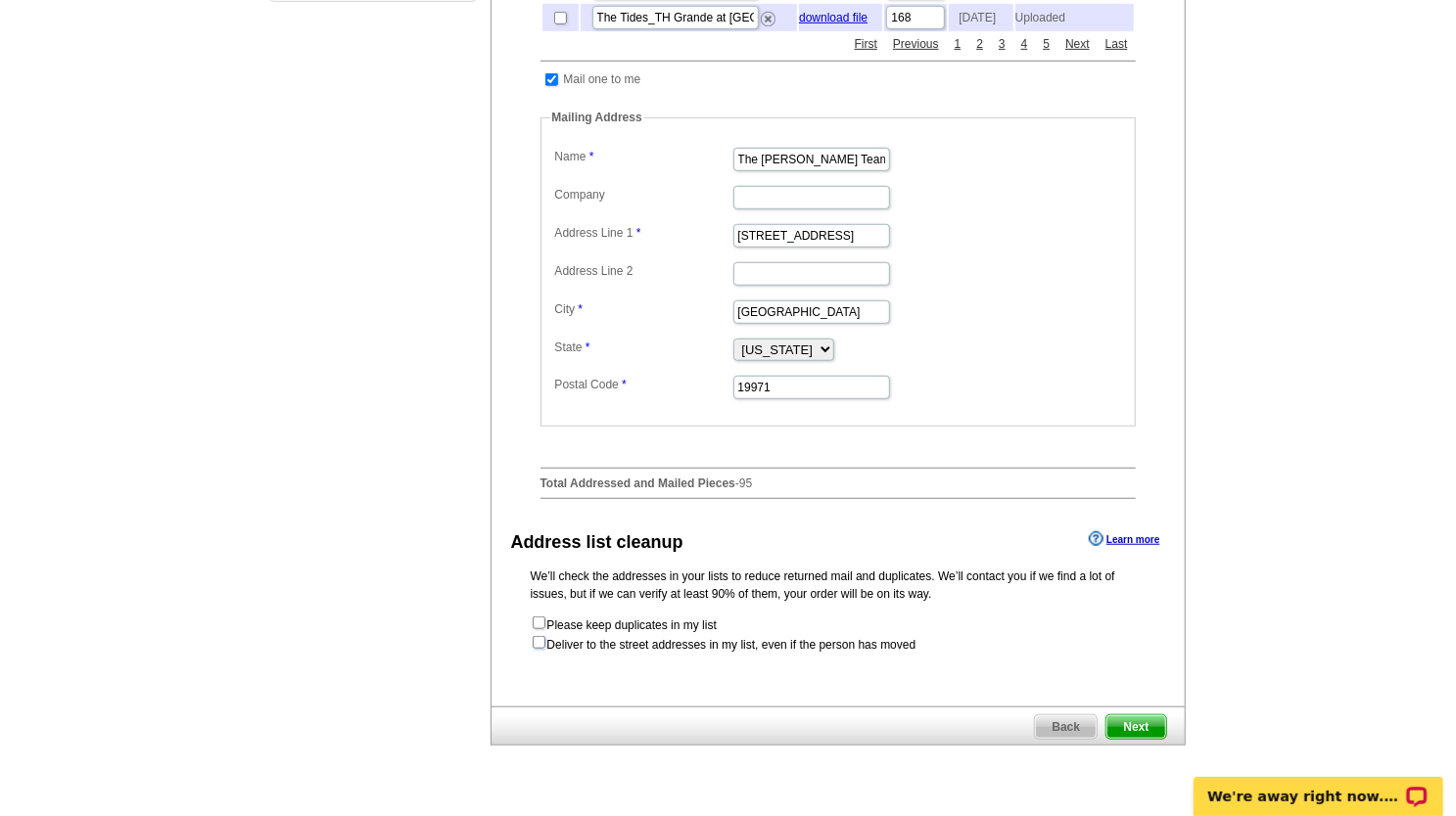
click at [540, 649] on input "checkbox" at bounding box center [538, 643] width 13 height 13
checkbox input "true"
radio input "true"
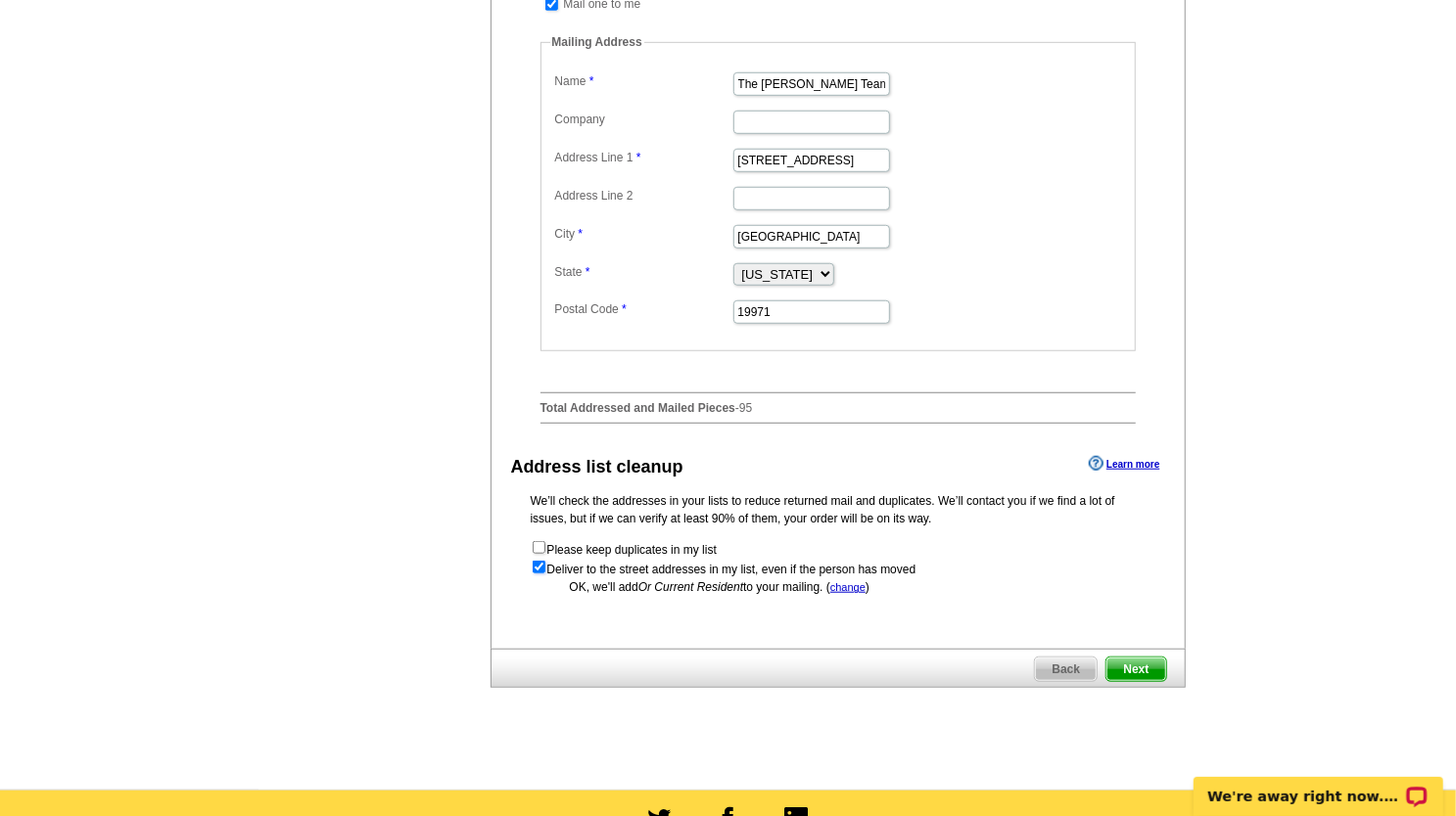
scroll to position [783, 0]
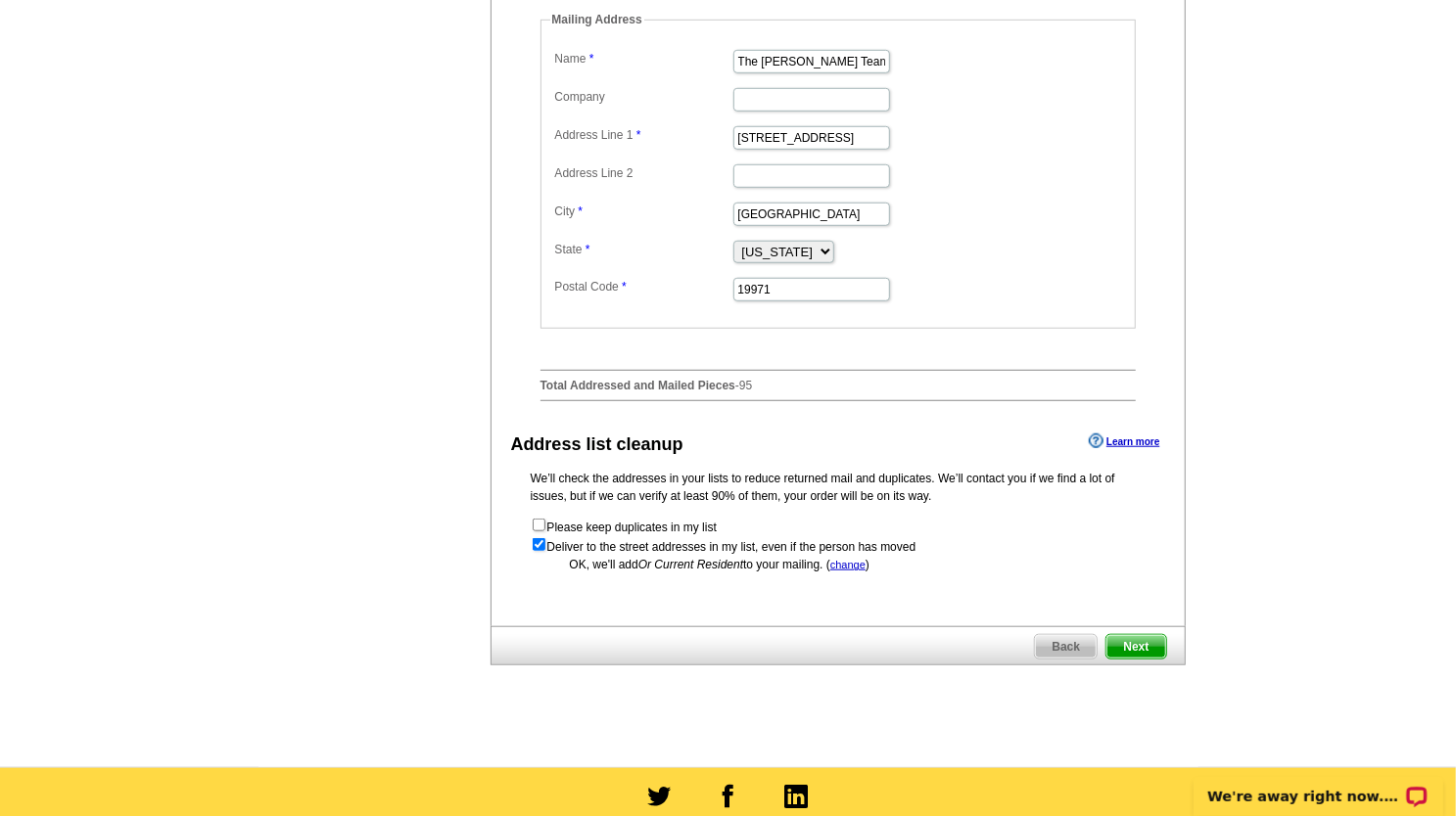
click at [1128, 658] on span "Next" at bounding box center [1136, 647] width 59 height 24
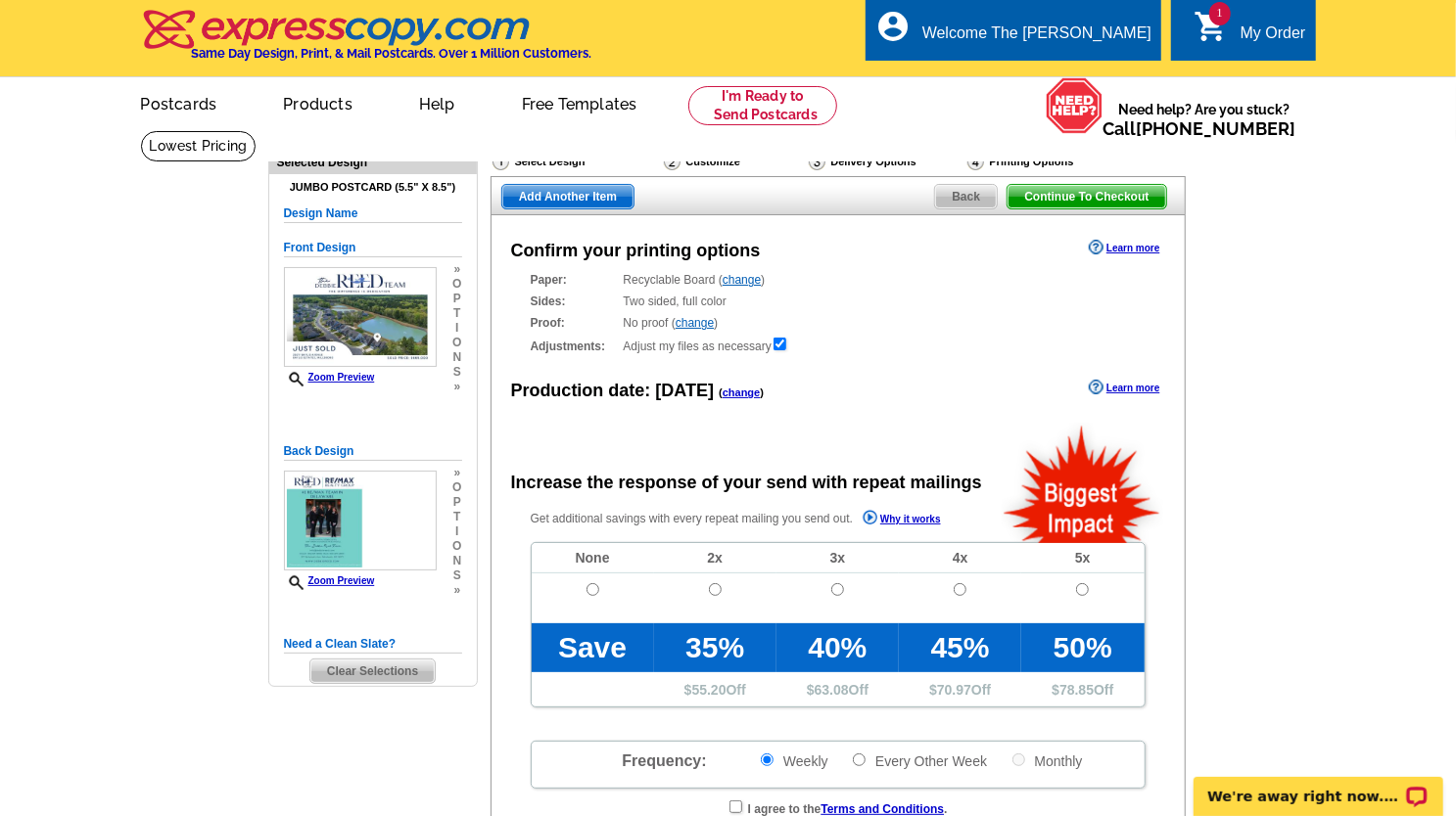
radio input "false"
click at [591, 597] on td at bounding box center [592, 598] width 122 height 50
click at [589, 588] on input "radio" at bounding box center [592, 589] width 13 height 13
radio input "true"
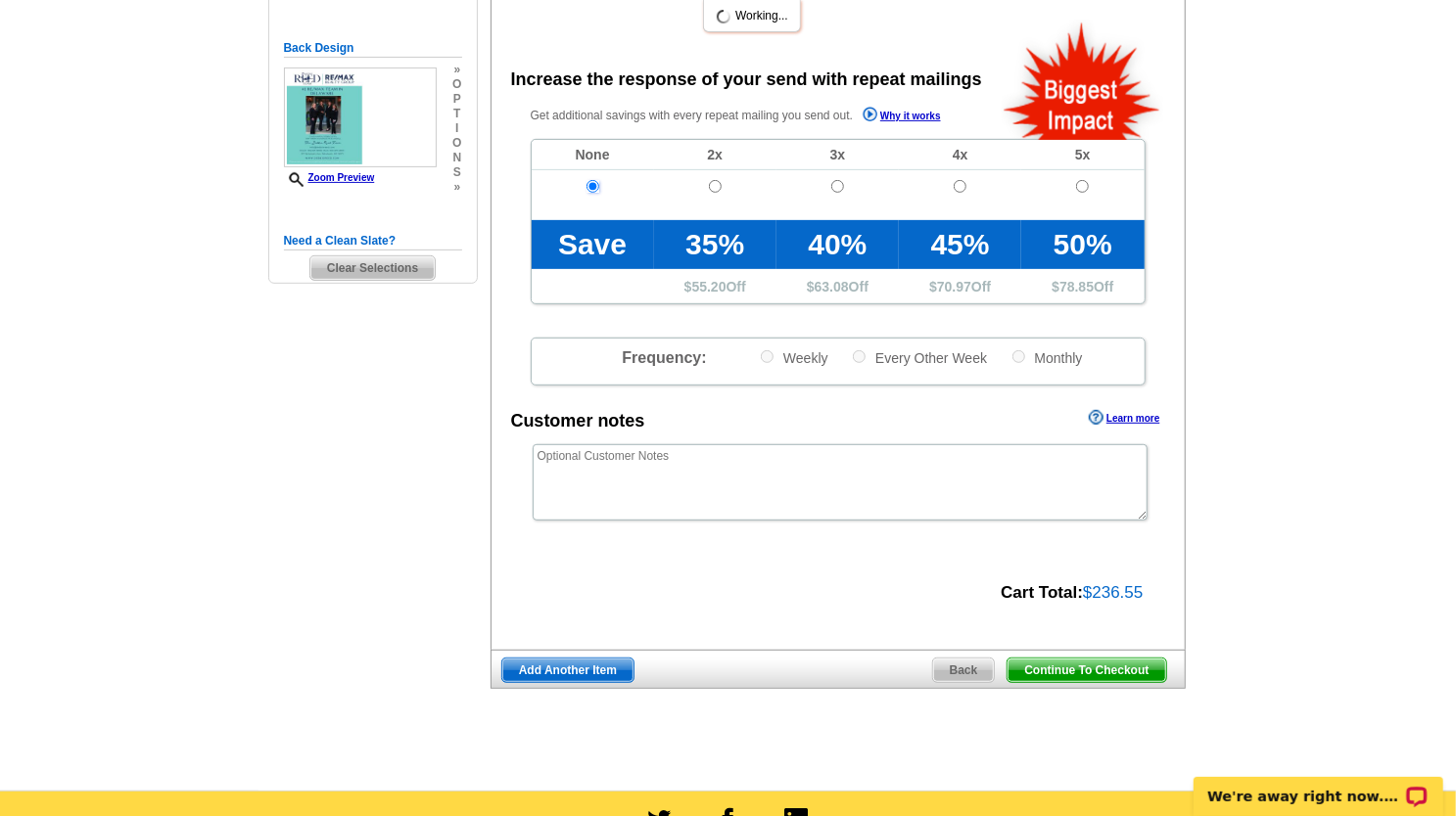
scroll to position [490, 0]
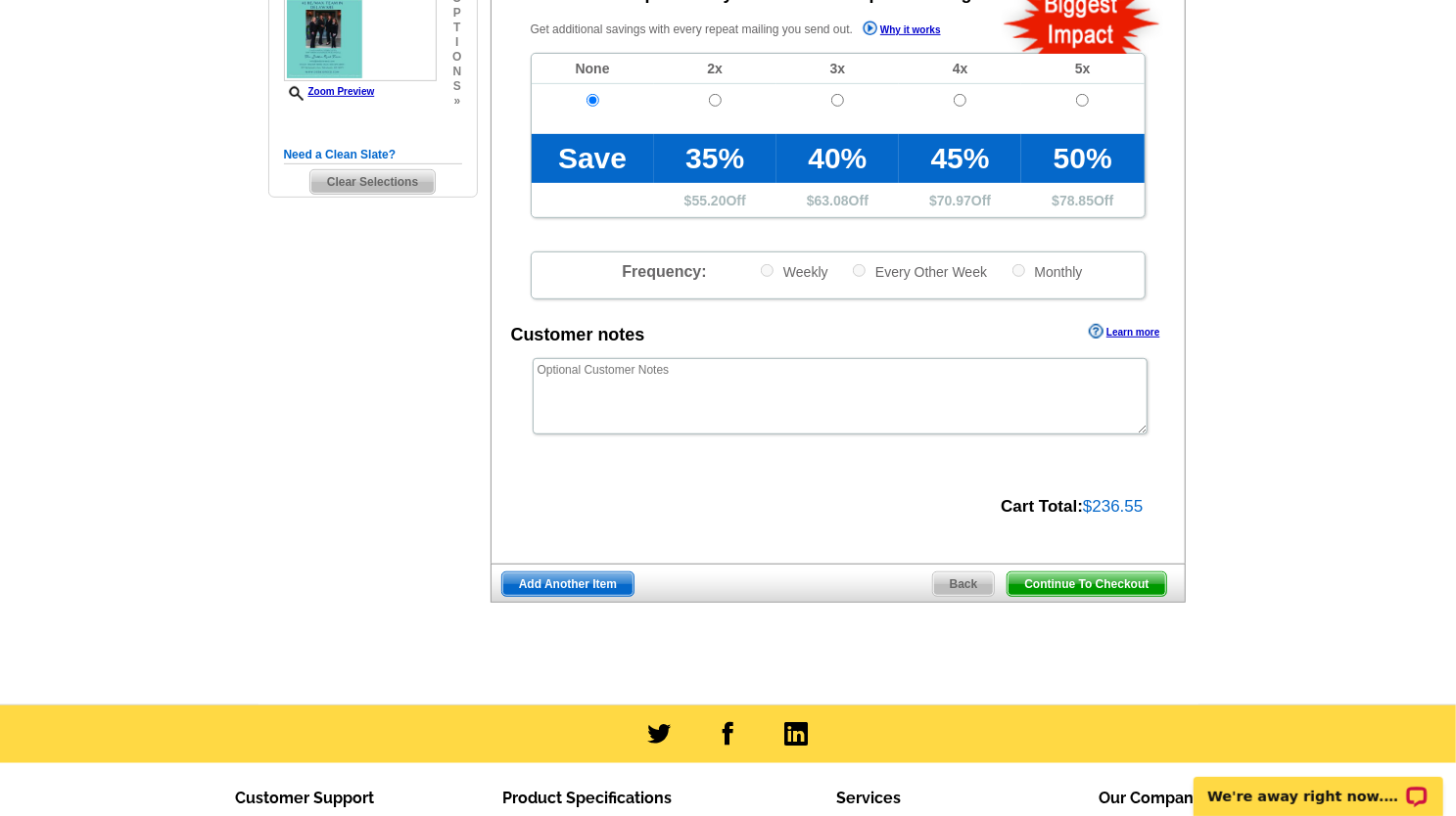
click at [1122, 588] on span "Continue To Checkout" at bounding box center [1086, 584] width 158 height 24
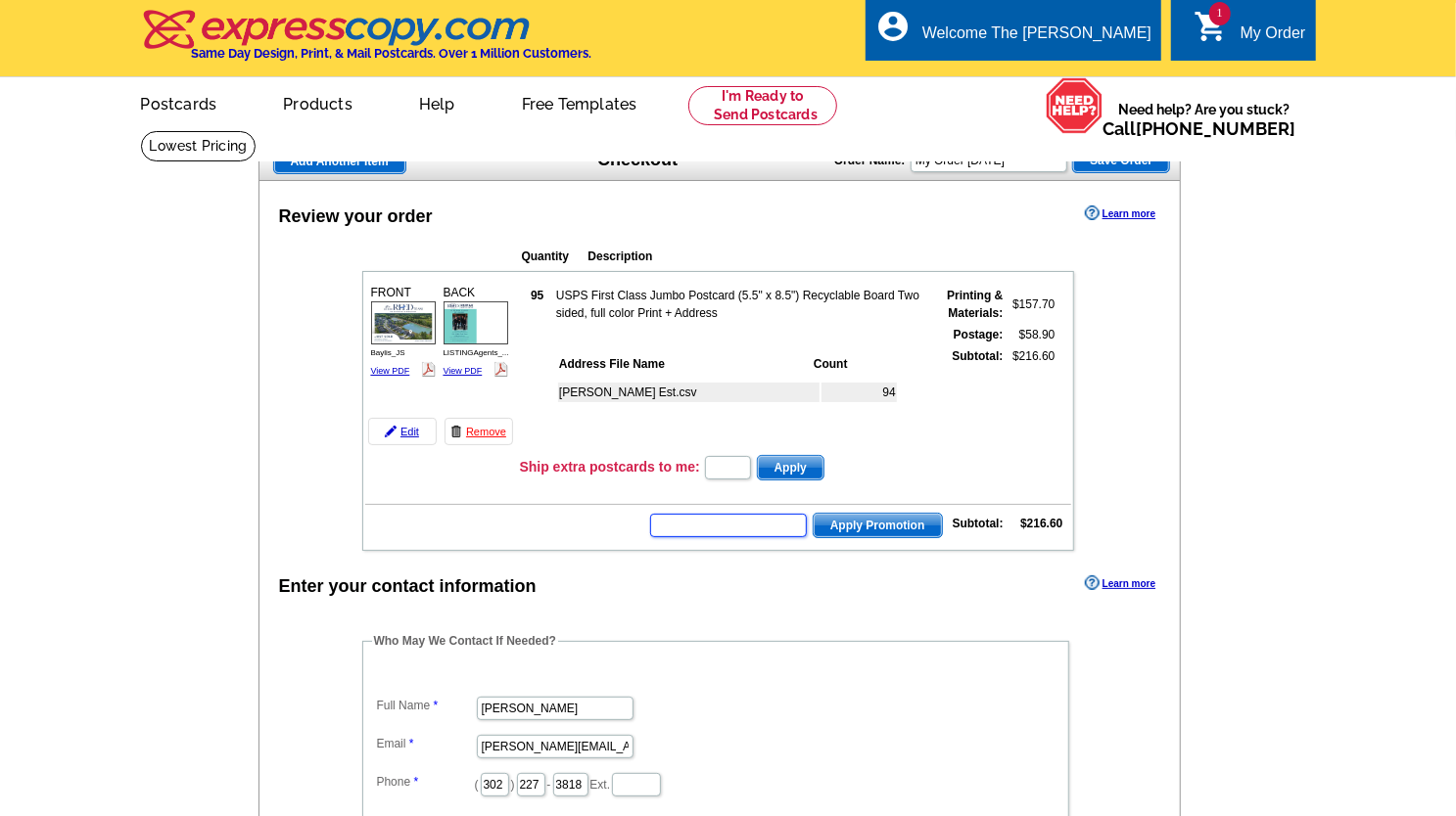
click at [697, 529] on input "text" at bounding box center [728, 525] width 157 height 24
type input "GROW20"
click at [880, 517] on span "Apply Promotion" at bounding box center [877, 525] width 128 height 24
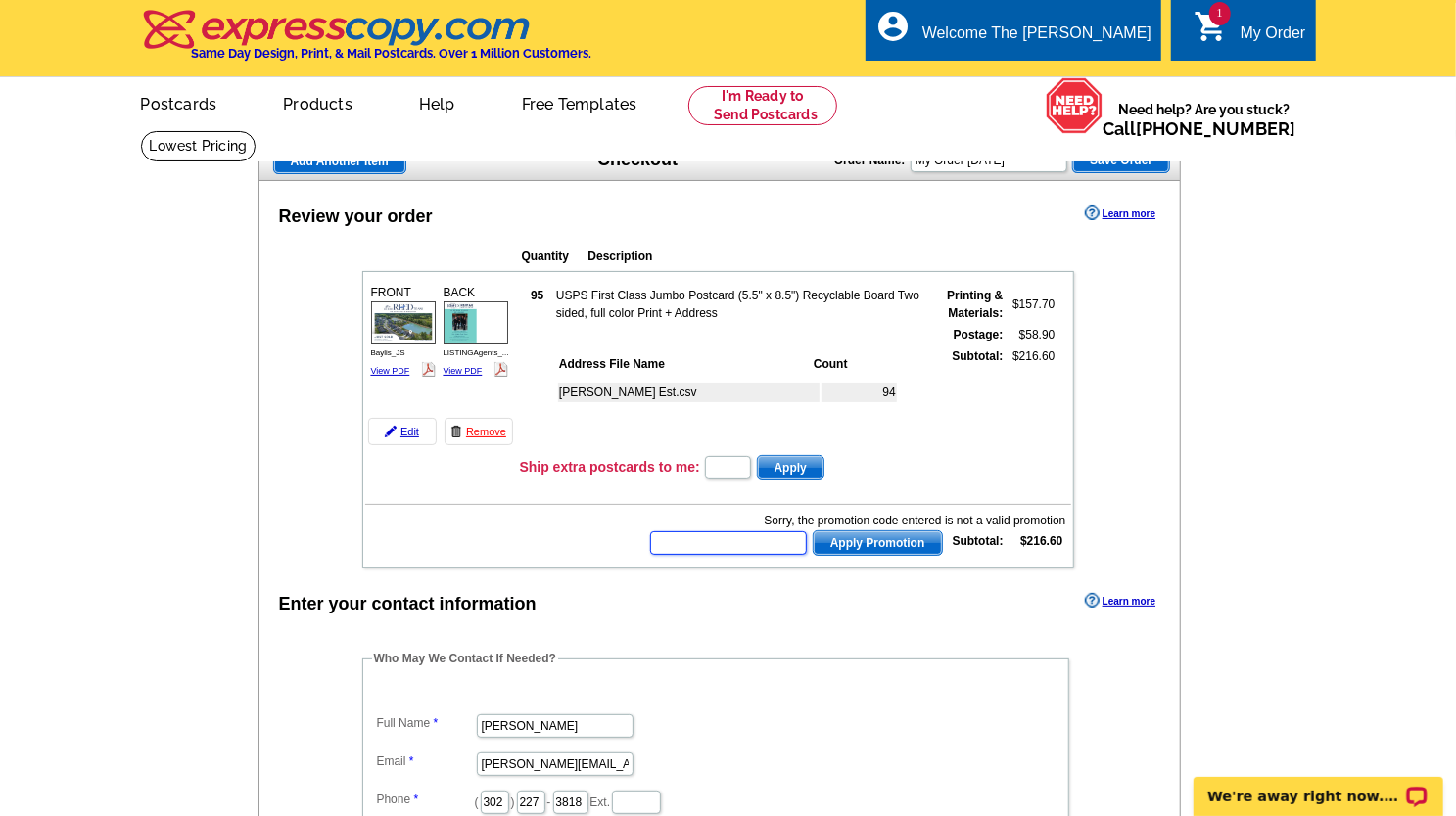
click at [733, 552] on input "text" at bounding box center [728, 543] width 157 height 24
type input "GROW25"
click at [838, 541] on span "Apply Promotion" at bounding box center [877, 543] width 128 height 24
click at [786, 540] on input "text" at bounding box center [728, 543] width 157 height 24
type input "CHAT20"
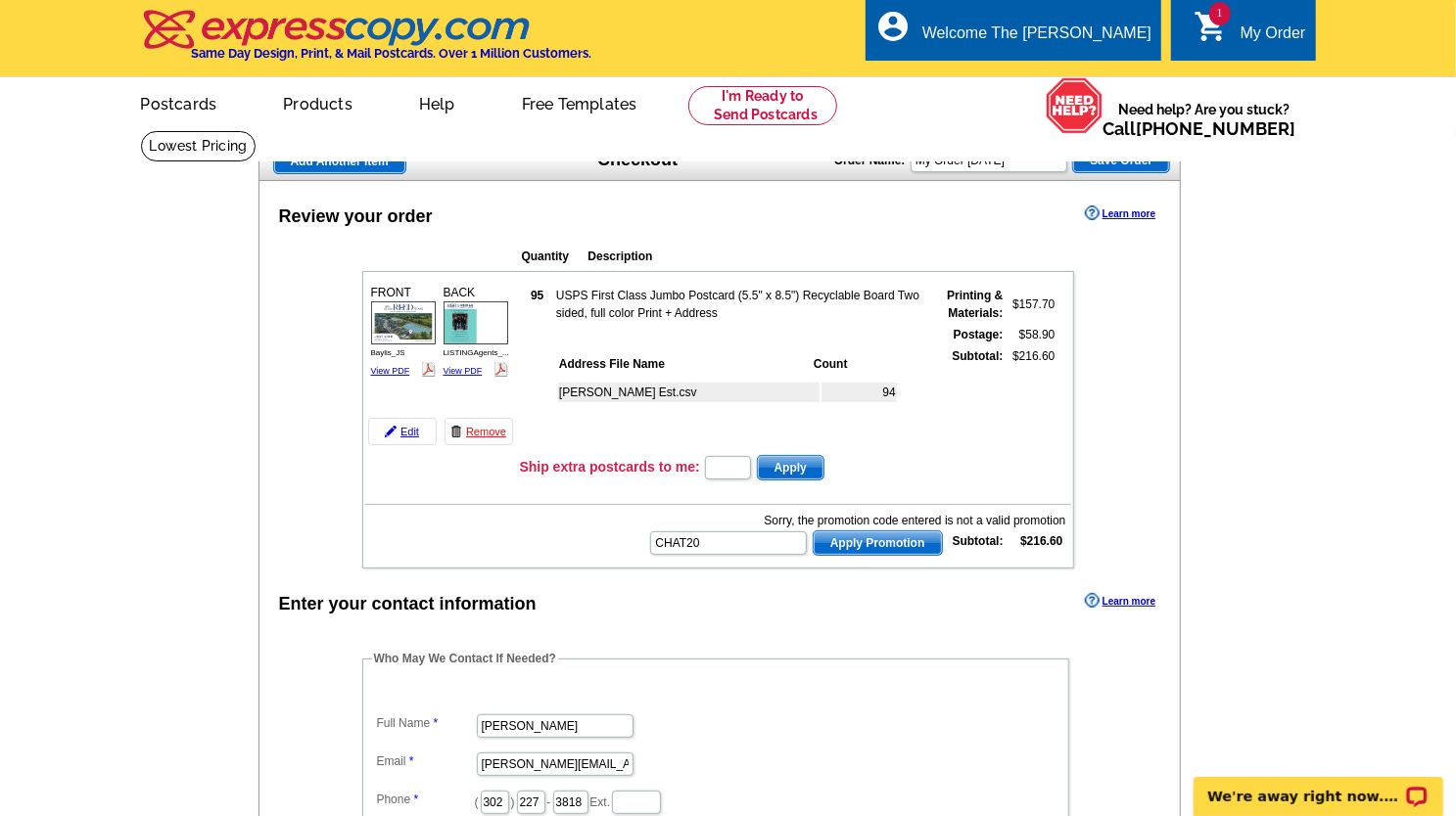
click at [830, 543] on span "Apply Promotion" at bounding box center [877, 543] width 128 height 24
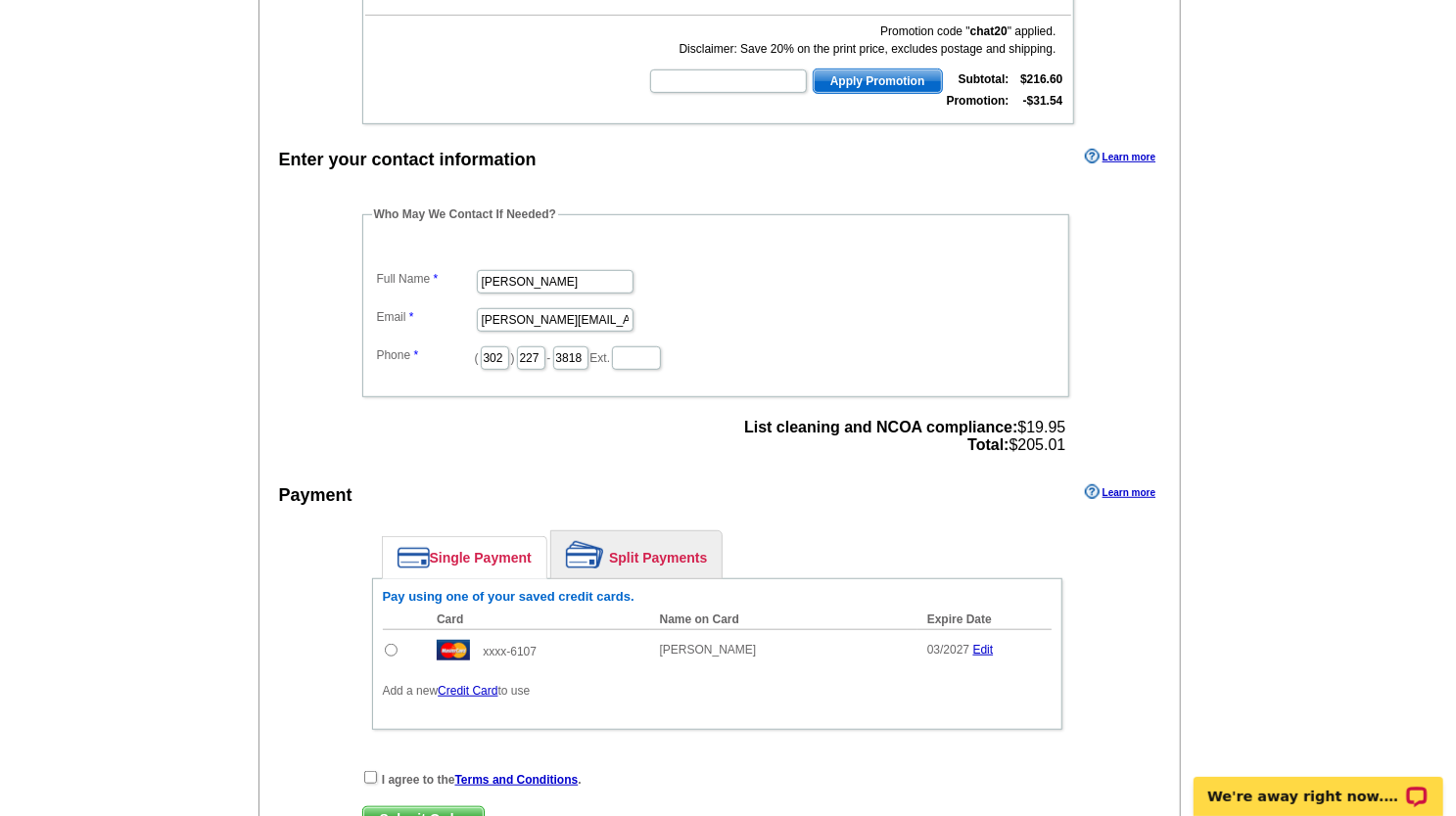
scroll to position [881, 0]
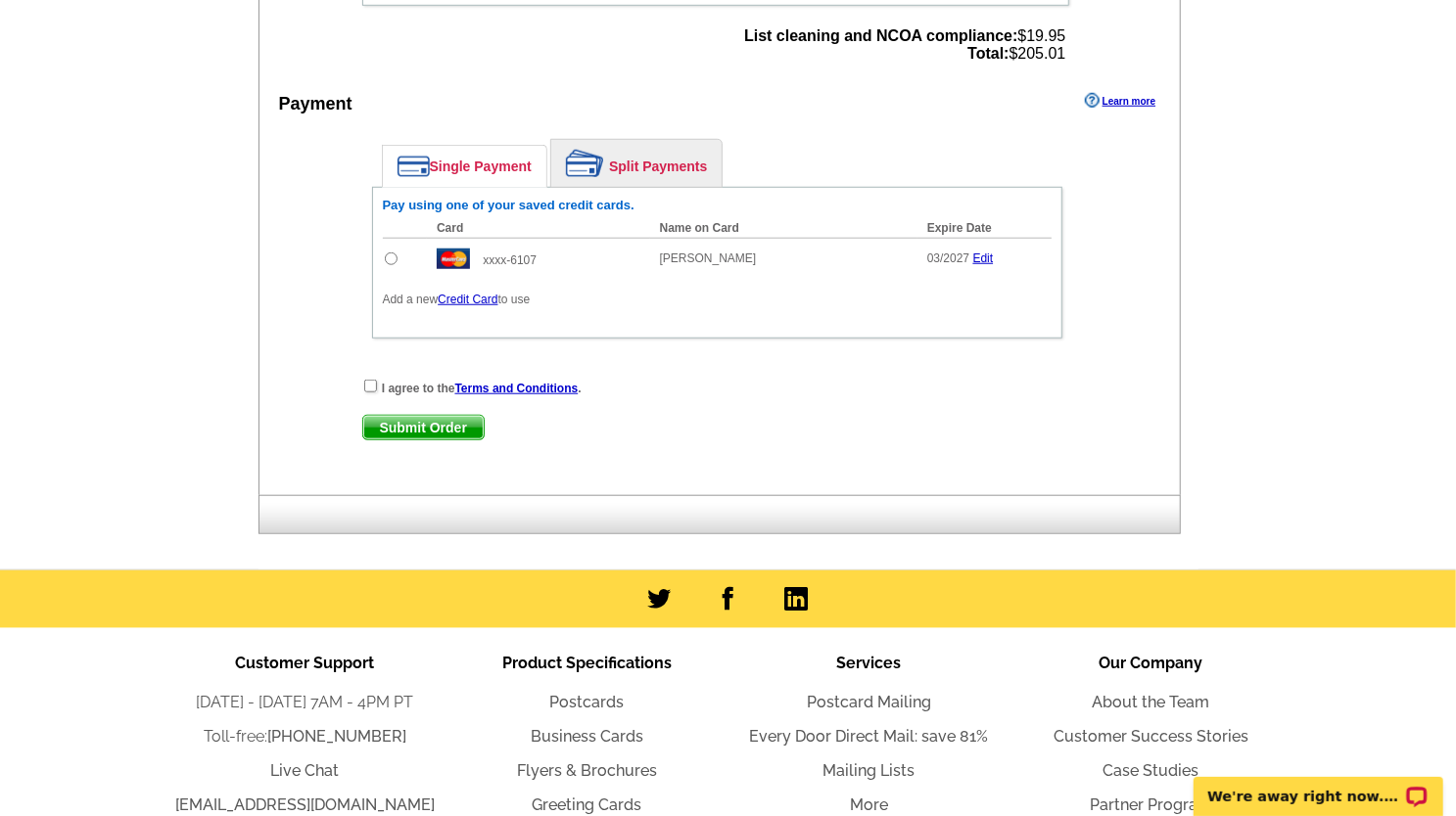
drag, startPoint x: 391, startPoint y: 254, endPoint x: 387, endPoint y: 318, distance: 64.1
click at [391, 253] on input "radio" at bounding box center [390, 258] width 13 height 13
radio input "true"
click at [365, 384] on input "checkbox" at bounding box center [371, 385] width 13 height 13
checkbox input "true"
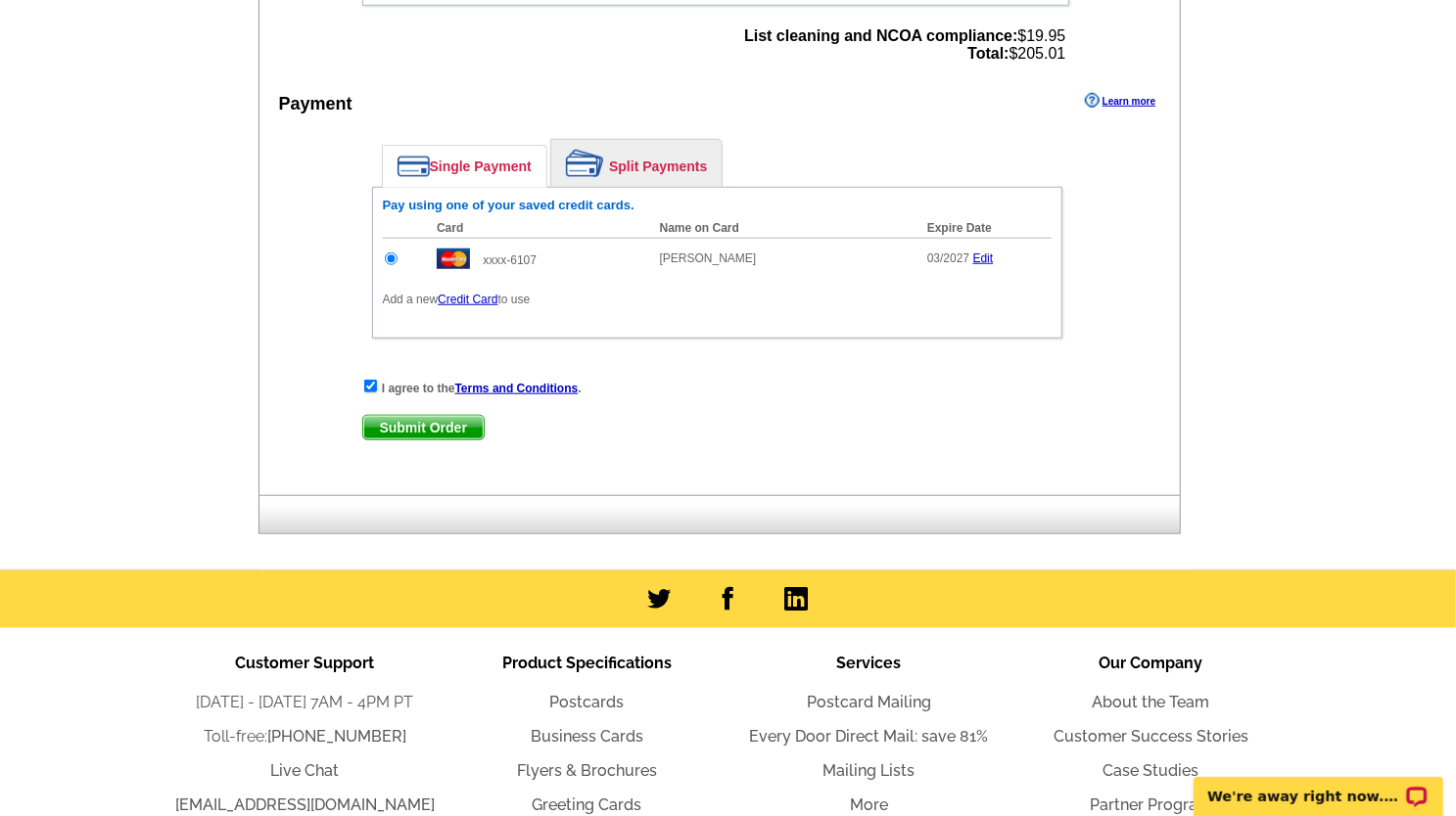
click at [437, 427] on span "Submit Order" at bounding box center [424, 428] width 120 height 24
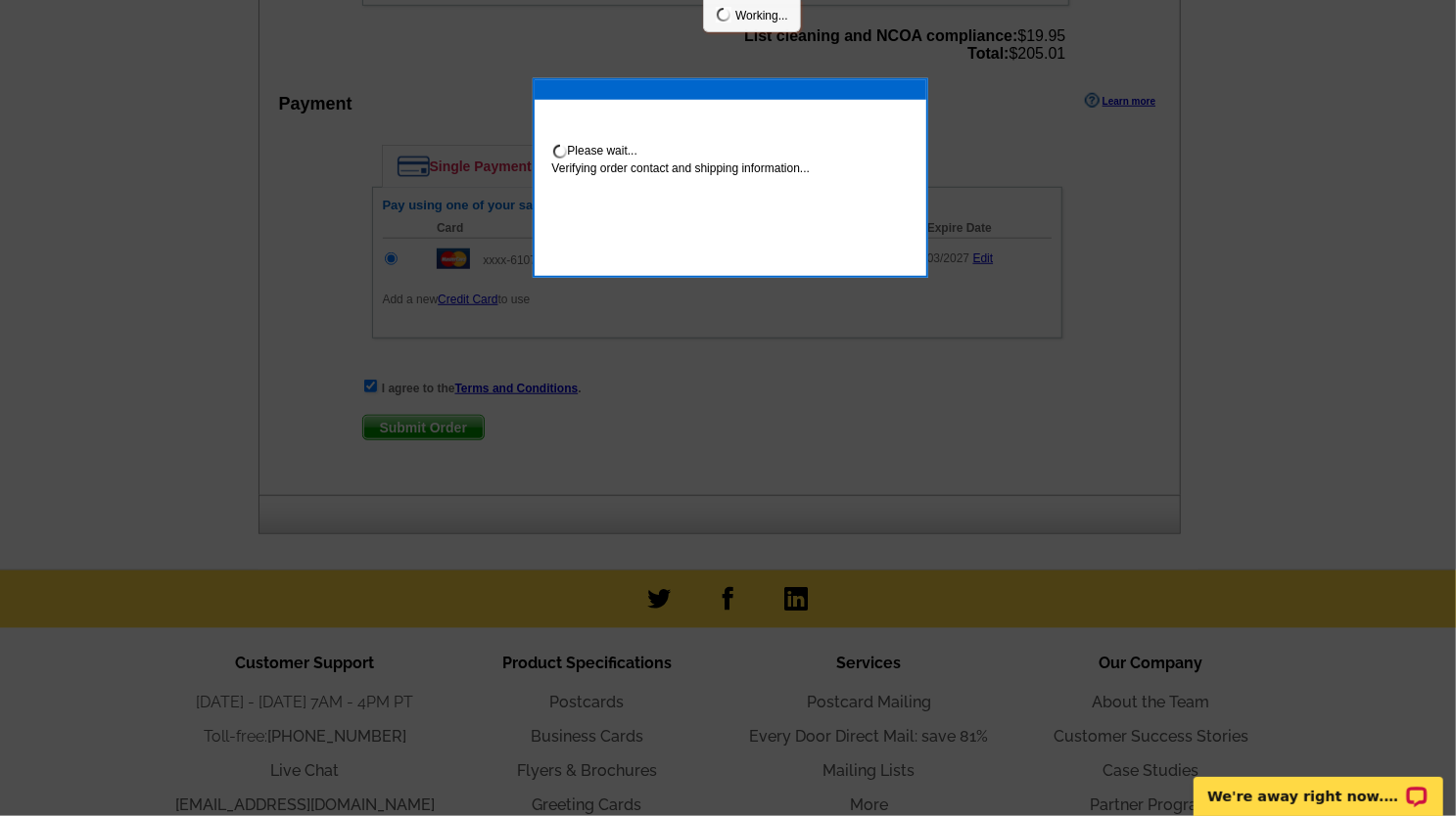
scroll to position [873, 0]
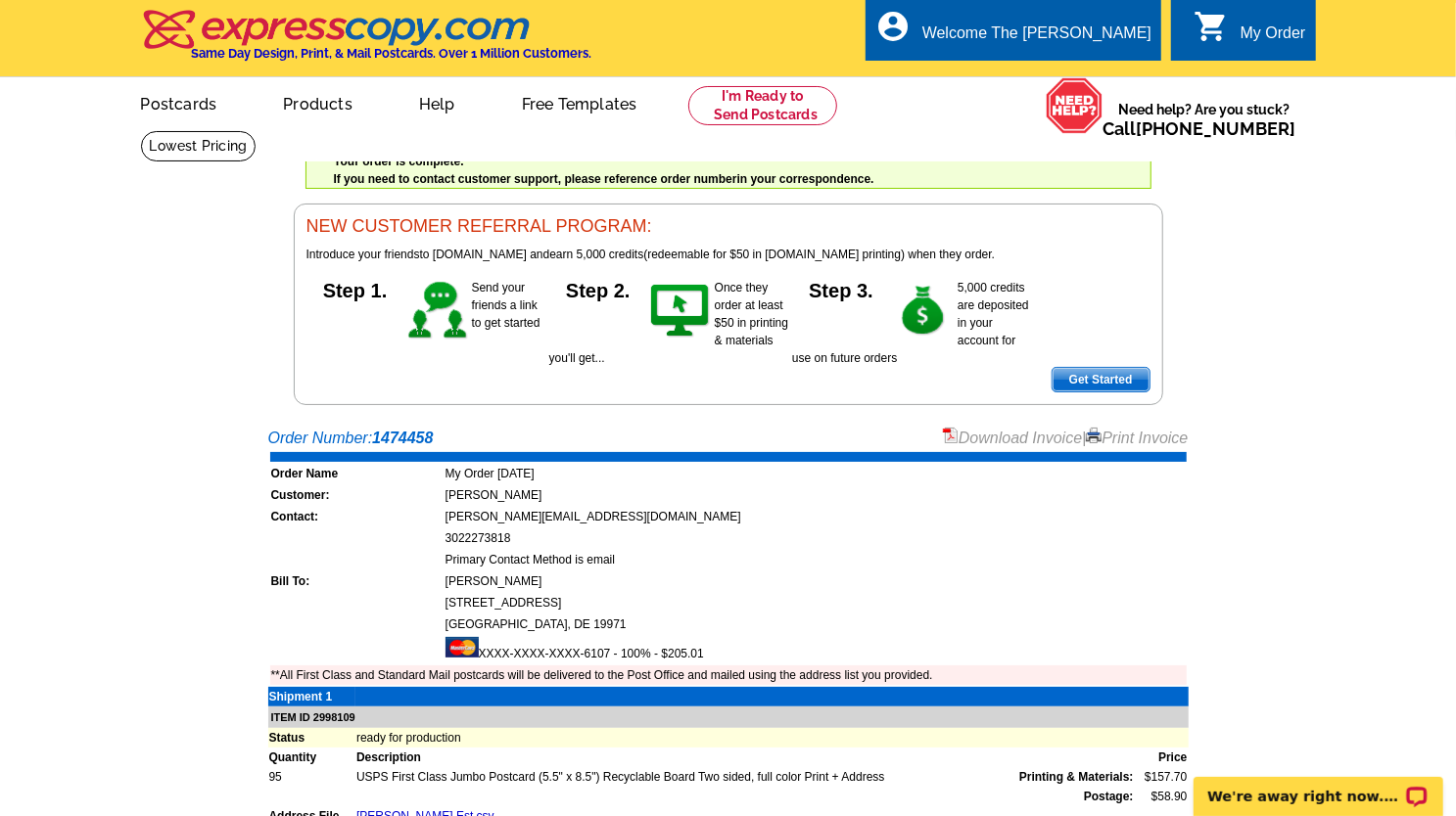
click at [1017, 441] on link "Download Invoice" at bounding box center [1012, 438] width 139 height 17
click at [758, 110] on link at bounding box center [763, 105] width 150 height 39
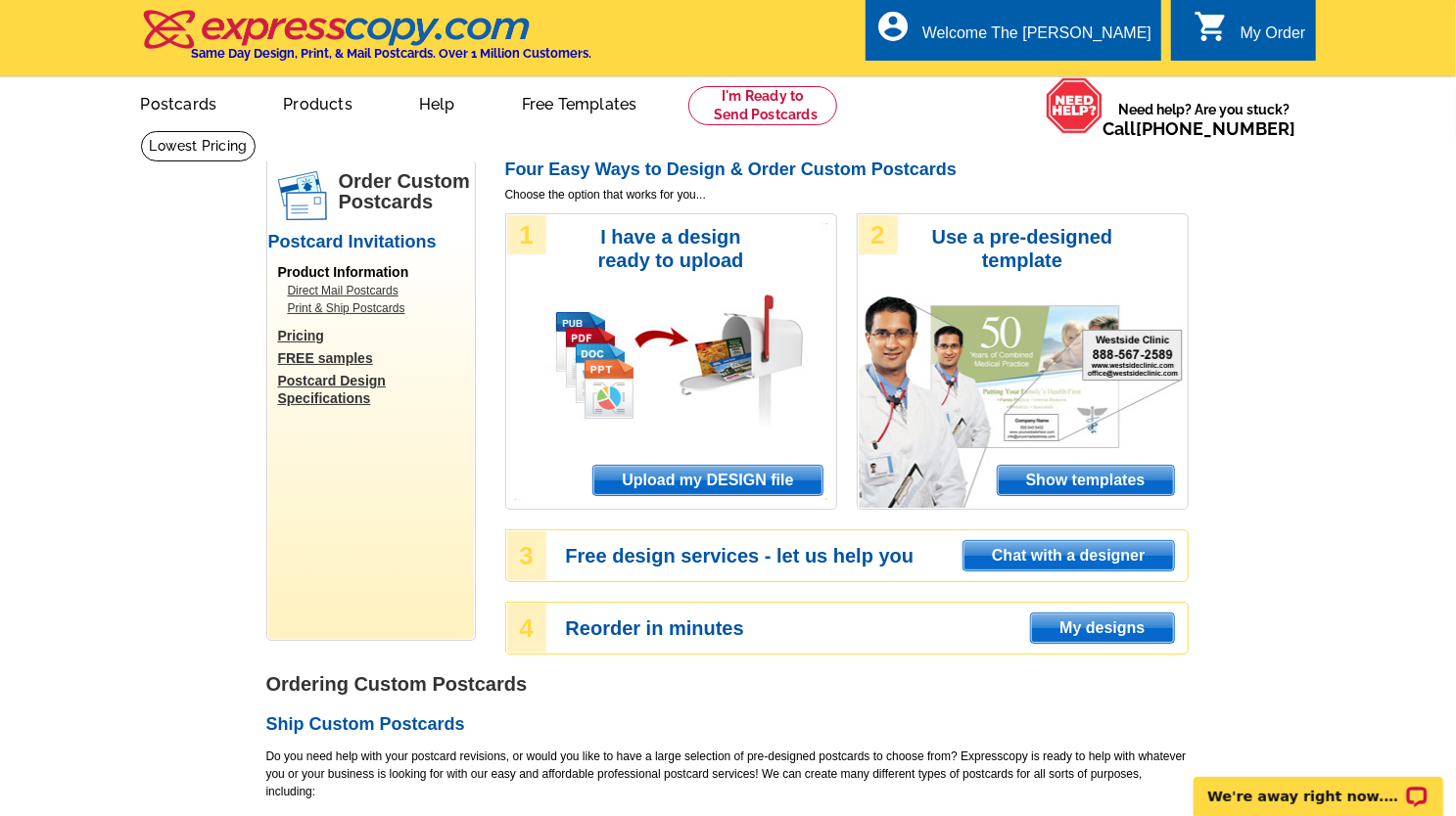
click at [677, 486] on span "Upload my DESIGN file" at bounding box center [707, 481] width 228 height 30
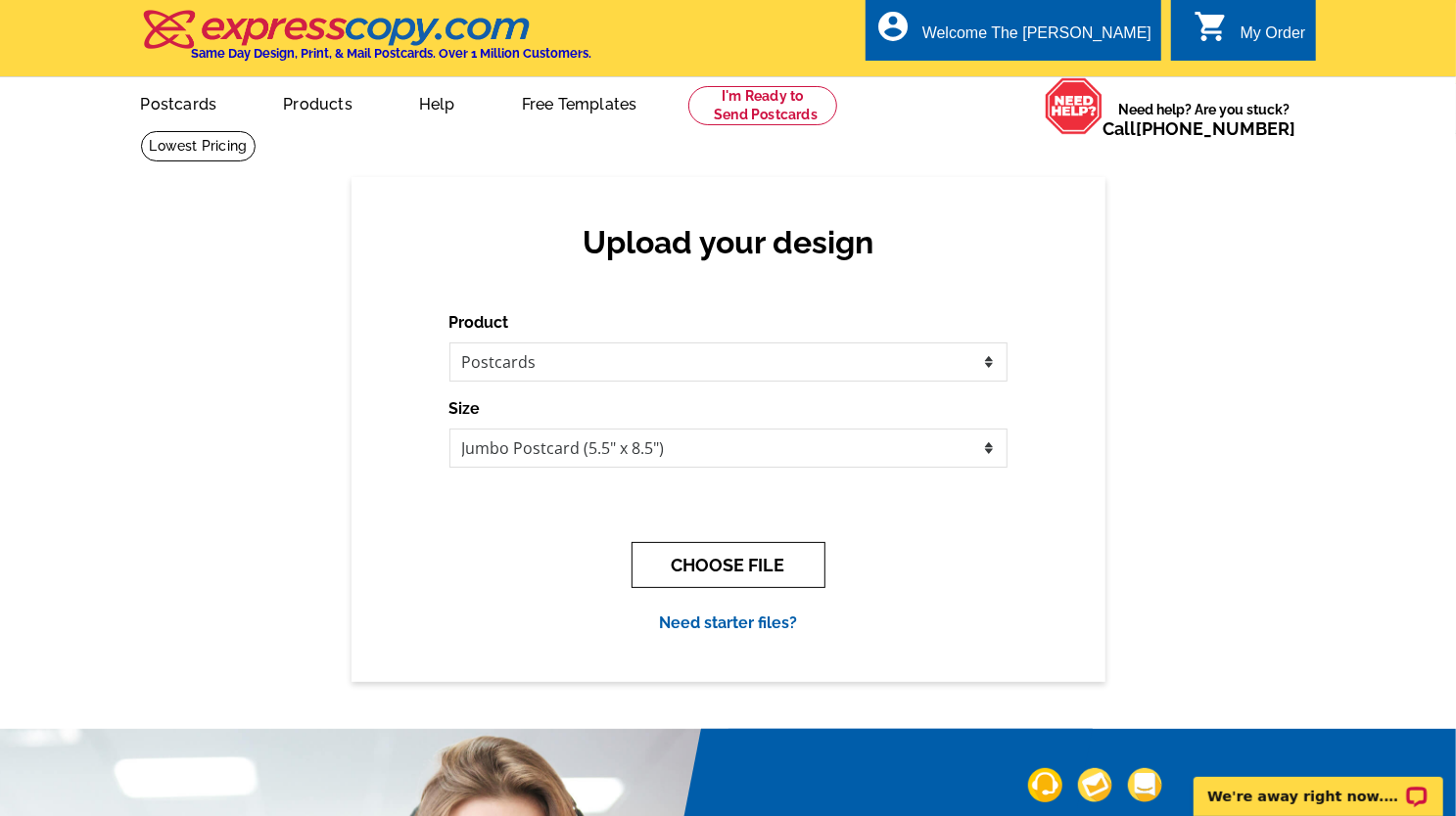
click at [718, 575] on button "CHOOSE FILE" at bounding box center [728, 565] width 194 height 46
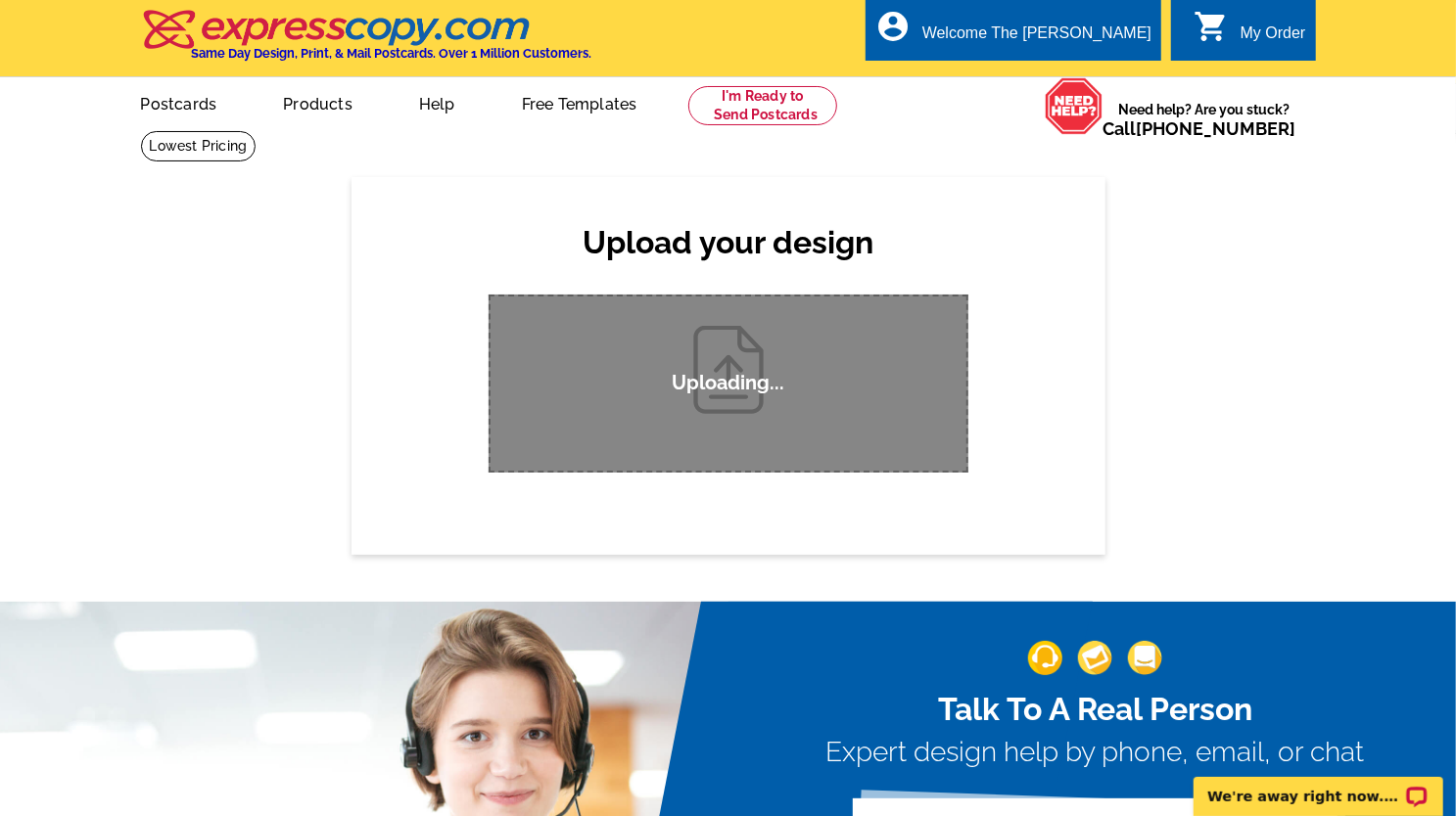
click at [1036, 394] on div "Upload your design Product Please select the type of file... Postcards Business…" at bounding box center [728, 366] width 754 height 376
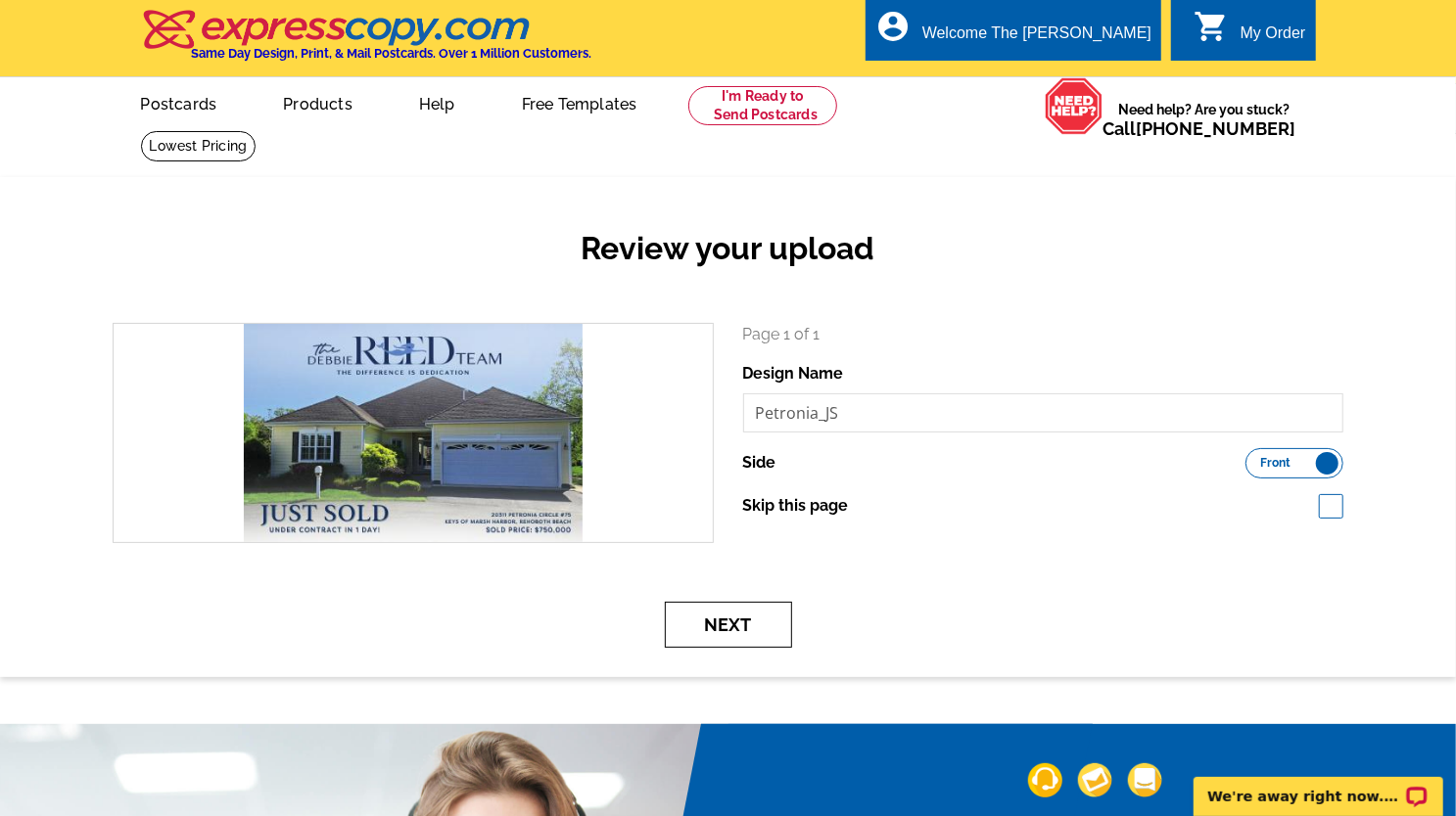
click at [716, 628] on button "Next" at bounding box center [728, 625] width 127 height 46
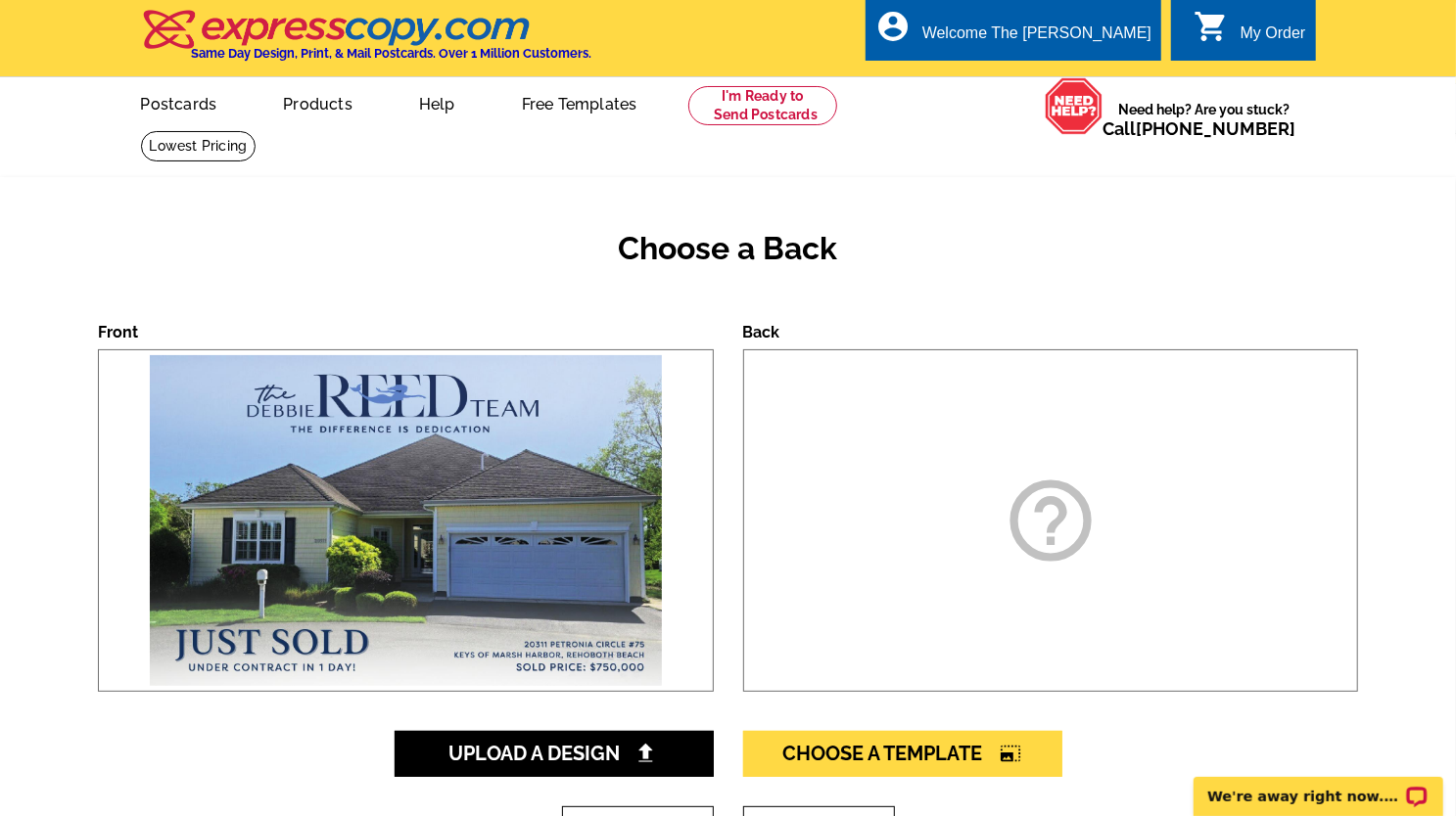
scroll to position [98, 0]
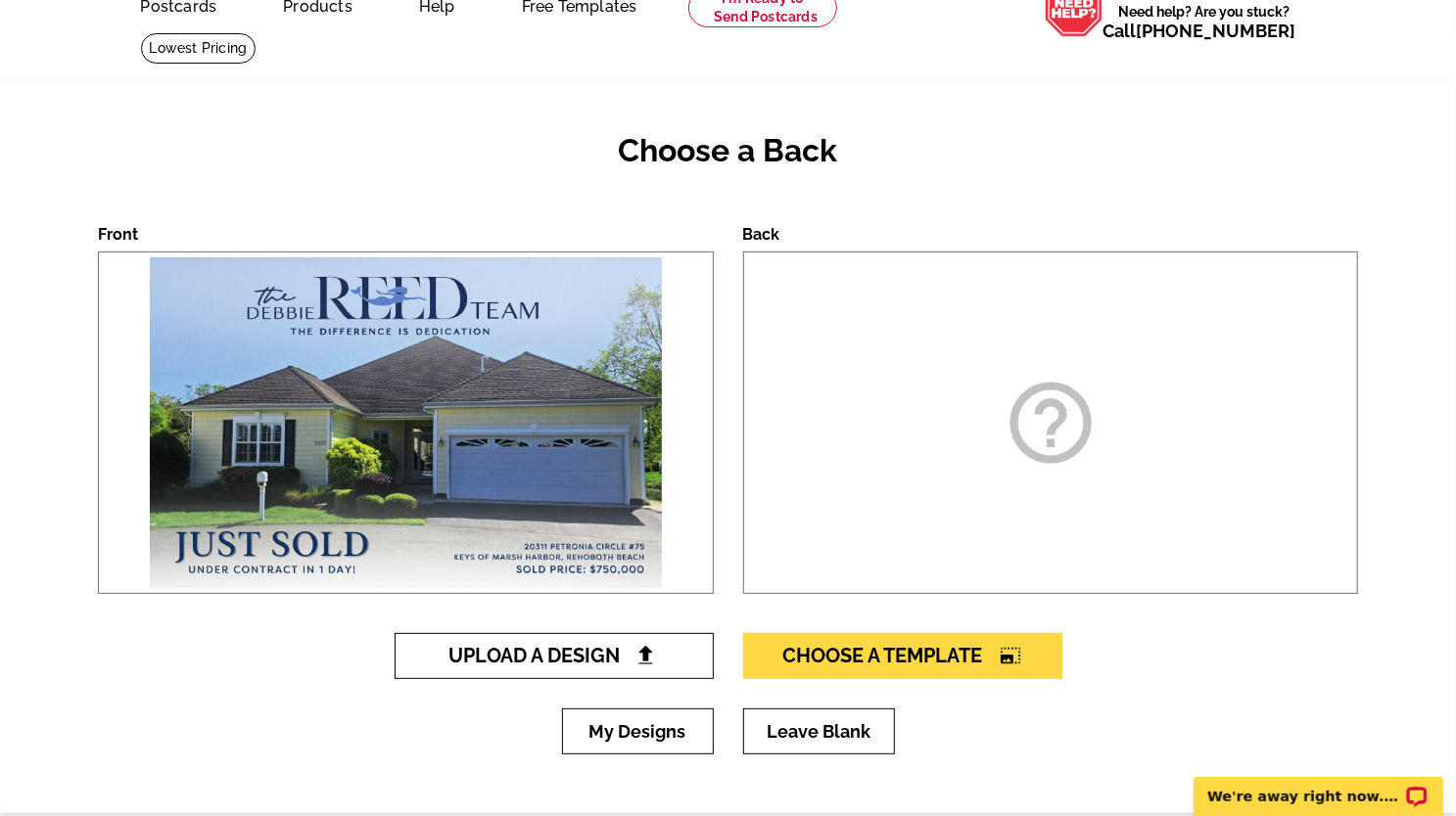
click at [630, 644] on link "Upload A Design" at bounding box center [554, 656] width 319 height 46
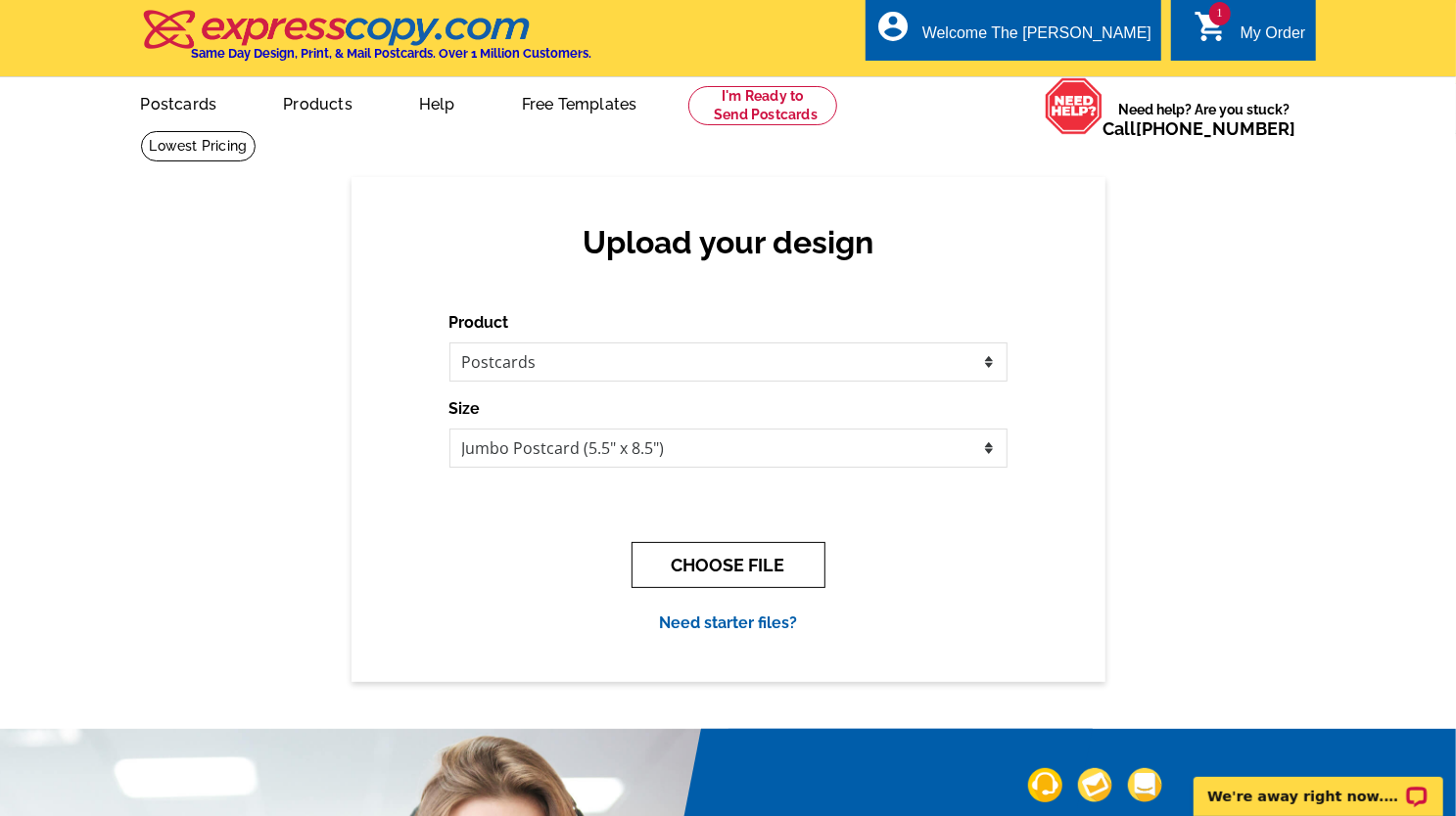
click at [689, 559] on button "CHOOSE FILE" at bounding box center [728, 565] width 194 height 46
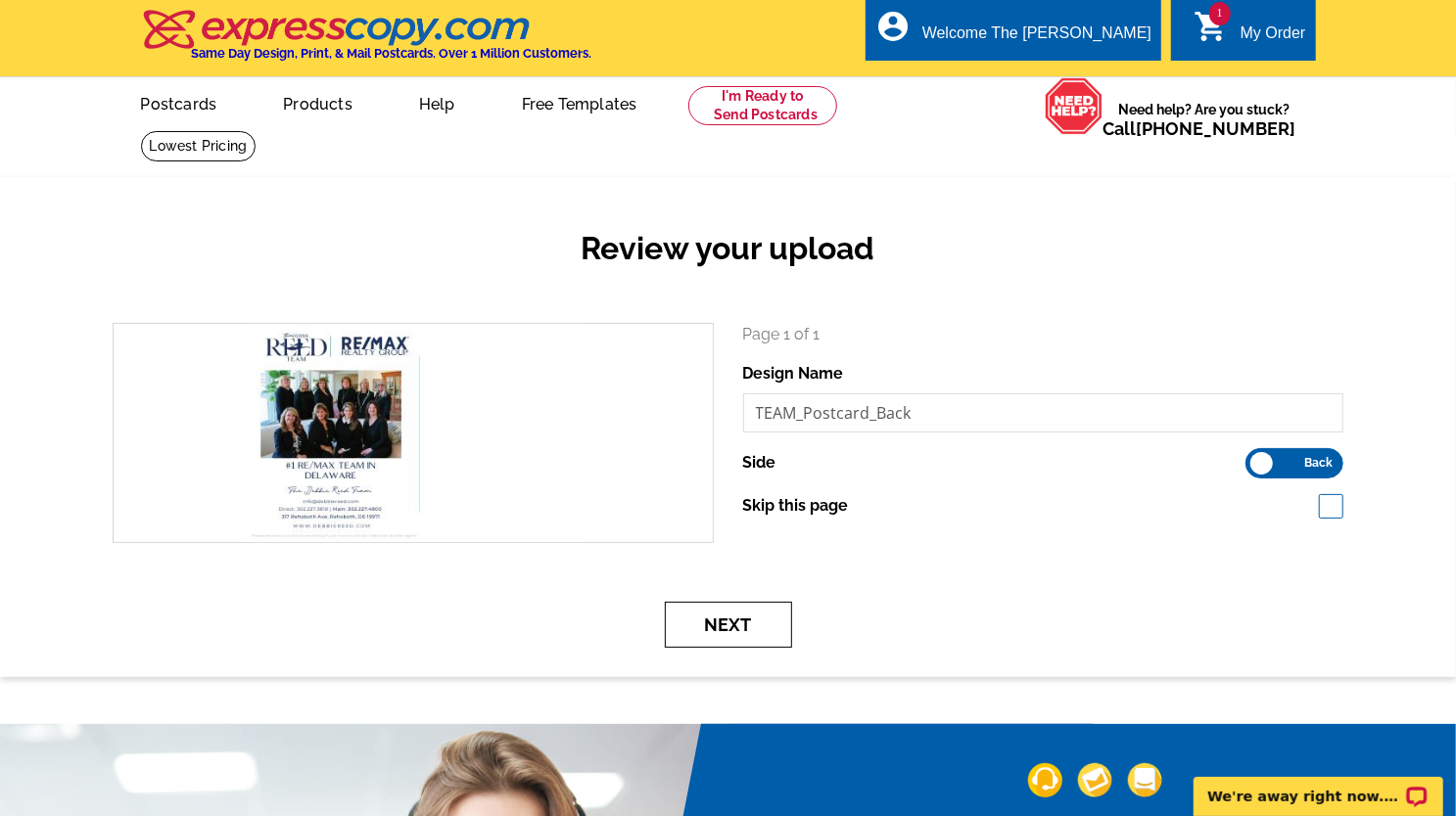
click at [736, 640] on button "Next" at bounding box center [728, 625] width 127 height 46
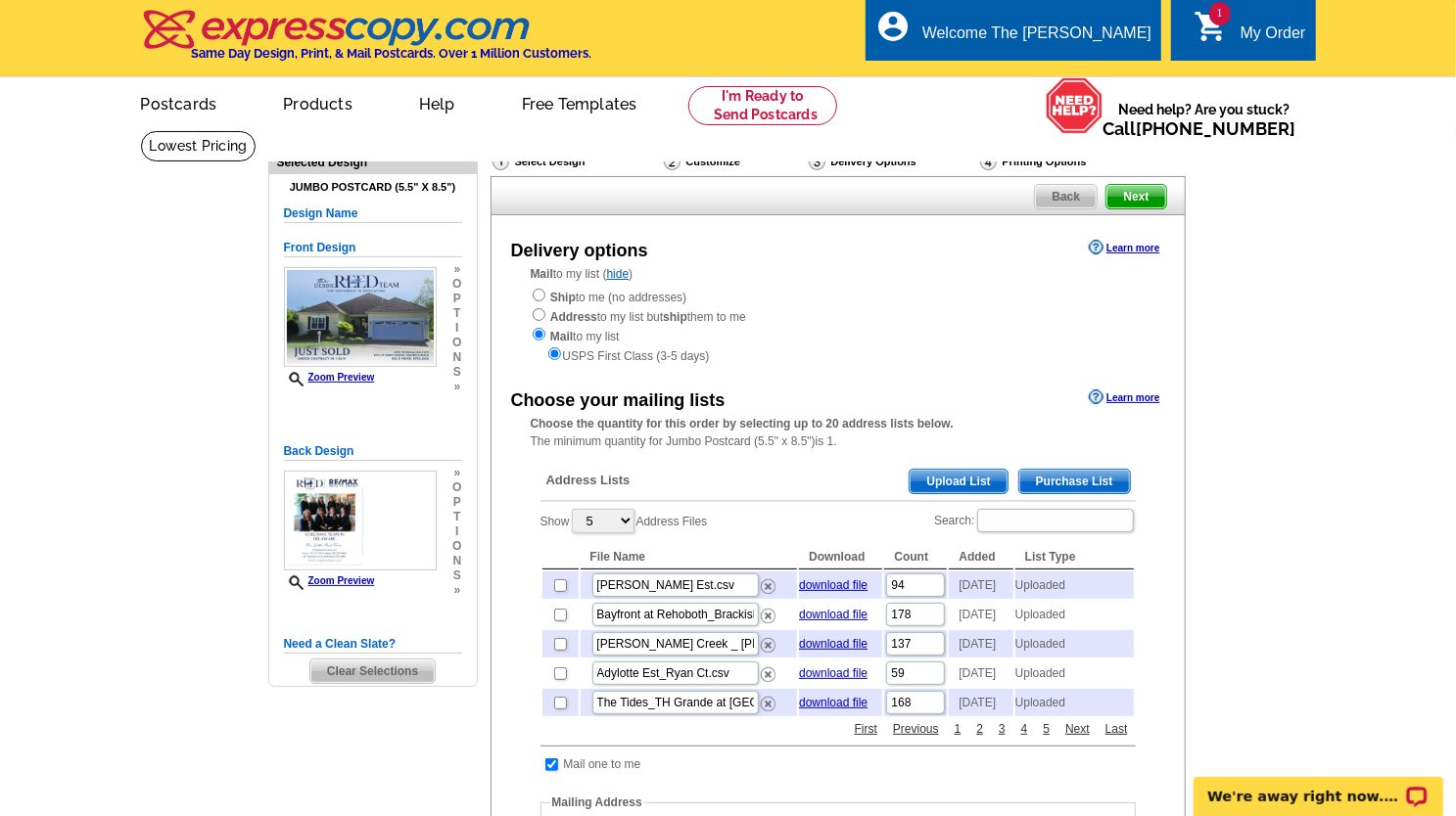
click at [971, 487] on span "Upload List" at bounding box center [958, 482] width 97 height 24
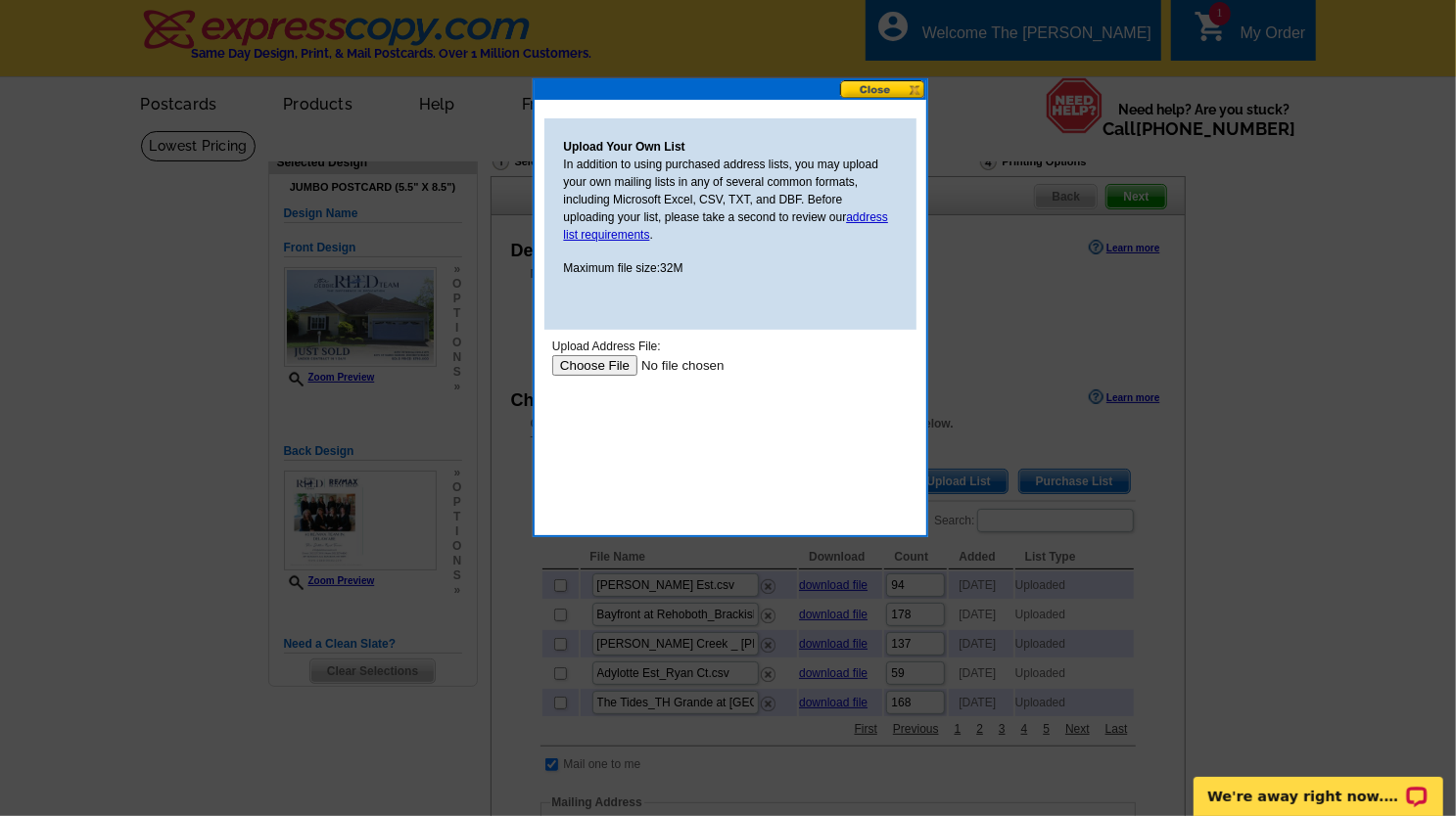
click at [617, 367] on input "file" at bounding box center [674, 365] width 247 height 21
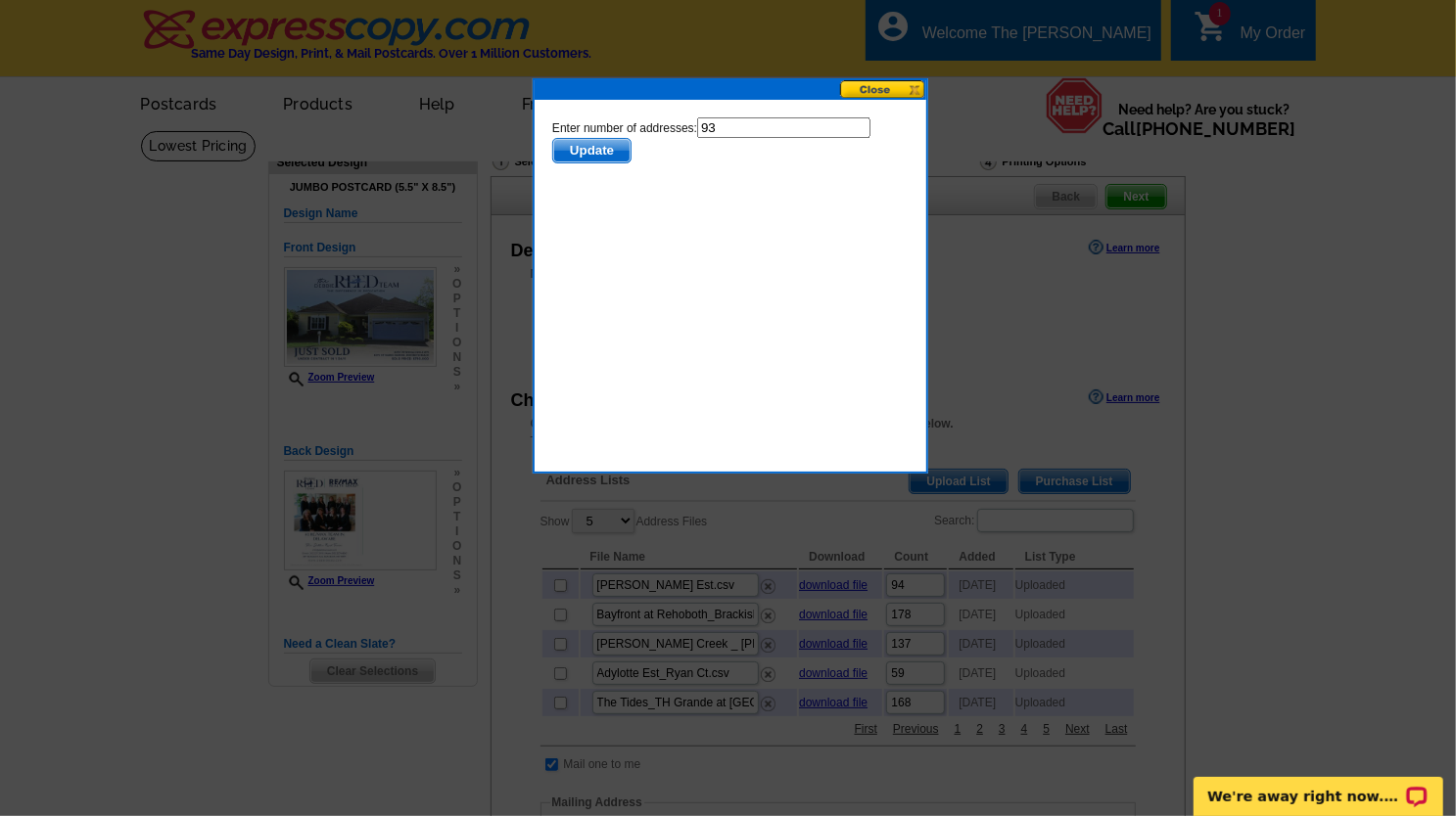
click at [621, 266] on body "Enter number of addresses: 93 Update" at bounding box center [729, 204] width 357 height 176
click at [607, 148] on span "Update" at bounding box center [590, 150] width 77 height 24
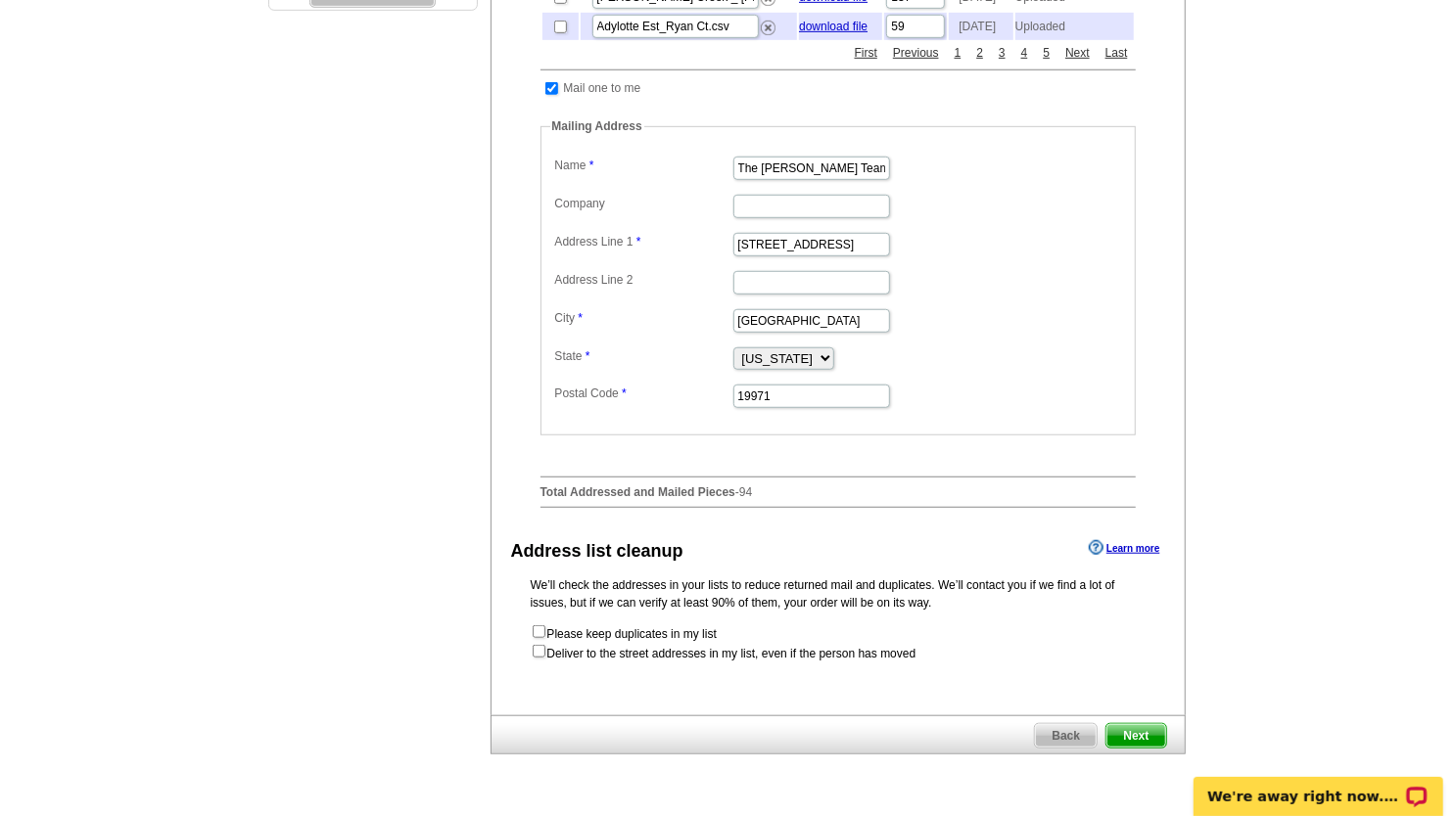
scroll to position [685, 0]
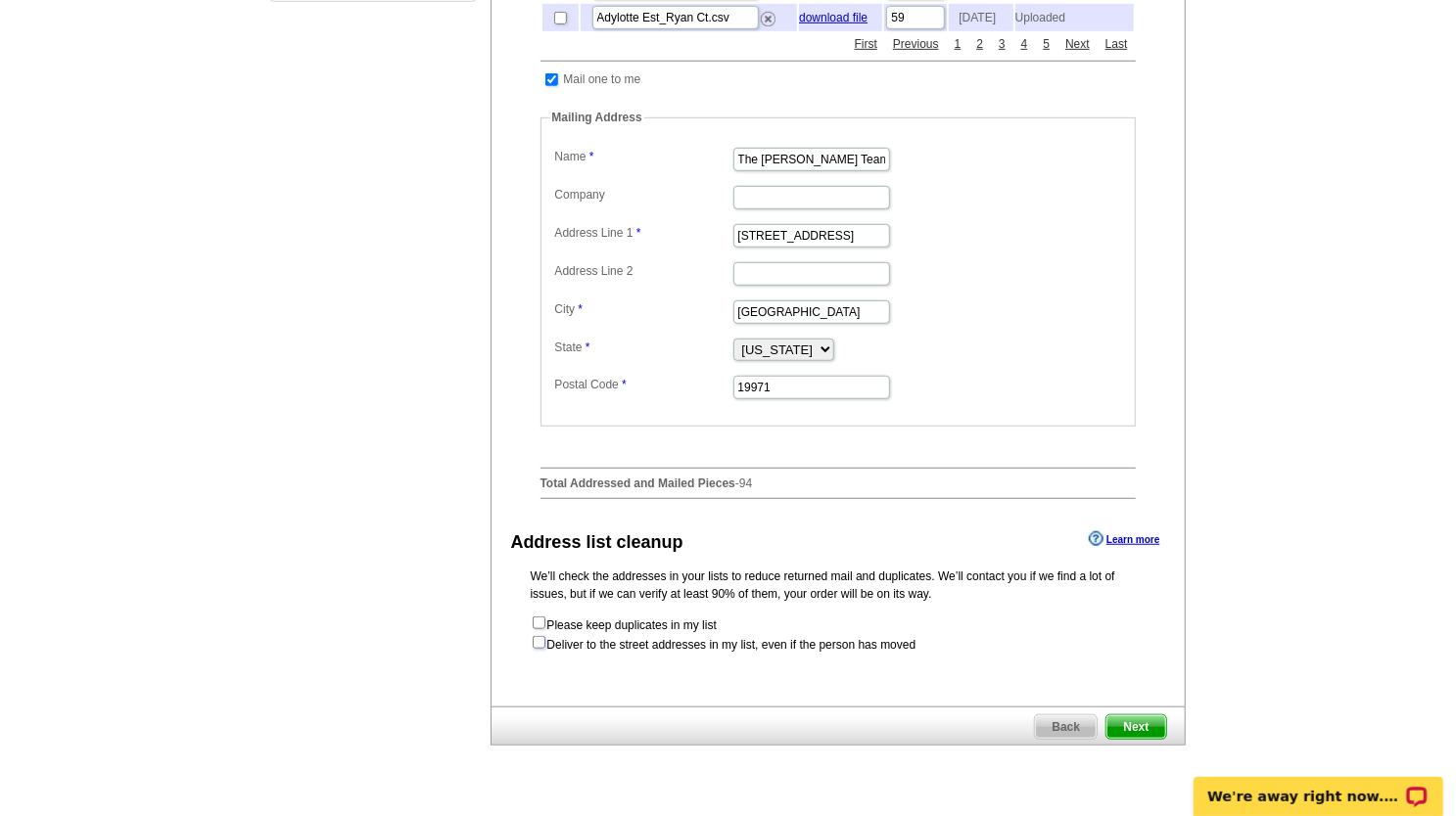
click at [535, 649] on input "checkbox" at bounding box center [538, 643] width 13 height 13
checkbox input "true"
radio input "true"
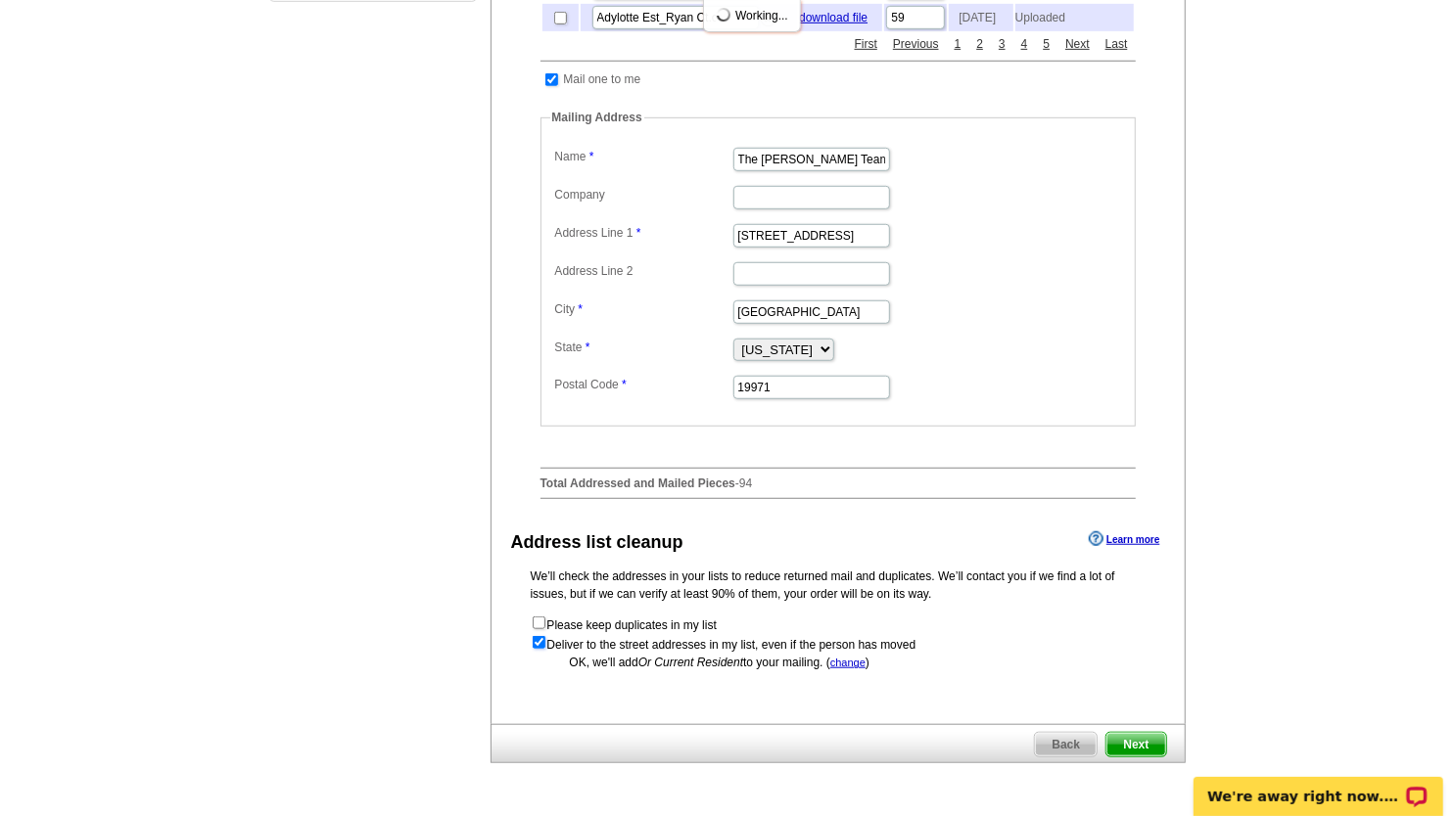
scroll to position [0, 0]
click at [1134, 757] on span "Next" at bounding box center [1136, 745] width 59 height 24
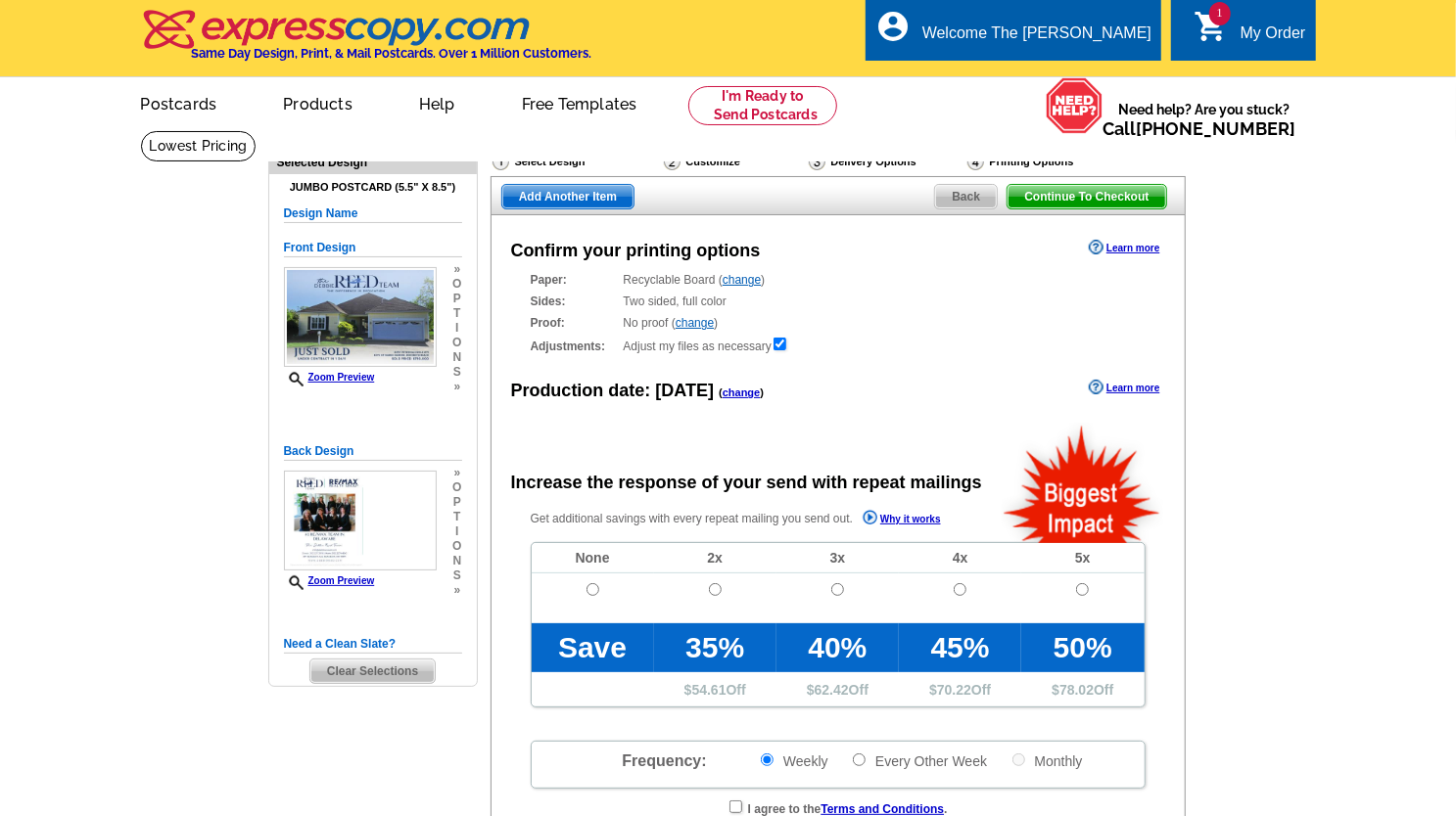
radio input "false"
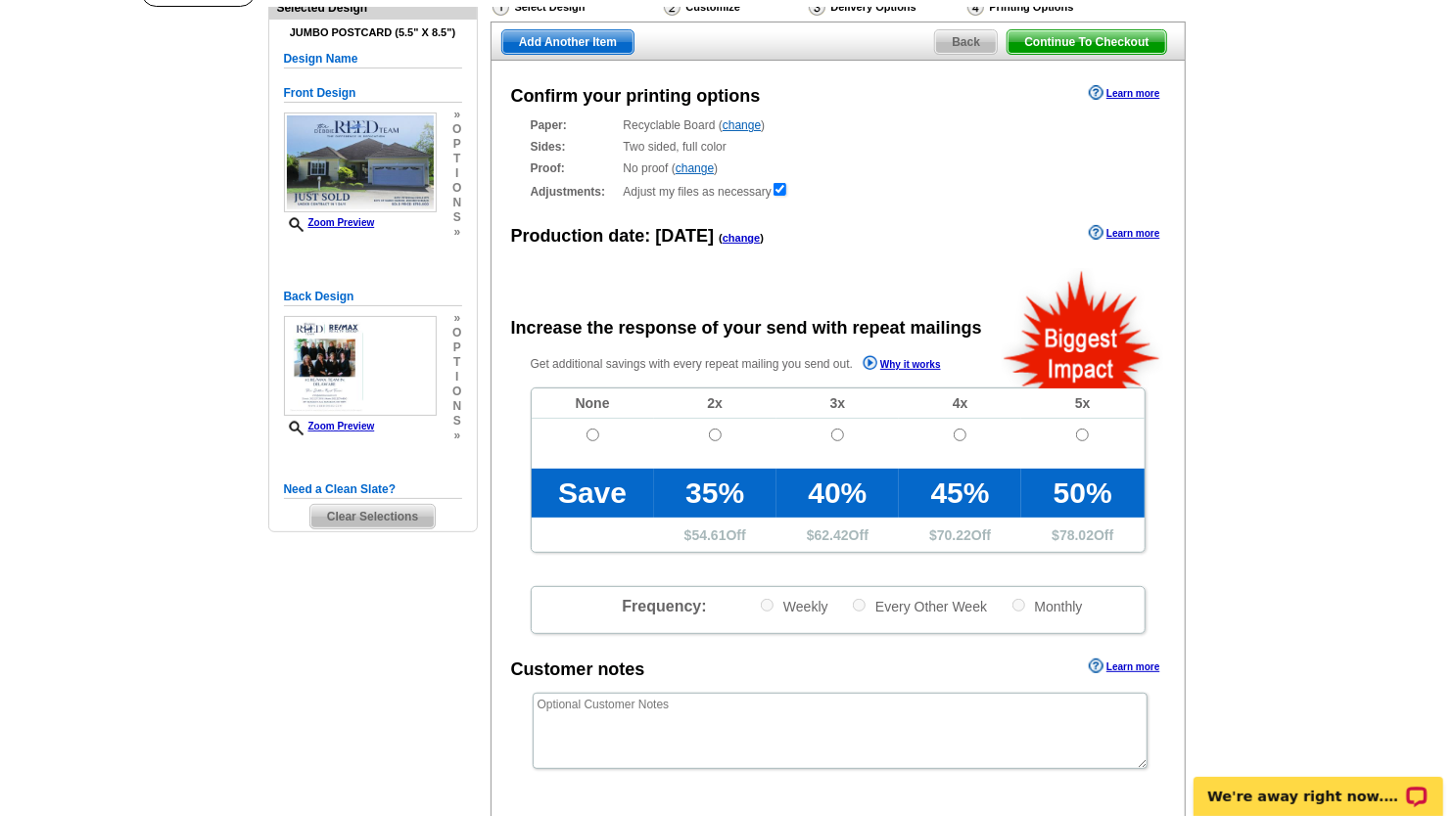
scroll to position [294, 0]
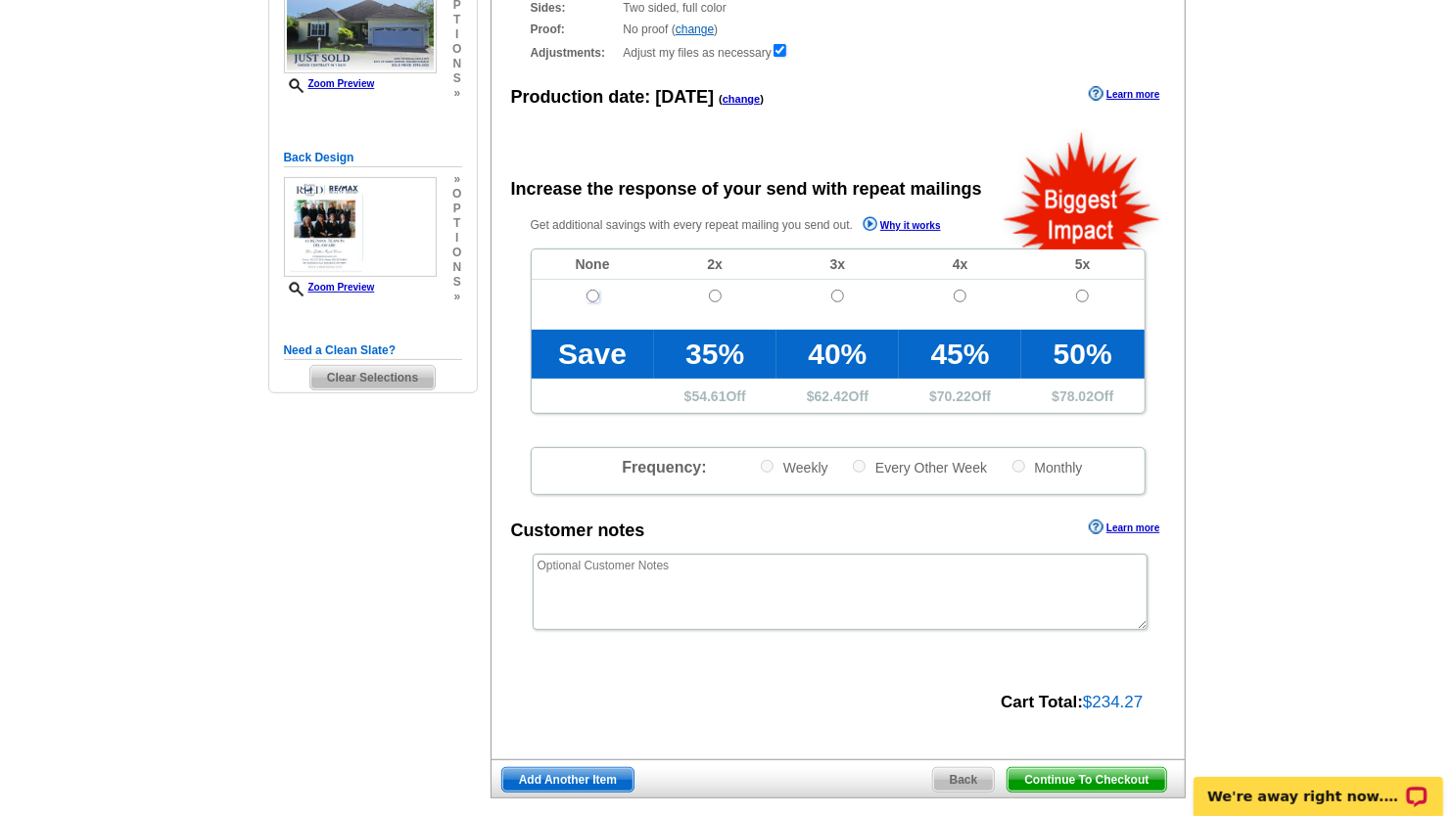
click at [589, 293] on input "radio" at bounding box center [592, 296] width 13 height 13
radio input "true"
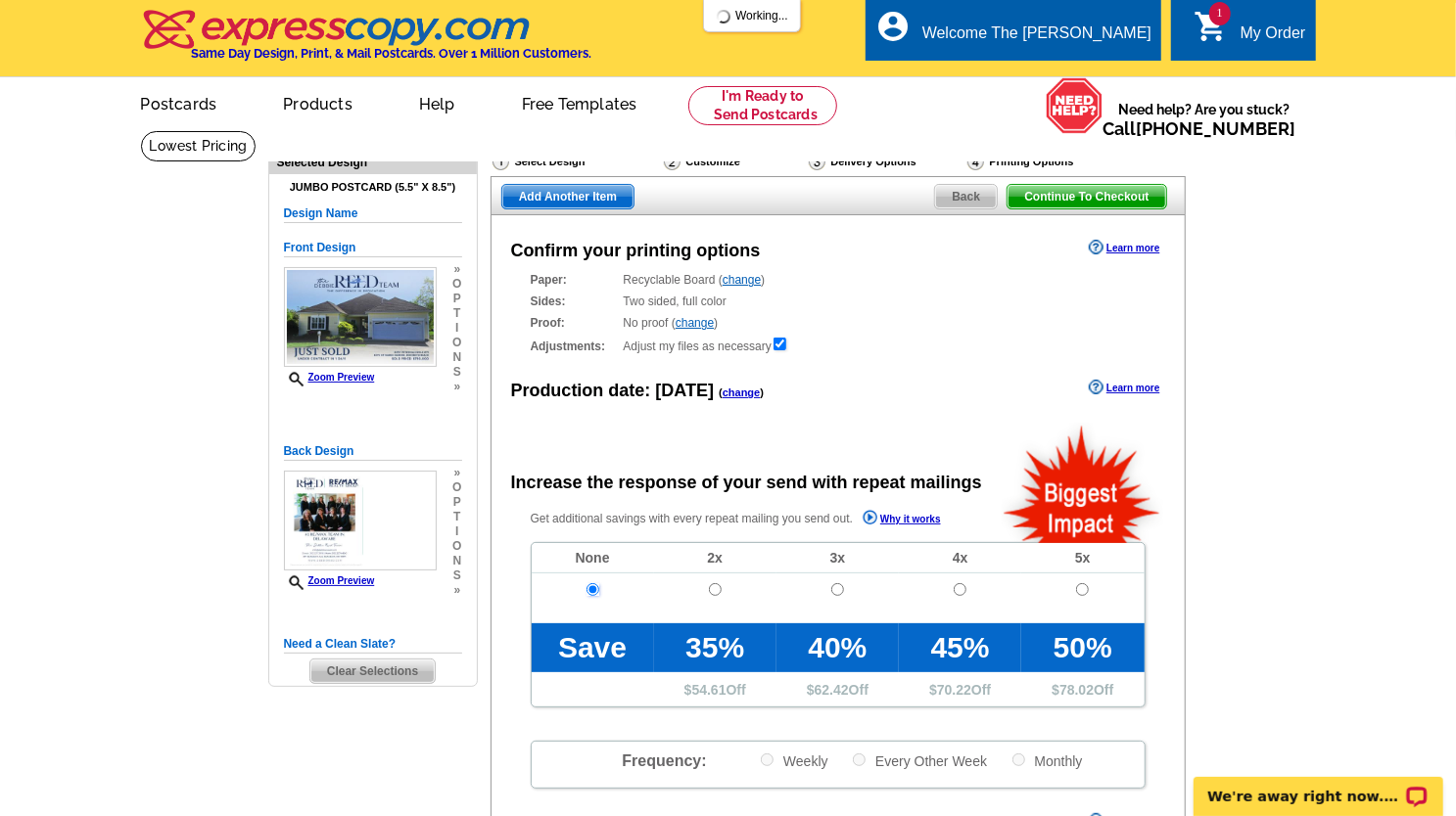
scroll to position [490, 0]
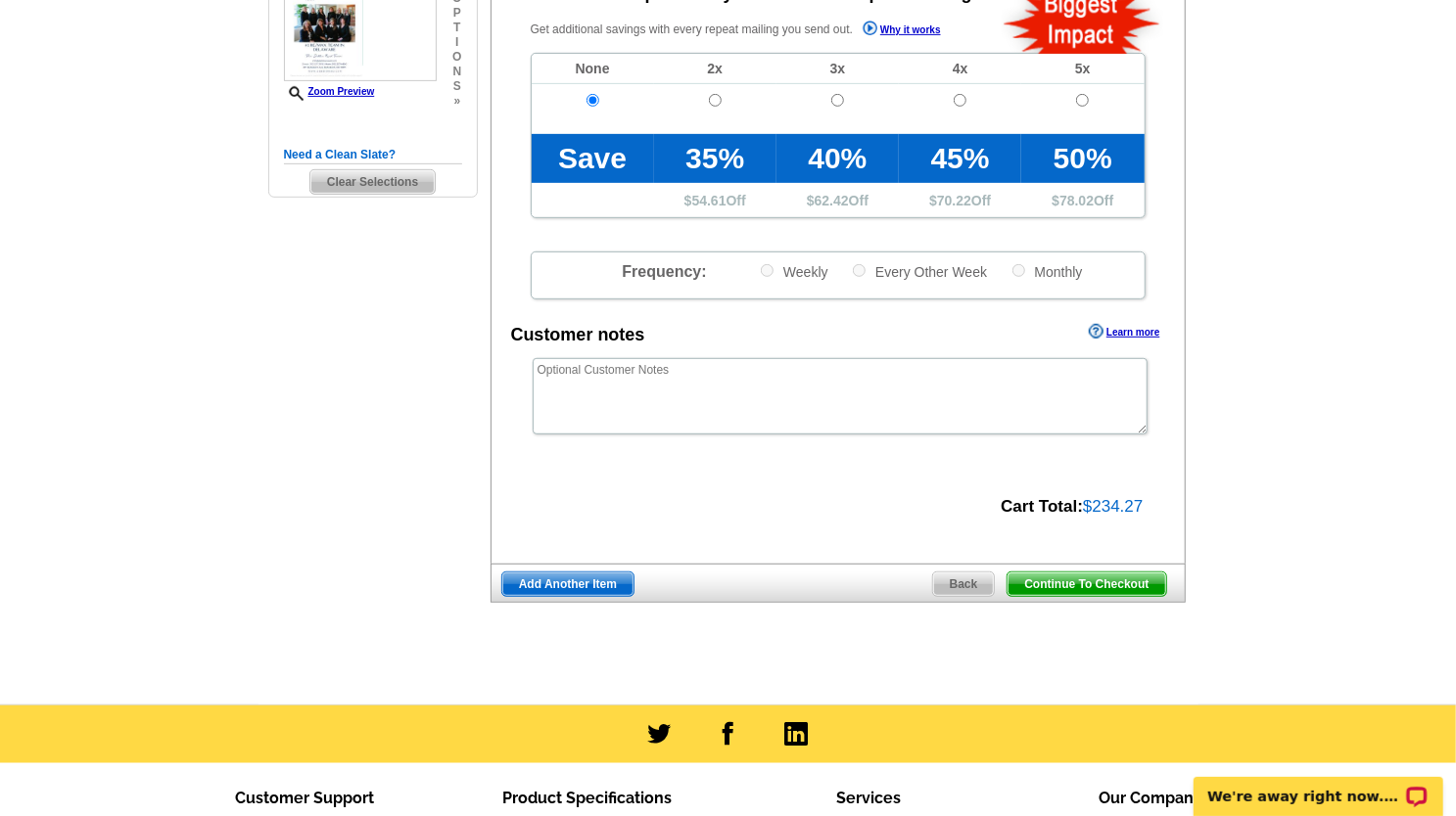
click at [1120, 580] on span "Continue To Checkout" at bounding box center [1086, 584] width 158 height 24
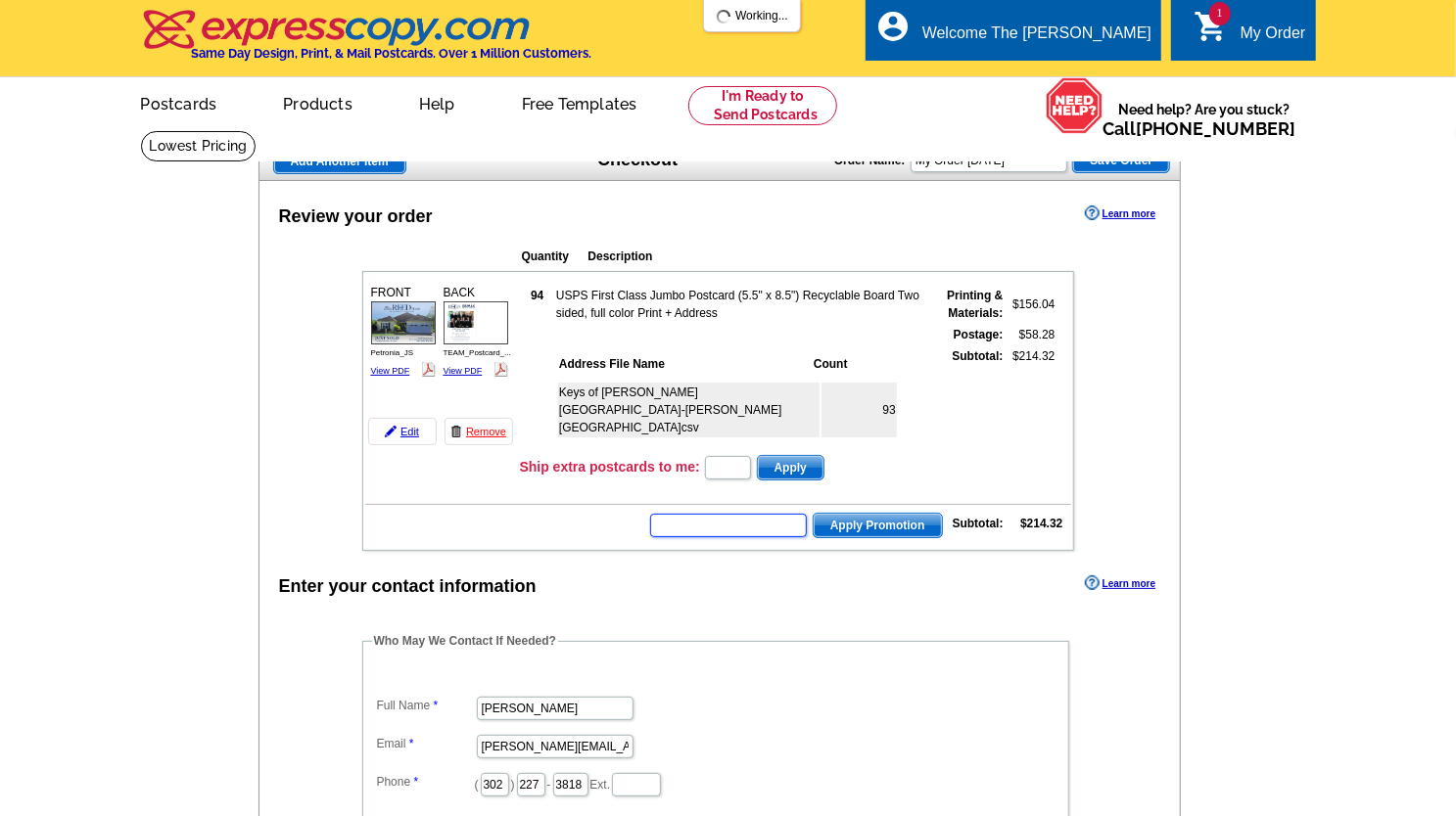
click at [696, 523] on input "text" at bounding box center [728, 525] width 157 height 24
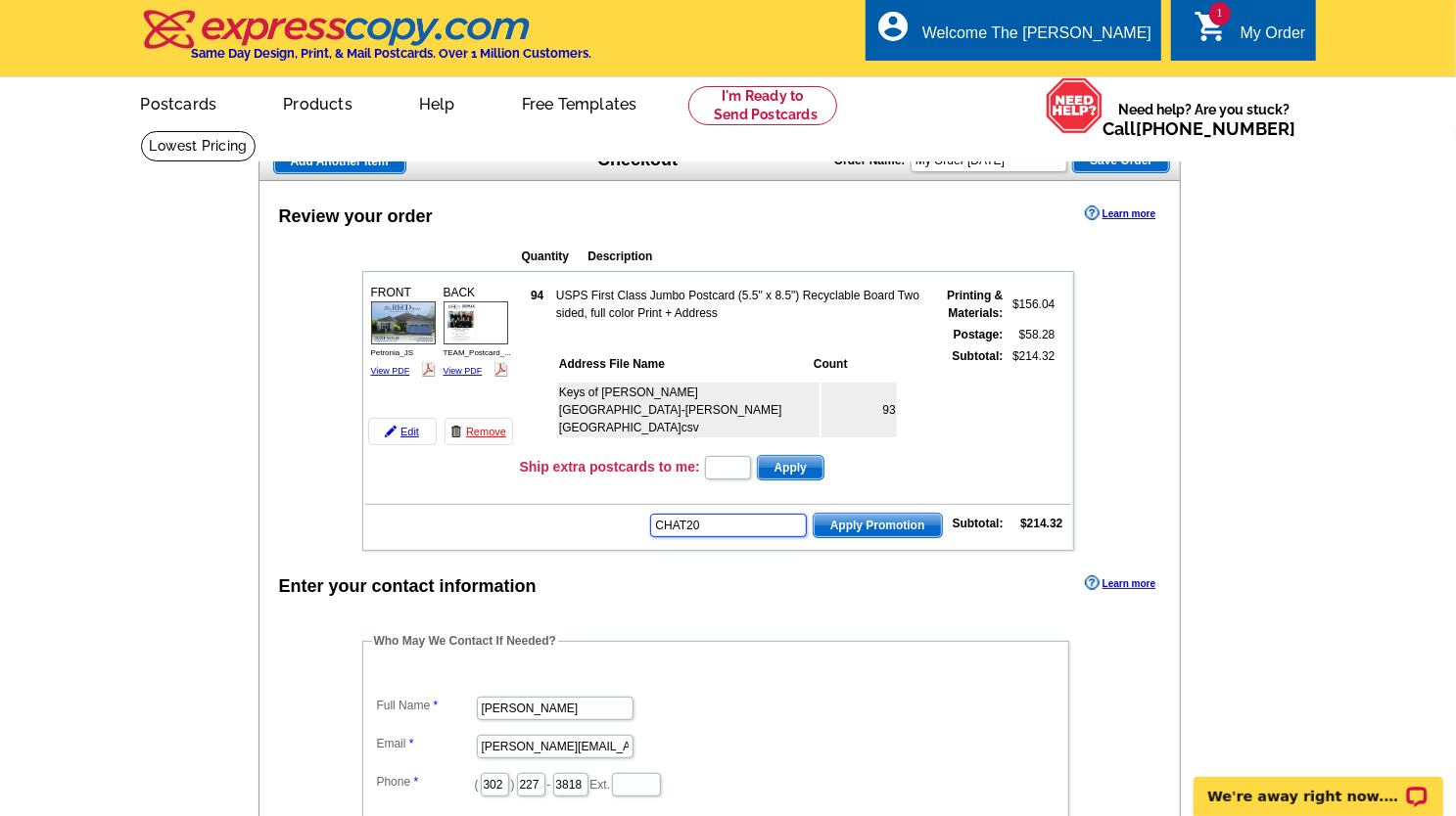
type input "CHAT20"
click at [917, 536] on span "Apply Promotion" at bounding box center [877, 525] width 128 height 24
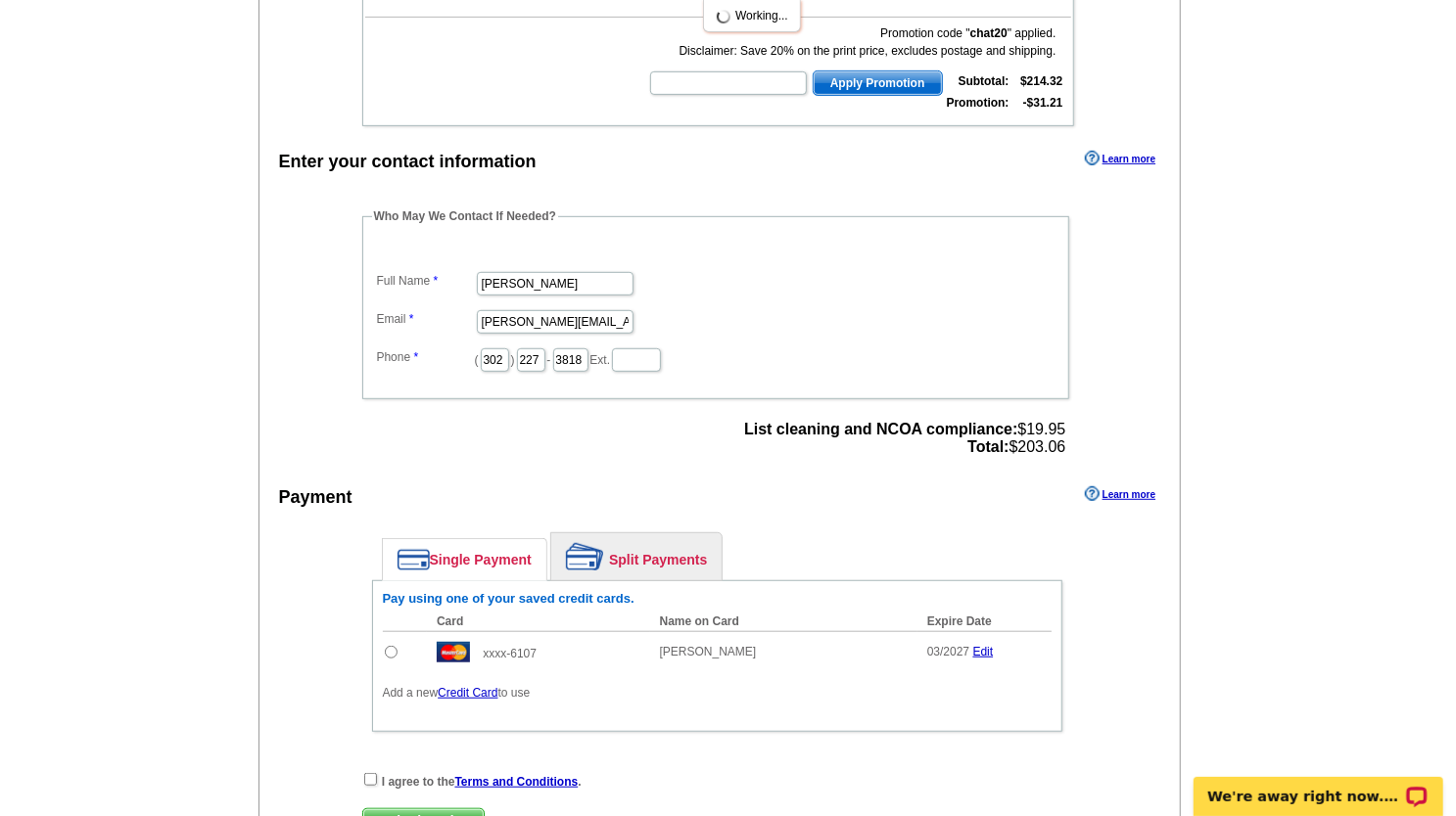
scroll to position [490, 0]
click at [387, 646] on input "radio" at bounding box center [390, 650] width 13 height 13
radio input "true"
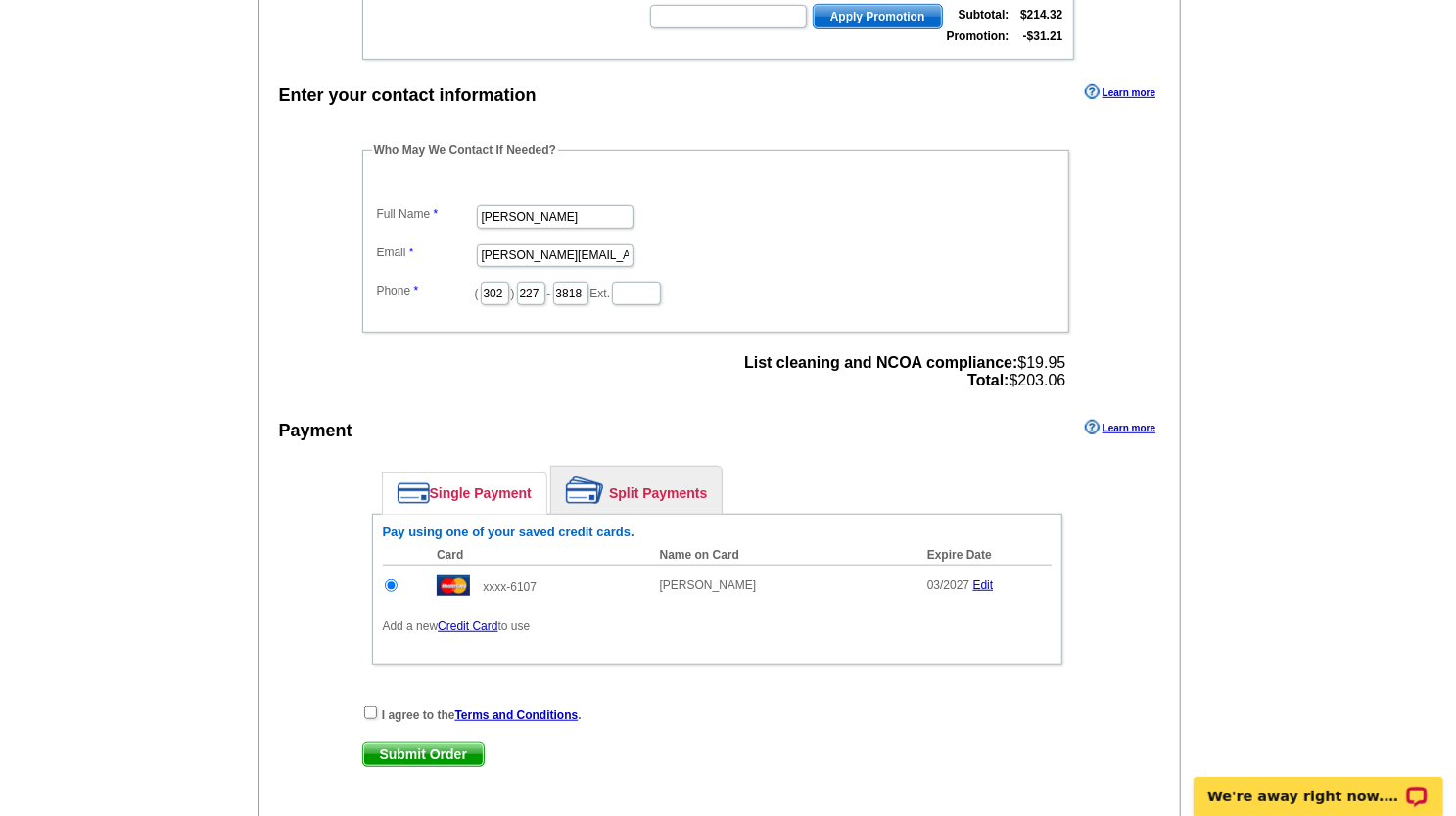
scroll to position [685, 0]
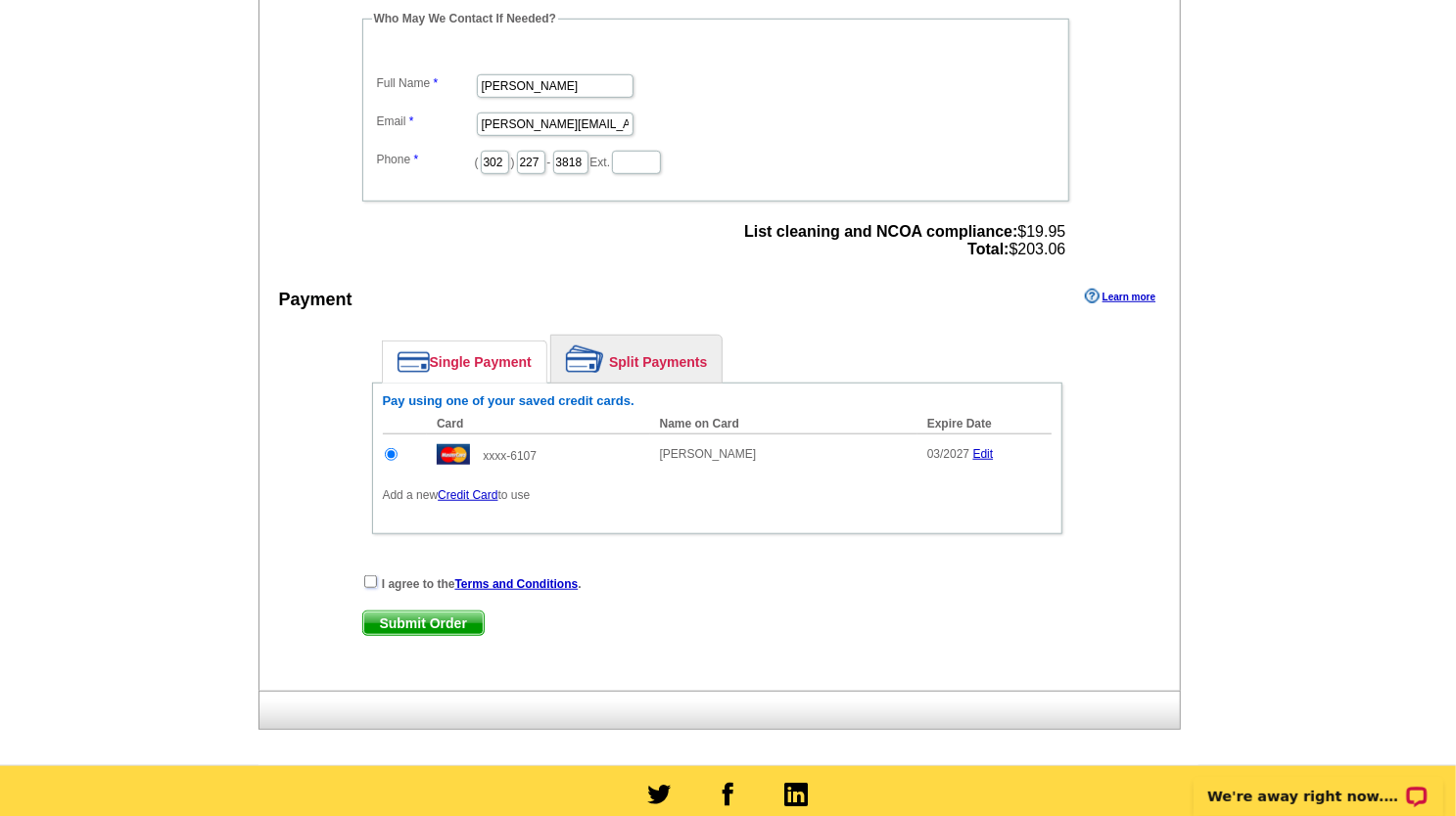
click at [370, 581] on input "checkbox" at bounding box center [371, 581] width 13 height 13
checkbox input "true"
click at [422, 623] on span "Submit Order" at bounding box center [424, 624] width 120 height 24
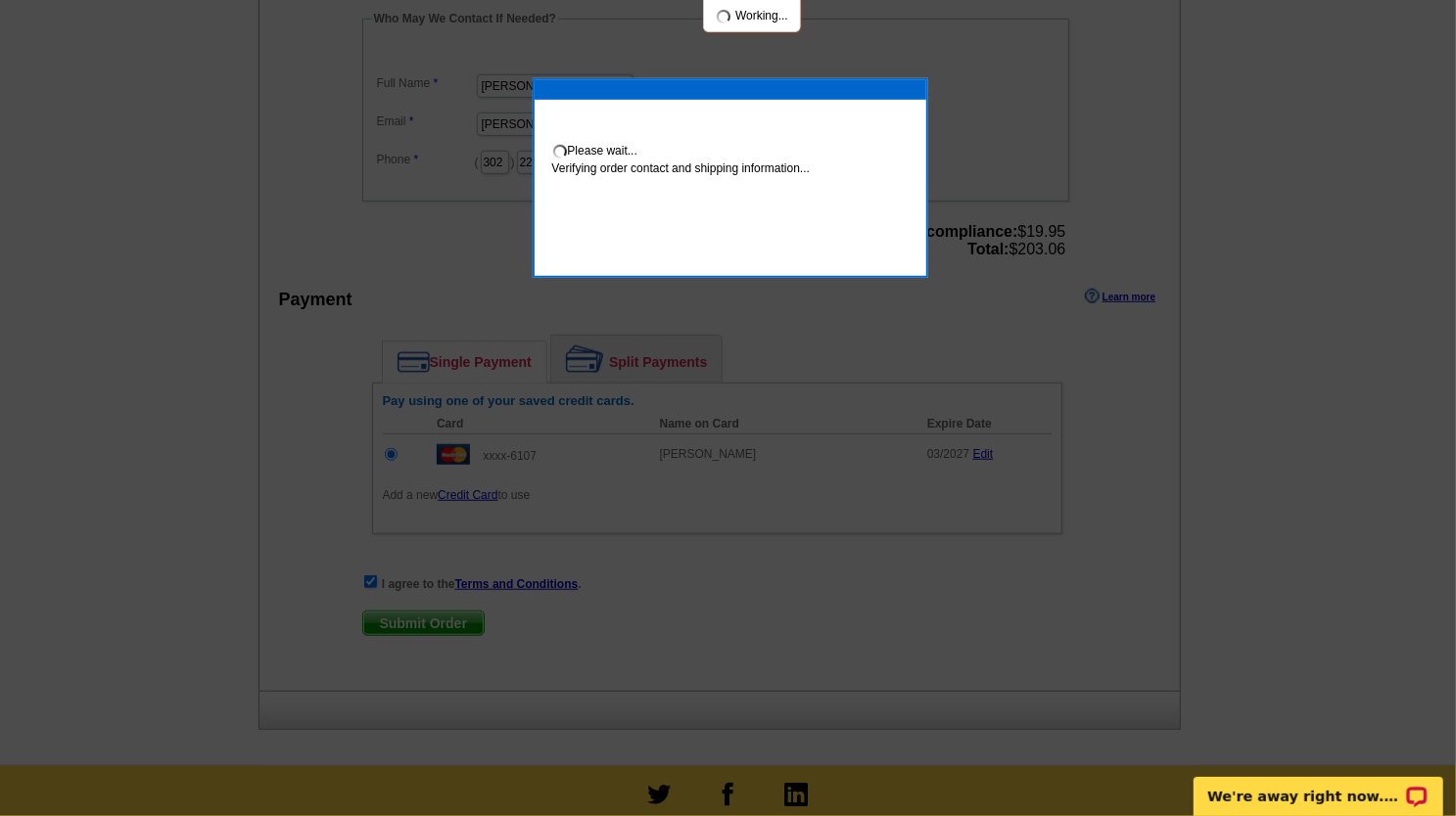
scroll to position [677, 0]
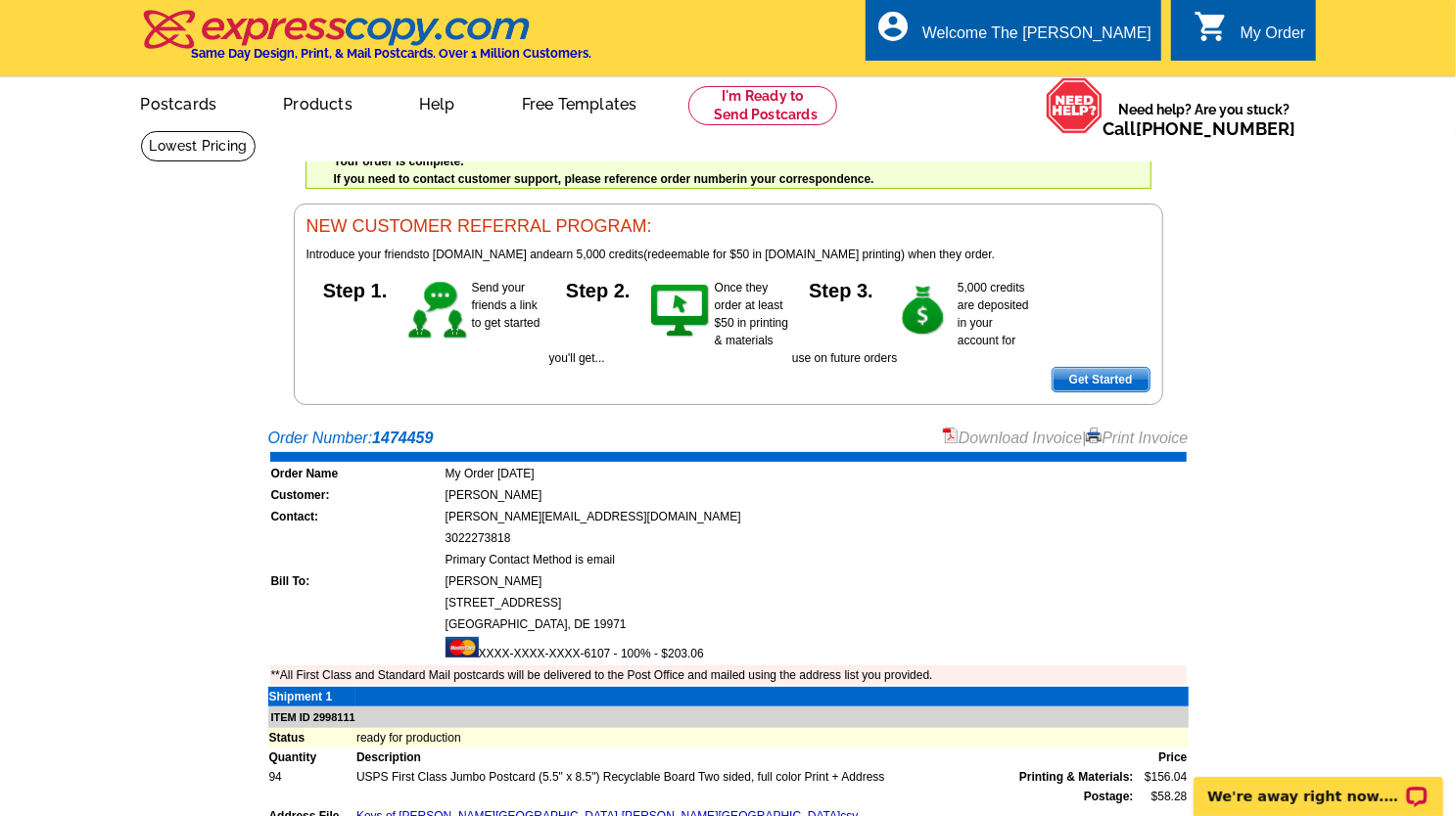
click at [943, 437] on img at bounding box center [951, 436] width 16 height 16
